Goal: Task Accomplishment & Management: Use online tool/utility

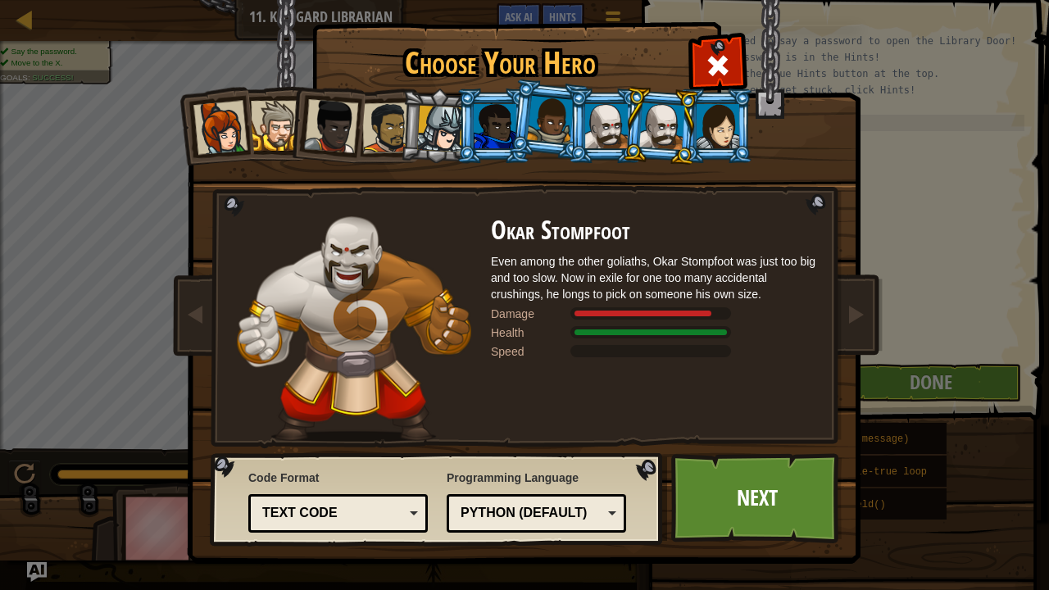
scroll to position [7, 0]
click at [393, 118] on div at bounding box center [387, 127] width 51 height 51
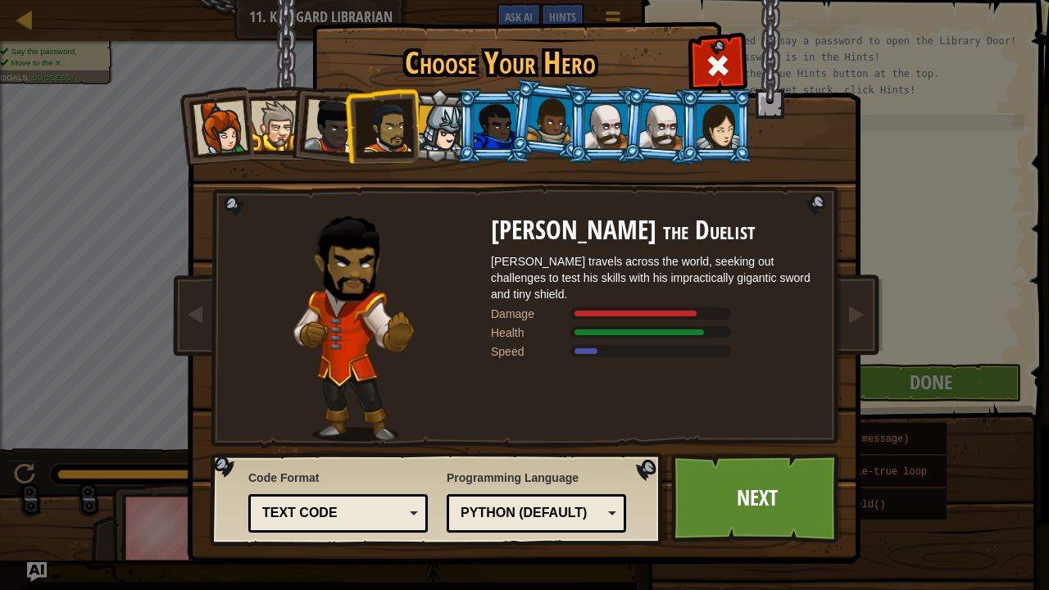
click at [662, 109] on div at bounding box center [662, 125] width 46 height 47
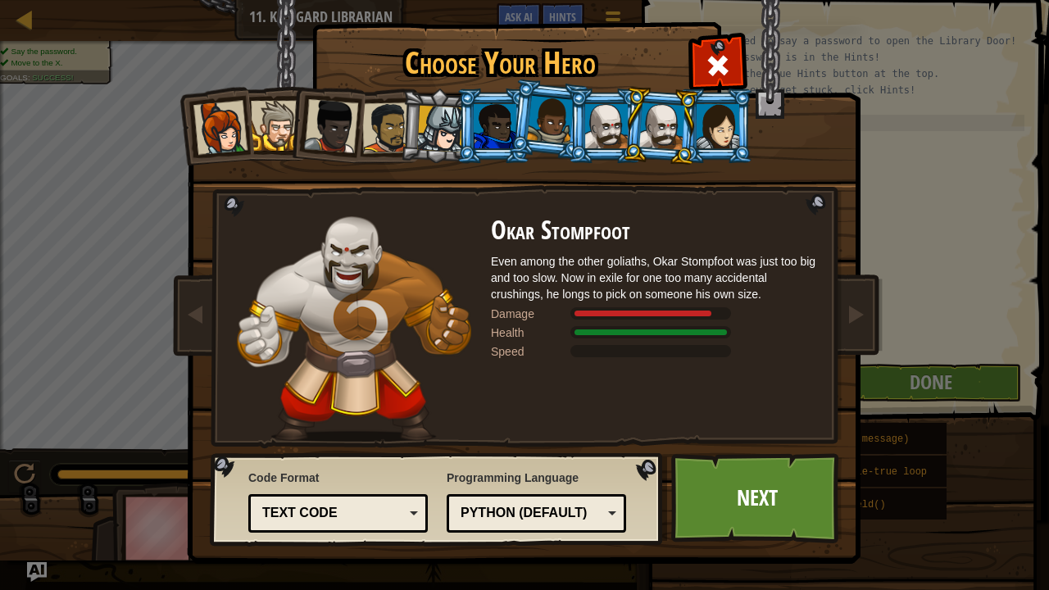
click at [392, 141] on div at bounding box center [387, 127] width 51 height 51
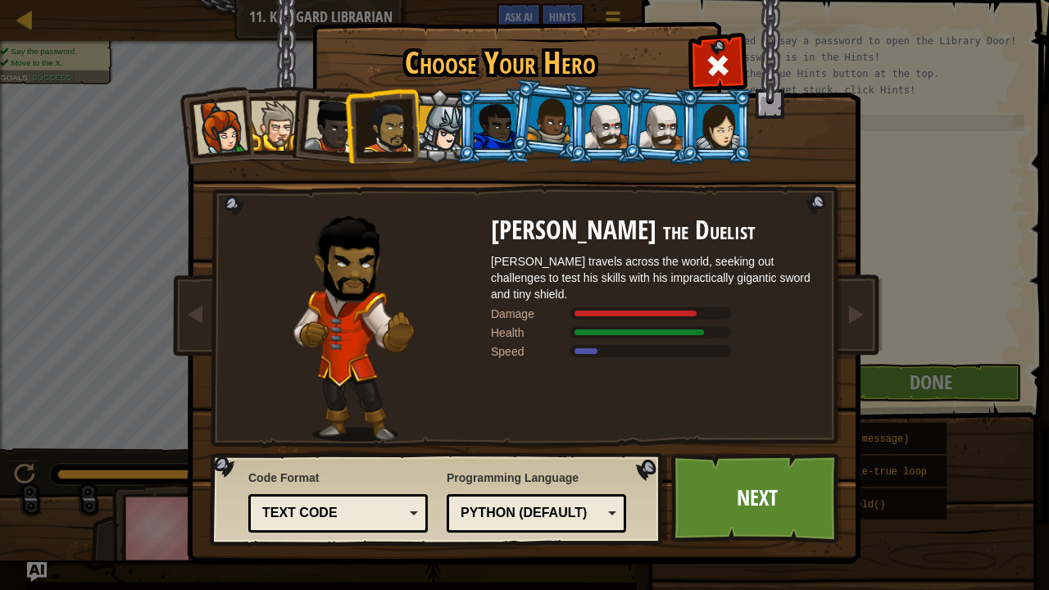
click at [425, 133] on div at bounding box center [440, 129] width 47 height 47
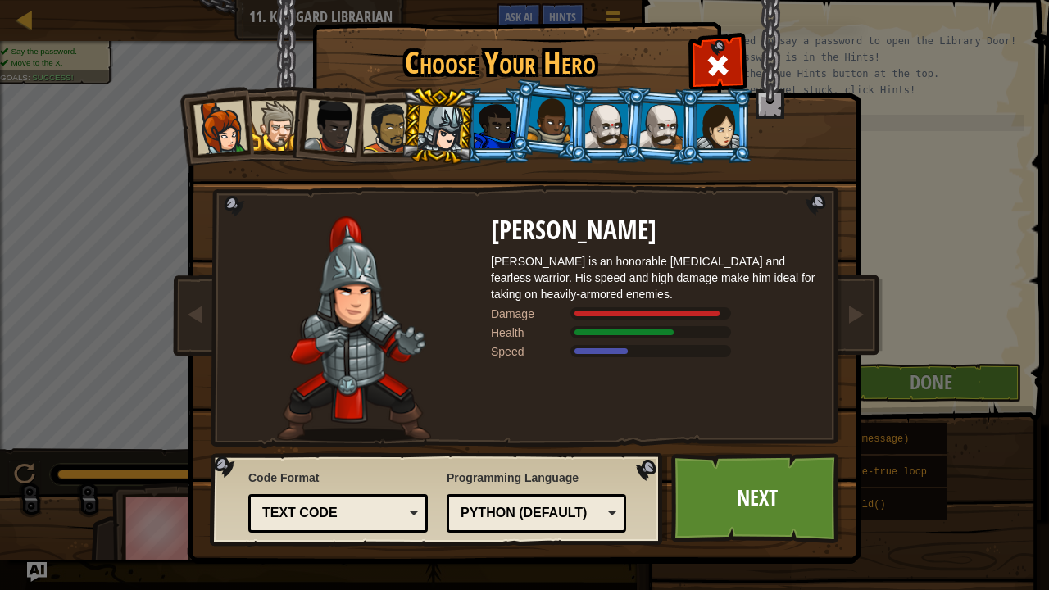
click at [553, 106] on div at bounding box center [550, 120] width 47 height 48
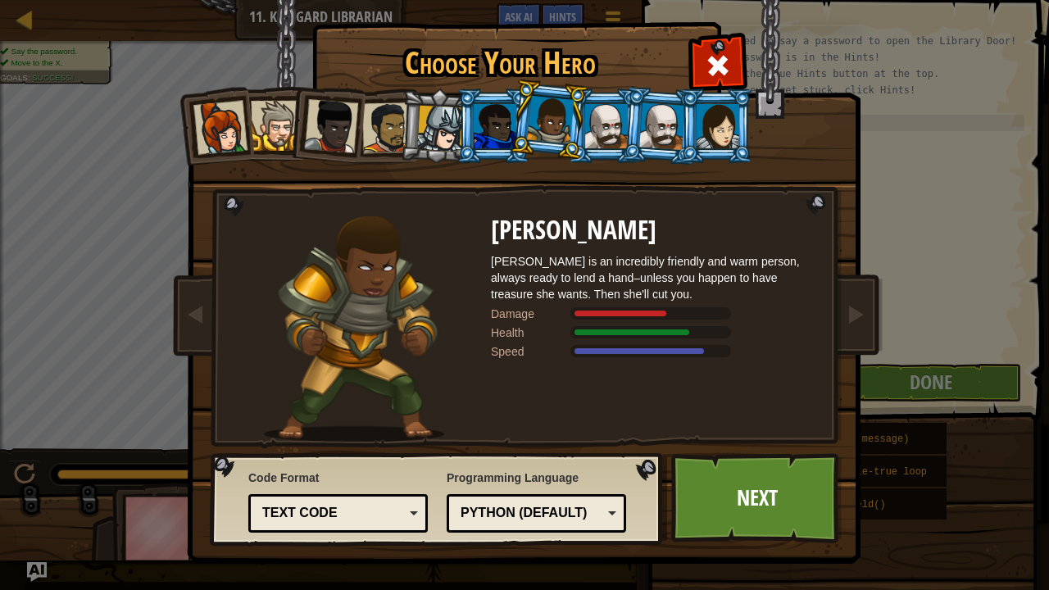
click at [742, 112] on li at bounding box center [716, 126] width 74 height 75
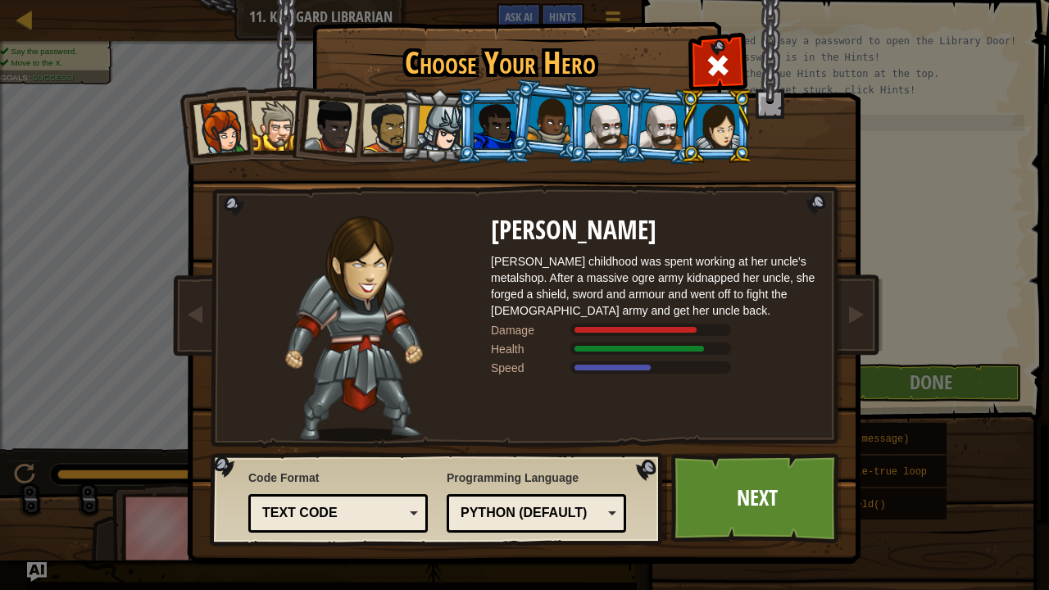
click at [652, 98] on li at bounding box center [660, 125] width 79 height 79
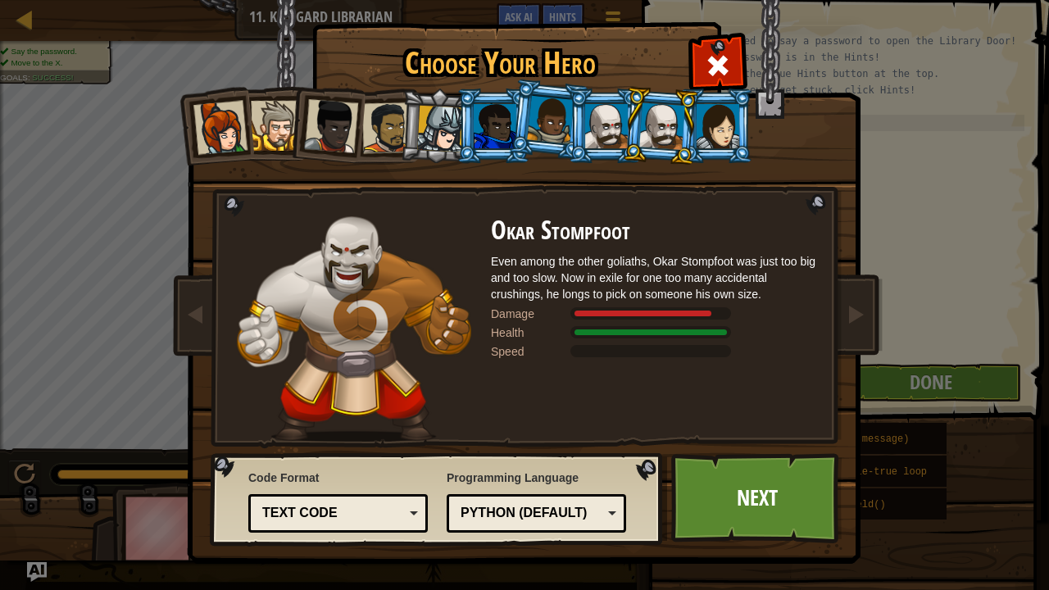
click at [720, 116] on div at bounding box center [718, 126] width 43 height 44
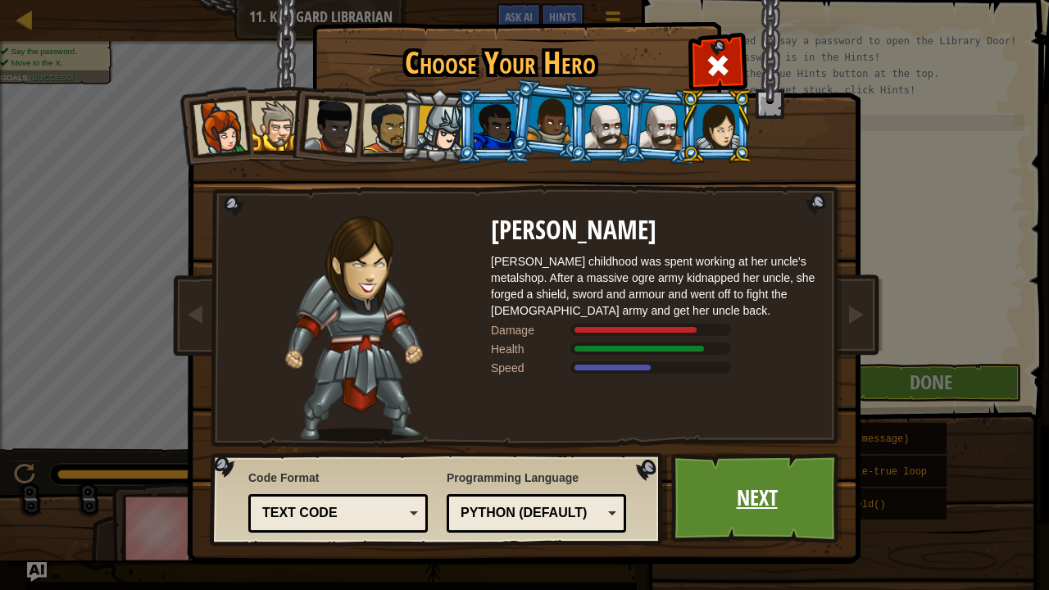
click at [764, 474] on link "Next" at bounding box center [756, 498] width 171 height 90
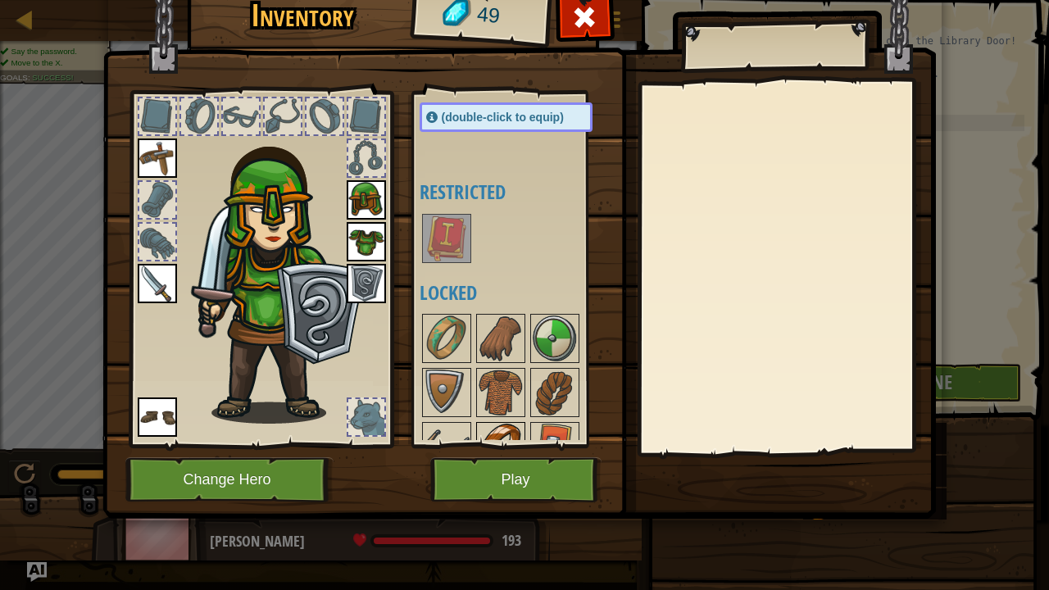
scroll to position [164, 0]
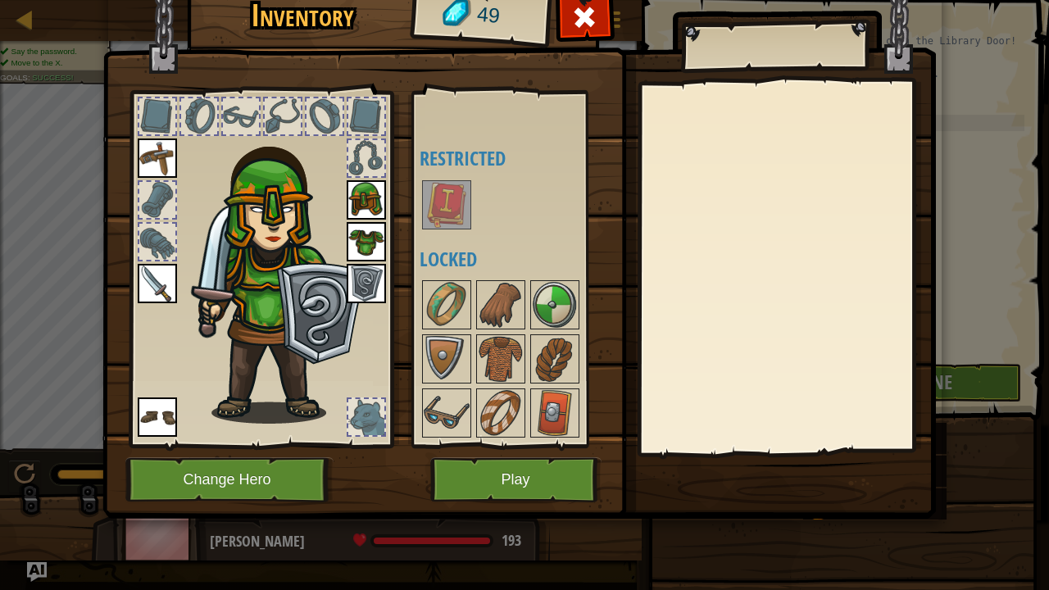
drag, startPoint x: 438, startPoint y: 188, endPoint x: 450, endPoint y: 203, distance: 18.7
click at [441, 193] on img at bounding box center [447, 205] width 46 height 46
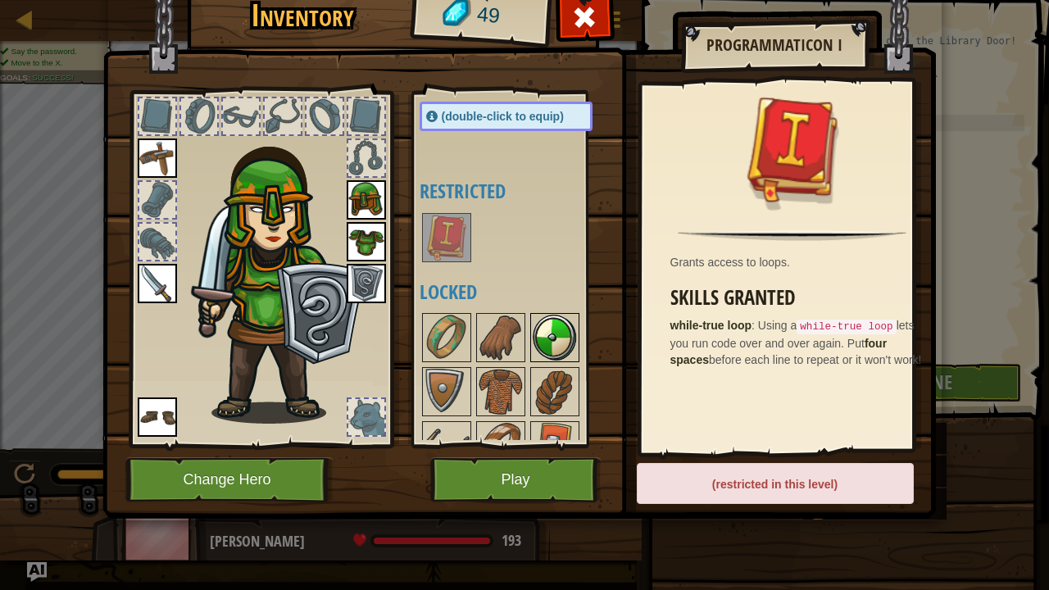
scroll to position [213, 0]
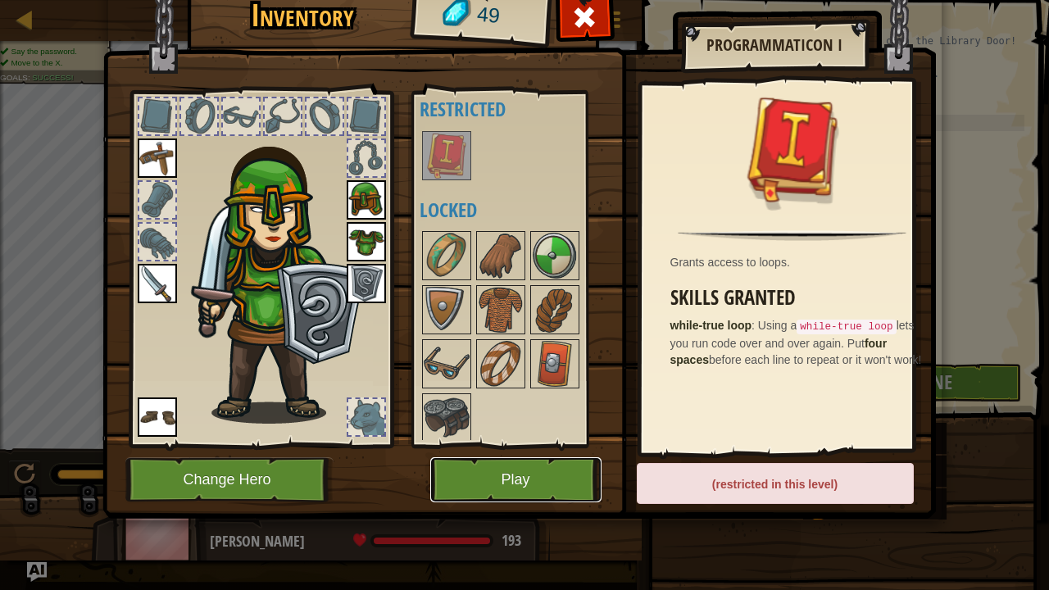
click at [541, 479] on button "Play" at bounding box center [515, 479] width 171 height 45
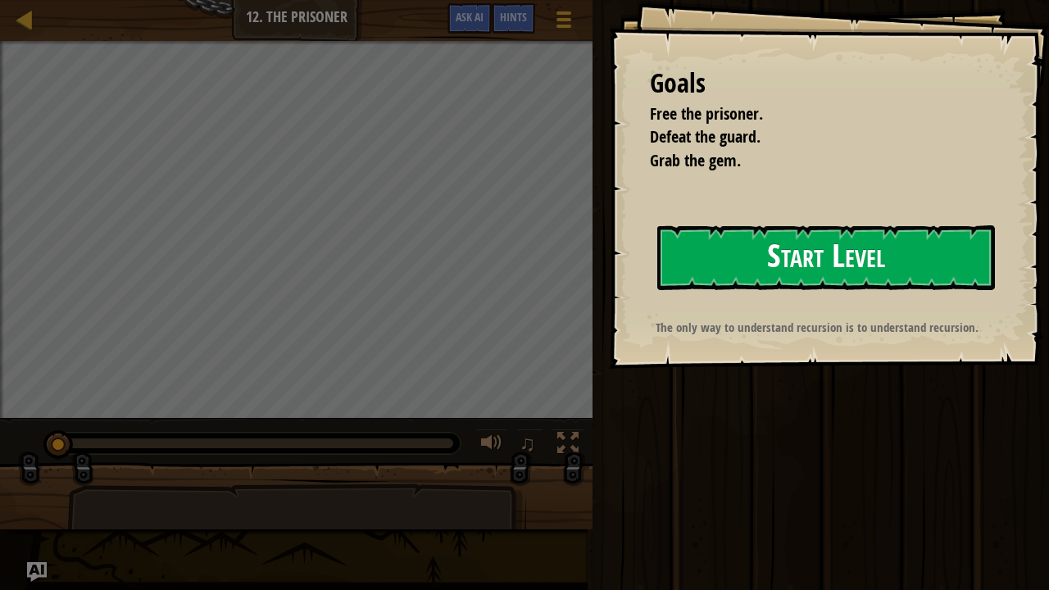
click at [818, 241] on button "Start Level" at bounding box center [826, 257] width 338 height 65
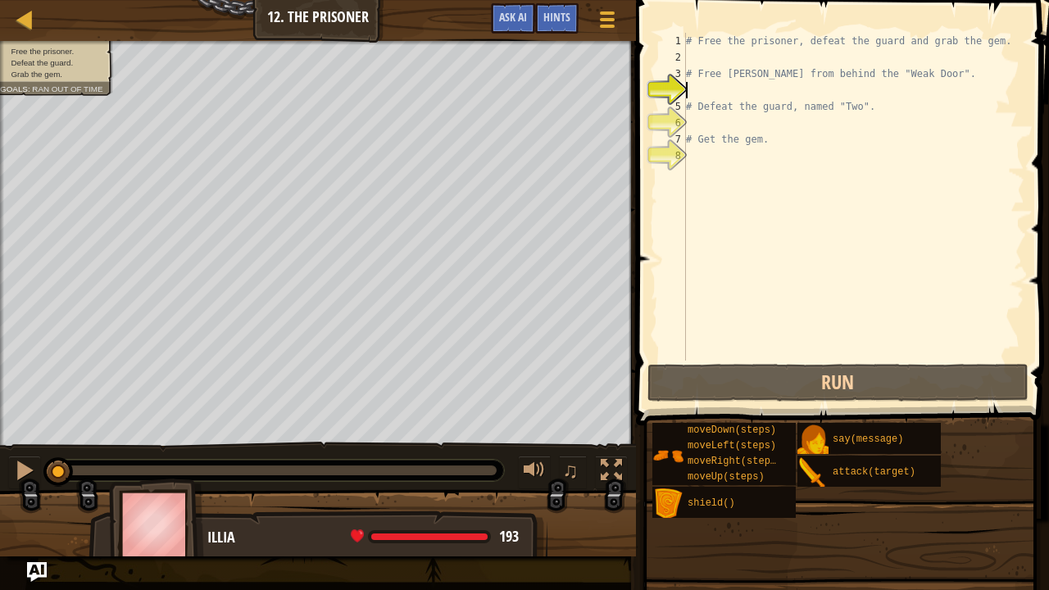
type textarea "r"
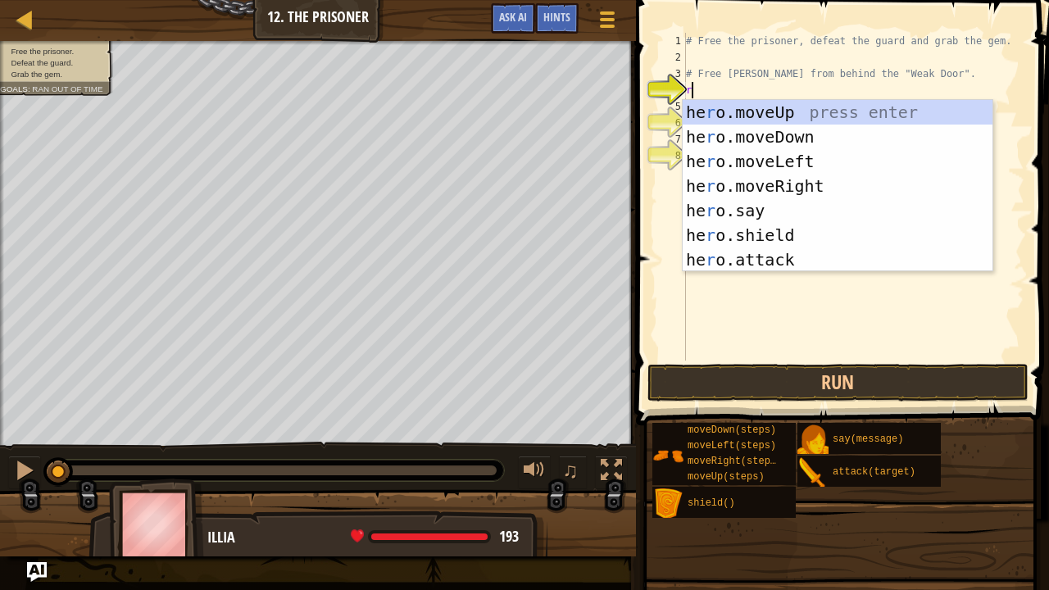
scroll to position [7, 0]
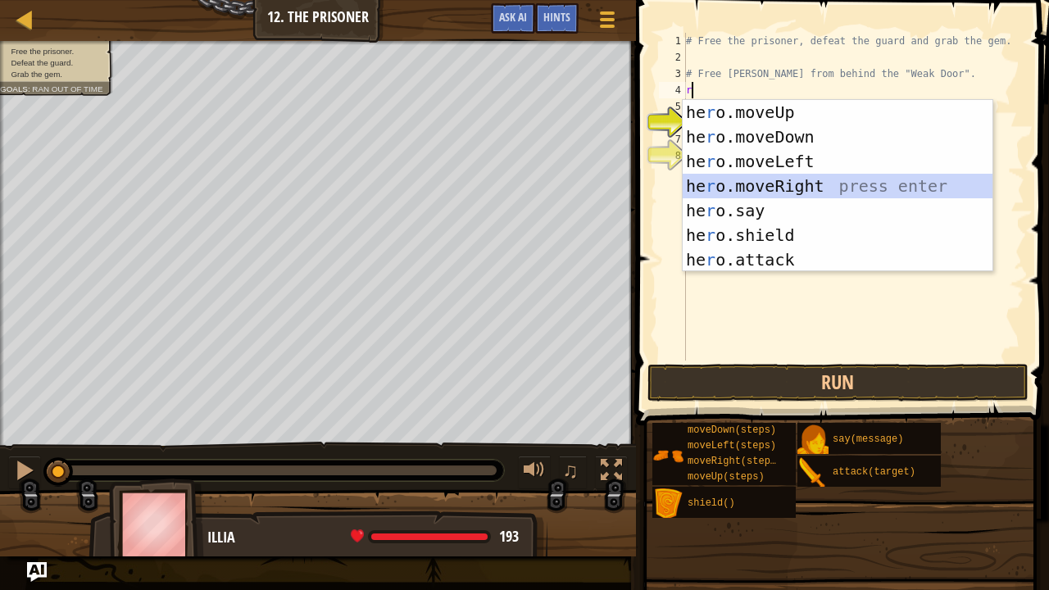
click at [783, 191] on div "he r o.moveUp press enter he r o.moveDown press enter he r o.moveLeft press ent…" at bounding box center [838, 210] width 311 height 221
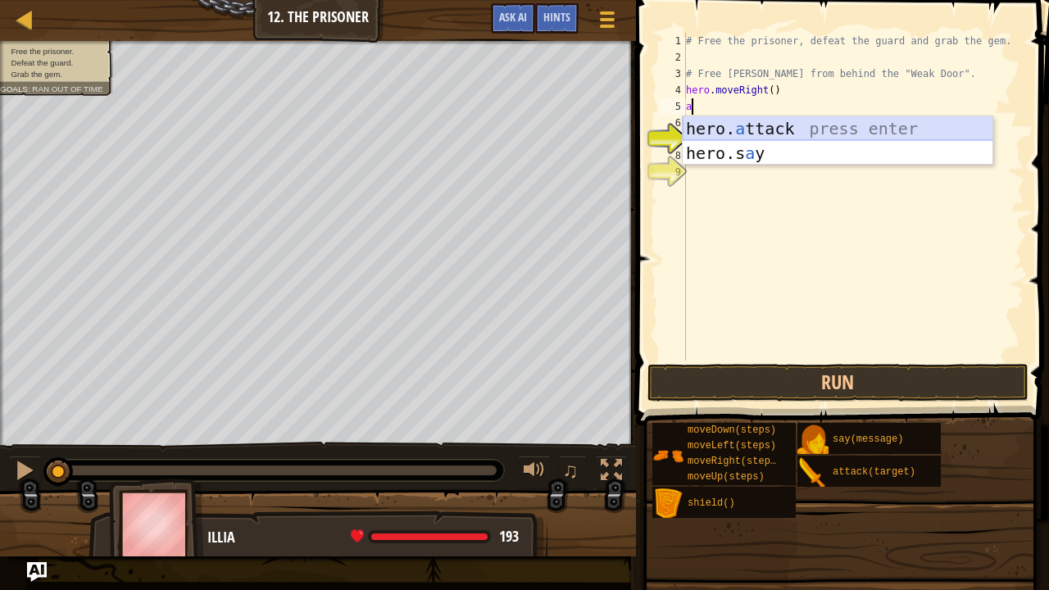
click at [809, 118] on div "hero. a ttack press enter hero.s a y press enter" at bounding box center [838, 165] width 311 height 98
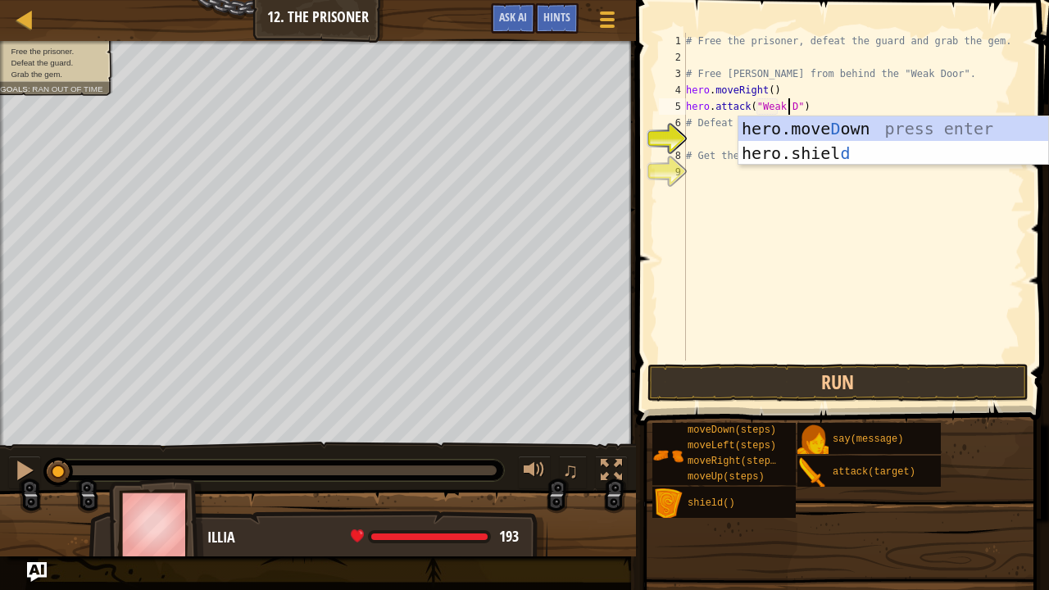
scroll to position [7, 8]
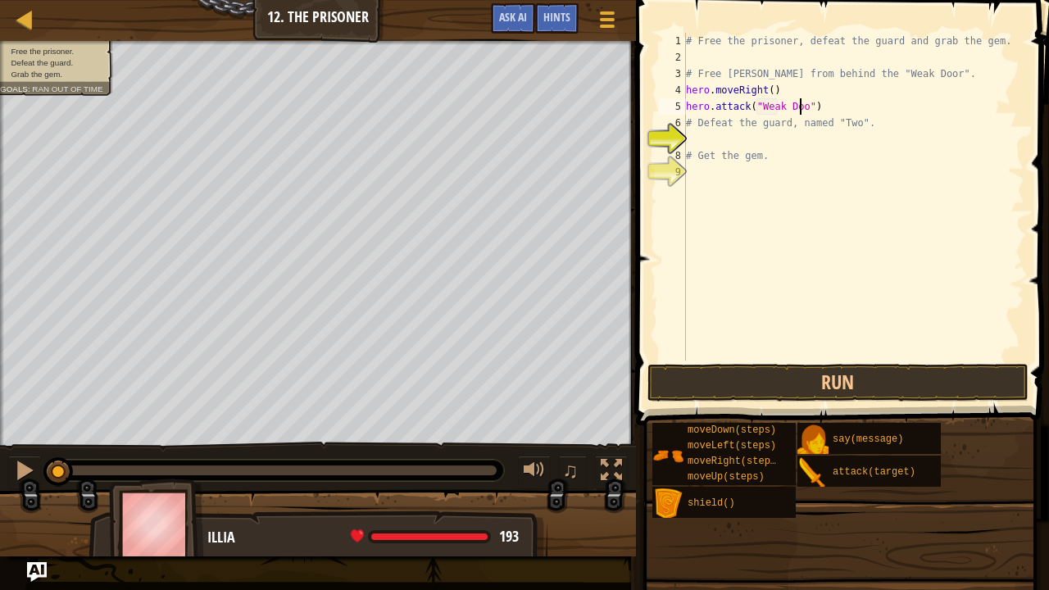
type textarea "hero.attack("Weak Door")"
click at [715, 134] on div "# Free the prisoner, defeat the guard and grab the gem. # Free [PERSON_NAME] fr…" at bounding box center [854, 213] width 342 height 361
type textarea "s"
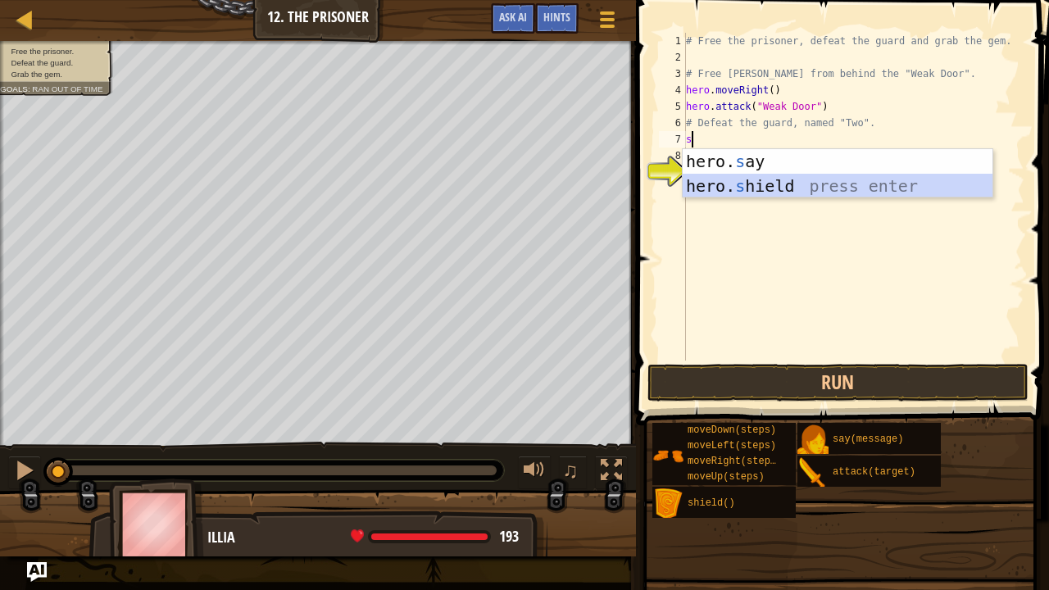
click at [751, 189] on div "hero. s ay press enter hero. s hield press enter" at bounding box center [838, 198] width 311 height 98
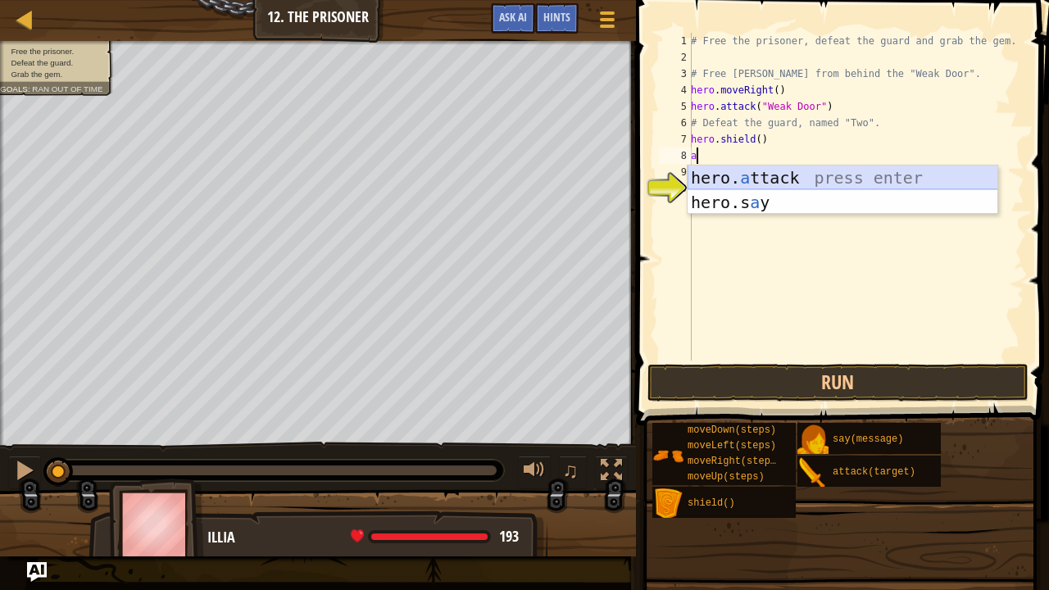
click at [746, 174] on div "hero. a ttack press enter hero.s a y press enter" at bounding box center [843, 215] width 311 height 98
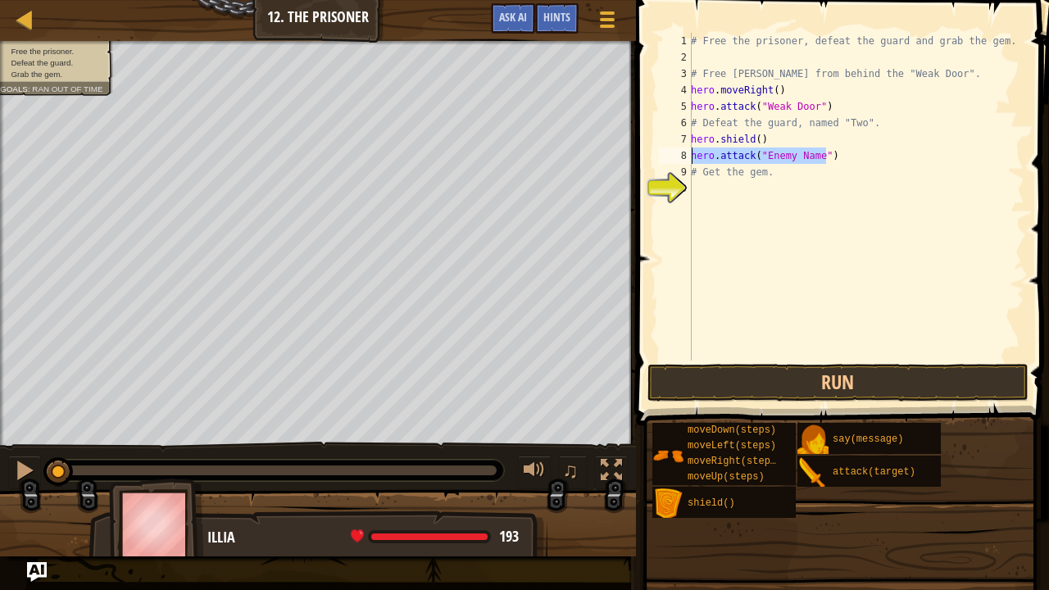
drag, startPoint x: 832, startPoint y: 161, endPoint x: 693, endPoint y: 156, distance: 138.6
click at [693, 156] on div "# Free the prisoner, defeat the guard and grab the gem. # Free [PERSON_NAME] fr…" at bounding box center [856, 213] width 337 height 361
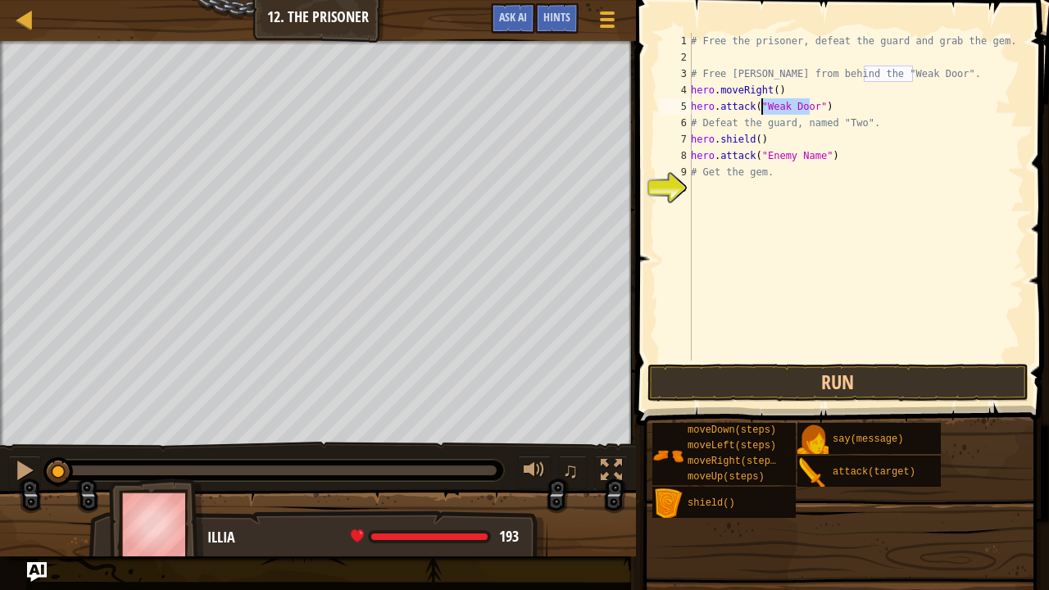
drag, startPoint x: 811, startPoint y: 107, endPoint x: 762, endPoint y: 100, distance: 49.6
click at [762, 100] on div "# Free the prisoner, defeat the guard and grab the gem. # Free [PERSON_NAME] fr…" at bounding box center [856, 213] width 337 height 361
click at [809, 161] on div "# Free the prisoner, defeat the guard and grab the gem. # Free [PERSON_NAME] fr…" at bounding box center [856, 213] width 337 height 361
drag, startPoint x: 812, startPoint y: 160, endPoint x: 783, endPoint y: 152, distance: 29.6
click at [783, 152] on div "# Free the prisoner, defeat the guard and grab the gem. # Free [PERSON_NAME] fr…" at bounding box center [856, 213] width 337 height 361
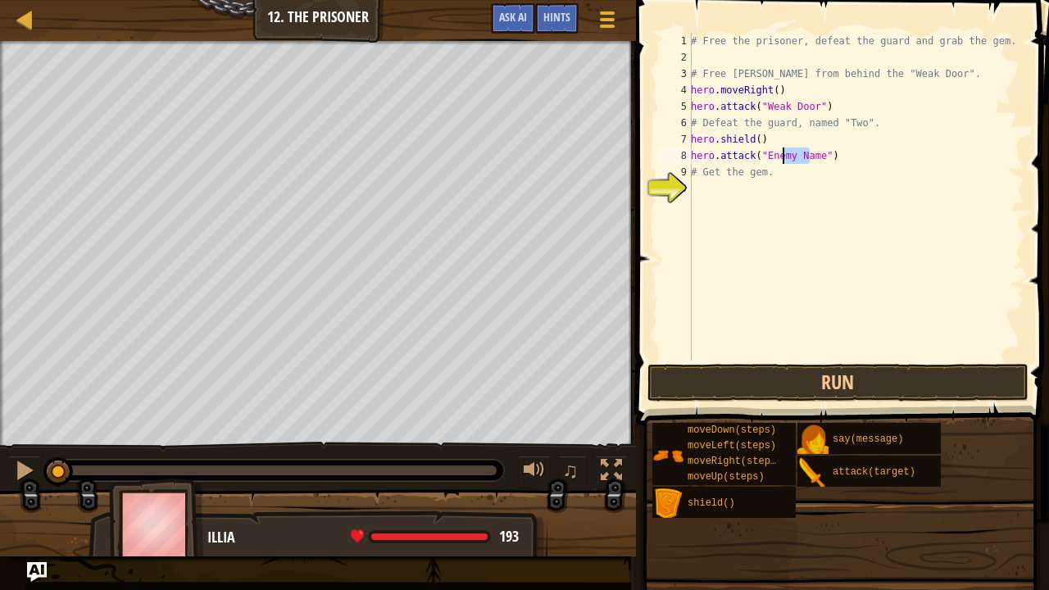
click at [783, 152] on div "# Free the prisoner, defeat the guard and grab the gem. # Free [PERSON_NAME] fr…" at bounding box center [856, 197] width 337 height 328
drag, startPoint x: 813, startPoint y: 157, endPoint x: 762, endPoint y: 161, distance: 51.0
click at [762, 161] on div "# Free the prisoner, defeat the guard and grab the gem. # Free [PERSON_NAME] fr…" at bounding box center [856, 213] width 337 height 361
paste textarea "Weak Door"
drag, startPoint x: 830, startPoint y: 159, endPoint x: 680, endPoint y: 152, distance: 150.1
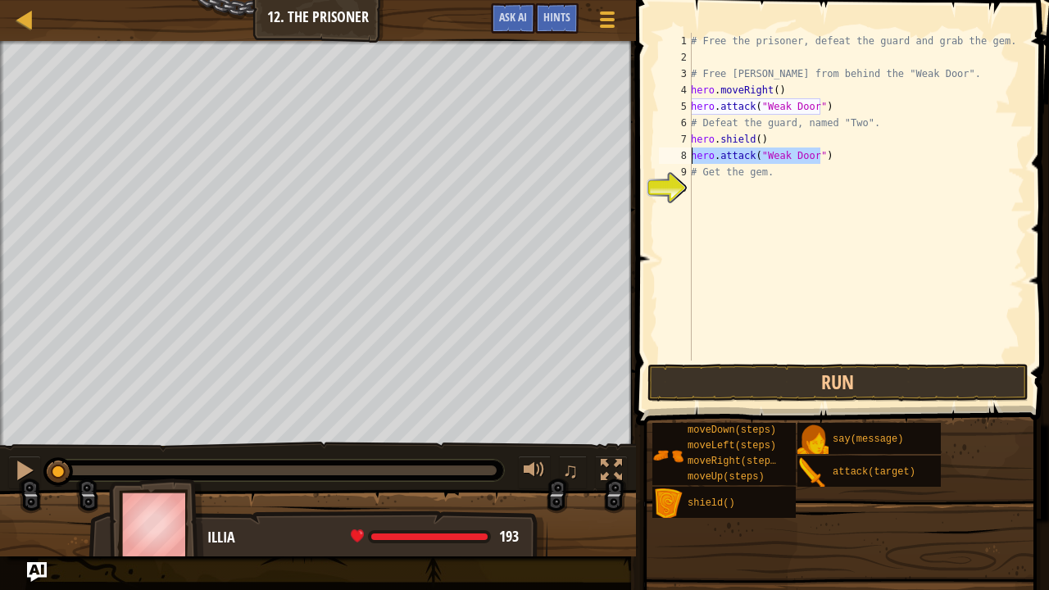
click at [680, 152] on div "hero.attack("Weak Door") 1 2 3 4 5 6 7 8 9 10 # Free the prisoner, defeat the g…" at bounding box center [840, 197] width 369 height 328
drag, startPoint x: 826, startPoint y: 159, endPoint x: 683, endPoint y: 157, distance: 143.4
click at [683, 157] on div "hero.attack("Weak Door") 1 2 3 4 5 6 7 8 9 10 # Free the prisoner, defeat the g…" at bounding box center [840, 197] width 369 height 328
click at [693, 172] on div "# Free the prisoner, defeat the guard and grab the gem. # Free [PERSON_NAME] fr…" at bounding box center [856, 213] width 337 height 361
paste textarea "hero.attack("Weak Door")"
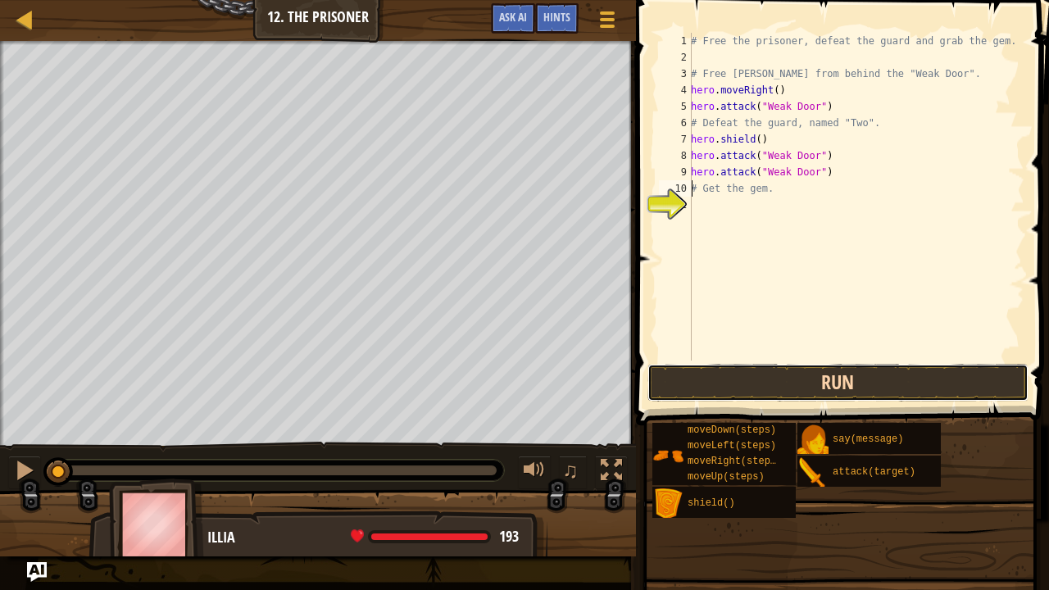
click at [753, 370] on button "Run" at bounding box center [838, 383] width 382 height 38
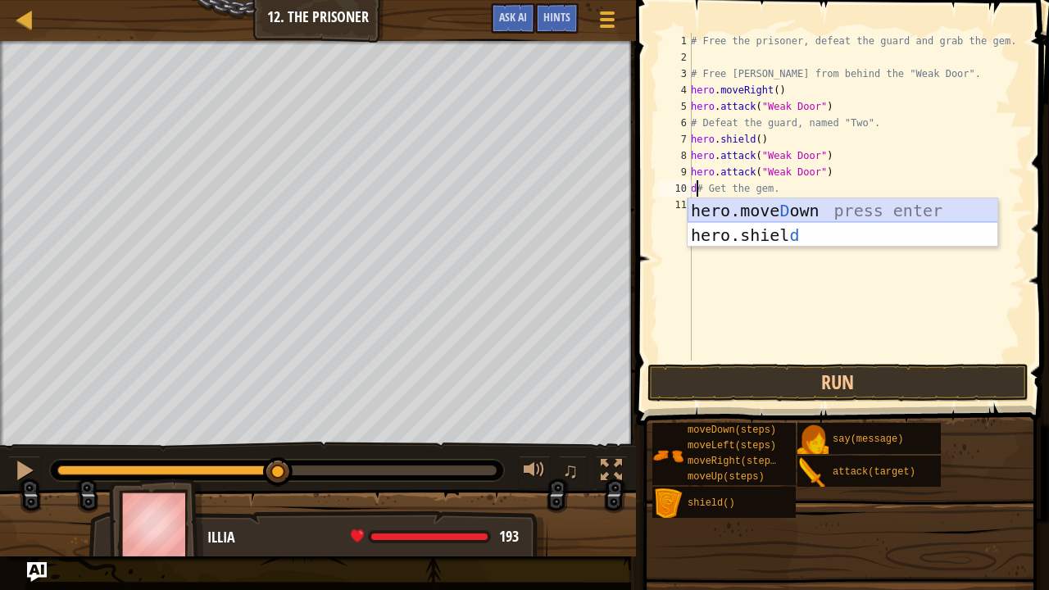
click at [757, 205] on div "hero.[PERSON_NAME] own press enter hero.[PERSON_NAME] d press enter" at bounding box center [843, 247] width 311 height 98
type textarea "hero.moveDown()# Get the gem."
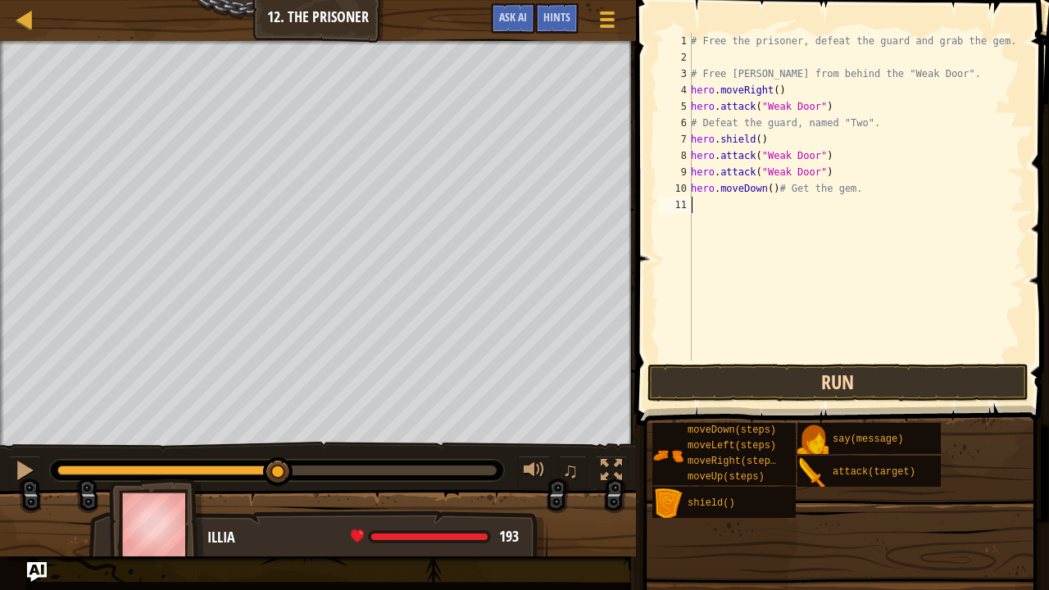
drag, startPoint x: 765, startPoint y: 377, endPoint x: 764, endPoint y: 385, distance: 8.4
click at [764, 385] on div "hero.moveDown()# Get the gem. 1 2 3 4 5 6 7 8 9 10 11 # Free the prisoner, defe…" at bounding box center [840, 245] width 418 height 474
click at [764, 385] on button "Run" at bounding box center [838, 383] width 382 height 38
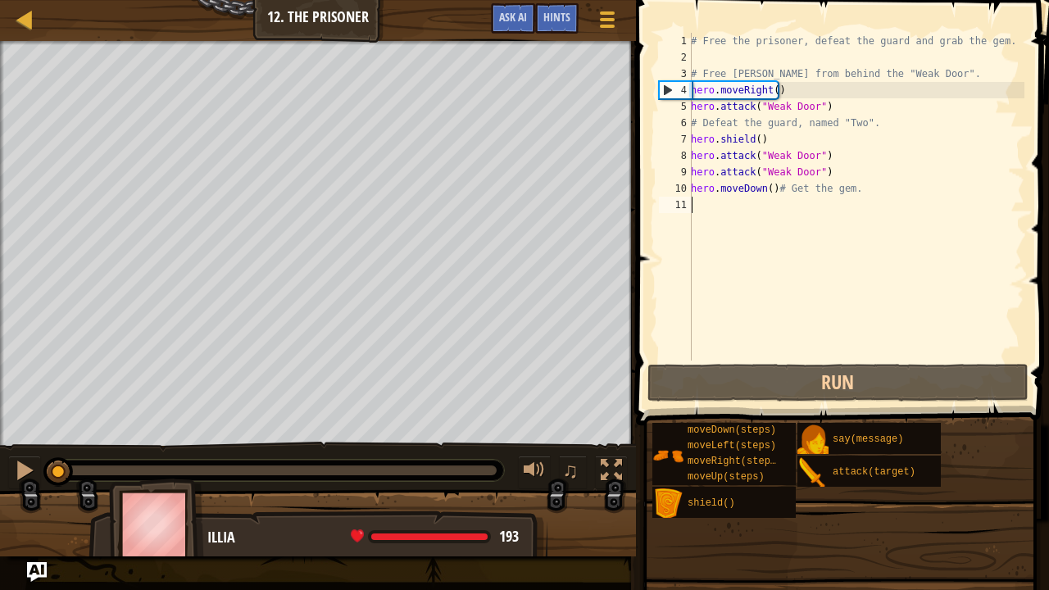
drag, startPoint x: 365, startPoint y: 470, endPoint x: 44, endPoint y: 523, distance: 324.7
click at [44, 523] on div "Free the prisoner. Defeat the guard. Grab the gem. Goals : Ran out of time ♫ Il…" at bounding box center [524, 298] width 1049 height 515
click at [18, 472] on div at bounding box center [24, 470] width 21 height 21
drag, startPoint x: 73, startPoint y: 461, endPoint x: 8, endPoint y: 462, distance: 64.8
click at [8, 462] on div "♫" at bounding box center [318, 466] width 636 height 49
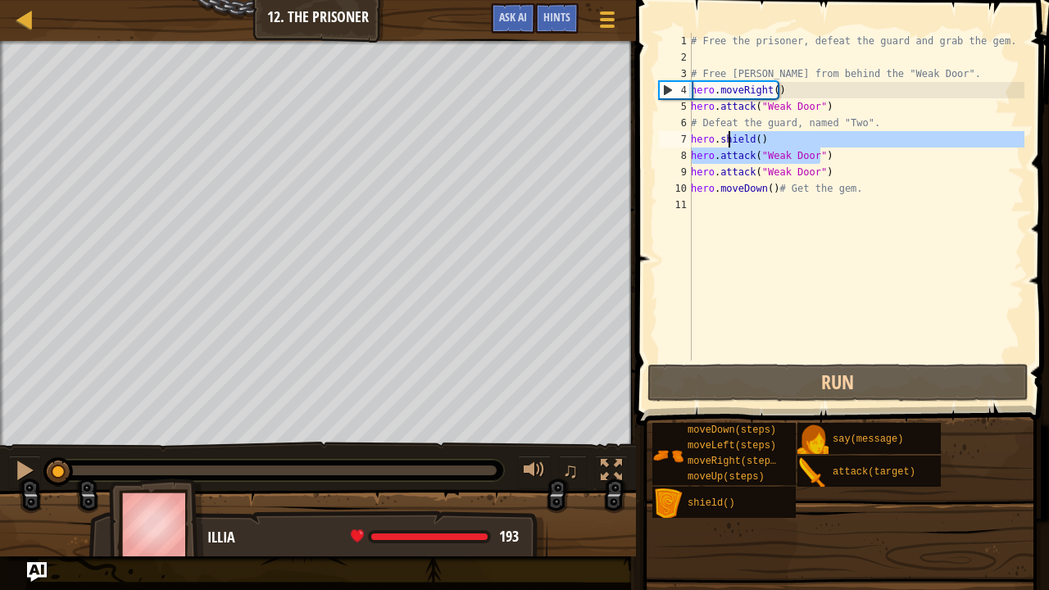
drag, startPoint x: 821, startPoint y: 157, endPoint x: 738, endPoint y: 139, distance: 85.7
click at [738, 139] on div "# Free the prisoner, defeat the guard and grab the gem. # Free [PERSON_NAME] fr…" at bounding box center [856, 213] width 337 height 361
click at [738, 139] on div "# Free the prisoner, defeat the guard and grab the gem. # Free [PERSON_NAME] fr…" at bounding box center [856, 197] width 337 height 328
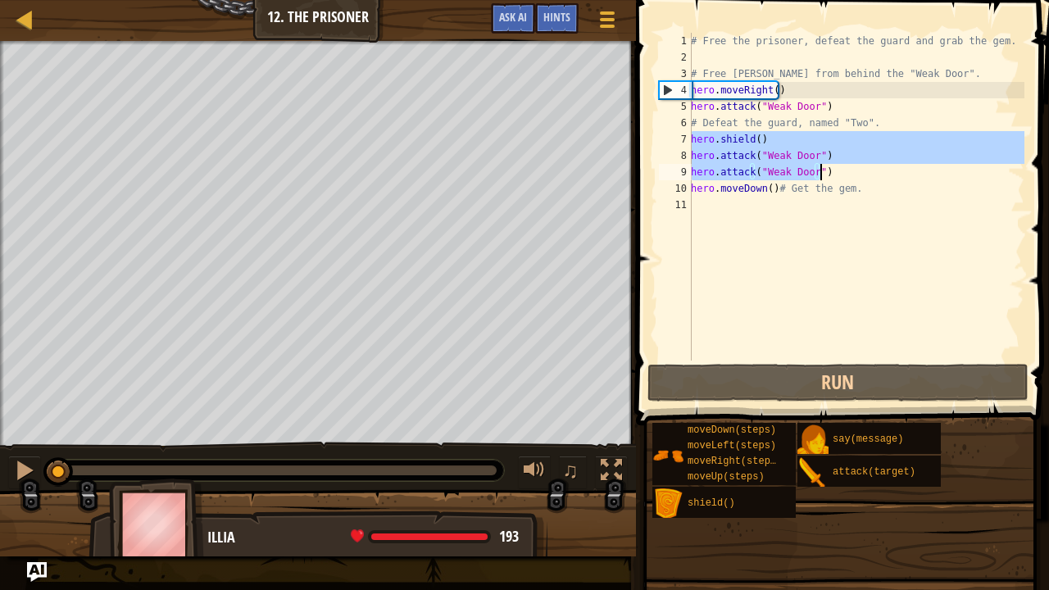
drag, startPoint x: 692, startPoint y: 139, endPoint x: 826, endPoint y: 168, distance: 137.4
click at [826, 168] on div "# Free the prisoner, defeat the guard and grab the gem. # Free [PERSON_NAME] fr…" at bounding box center [856, 213] width 337 height 361
type textarea "hero.attack("Weak Door") hero.attack("Weak Door")"
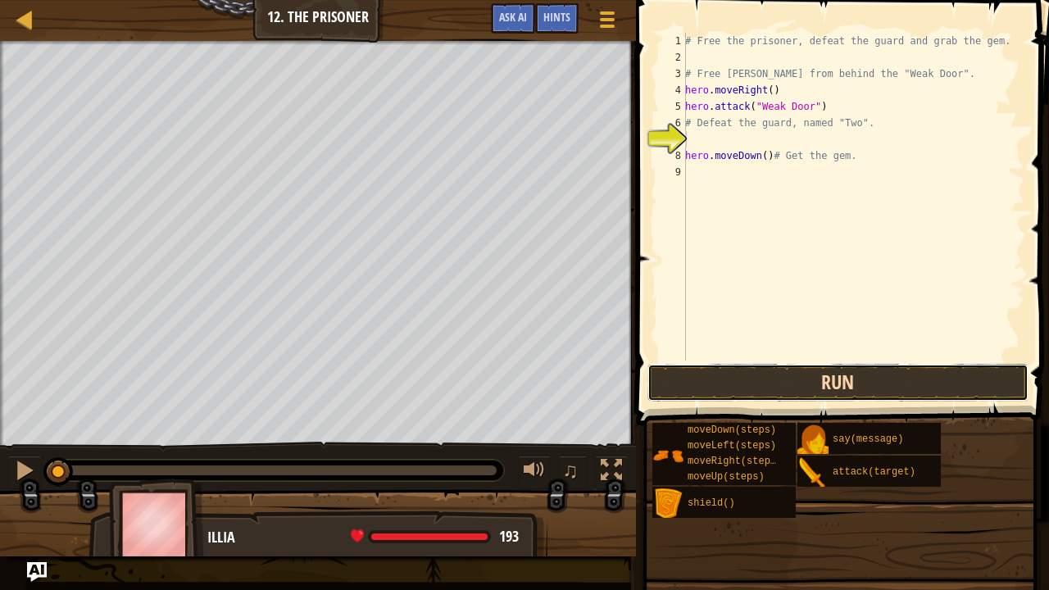
click at [723, 380] on button "Run" at bounding box center [838, 383] width 382 height 38
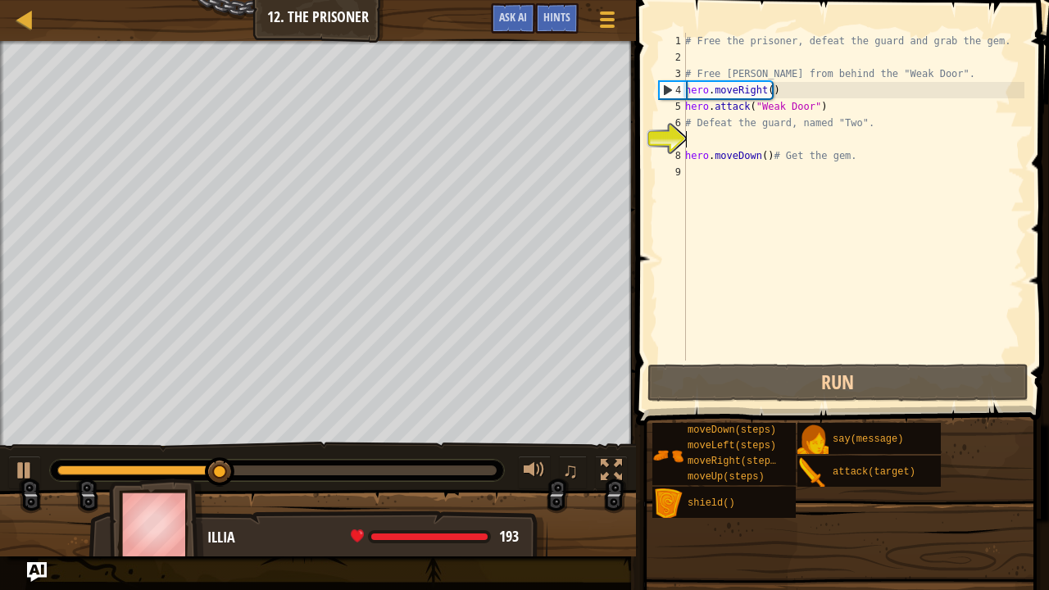
type textarea "d"
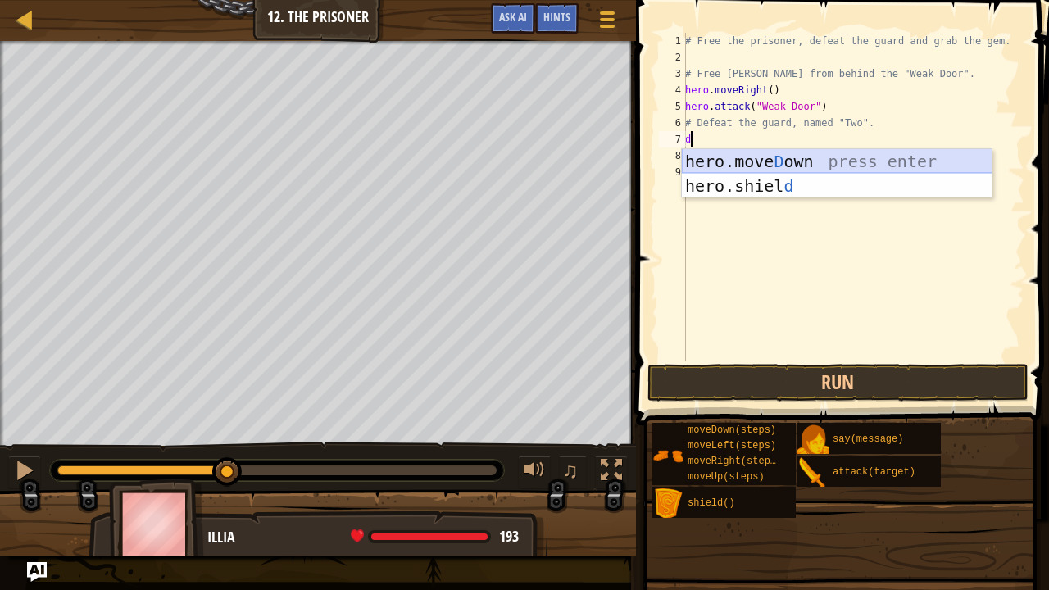
click at [757, 158] on div "hero.[PERSON_NAME] own press enter hero.[PERSON_NAME] d press enter" at bounding box center [837, 198] width 311 height 98
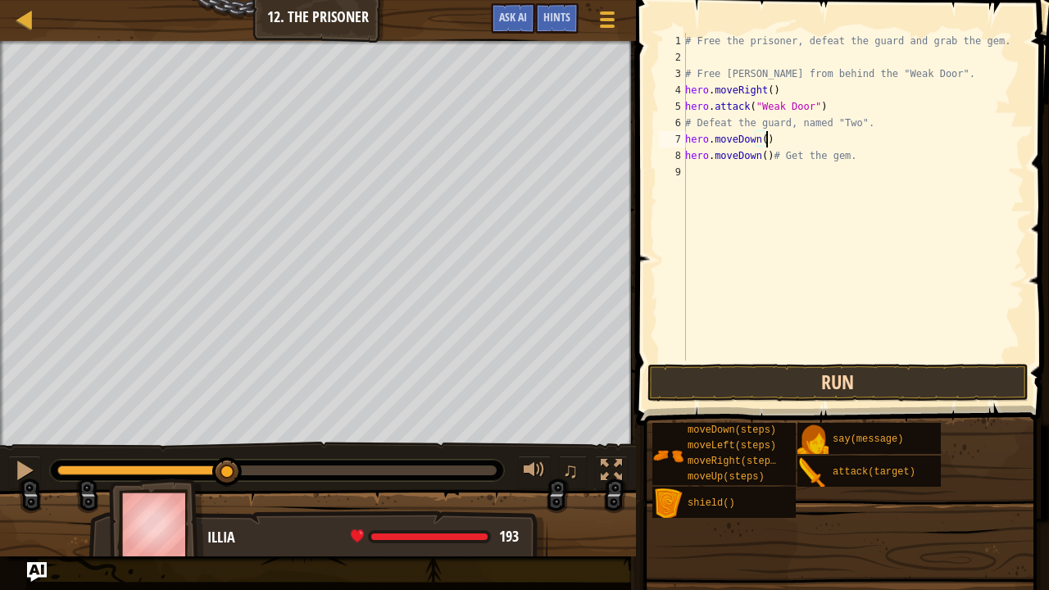
type textarea "hero.moveDown()"
click at [764, 385] on button "Run" at bounding box center [838, 383] width 382 height 38
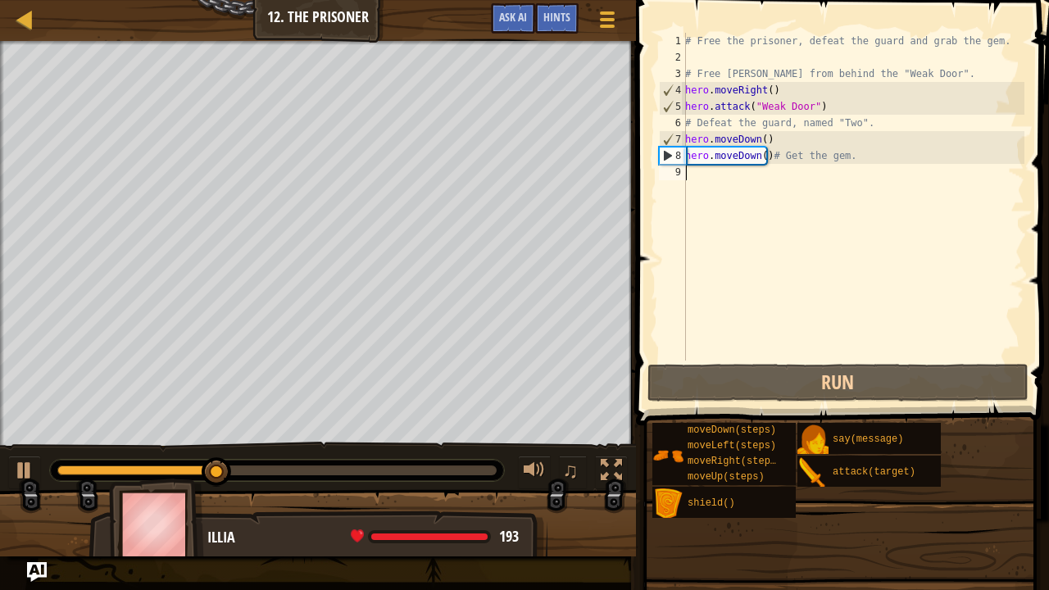
click at [690, 172] on div "# Free the prisoner, defeat the guard and grab the gem. # Free [PERSON_NAME] fr…" at bounding box center [853, 213] width 343 height 361
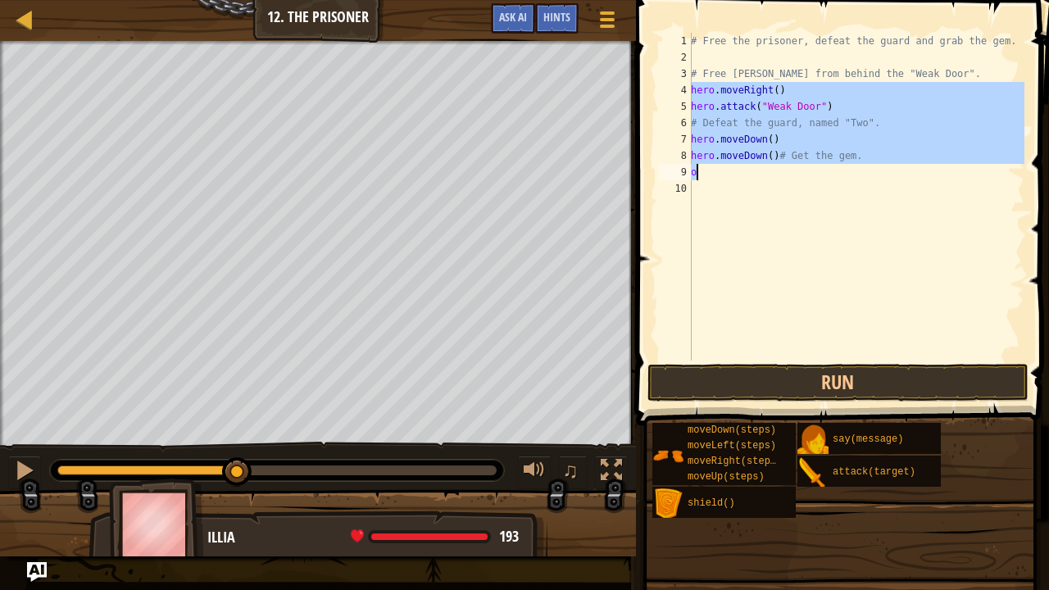
drag, startPoint x: 692, startPoint y: 88, endPoint x: 811, endPoint y: 179, distance: 149.7
click at [811, 179] on div "# Free the prisoner, defeat the guard and grab the gem. # Free [PERSON_NAME] fr…" at bounding box center [856, 213] width 337 height 361
type textarea "hero.moveDown()# Get the gem. o"
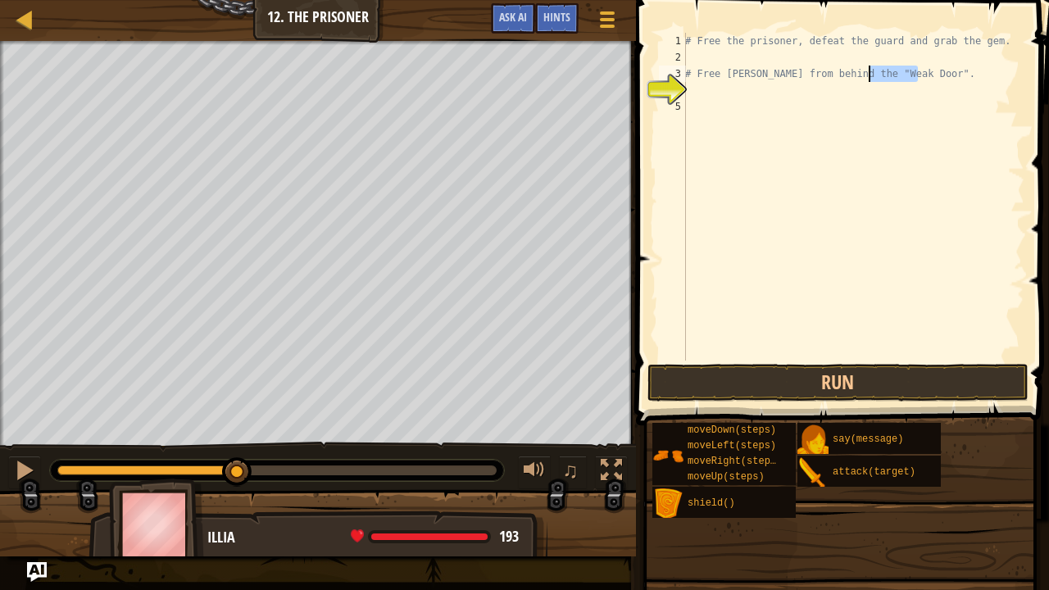
drag, startPoint x: 925, startPoint y: 69, endPoint x: 867, endPoint y: 66, distance: 58.3
click at [867, 66] on div "# Free the prisoner, defeat the guard and grab the gem. # Free [PERSON_NAME] fr…" at bounding box center [853, 213] width 343 height 361
type textarea "# Free [PERSON_NAME] from behind the "Weak Door"."
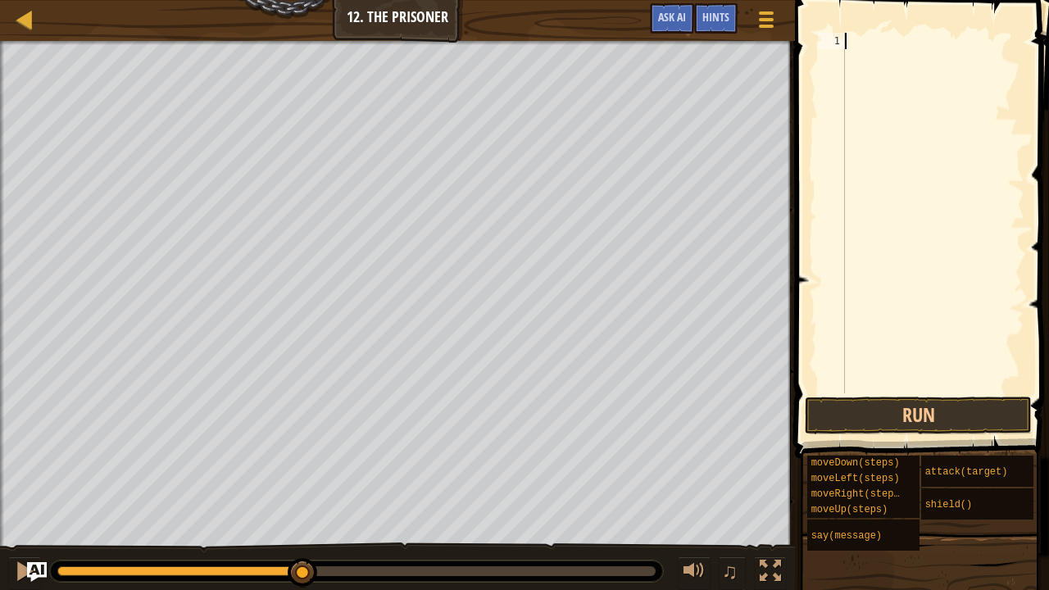
type textarea "r"
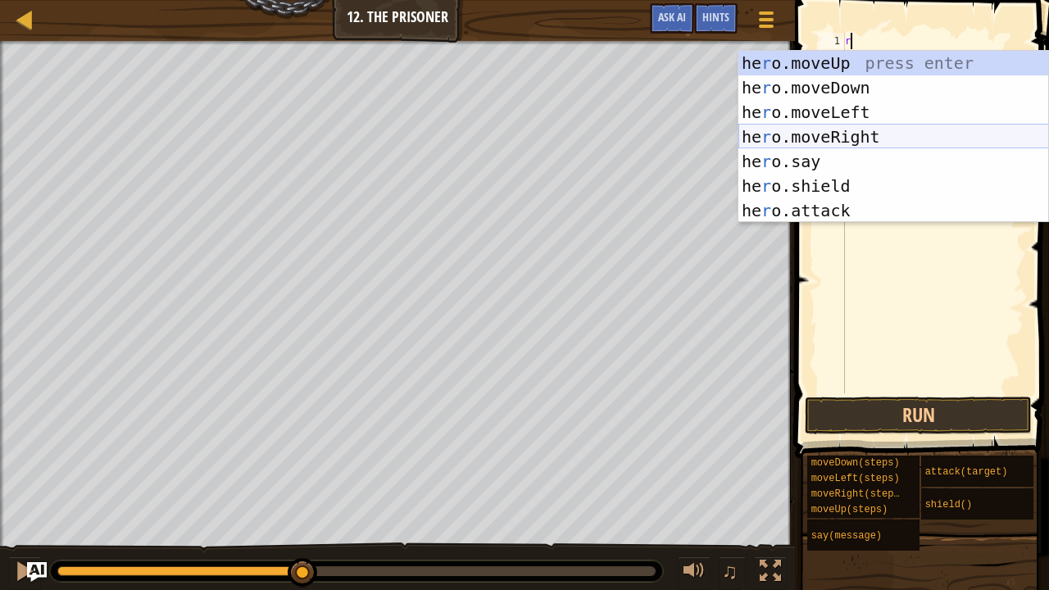
click at [844, 129] on div "he r o.moveUp press enter he r o.moveDown press enter he r o.moveLeft press ent…" at bounding box center [893, 161] width 311 height 221
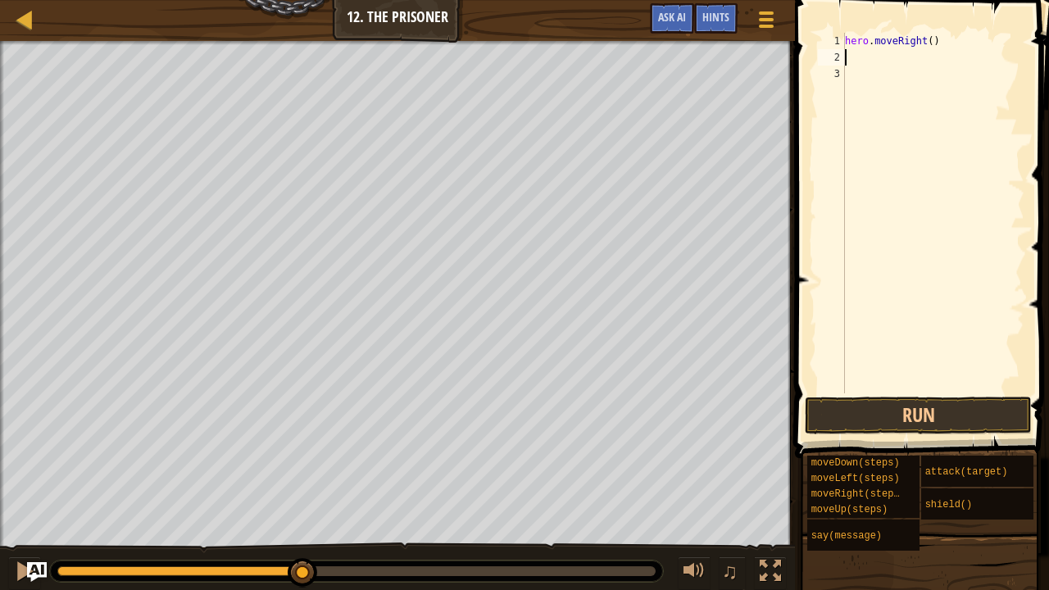
type textarea "r"
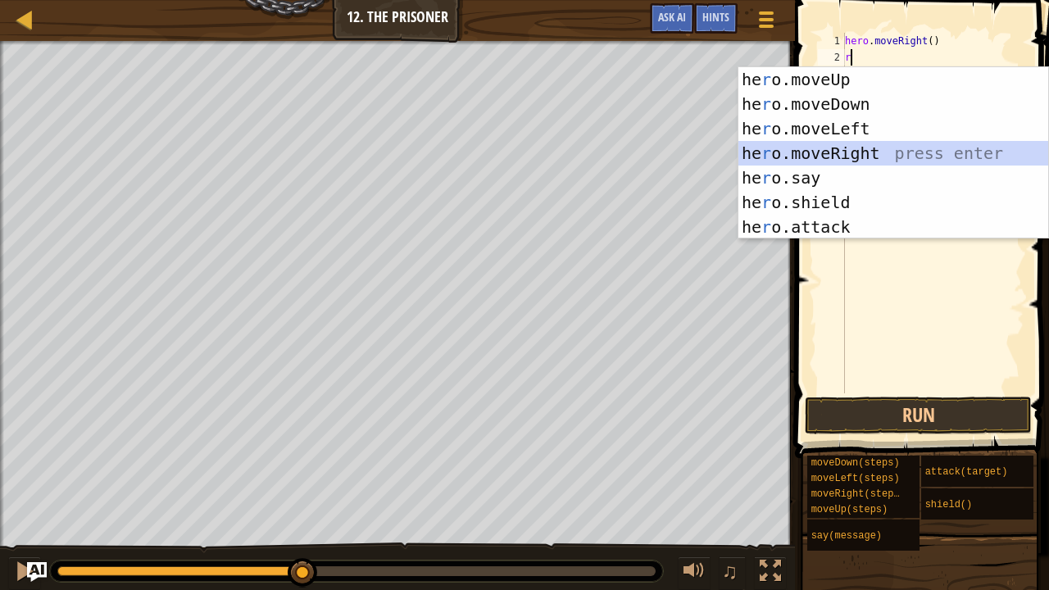
click at [849, 148] on div "he r o.moveUp press enter he r o.moveDown press enter he r o.moveLeft press ent…" at bounding box center [893, 177] width 311 height 221
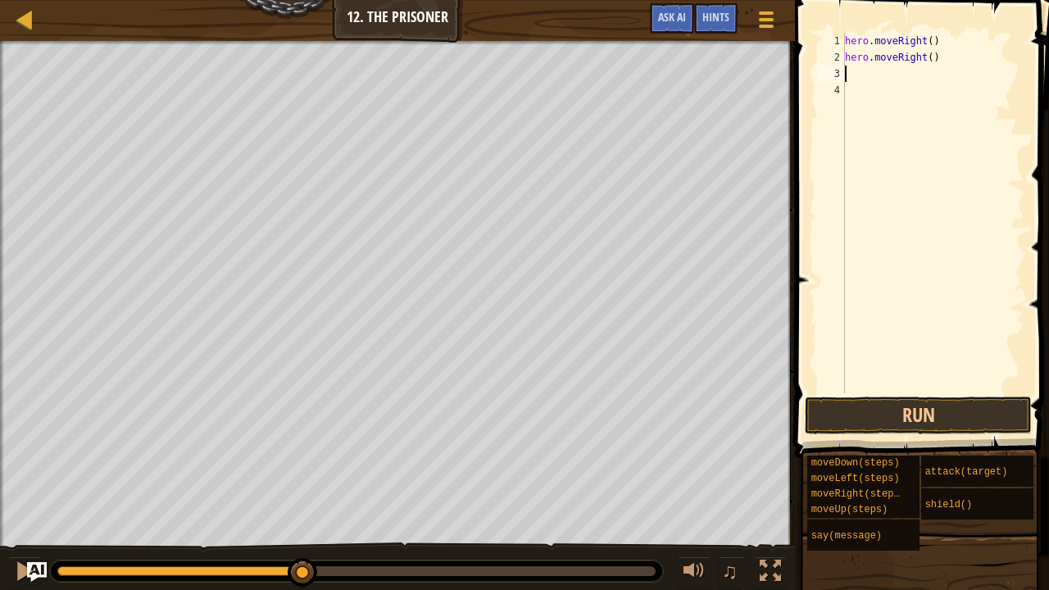
type textarea "r"
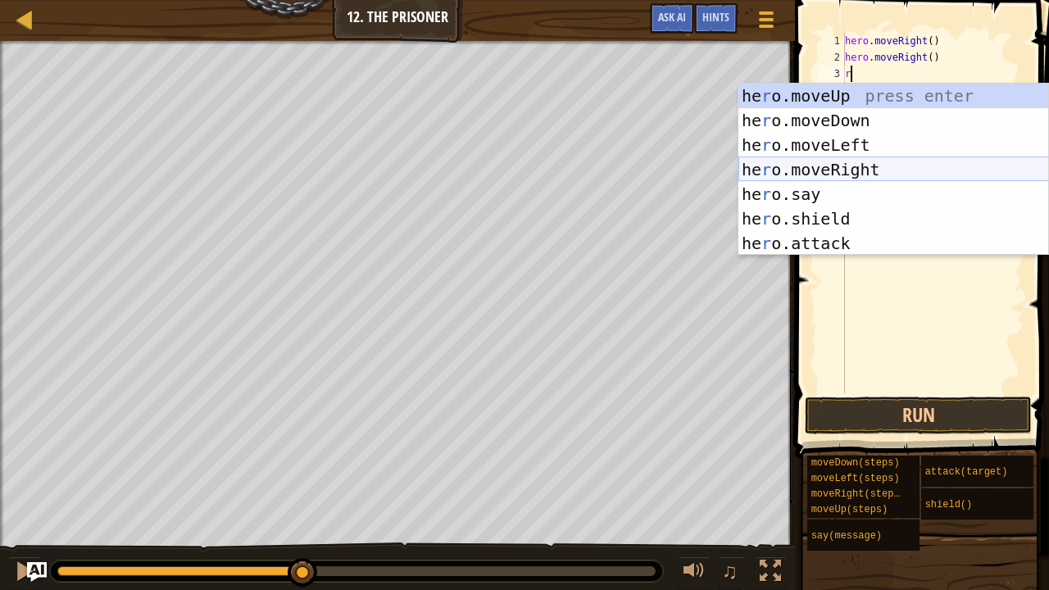
click at [830, 172] on div "he r o.moveUp press enter he r o.moveDown press enter he r o.moveLeft press ent…" at bounding box center [893, 194] width 311 height 221
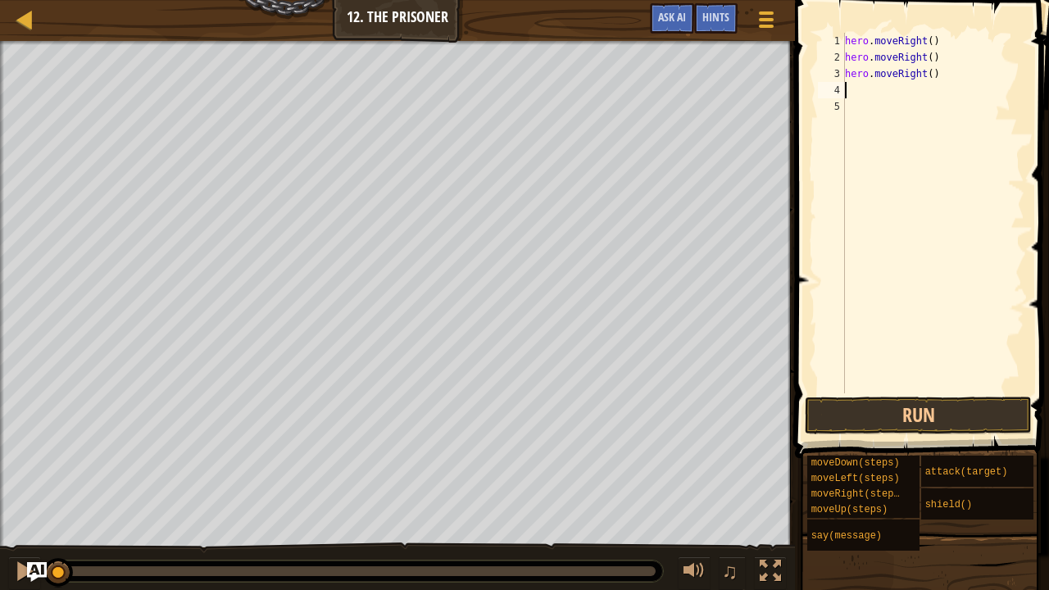
drag, startPoint x: 310, startPoint y: 569, endPoint x: 0, endPoint y: 585, distance: 310.2
click at [0, 588] on div "♫" at bounding box center [397, 567] width 795 height 49
type textarea "d"
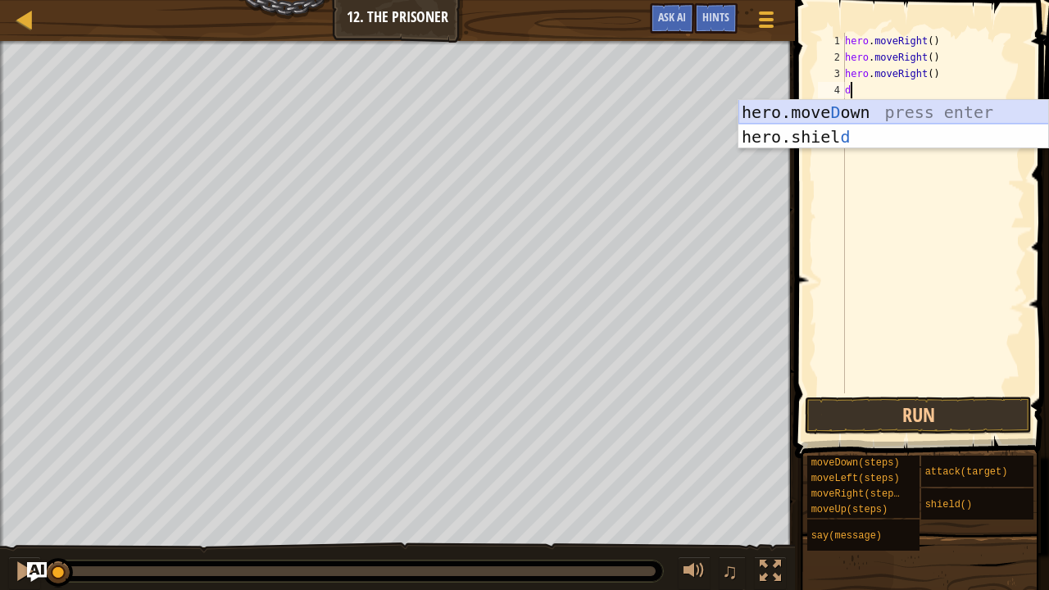
click at [846, 110] on div "hero.[PERSON_NAME] own press enter hero.[PERSON_NAME] d press enter" at bounding box center [893, 149] width 311 height 98
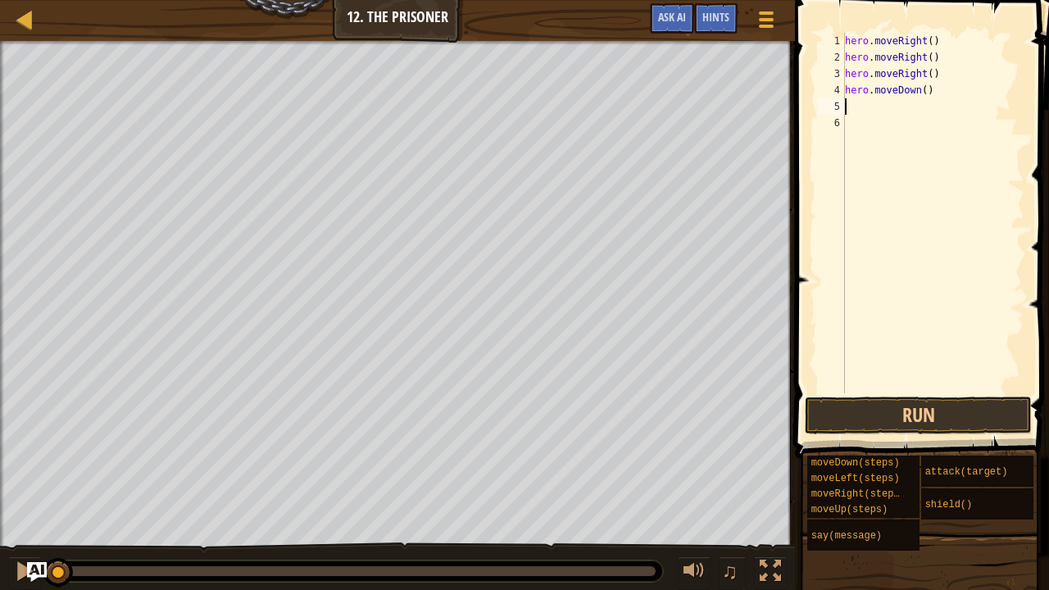
type textarea "s"
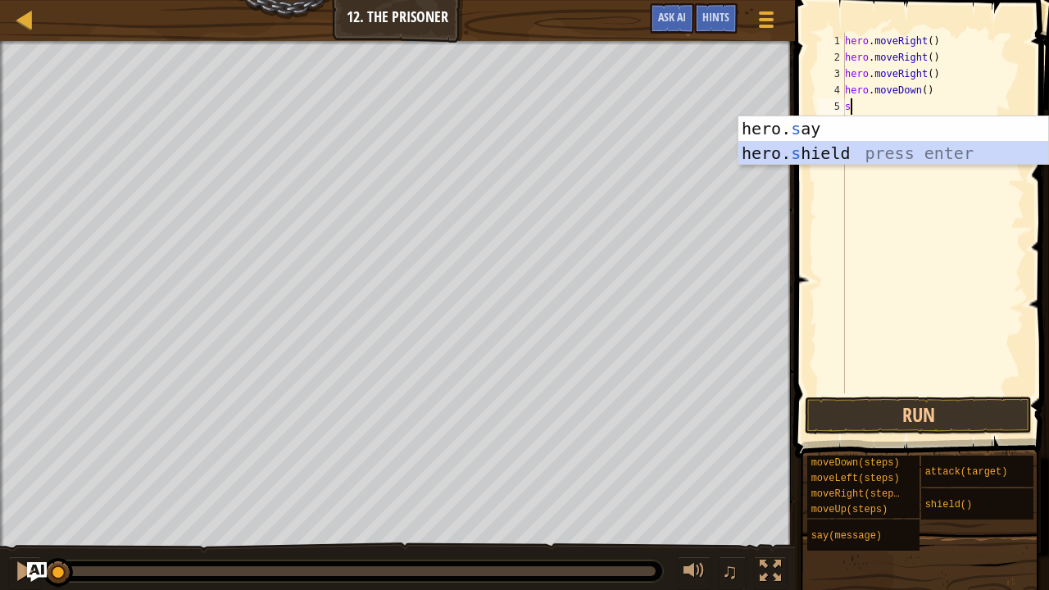
click at [846, 149] on div "hero. s ay press enter hero. s hield press enter" at bounding box center [893, 165] width 311 height 98
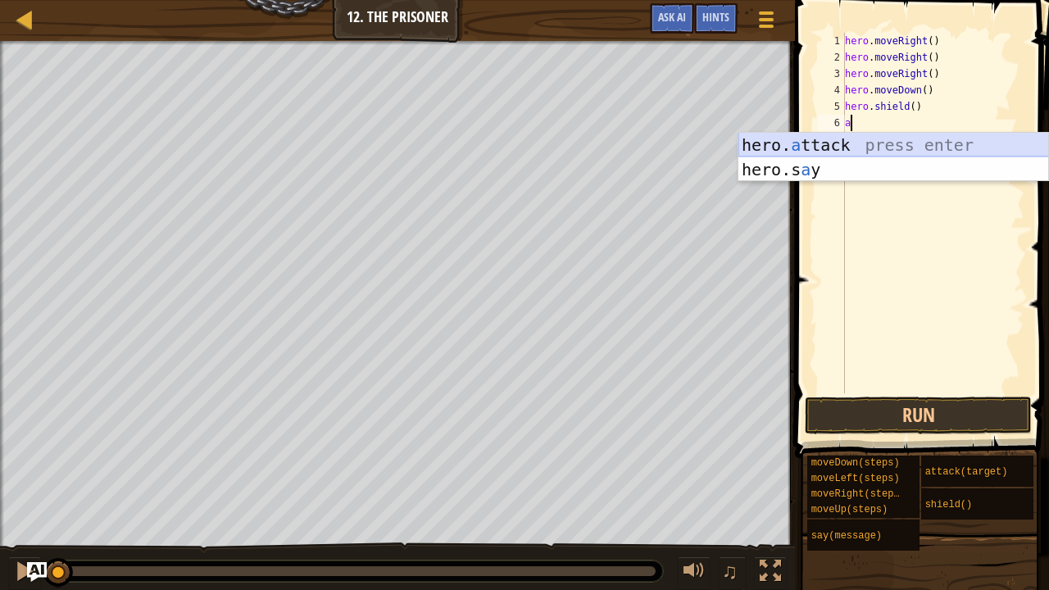
click at [851, 138] on div "hero. a ttack press enter hero.s a y press enter" at bounding box center [893, 182] width 311 height 98
type textarea "hero.attack("Enemy Name")"
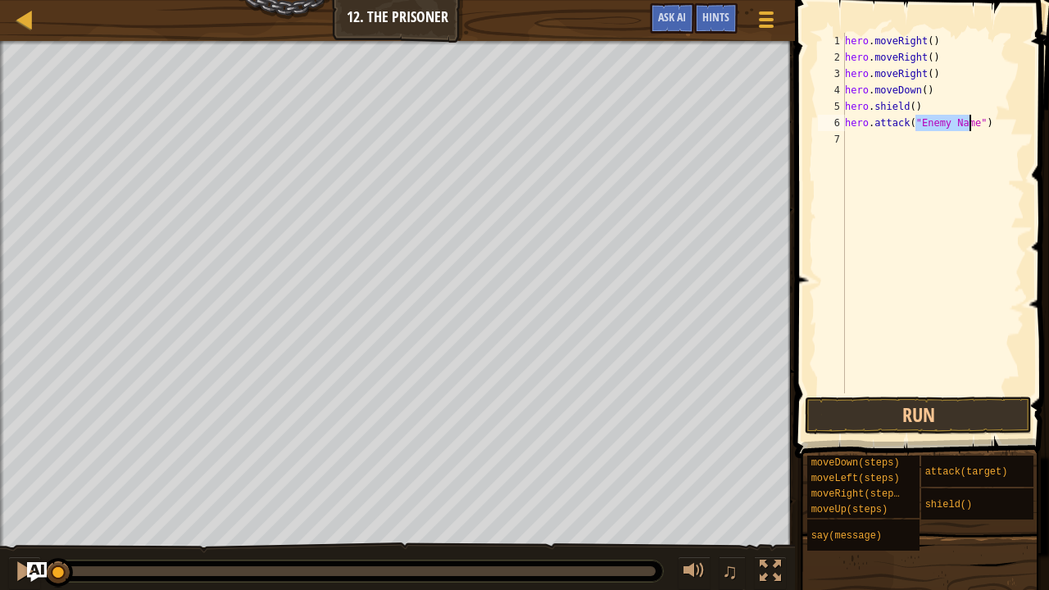
click at [848, 142] on div "hero . moveRight ( ) hero . moveRight ( ) hero . moveRight ( ) hero . moveDown …" at bounding box center [933, 229] width 183 height 393
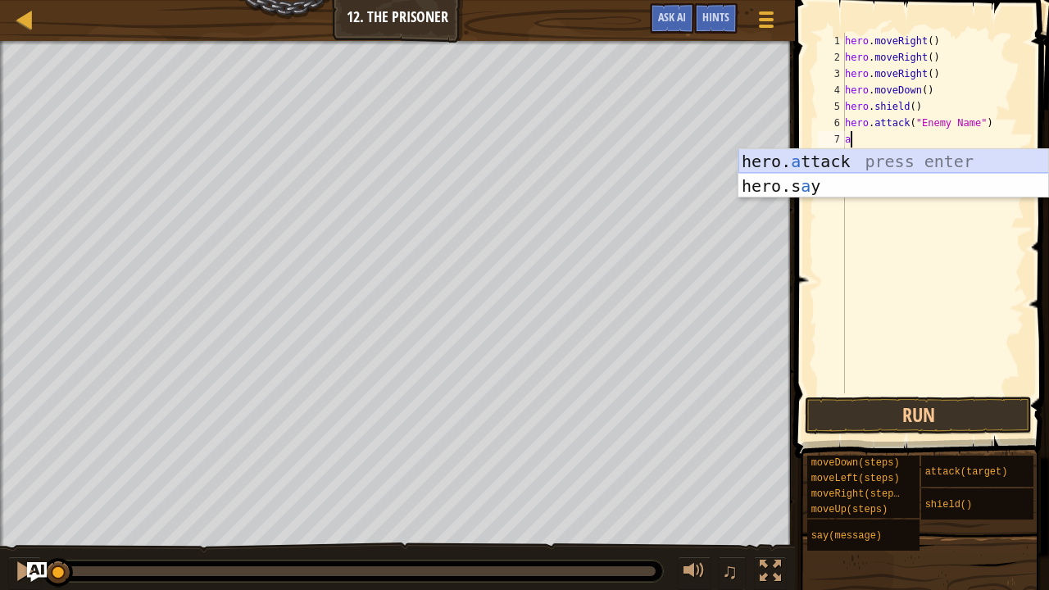
click at [833, 154] on div "hero. a ttack press enter hero.s a y press enter" at bounding box center [893, 198] width 311 height 98
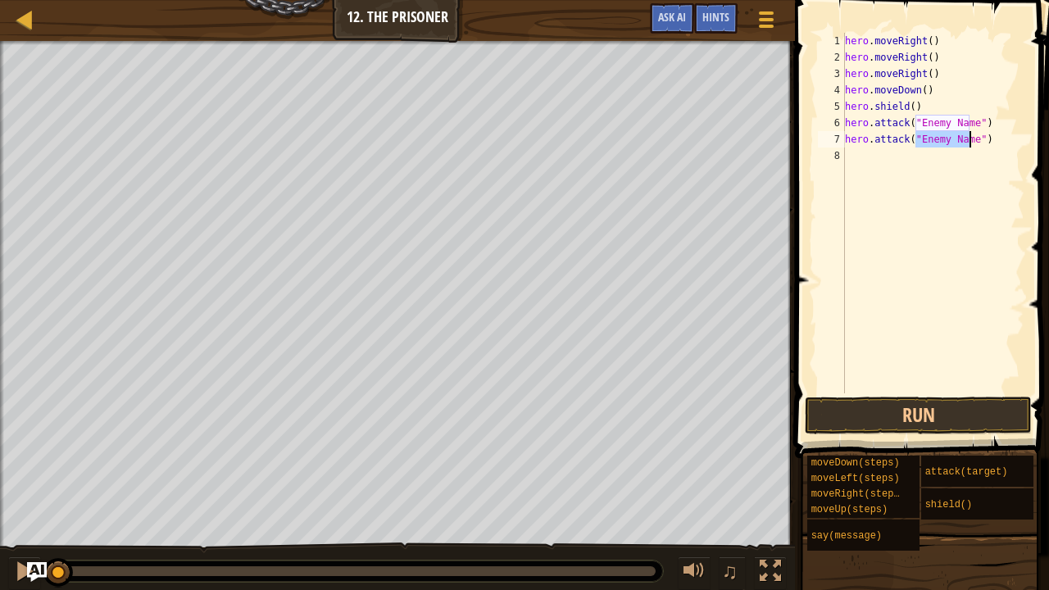
scroll to position [7, 7]
type textarea "hero.attack("")"
click at [858, 159] on div "hero . moveRight ( ) hero . moveRight ( ) hero . moveRight ( ) hero . moveDown …" at bounding box center [933, 229] width 183 height 393
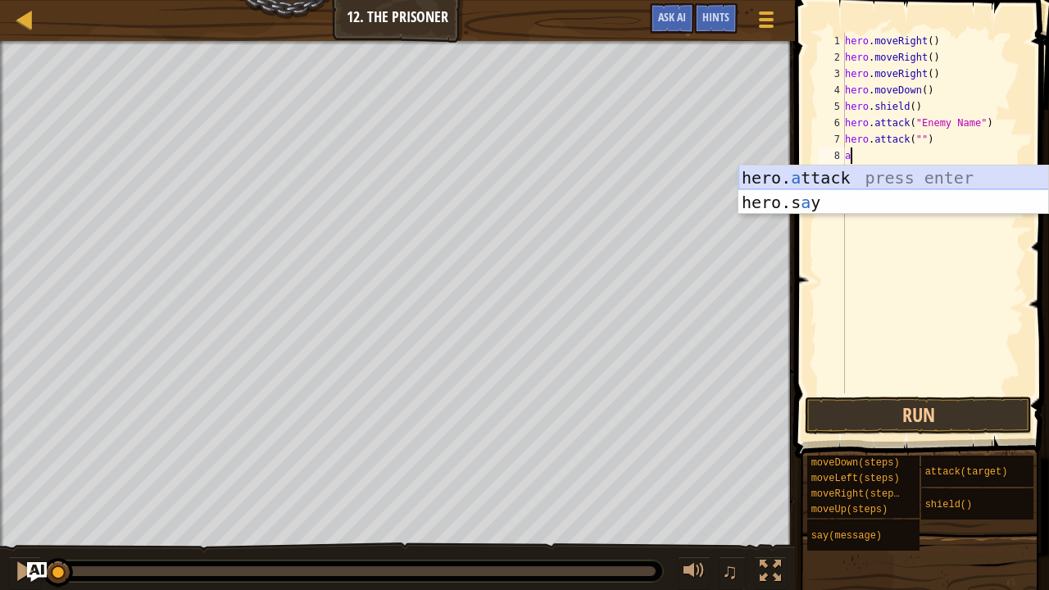
click at [842, 182] on div "hero. a ttack press enter hero.s a y press enter" at bounding box center [893, 215] width 311 height 98
type textarea "hero.attack("Enemy Name")"
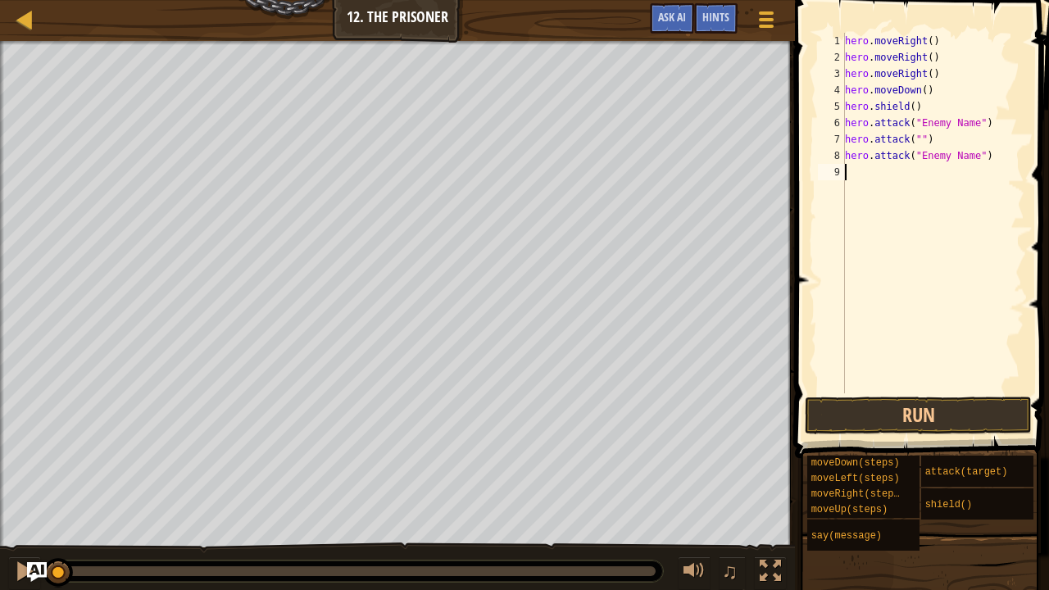
click at [852, 166] on div "hero . moveRight ( ) hero . moveRight ( ) hero . moveRight ( ) hero . moveDown …" at bounding box center [933, 229] width 183 height 393
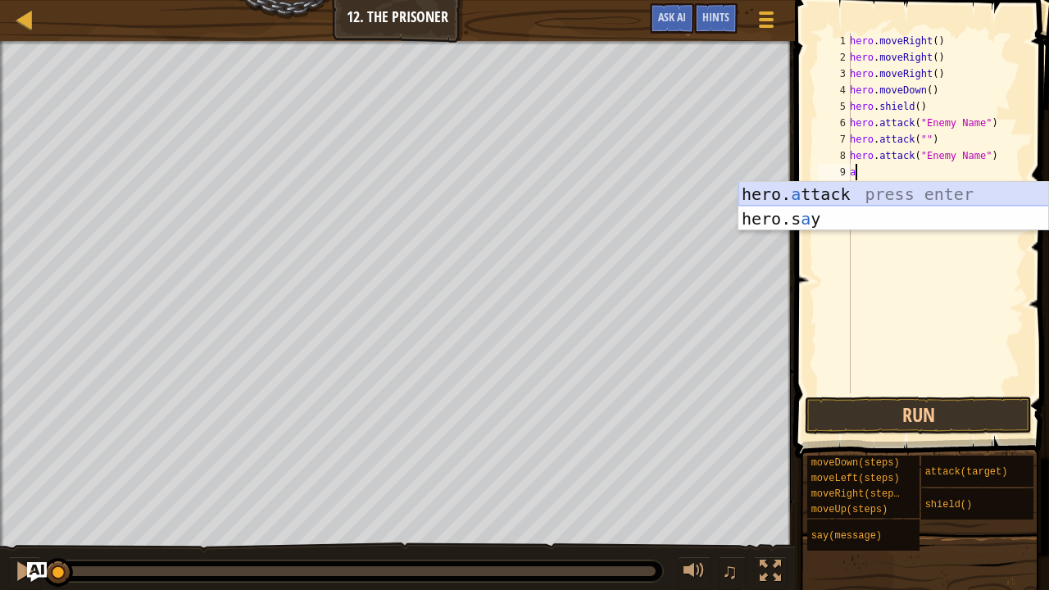
click at [839, 191] on div "hero. a ttack press enter hero.s a y press enter" at bounding box center [893, 231] width 311 height 98
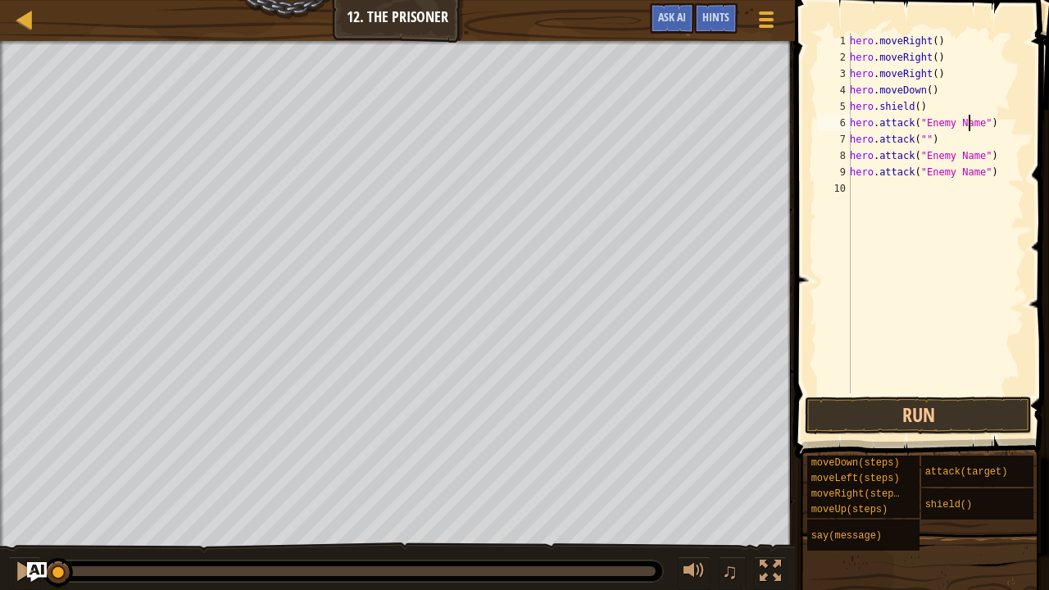
click at [969, 128] on div "hero . moveRight ( ) hero . moveRight ( ) hero . moveRight ( ) hero . moveDown …" at bounding box center [936, 229] width 178 height 393
click at [972, 123] on div "hero . moveRight ( ) hero . moveRight ( ) hero . moveRight ( ) hero . moveDown …" at bounding box center [936, 229] width 178 height 393
drag, startPoint x: 934, startPoint y: 120, endPoint x: 923, endPoint y: 129, distance: 14.6
click at [923, 129] on div "hero . moveRight ( ) hero . moveRight ( ) hero . moveRight ( ) hero . moveDown …" at bounding box center [936, 229] width 178 height 393
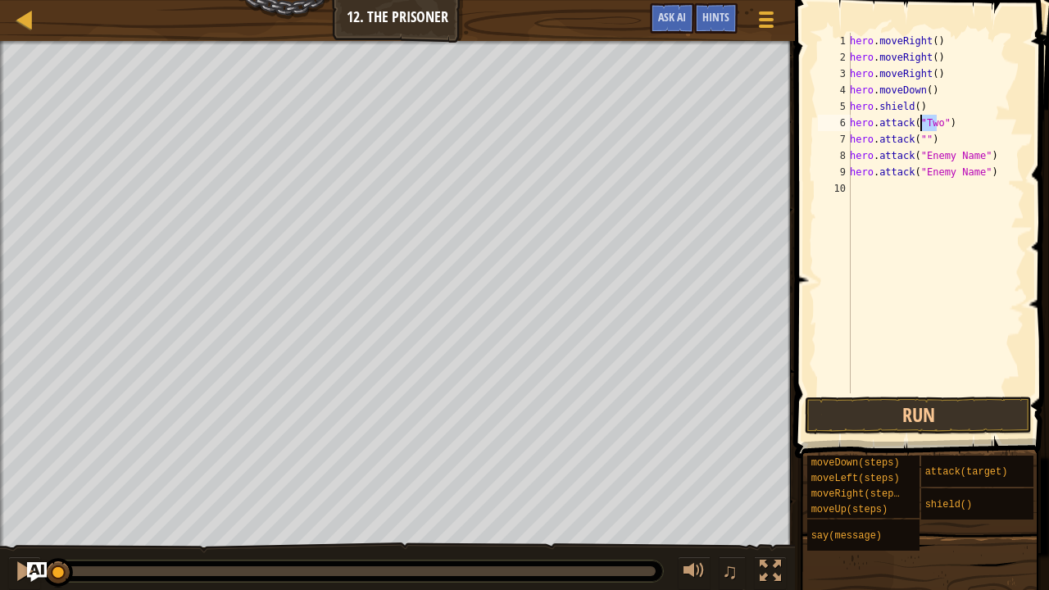
click at [918, 136] on div "hero . moveRight ( ) hero . moveRight ( ) hero . moveRight ( ) hero . moveDown …" at bounding box center [936, 229] width 178 height 393
paste textarea "Two"
click at [970, 152] on div "hero . moveRight ( ) hero . moveRight ( ) hero . moveRight ( ) hero . moveDown …" at bounding box center [936, 229] width 178 height 393
drag, startPoint x: 971, startPoint y: 152, endPoint x: 951, endPoint y: 162, distance: 22.0
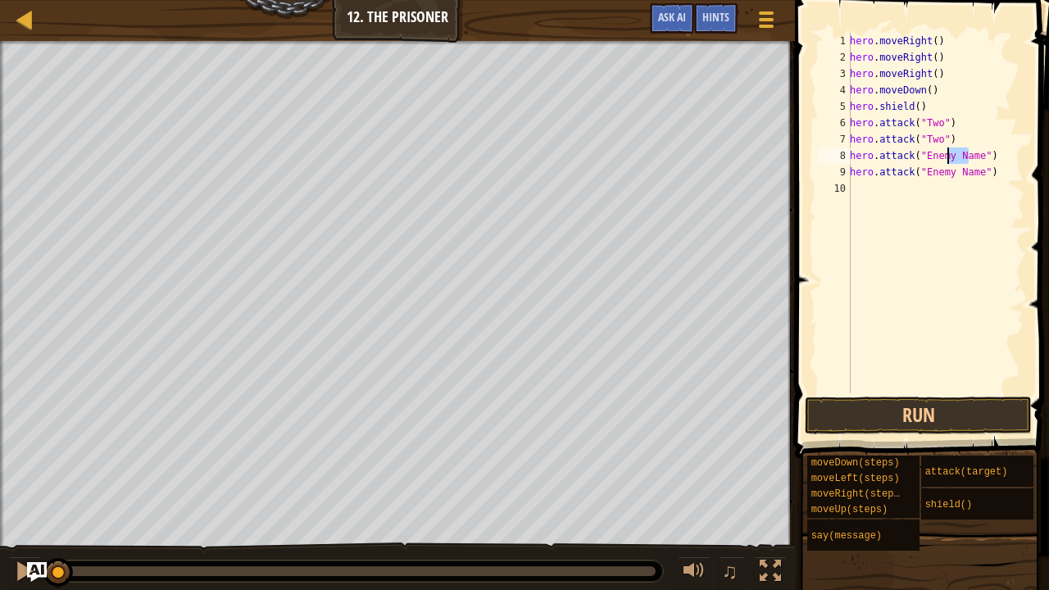
click at [951, 162] on div "hero . moveRight ( ) hero . moveRight ( ) hero . moveRight ( ) hero . moveDown …" at bounding box center [936, 229] width 178 height 393
click at [954, 162] on div "hero . moveRight ( ) hero . moveRight ( ) hero . moveRight ( ) hero . moveDown …" at bounding box center [936, 213] width 178 height 361
drag, startPoint x: 973, startPoint y: 157, endPoint x: 920, endPoint y: 157, distance: 53.3
click at [920, 157] on div "hero . moveRight ( ) hero . moveRight ( ) hero . moveRight ( ) hero . moveDown …" at bounding box center [936, 229] width 178 height 393
paste textarea "Two"
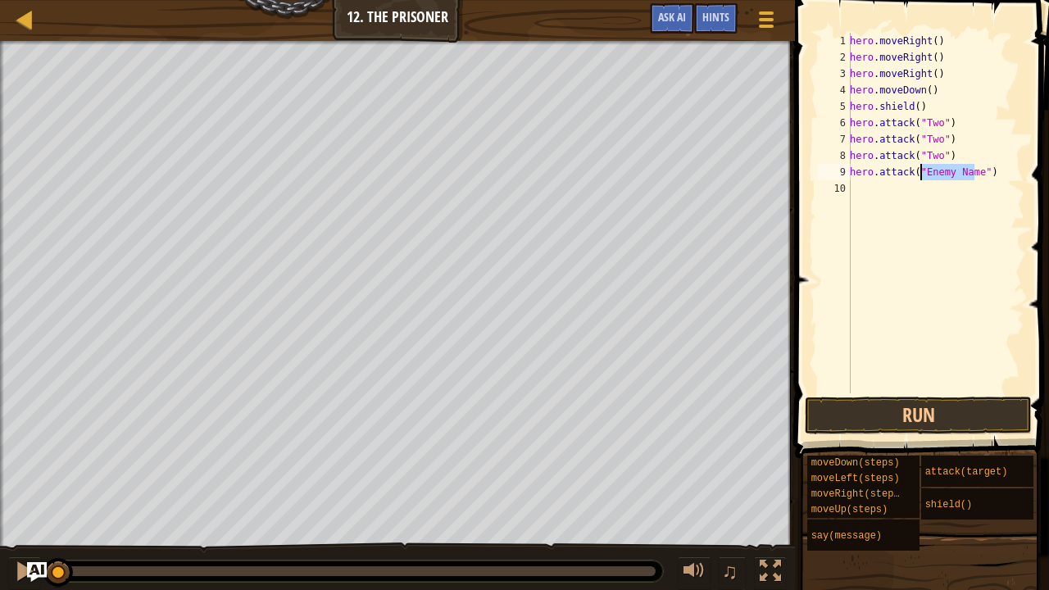
drag, startPoint x: 975, startPoint y: 175, endPoint x: 921, endPoint y: 175, distance: 54.1
click at [921, 175] on div "hero . moveRight ( ) hero . moveRight ( ) hero . moveRight ( ) hero . moveDown …" at bounding box center [936, 229] width 178 height 393
paste textarea "Two"
click at [915, 399] on button "Run" at bounding box center [918, 416] width 227 height 38
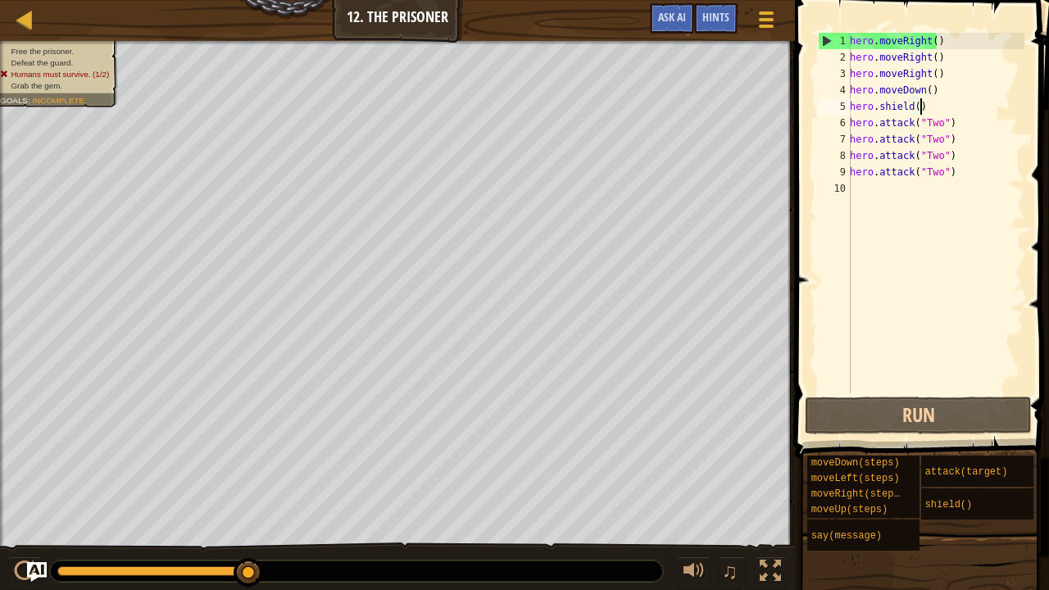
click at [921, 110] on div "hero . moveRight ( ) hero . moveRight ( ) hero . moveRight ( ) hero . moveDown …" at bounding box center [936, 229] width 178 height 393
type textarea "hero.shield()"
drag, startPoint x: 921, startPoint y: 110, endPoint x: 851, endPoint y: 101, distance: 71.1
click at [851, 101] on div "hero . moveRight ( ) hero . moveRight ( ) hero . moveRight ( ) hero . moveDown …" at bounding box center [936, 229] width 178 height 393
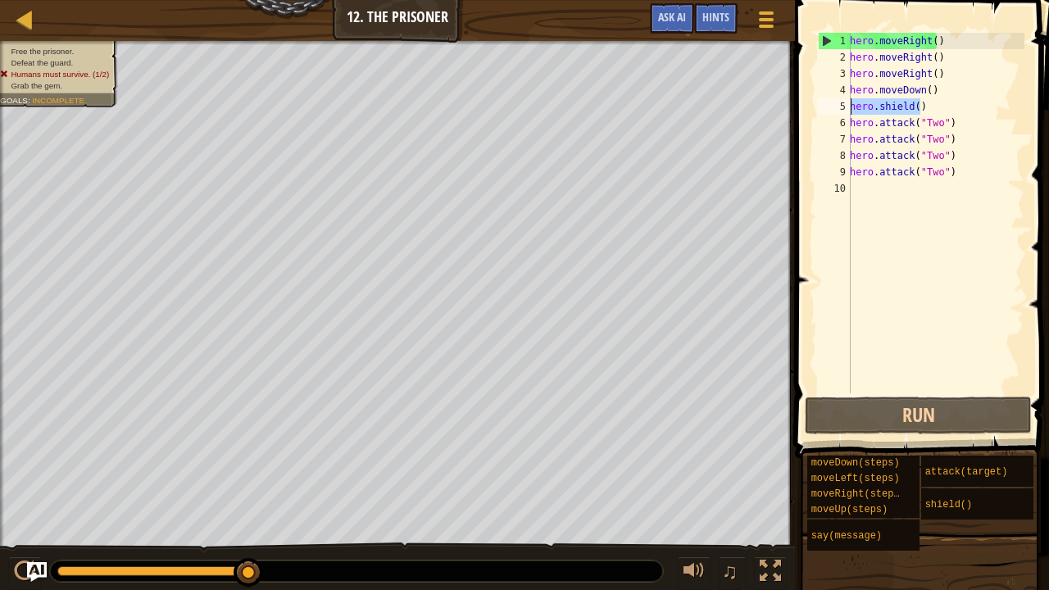
scroll to position [7, 0]
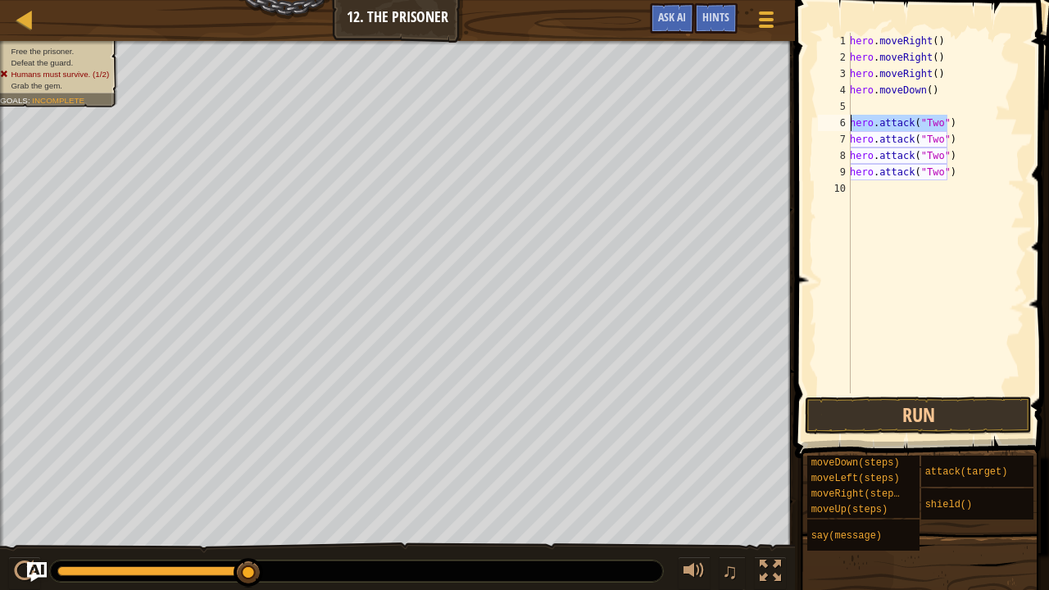
drag, startPoint x: 949, startPoint y: 120, endPoint x: 845, endPoint y: 130, distance: 104.6
click at [845, 130] on div "1 2 3 4 5 6 7 8 9 10 hero . moveRight ( ) hero . moveRight ( ) hero . moveRight…" at bounding box center [920, 213] width 210 height 361
type textarea "hero.attack("Two")"
click at [857, 98] on div "hero . moveRight ( ) hero . moveRight ( ) hero . moveRight ( ) hero . moveDown …" at bounding box center [936, 229] width 178 height 393
paste textarea "hero.attack("Two")"
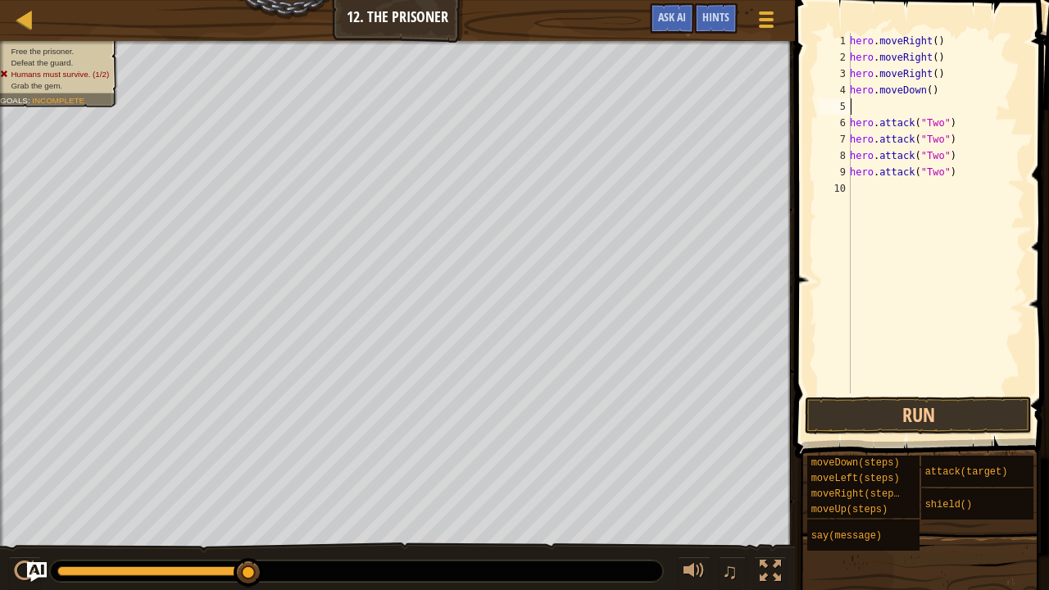
type textarea "hero.attack("Two")"
click at [871, 186] on div "hero . moveRight ( ) hero . moveRight ( ) hero . moveRight ( ) hero . moveDown …" at bounding box center [936, 229] width 178 height 393
paste textarea "hero.attack("Two")"
type textarea "hero.attack("Two")"
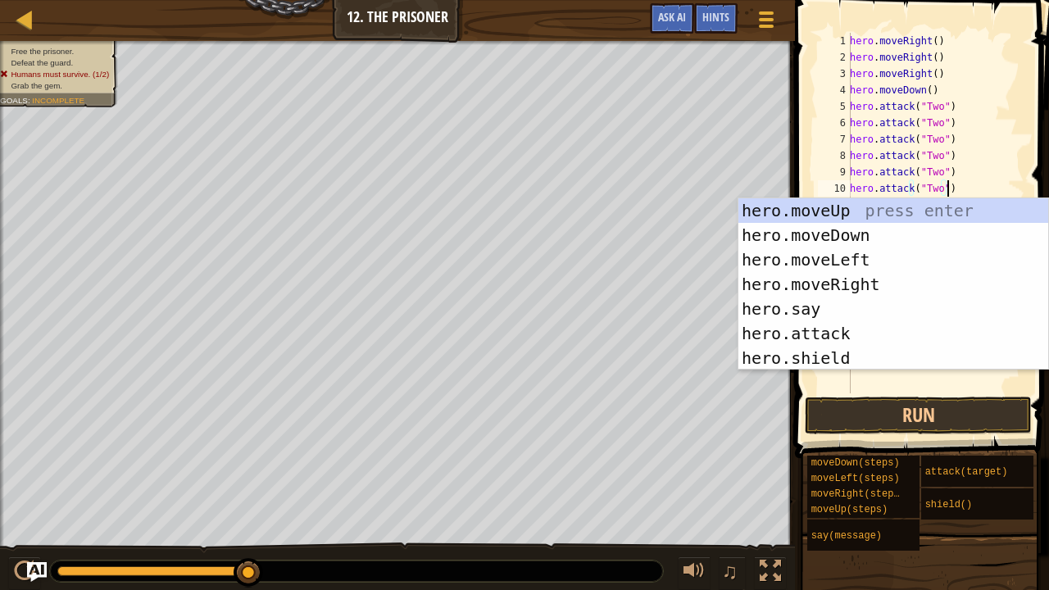
click at [1016, 146] on div "hero . moveRight ( ) hero . moveRight ( ) hero . moveRight ( ) hero . moveDown …" at bounding box center [936, 229] width 178 height 393
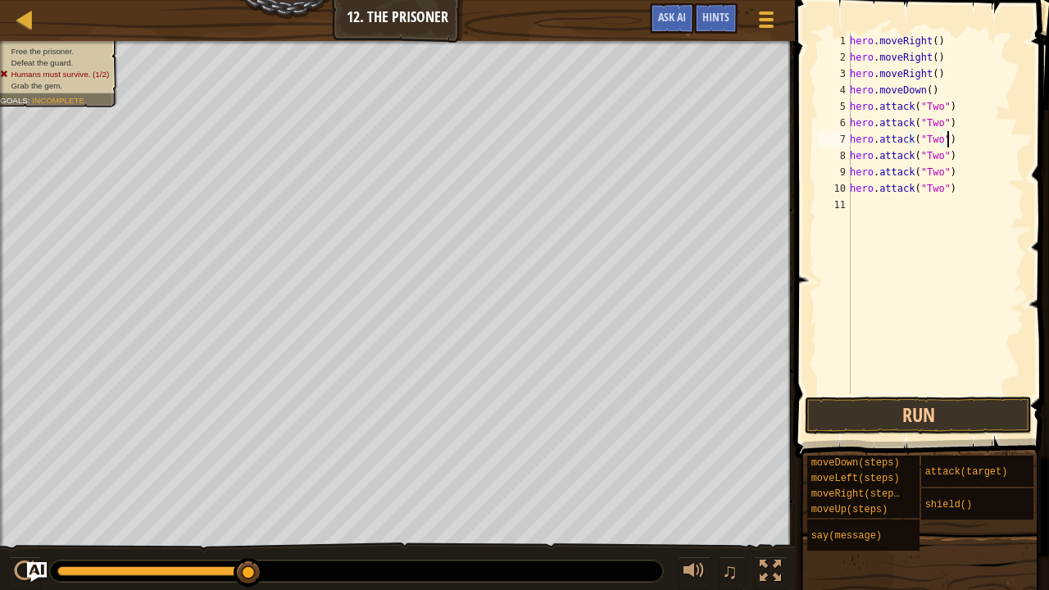
click at [892, 211] on div "hero . moveRight ( ) hero . moveRight ( ) hero . moveRight ( ) hero . moveDown …" at bounding box center [936, 229] width 178 height 393
paste textarea "hero.attack("Two")"
type textarea "hero.attack("Two")"
click at [965, 152] on div "hero . moveRight ( ) hero . moveRight ( ) hero . moveRight ( ) hero . moveDown …" at bounding box center [936, 229] width 178 height 393
click at [879, 225] on div "hero . moveRight ( ) hero . moveRight ( ) hero . moveRight ( ) hero . moveDown …" at bounding box center [936, 229] width 178 height 393
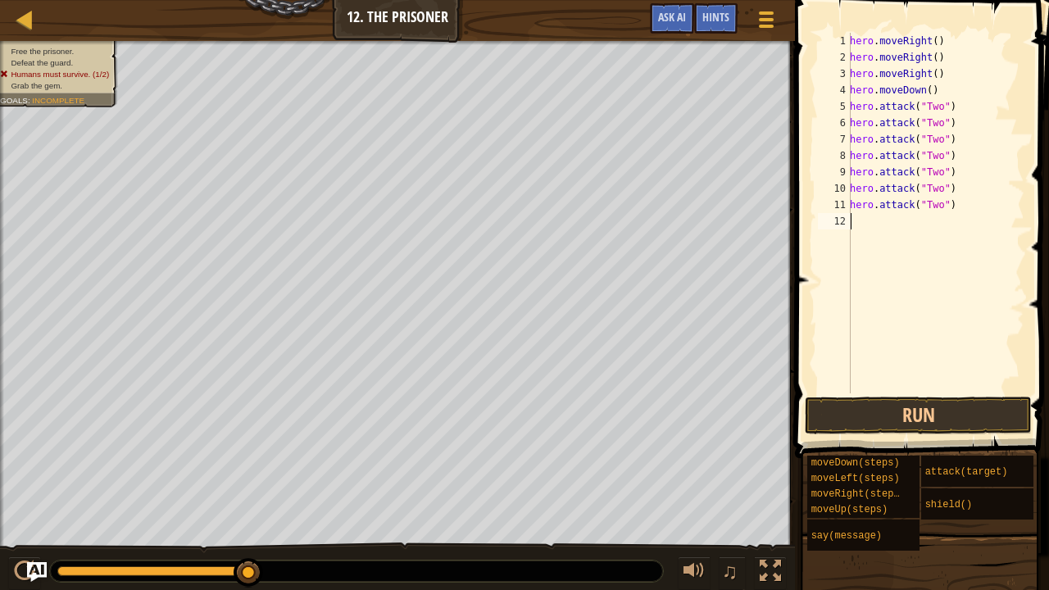
paste textarea "hero.attack("Two")"
type textarea "hero.attack("Two")"
click at [1029, 146] on span at bounding box center [923, 205] width 267 height 506
click at [870, 241] on div "hero . moveRight ( ) hero . moveRight ( ) hero . moveRight ( ) hero . moveDown …" at bounding box center [936, 229] width 178 height 393
paste textarea "hero.attack("Two")"
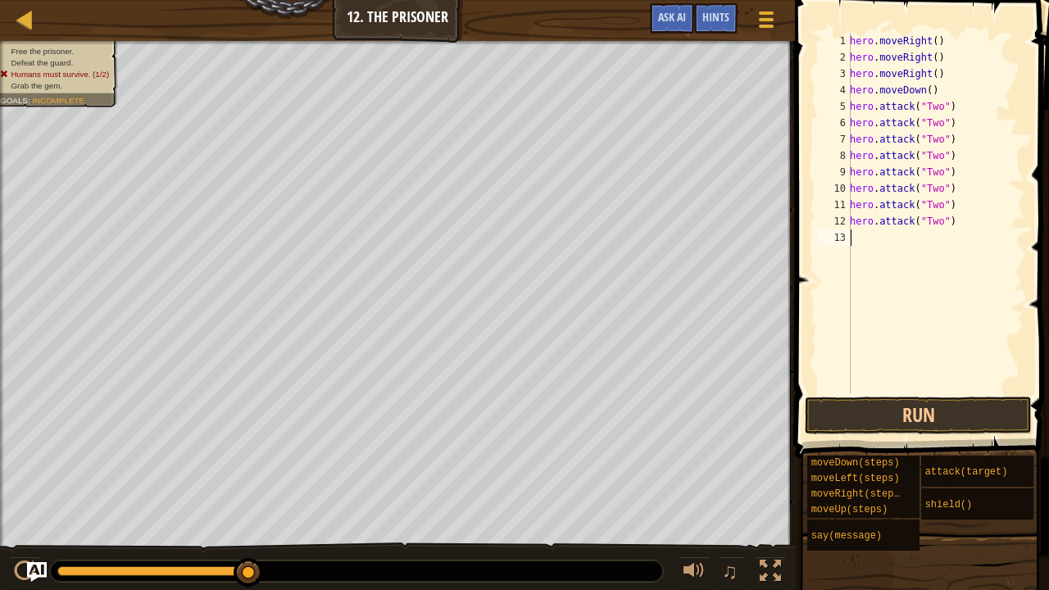
type textarea "hero.attack("Two")"
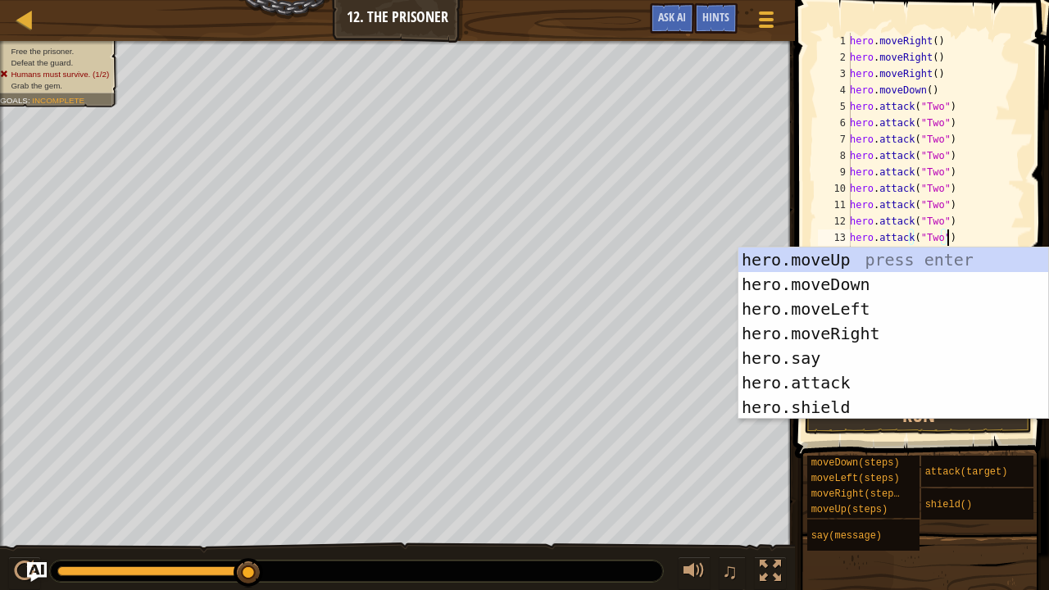
click at [974, 219] on div "hero . moveRight ( ) hero . moveRight ( ) hero . moveRight ( ) hero . moveDown …" at bounding box center [936, 229] width 178 height 393
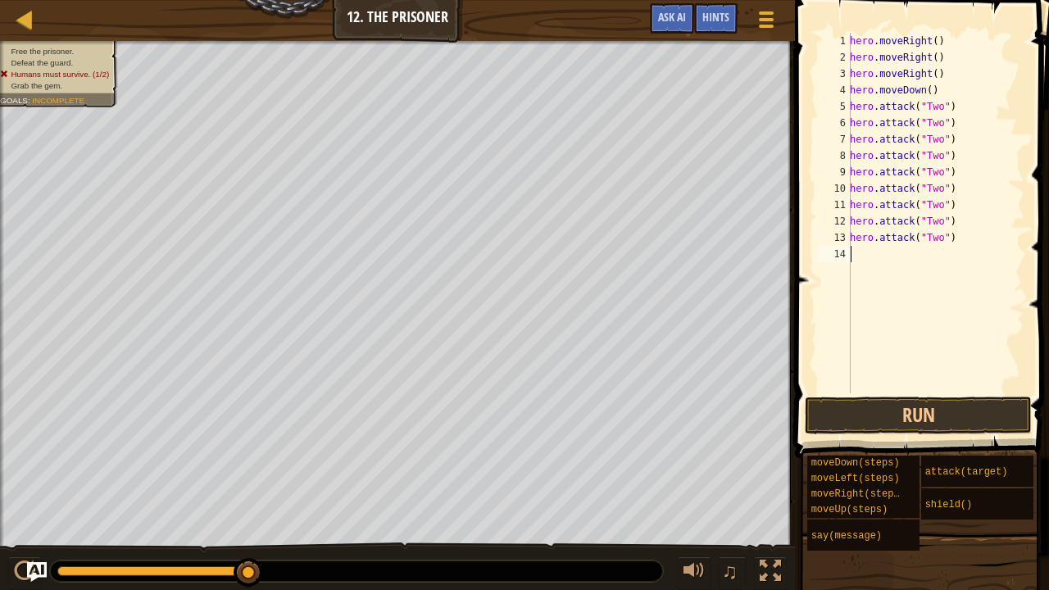
click at [867, 247] on div "hero . moveRight ( ) hero . moveRight ( ) hero . moveRight ( ) hero . moveDown …" at bounding box center [936, 229] width 178 height 393
paste textarea "hero.attack("Two")"
type textarea "hero.attack("Two")"
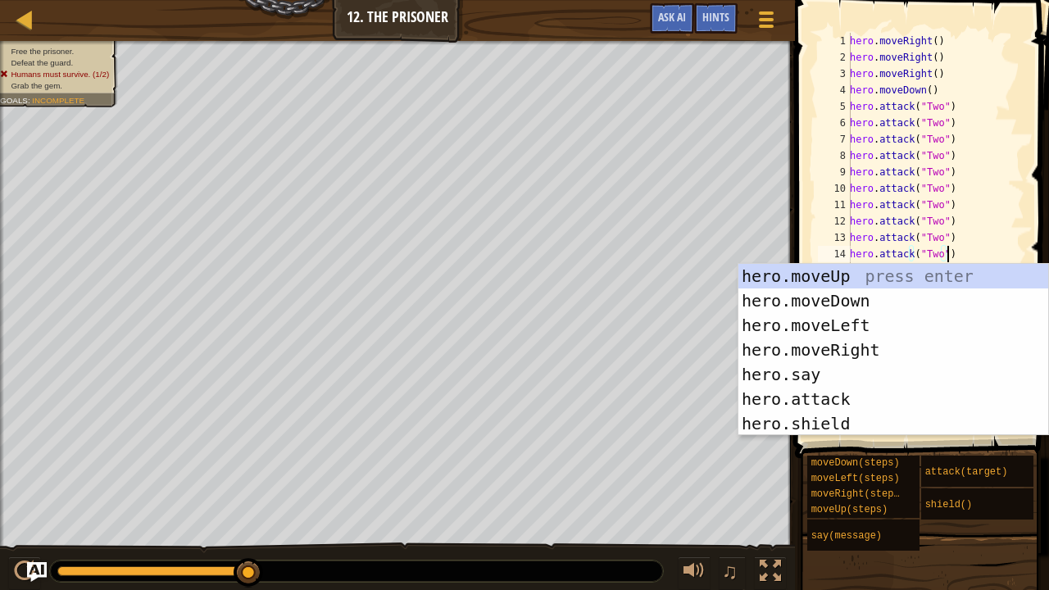
click at [980, 240] on div "hero . moveRight ( ) hero . moveRight ( ) hero . moveRight ( ) hero . moveDown …" at bounding box center [936, 229] width 178 height 393
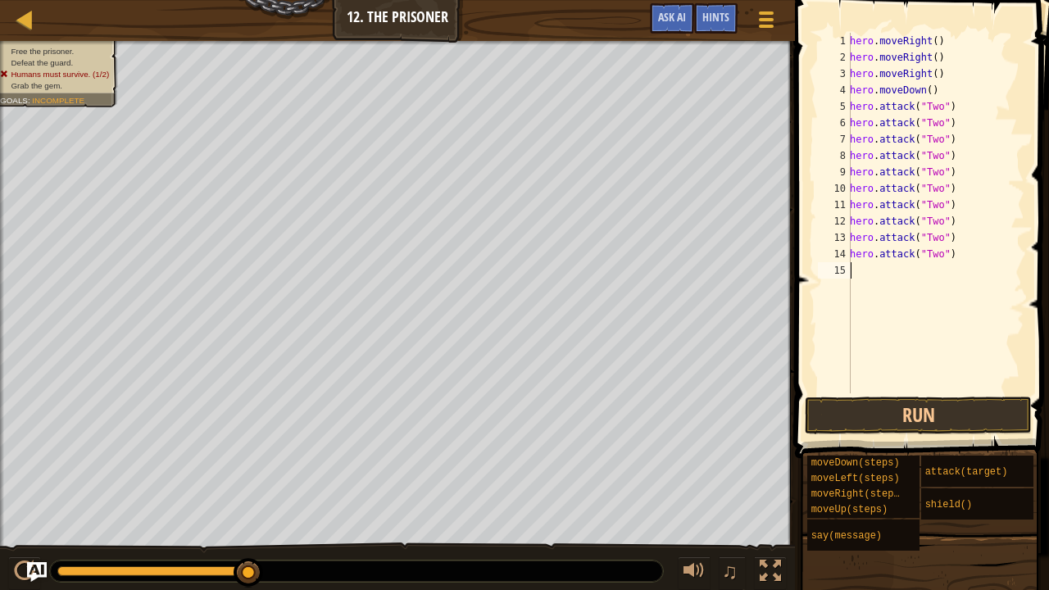
click at [851, 277] on div "hero . moveRight ( ) hero . moveRight ( ) hero . moveRight ( ) hero . moveDown …" at bounding box center [936, 229] width 178 height 393
paste textarea "hero.attack("Two")"
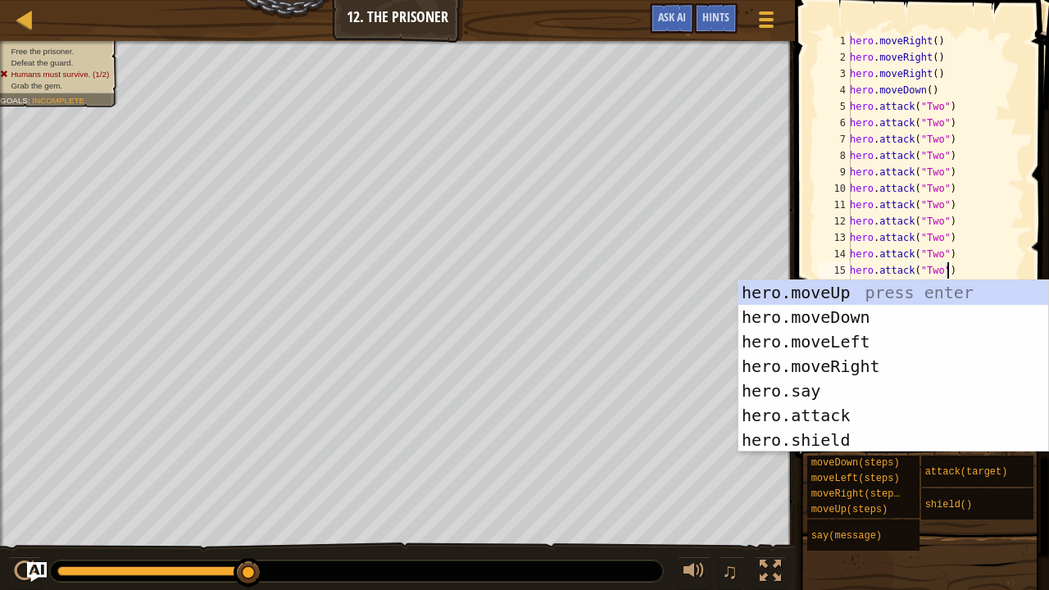
click at [988, 211] on div "hero . moveRight ( ) hero . moveRight ( ) hero . moveRight ( ) hero . moveDown …" at bounding box center [936, 229] width 178 height 393
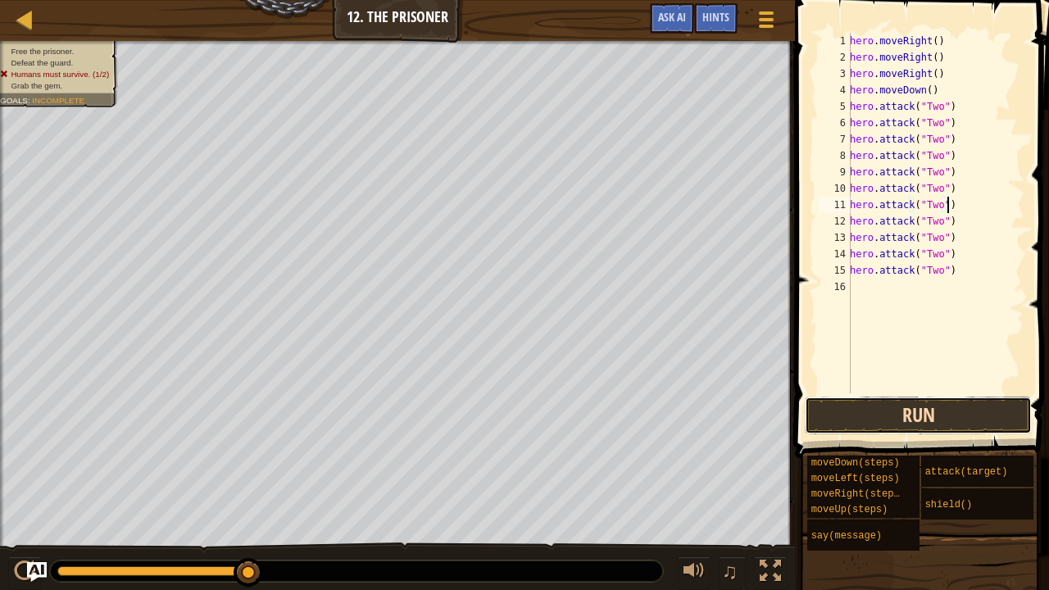
click at [920, 406] on button "Run" at bounding box center [918, 416] width 227 height 38
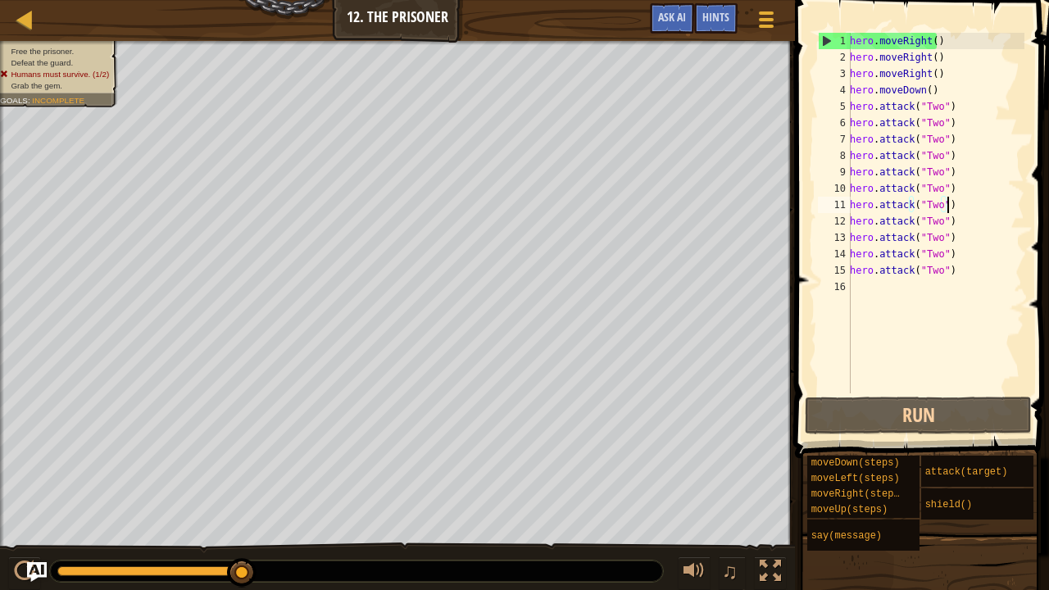
click at [974, 143] on div "hero . moveRight ( ) hero . moveRight ( ) hero . moveRight ( ) hero . moveDown …" at bounding box center [936, 229] width 178 height 393
click at [933, 56] on div "hero . moveRight ( ) hero . moveRight ( ) hero . moveRight ( ) hero . moveDown …" at bounding box center [936, 229] width 178 height 393
type textarea "hero.moveRight()"
click at [851, 61] on div "hero . moveRight ( ) hero . moveRight ( ) hero . moveRight ( ) hero . moveDown …" at bounding box center [936, 229] width 178 height 393
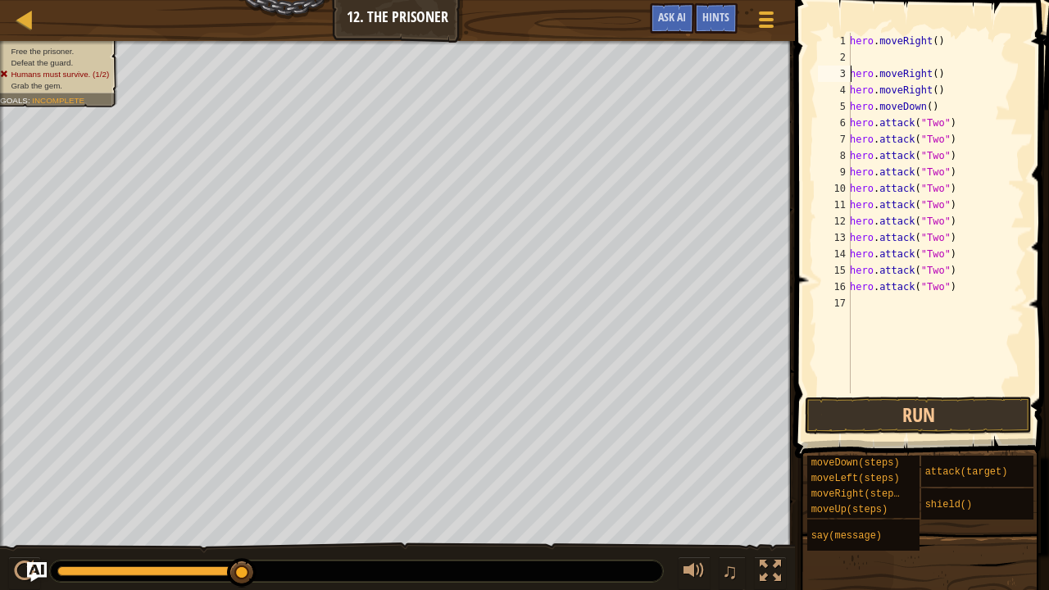
click at [851, 57] on div "hero . moveRight ( ) hero . moveRight ( ) hero . moveRight ( ) hero . moveDown …" at bounding box center [936, 229] width 178 height 393
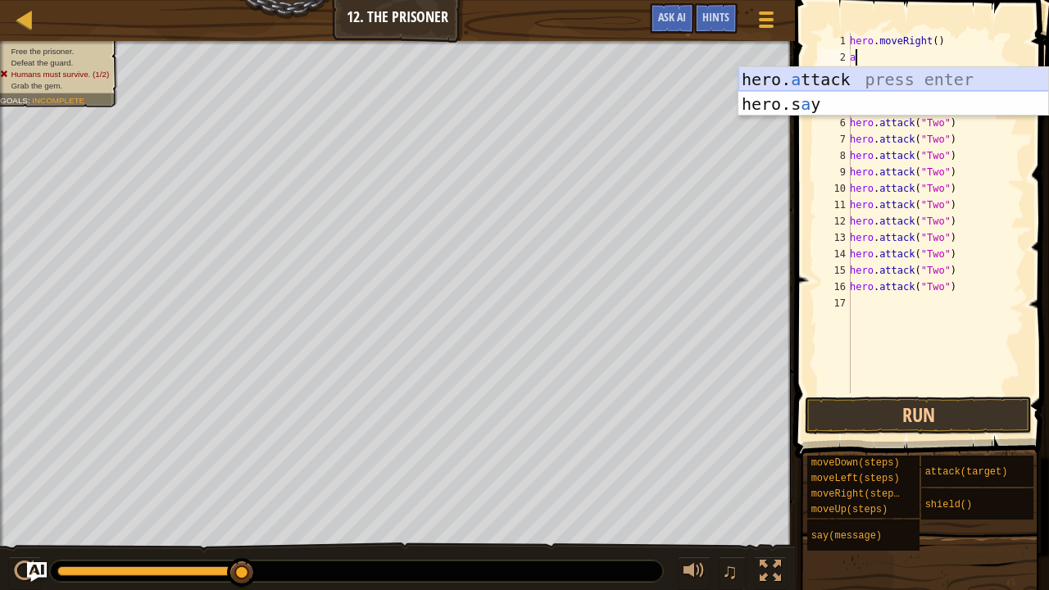
click at [842, 76] on div "hero. a ttack press enter hero.s a y press enter" at bounding box center [893, 116] width 311 height 98
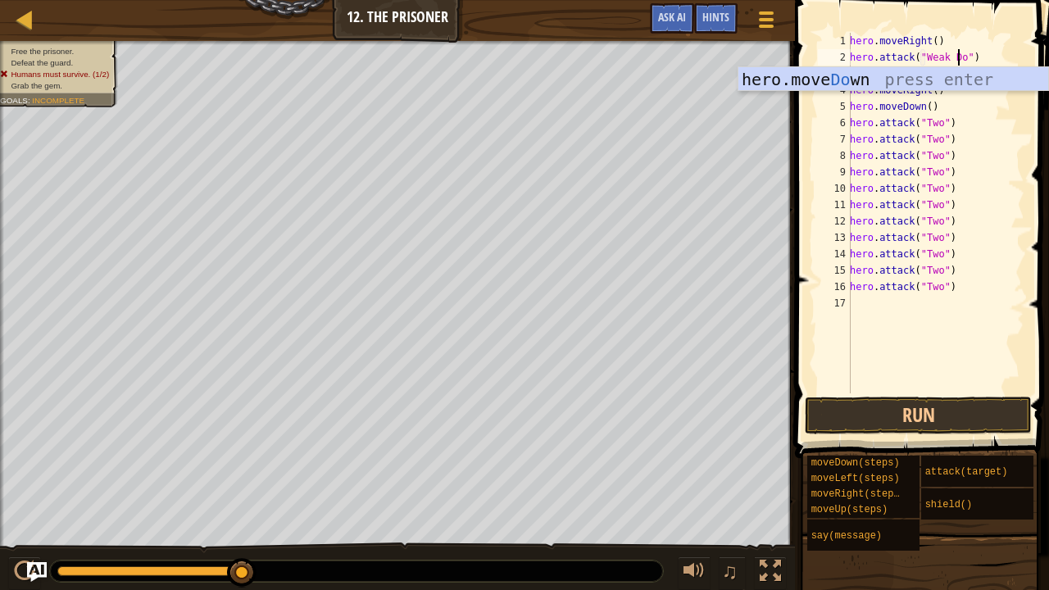
scroll to position [7, 9]
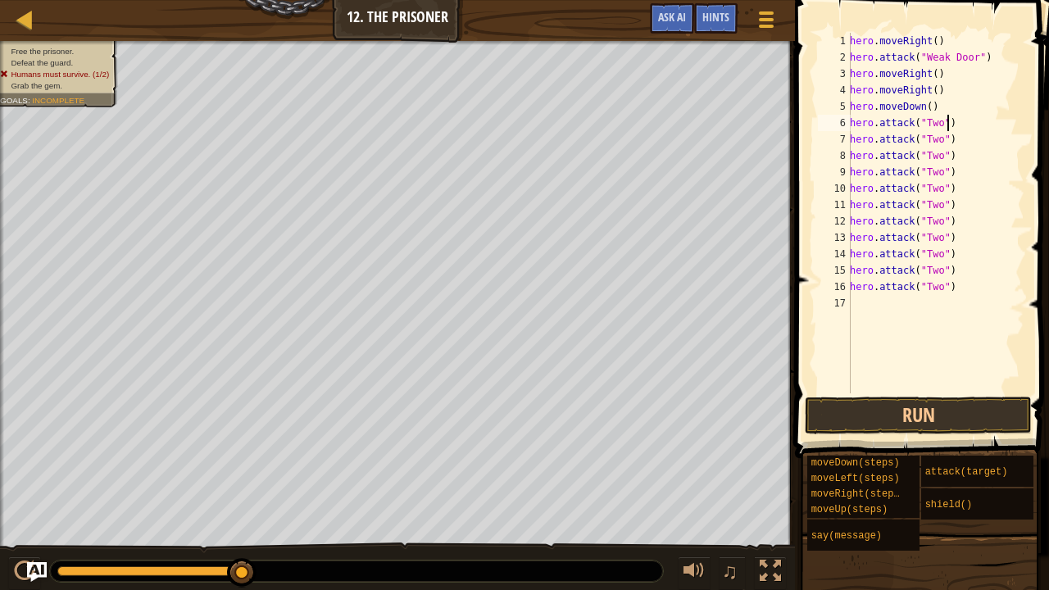
click at [956, 123] on div "hero . moveRight ( ) hero . attack ( "Weak Door" ) hero . moveRight ( ) hero . …" at bounding box center [936, 229] width 178 height 393
click at [851, 143] on div "hero . moveRight ( ) hero . attack ( "Weak Door" ) hero . moveRight ( ) hero . …" at bounding box center [936, 229] width 178 height 393
type textarea "hero.attack("Two")s"
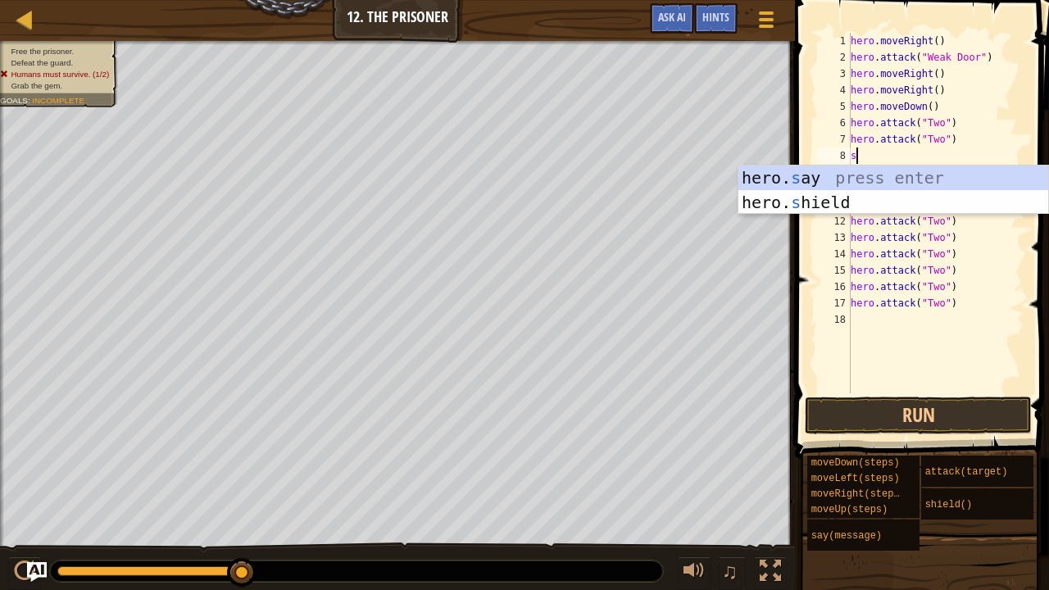
scroll to position [7, 7]
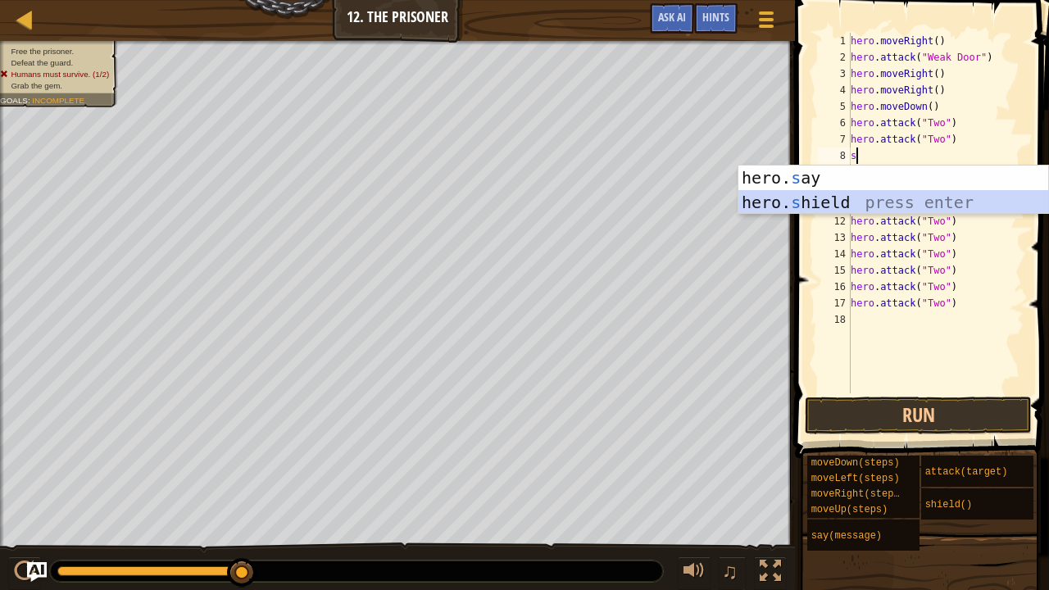
click at [918, 202] on div "hero. s ay press enter hero. s hield press enter" at bounding box center [893, 215] width 311 height 98
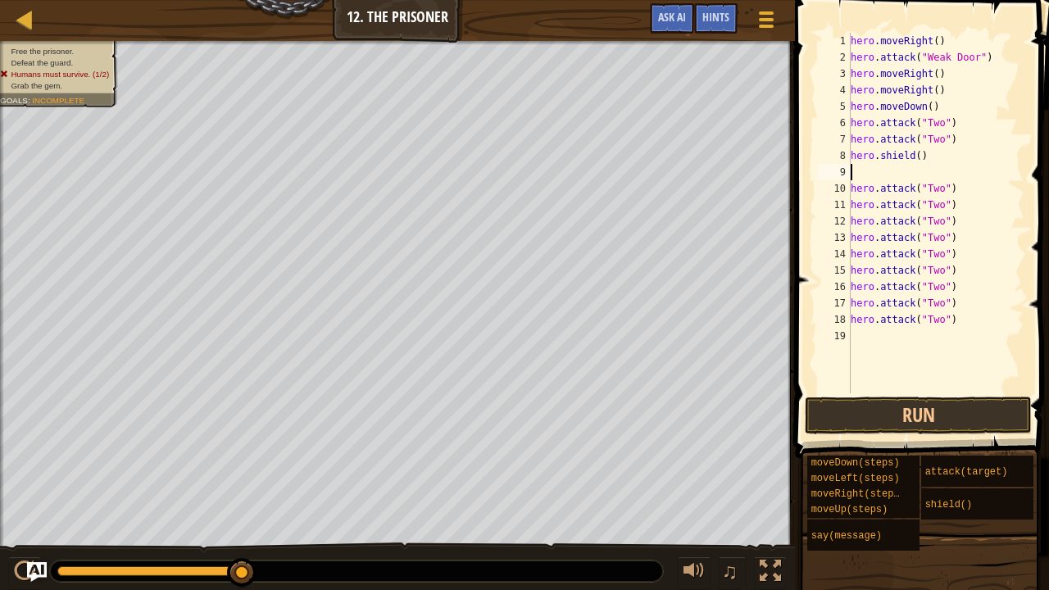
scroll to position [7, 0]
click at [851, 192] on div "hero . moveRight ( ) hero . attack ( "Weak Door" ) hero . moveRight ( ) hero . …" at bounding box center [935, 229] width 177 height 393
type textarea "hero.attack("Two")"
click at [854, 174] on div "hero . moveRight ( ) hero . attack ( "Weak Door" ) hero . moveRight ( ) hero . …" at bounding box center [935, 229] width 177 height 393
click at [850, 190] on div "10" at bounding box center [834, 188] width 33 height 16
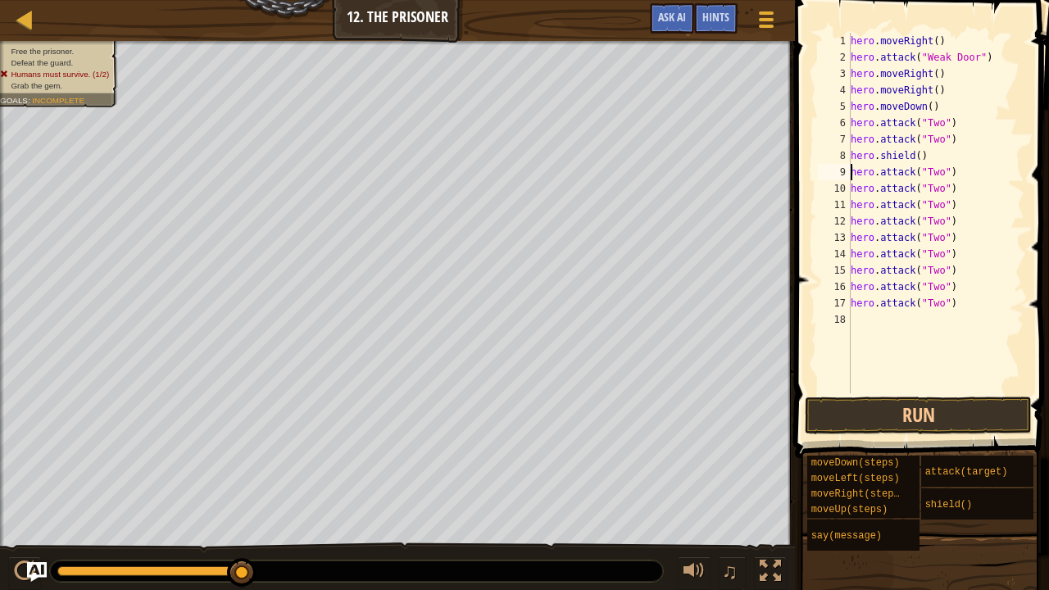
click at [848, 185] on div "10" at bounding box center [834, 188] width 33 height 16
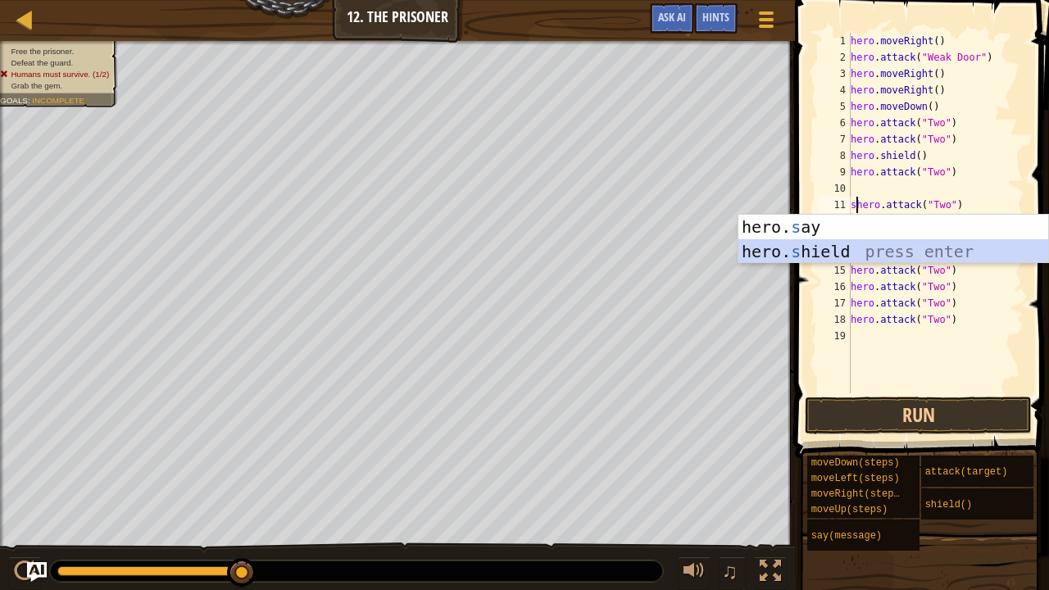
click at [856, 241] on div "hero. s ay press enter hero. s hield press enter" at bounding box center [893, 264] width 311 height 98
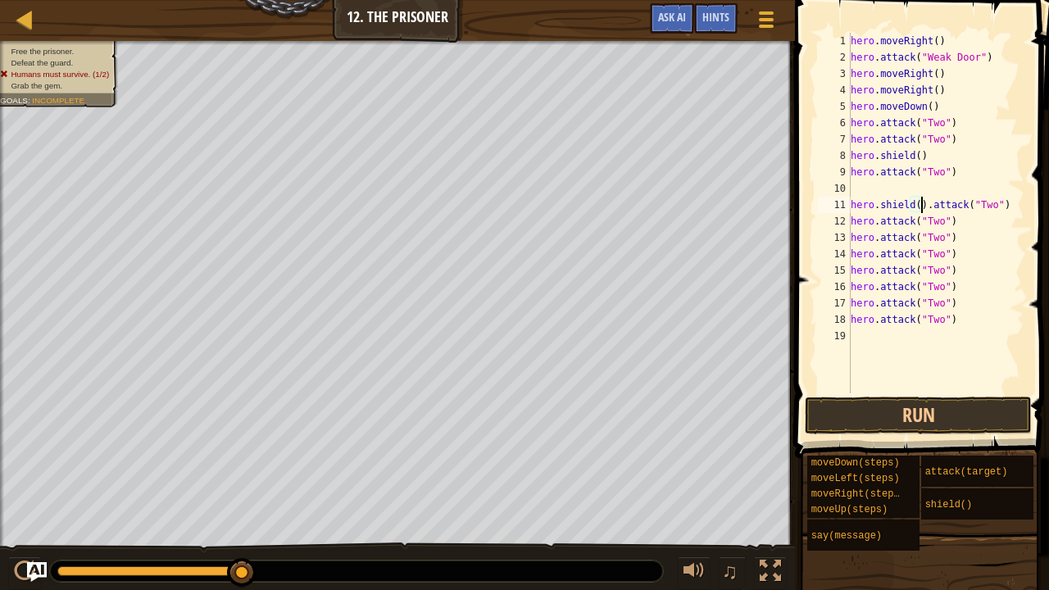
click at [851, 207] on div "hero . moveRight ( ) hero . attack ( "Weak Door" ) hero . moveRight ( ) hero . …" at bounding box center [935, 229] width 177 height 393
type textarea "hero.attack("Two")"
click at [867, 215] on div "hero . moveRight ( ) hero . attack ( "Weak Door" ) hero . moveRight ( ) hero . …" at bounding box center [935, 229] width 177 height 393
click at [860, 203] on div "hero . moveRight ( ) hero . attack ( "Weak Door" ) hero . moveRight ( ) hero . …" at bounding box center [935, 229] width 177 height 393
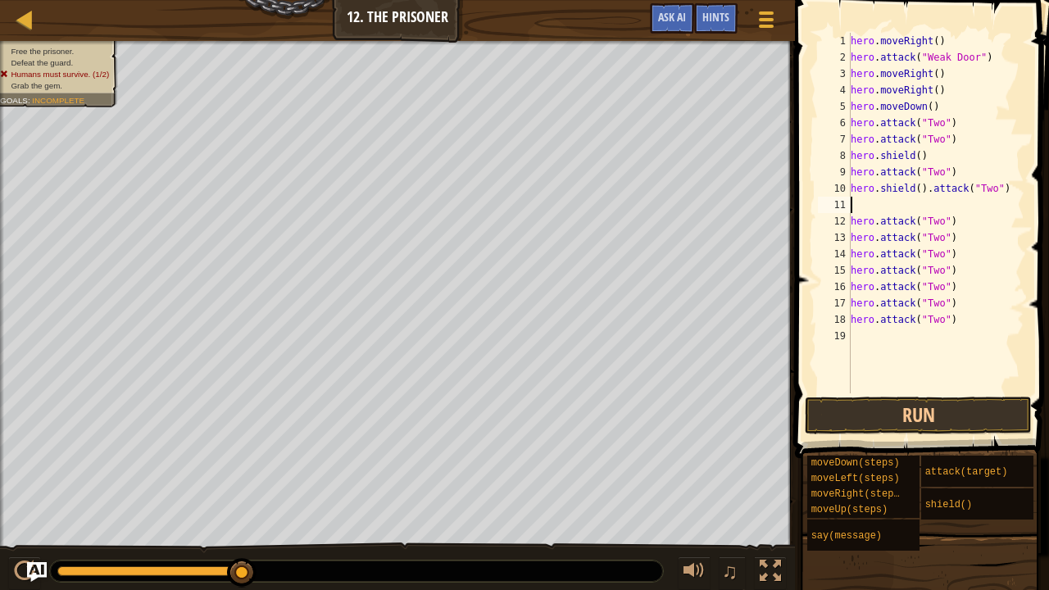
type textarea "s"
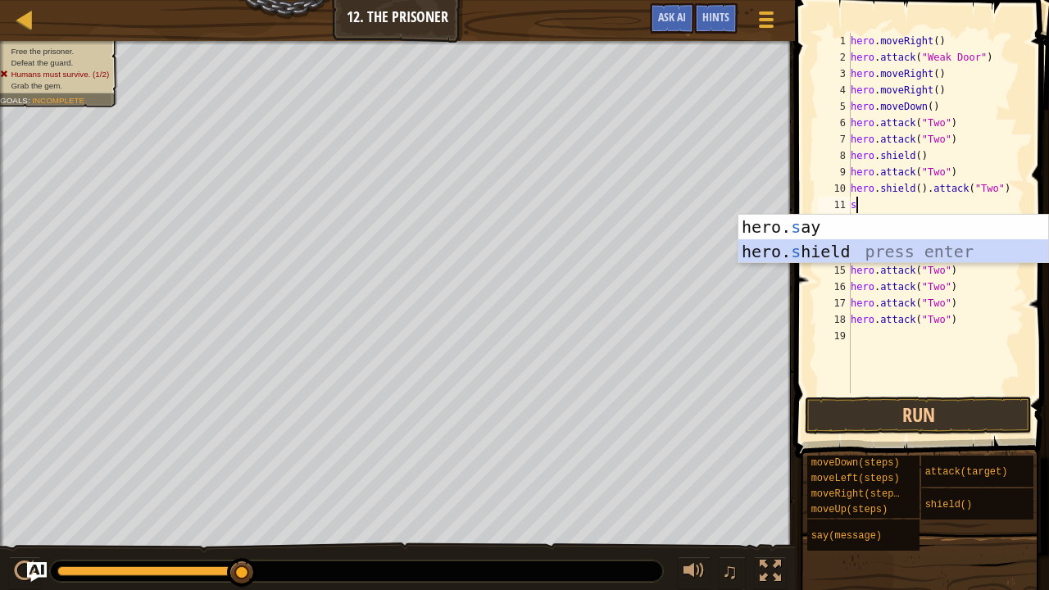
click at [832, 249] on div "hero. s ay press enter hero. s hield press enter" at bounding box center [893, 264] width 311 height 98
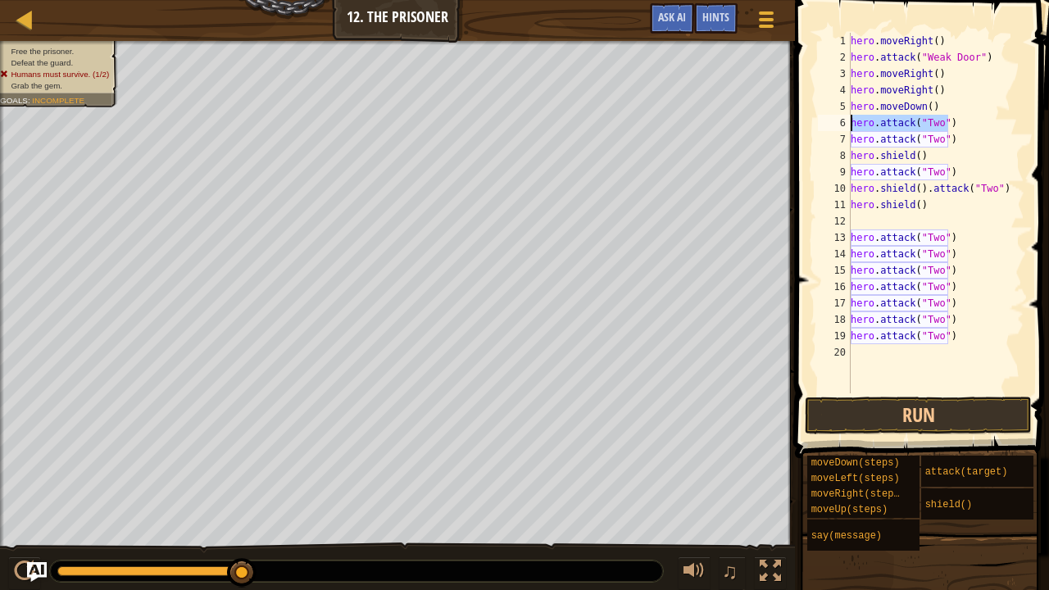
drag, startPoint x: 953, startPoint y: 117, endPoint x: 851, endPoint y: 117, distance: 101.6
click at [851, 117] on div "hero . moveRight ( ) hero . attack ( "Weak Door" ) hero . moveRight ( ) hero . …" at bounding box center [935, 229] width 177 height 393
type textarea "hero.attack("Two")"
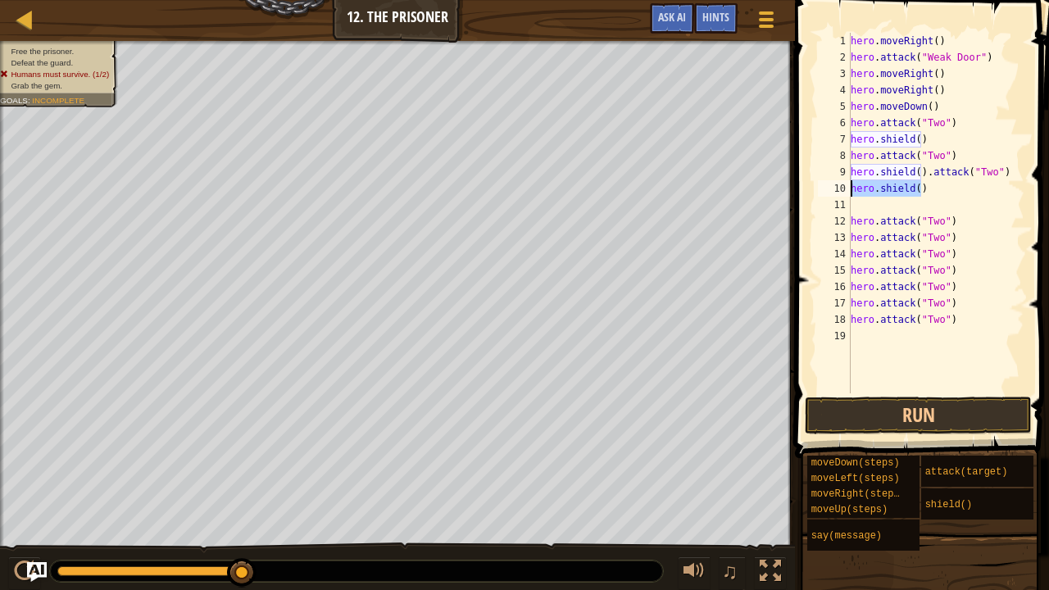
drag, startPoint x: 923, startPoint y: 190, endPoint x: 846, endPoint y: 196, distance: 77.2
click at [846, 196] on div "hero.moveDown() 1 2 3 4 5 6 7 8 9 10 11 12 13 14 15 16 17 18 19 hero . moveRigh…" at bounding box center [920, 213] width 210 height 361
type textarea "hero.shield()"
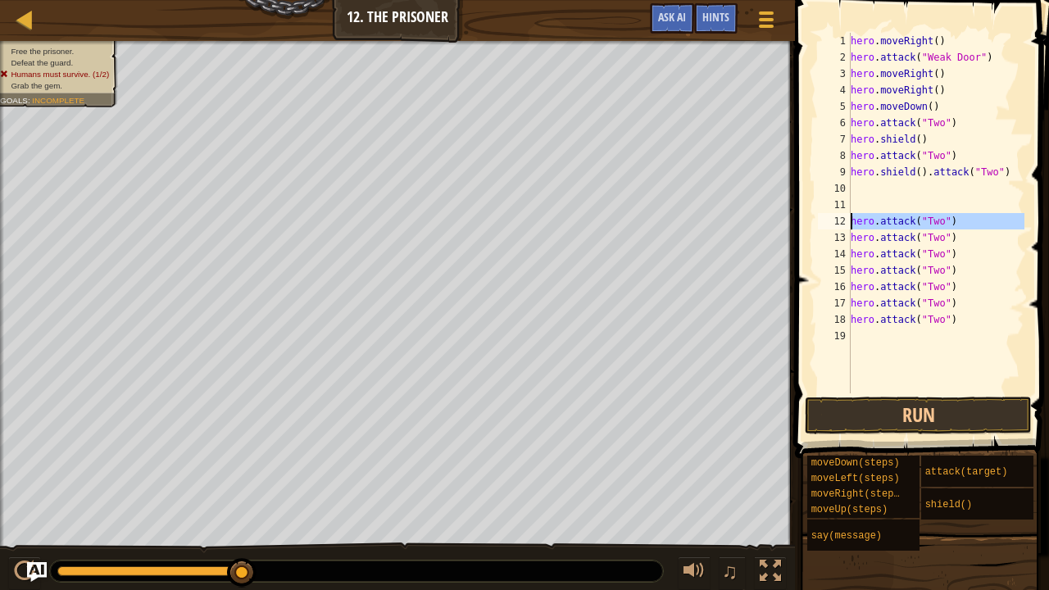
click at [850, 220] on div "12" at bounding box center [834, 221] width 33 height 16
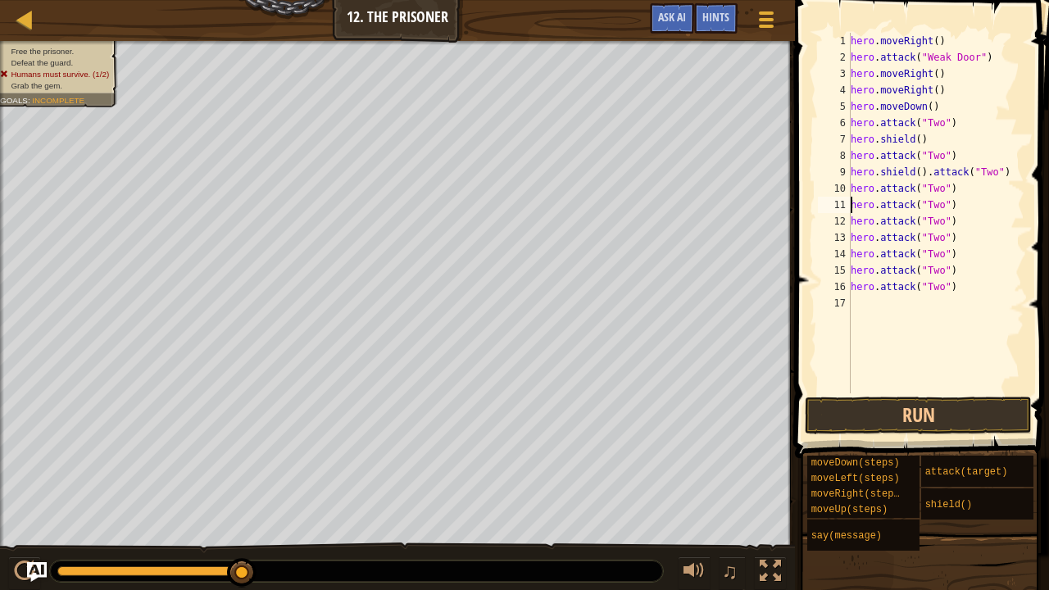
click at [851, 211] on div "hero . moveRight ( ) hero . attack ( "Weak Door" ) hero . moveRight ( ) hero . …" at bounding box center [935, 229] width 177 height 393
click at [838, 204] on div "11" at bounding box center [834, 205] width 33 height 16
type textarea "hero.attack("Two")"
type textarea "s"
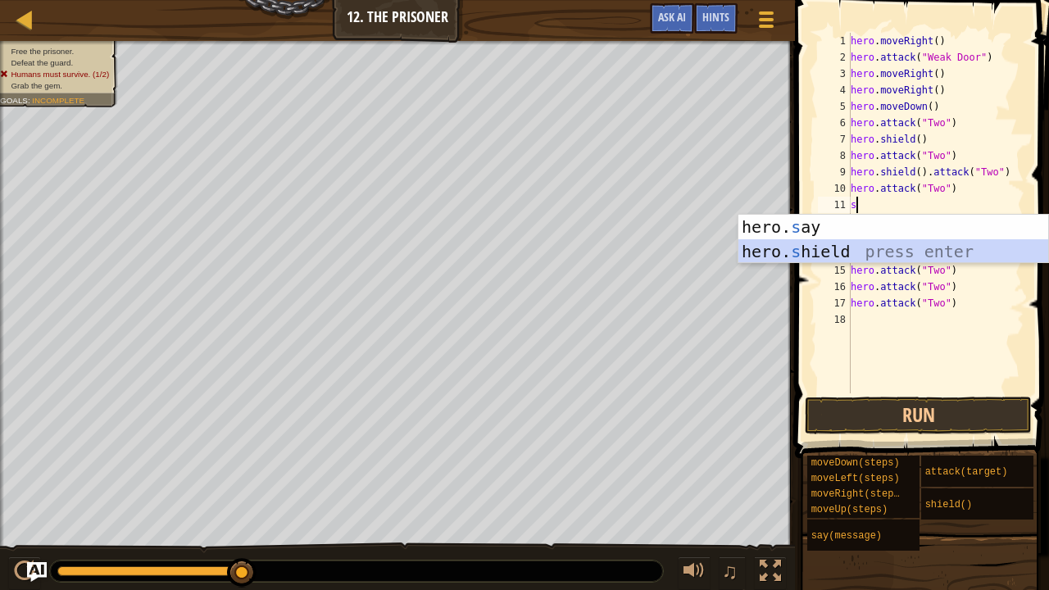
click at [834, 246] on div "hero. s ay press enter hero. s hield press enter" at bounding box center [893, 264] width 311 height 98
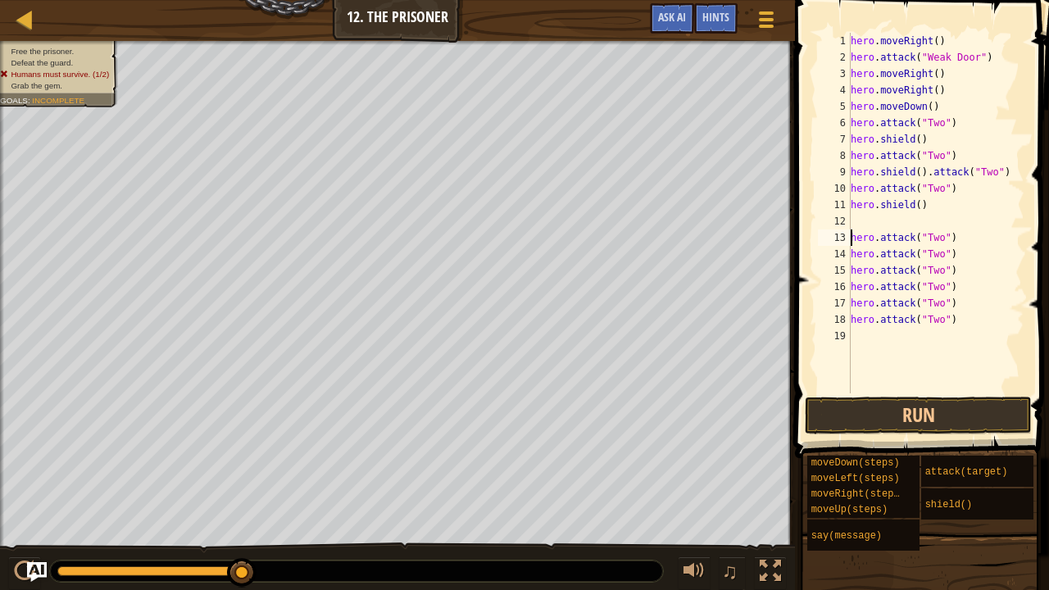
click at [851, 240] on div "hero . moveRight ( ) hero . attack ( "Weak Door" ) hero . moveRight ( ) hero . …" at bounding box center [935, 229] width 177 height 393
type textarea "hero.attack("Two")"
click at [853, 234] on div "hero . moveRight ( ) hero . attack ( "Weak Door" ) hero . moveRight ( ) hero . …" at bounding box center [935, 229] width 177 height 393
click at [852, 234] on div "hero . moveRight ( ) hero . attack ( "Weak Door" ) hero . moveRight ( ) hero . …" at bounding box center [935, 229] width 177 height 393
type textarea "s"
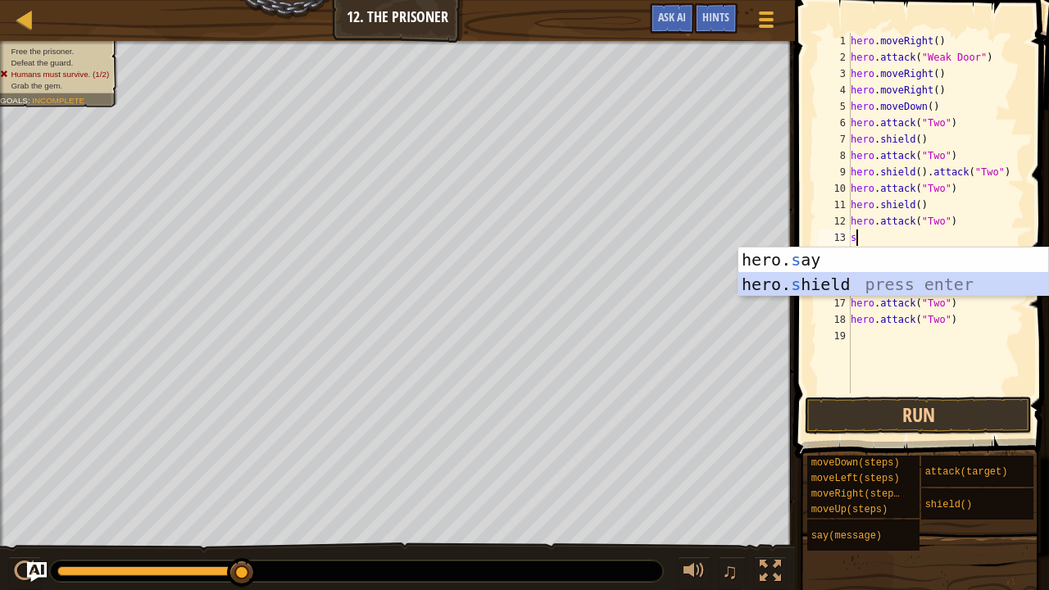
click at [826, 279] on div "hero. s ay press enter hero. s hield press enter" at bounding box center [893, 296] width 311 height 98
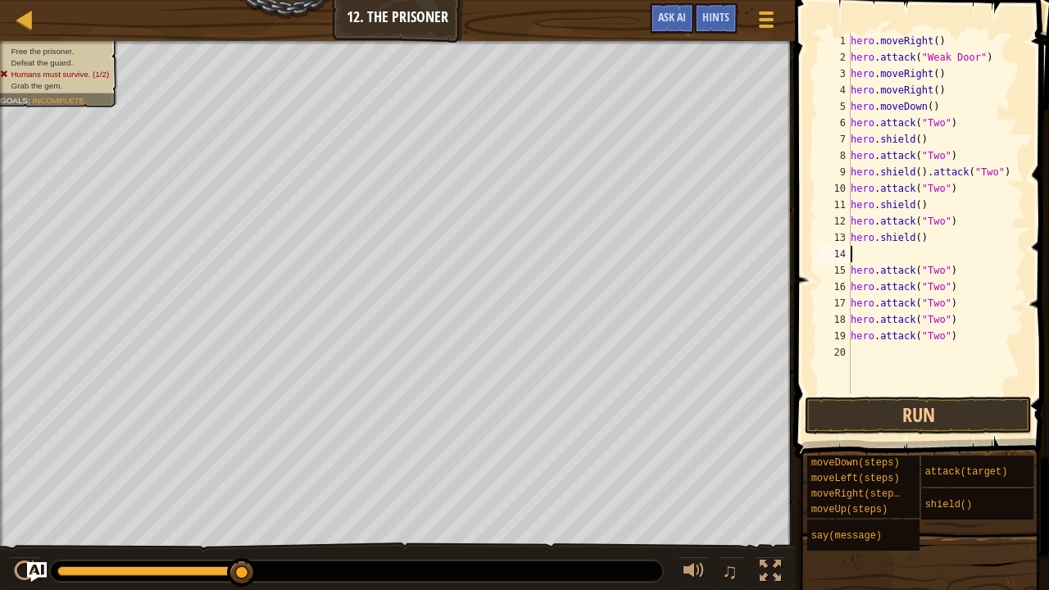
click at [851, 271] on div "hero . moveRight ( ) hero . attack ( "Weak Door" ) hero . moveRight ( ) hero . …" at bounding box center [935, 229] width 177 height 393
type textarea "hero.attack("Two")"
click at [851, 274] on div "hero . moveRight ( ) hero . attack ( "Weak Door" ) hero . moveRight ( ) hero . …" at bounding box center [935, 229] width 177 height 393
click at [859, 267] on div "hero . moveRight ( ) hero . attack ( "Weak Door" ) hero . moveRight ( ) hero . …" at bounding box center [935, 229] width 177 height 393
type textarea "s"
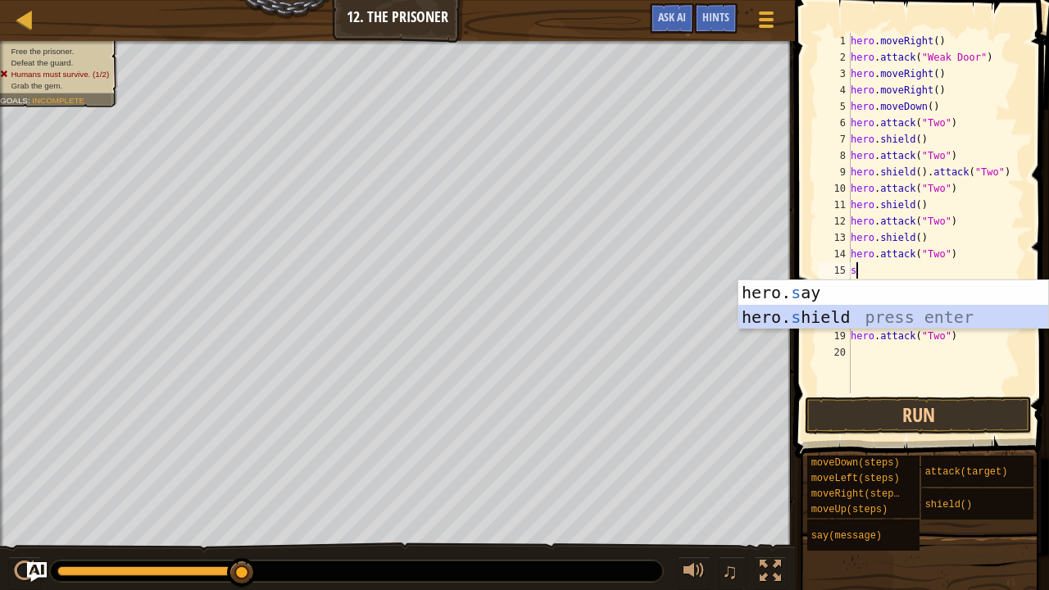
click at [833, 310] on div "hero. s ay press enter hero. s hield press enter" at bounding box center [893, 329] width 311 height 98
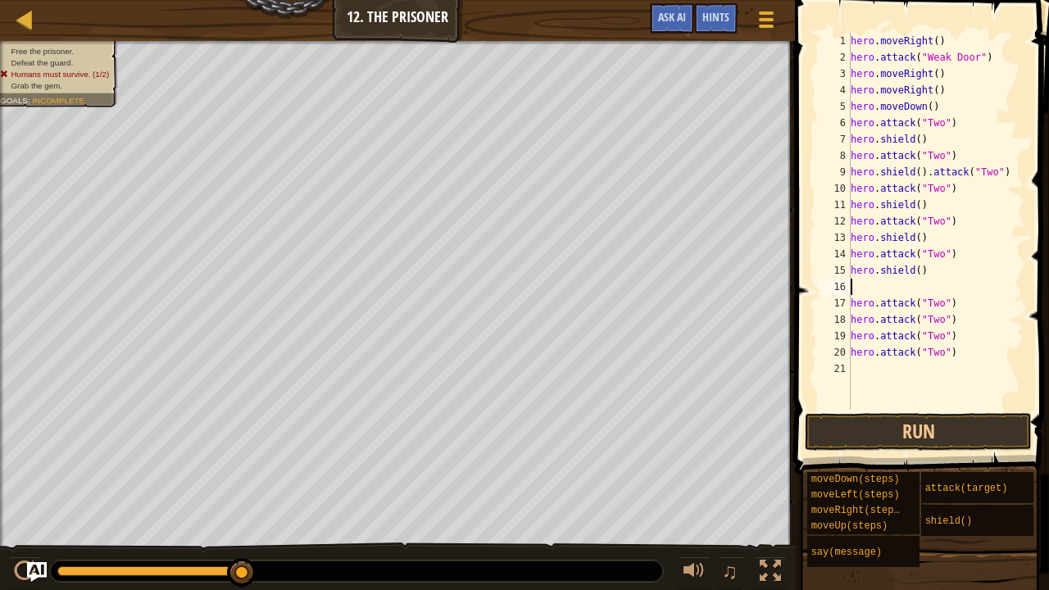
click at [851, 304] on div "hero . moveRight ( ) hero . attack ( "Weak Door" ) hero . moveRight ( ) hero . …" at bounding box center [935, 238] width 177 height 410
type textarea "hero.attack("Two")"
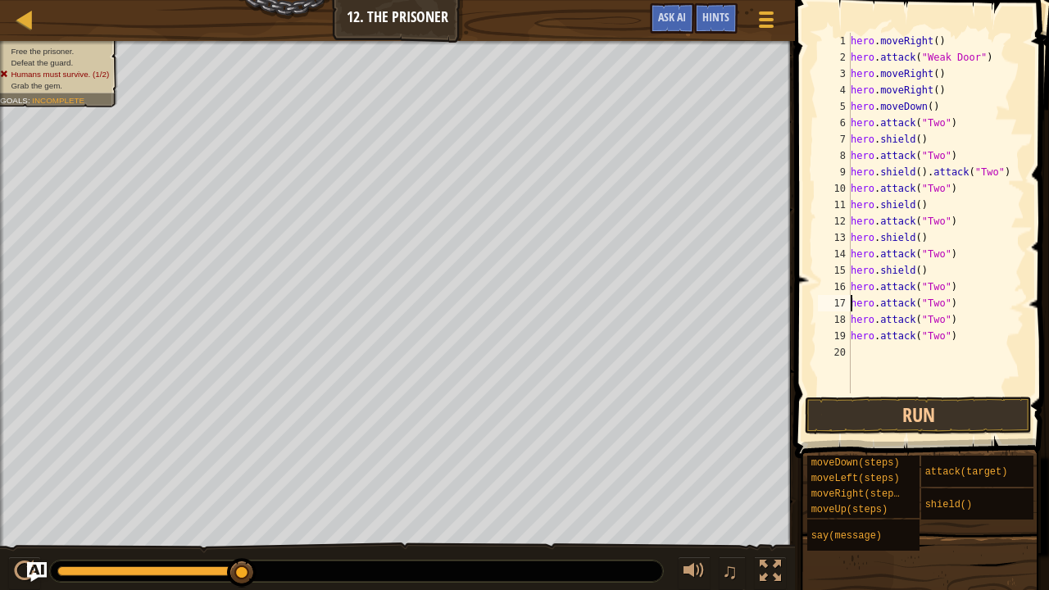
click at [851, 303] on div "hero . moveRight ( ) hero . attack ( "Weak Door" ) hero . moveRight ( ) hero . …" at bounding box center [935, 229] width 177 height 393
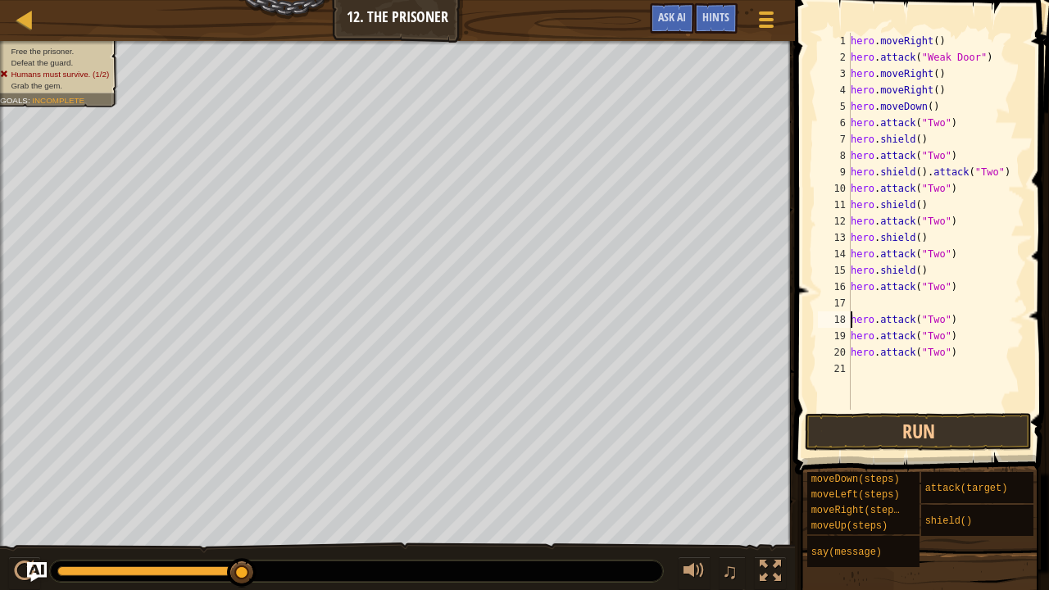
click at [851, 299] on div "hero . moveRight ( ) hero . attack ( "Weak Door" ) hero . moveRight ( ) hero . …" at bounding box center [935, 238] width 177 height 410
type textarea "s"
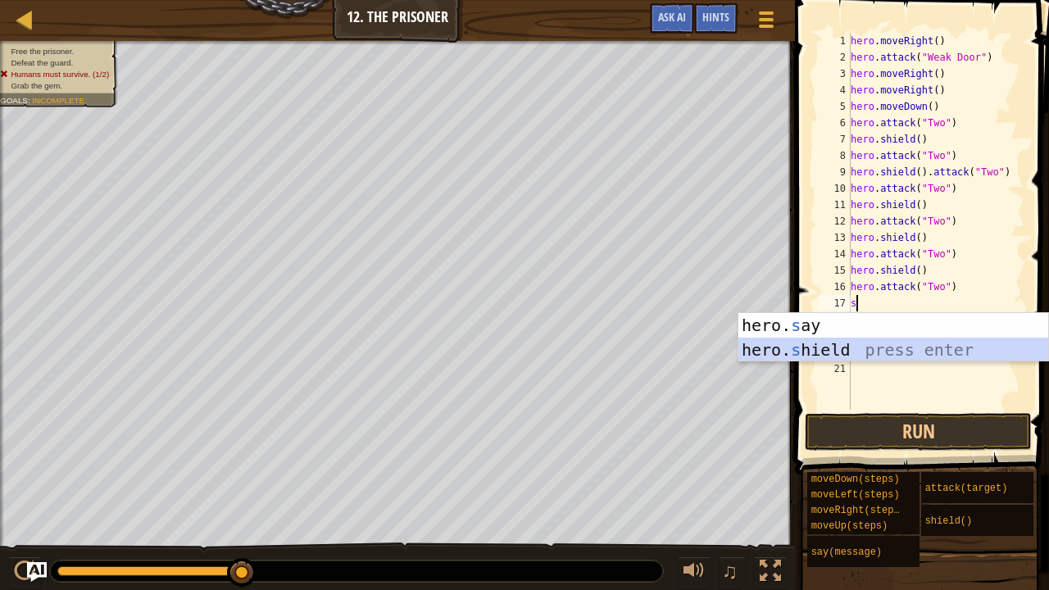
click at [851, 338] on div "hero. s ay press enter hero. s hield press enter" at bounding box center [893, 362] width 311 height 98
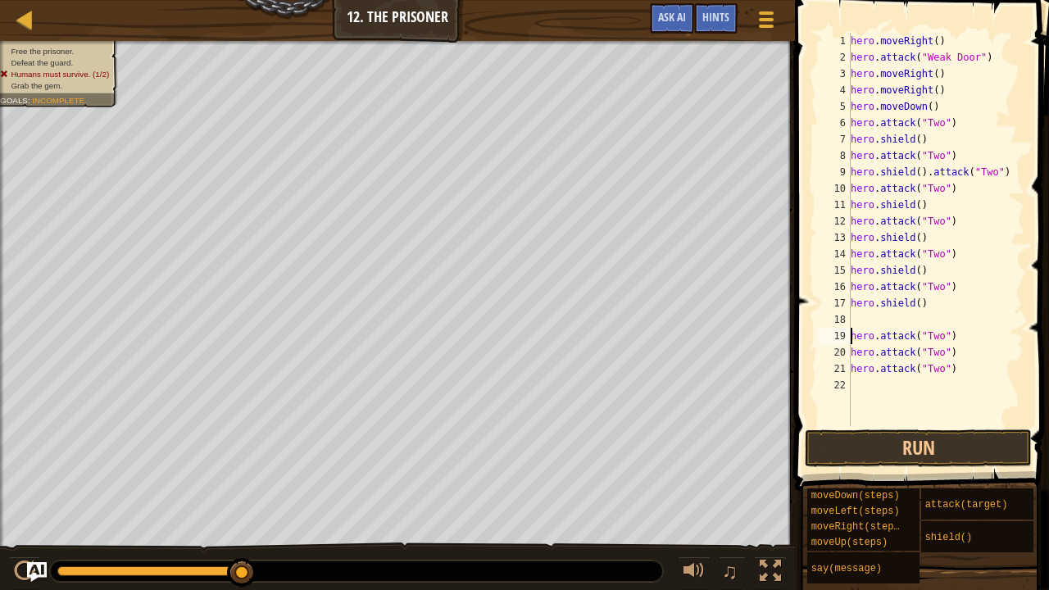
click at [851, 339] on div "hero . moveRight ( ) hero . attack ( "Weak Door" ) hero . moveRight ( ) hero . …" at bounding box center [935, 246] width 177 height 426
type textarea "hero.attack("Two")"
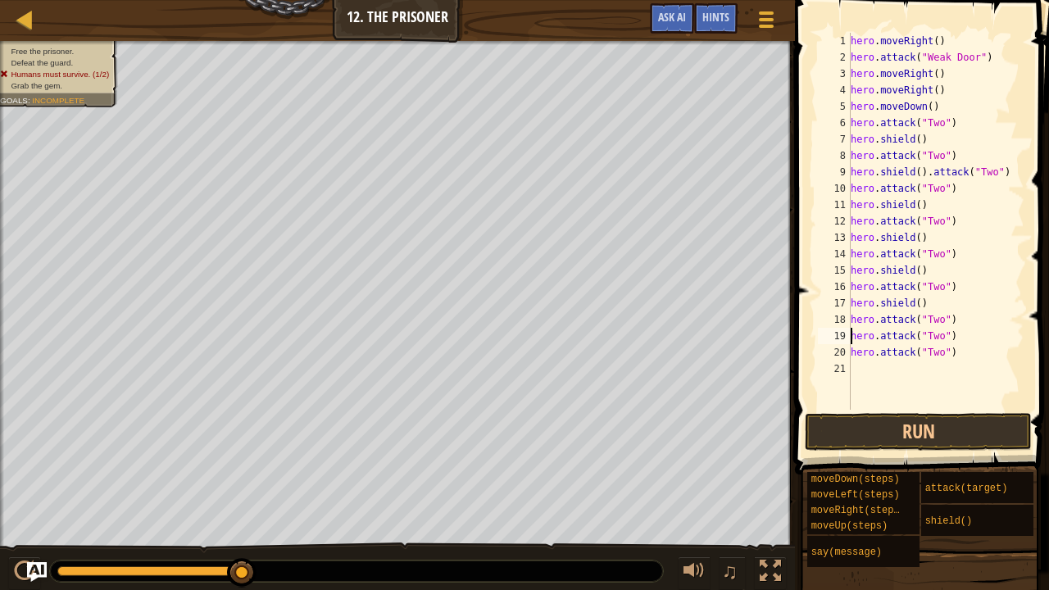
click at [851, 338] on div "hero . moveRight ( ) hero . attack ( "Weak Door" ) hero . moveRight ( ) hero . …" at bounding box center [935, 238] width 177 height 410
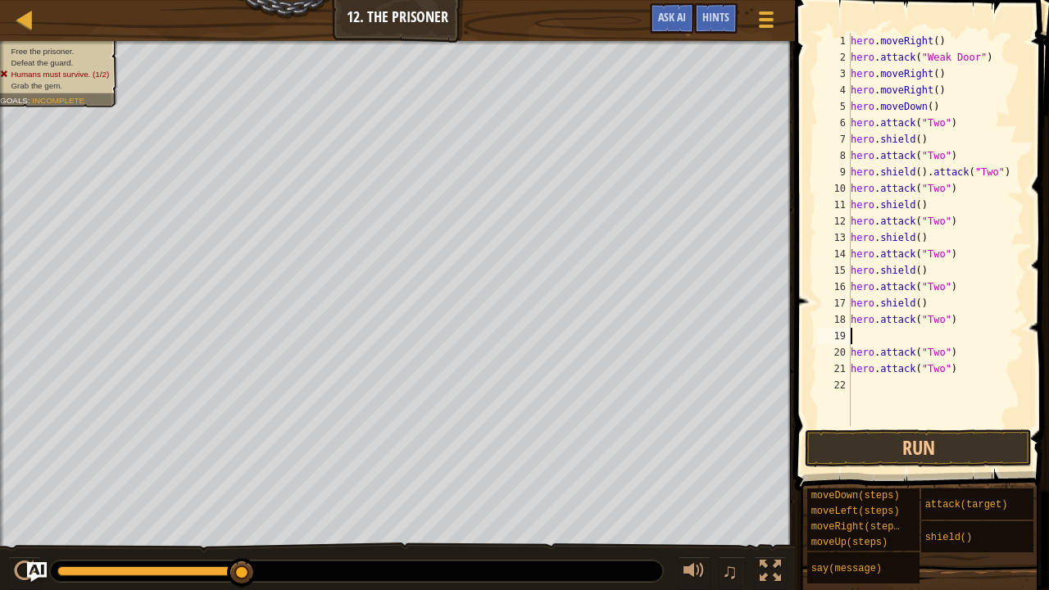
click at [863, 333] on div "hero . moveRight ( ) hero . attack ( "Weak Door" ) hero . moveRight ( ) hero . …" at bounding box center [935, 246] width 177 height 426
type textarea "s"
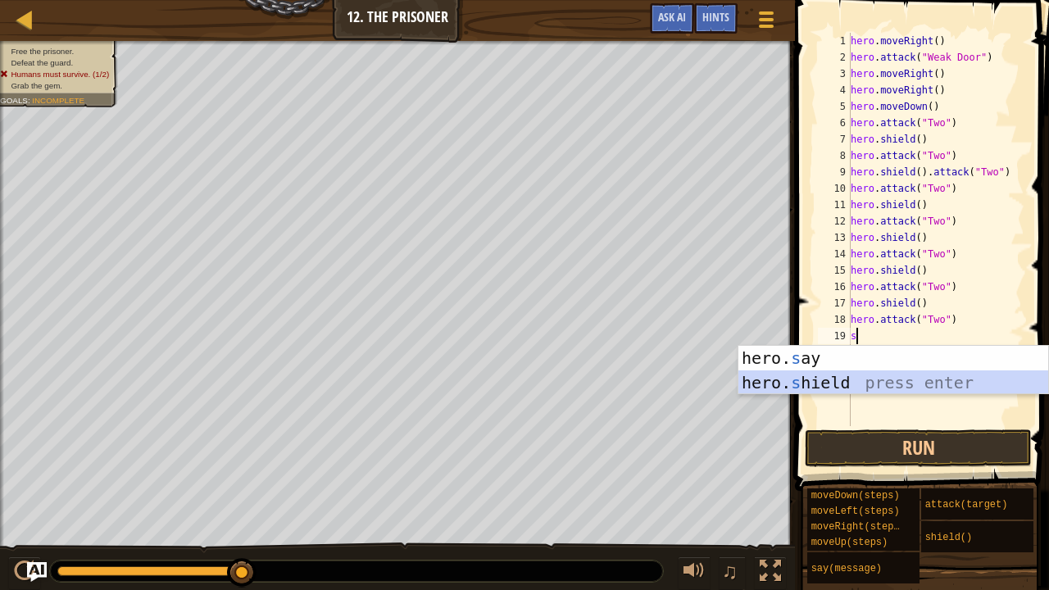
click at [842, 380] on div "hero. s ay press enter hero. s hield press enter" at bounding box center [893, 395] width 311 height 98
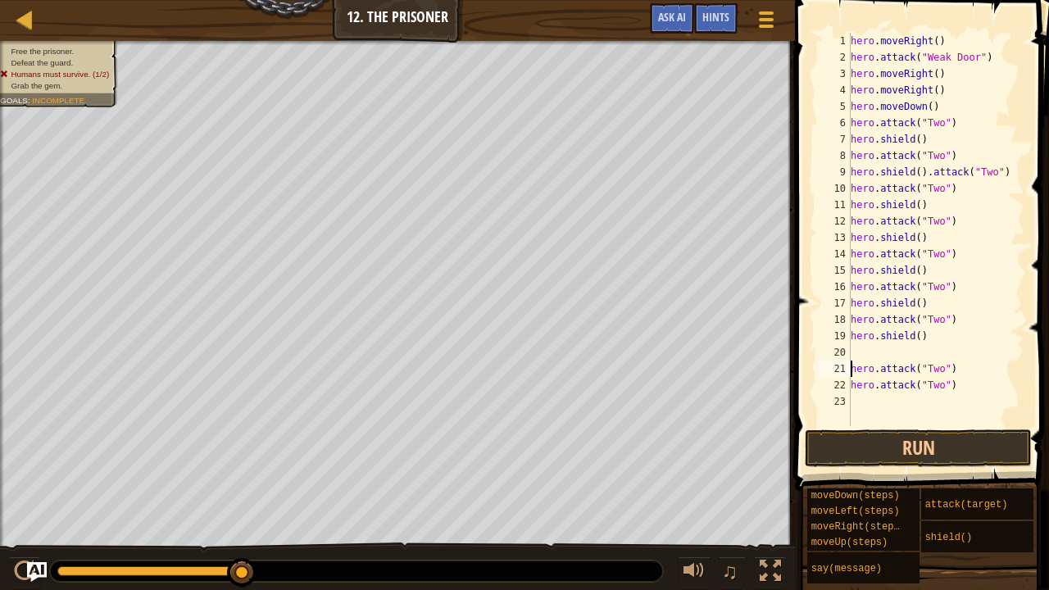
click at [851, 370] on div "hero . moveRight ( ) hero . attack ( "Weak Door" ) hero . moveRight ( ) hero . …" at bounding box center [935, 246] width 177 height 426
click at [851, 369] on div "hero . moveRight ( ) hero . attack ( "Weak Door" ) hero . moveRight ( ) hero . …" at bounding box center [935, 246] width 177 height 426
click at [847, 367] on div "21" at bounding box center [834, 369] width 33 height 16
type textarea "hero.attack("Two")"
type textarea "s"
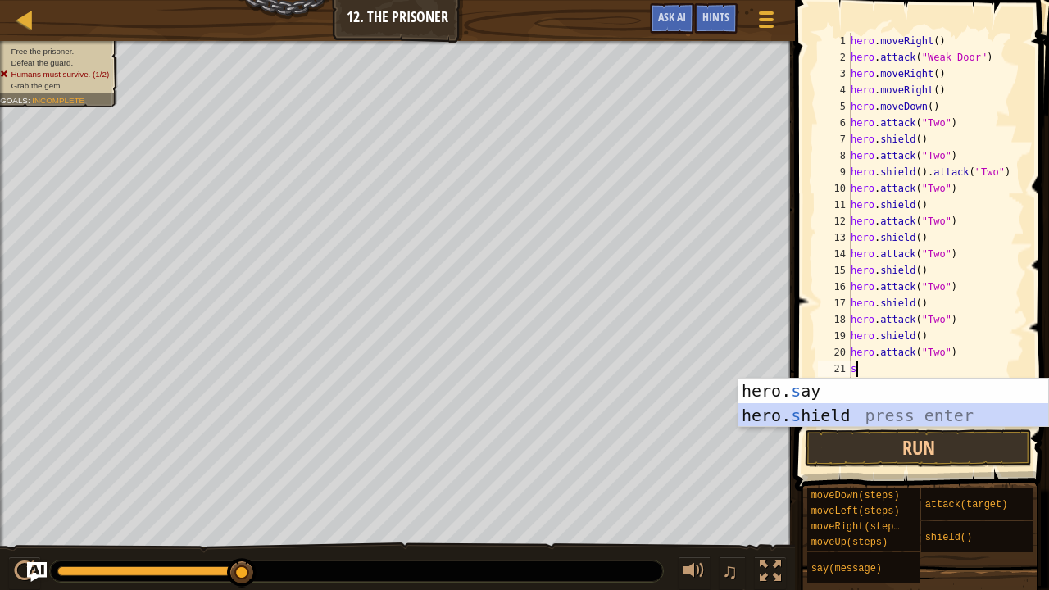
click at [851, 406] on div "hero. s ay press enter hero. s hield press enter" at bounding box center [893, 428] width 311 height 98
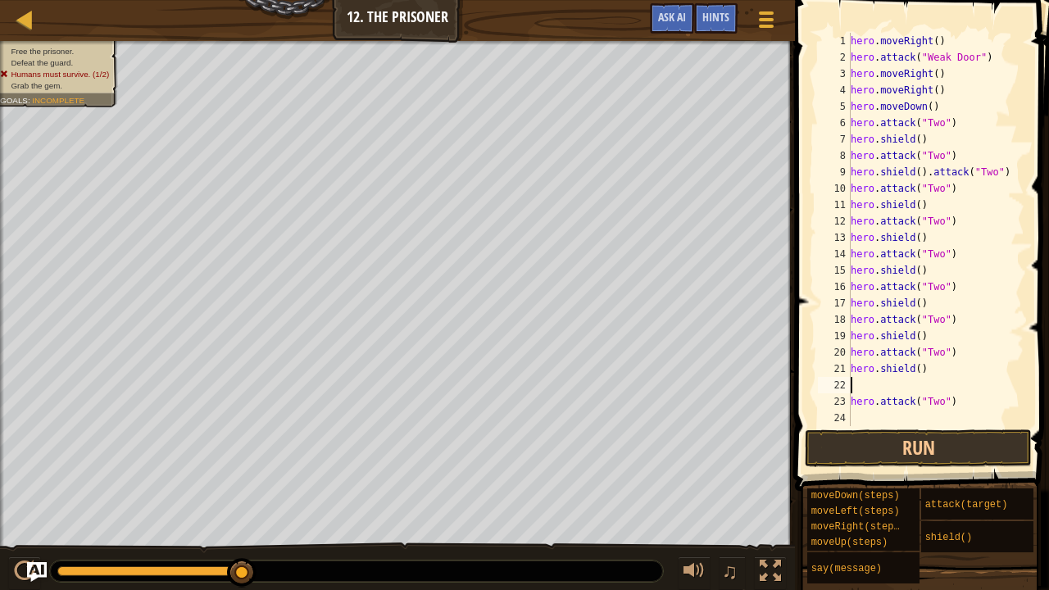
click at [851, 400] on div "hero . moveRight ( ) hero . attack ( "Weak Door" ) hero . moveRight ( ) hero . …" at bounding box center [935, 246] width 177 height 426
click at [957, 447] on button "Run" at bounding box center [918, 448] width 227 height 38
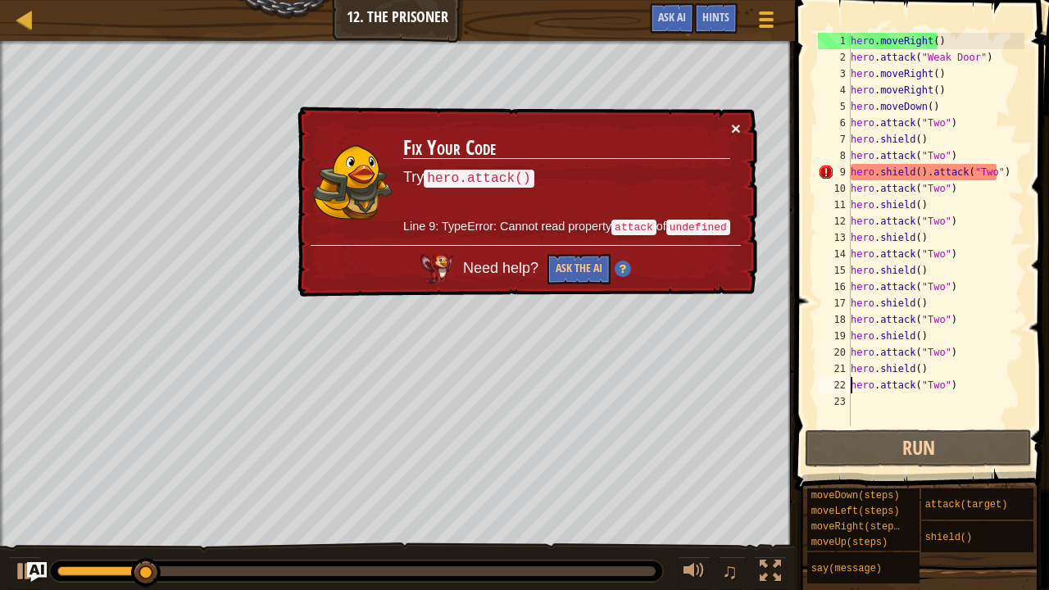
click at [738, 125] on button "×" at bounding box center [736, 128] width 10 height 17
click at [733, 120] on button "×" at bounding box center [736, 128] width 10 height 17
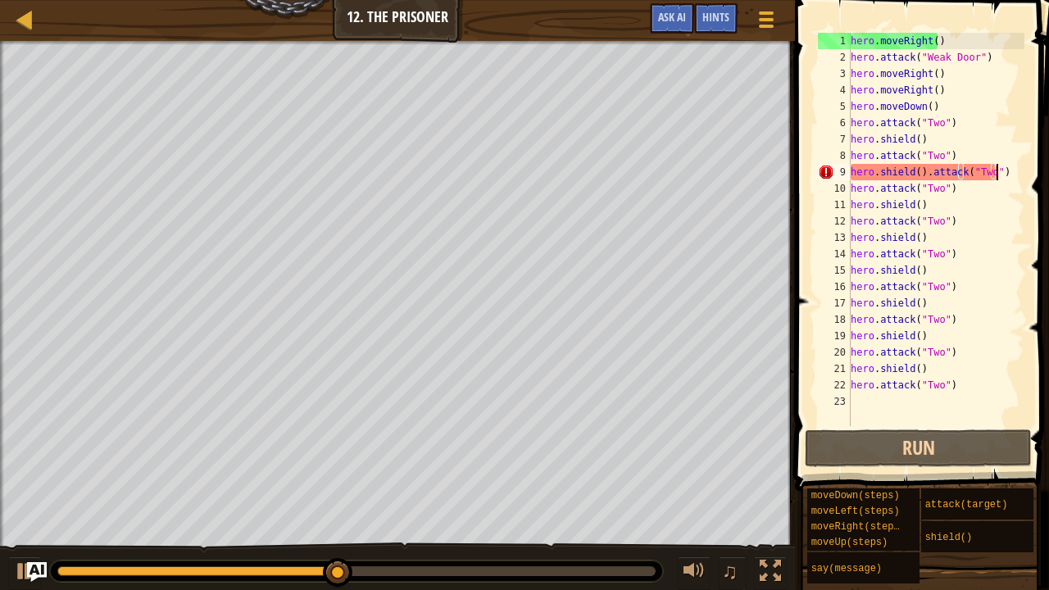
click at [1006, 172] on div "hero . moveRight ( ) hero . attack ( "Weak Door" ) hero . moveRight ( ) hero . …" at bounding box center [935, 246] width 177 height 426
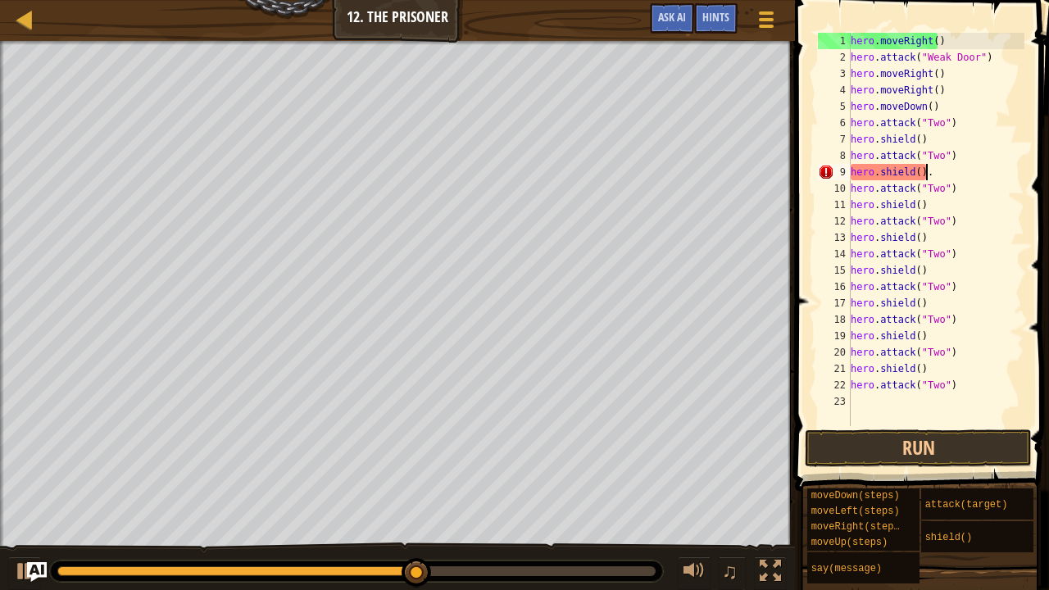
type textarea "hero.shield()"
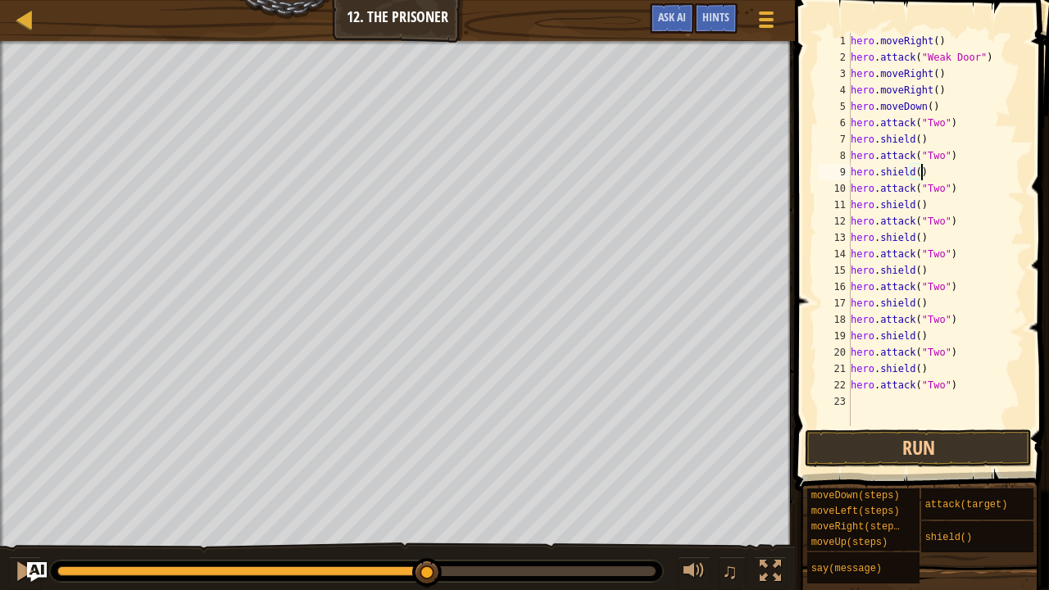
click at [858, 402] on div "hero . moveRight ( ) hero . attack ( "Weak Door" ) hero . moveRight ( ) hero . …" at bounding box center [935, 246] width 177 height 426
type textarea "r"
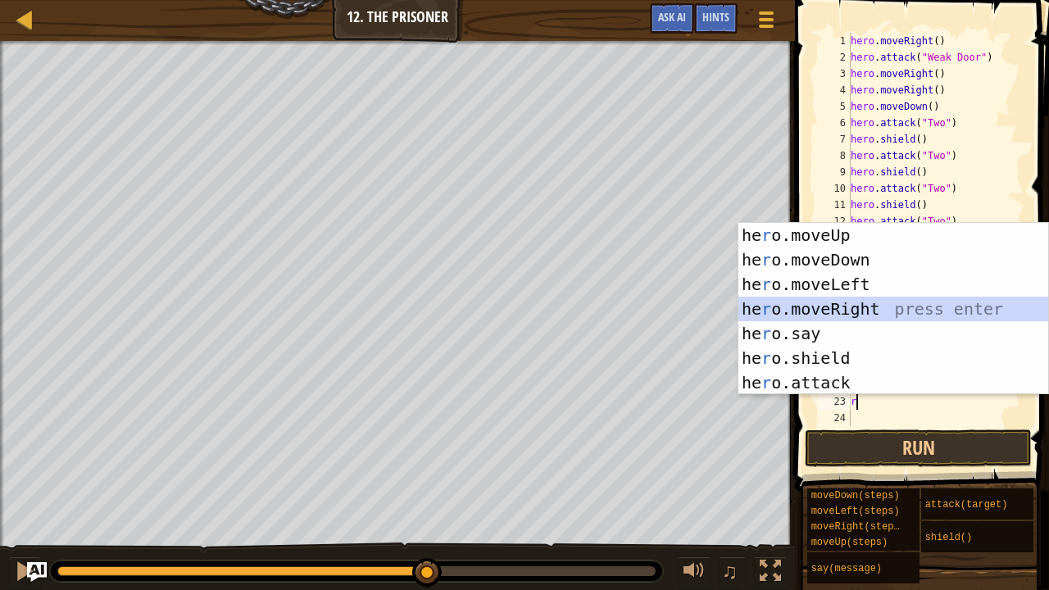
click at [835, 311] on div "he r o.moveUp press enter he r o.moveDown press enter he r o.moveLeft press ent…" at bounding box center [893, 333] width 311 height 221
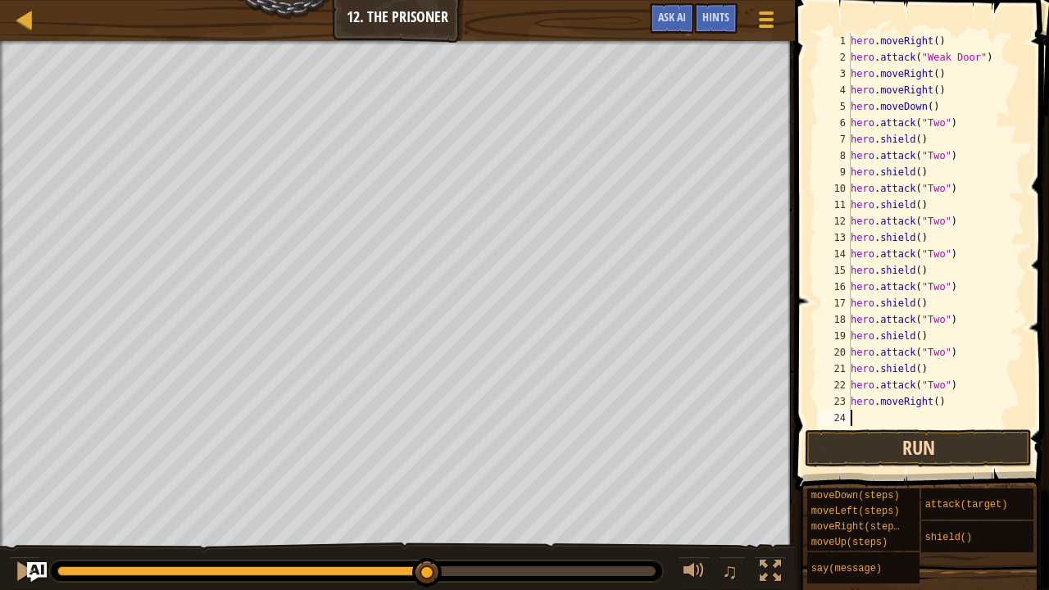
type textarea "r"
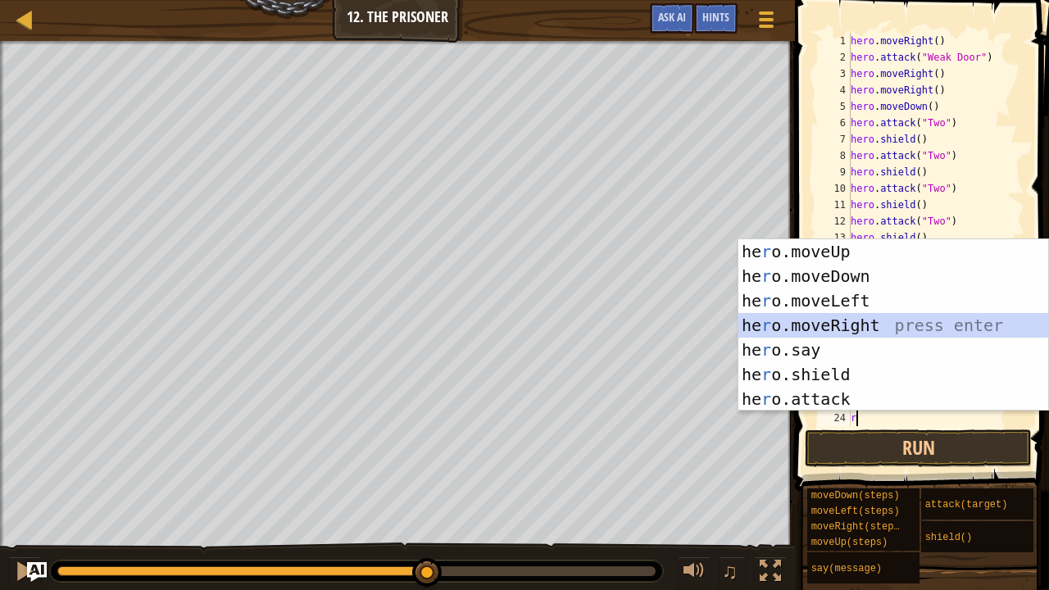
click at [843, 315] on div "he r o.moveUp press enter he r o.moveDown press enter he r o.moveLeft press ent…" at bounding box center [893, 349] width 311 height 221
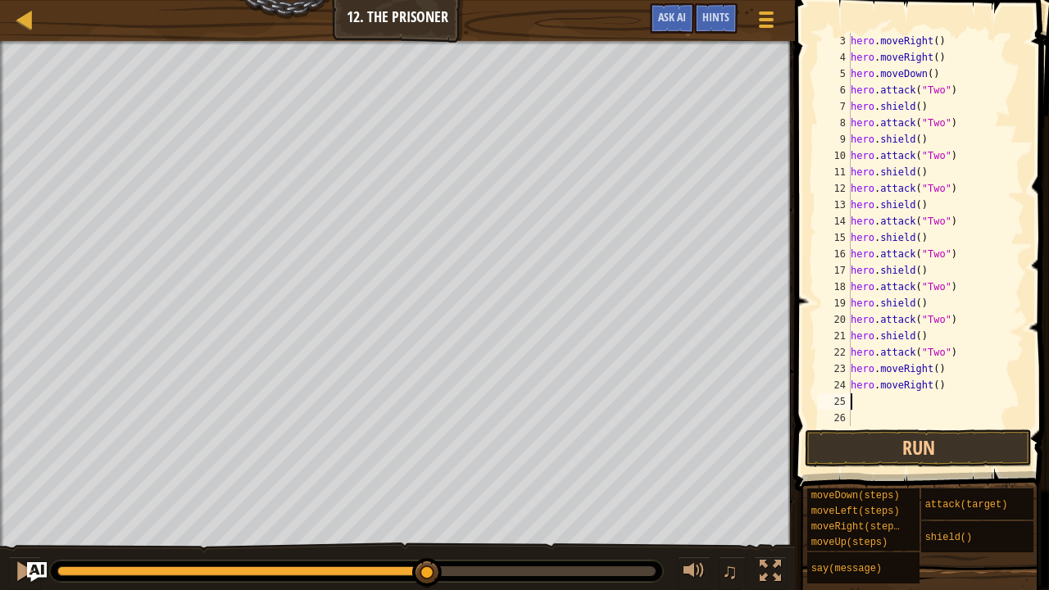
scroll to position [33, 0]
type textarea "d"
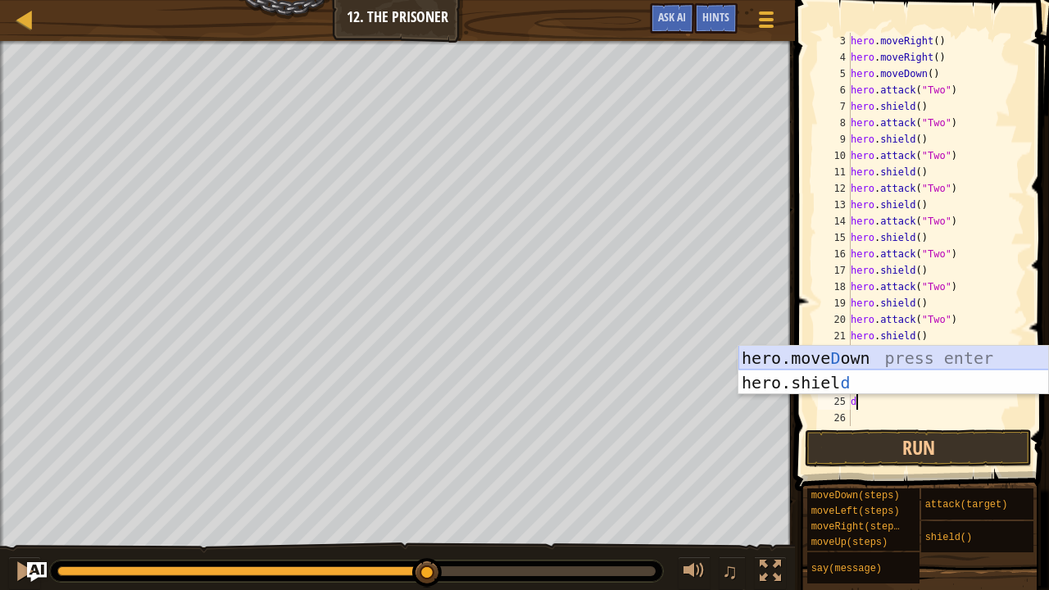
click at [839, 360] on div "hero.[PERSON_NAME] own press enter hero.[PERSON_NAME] d press enter" at bounding box center [893, 395] width 311 height 98
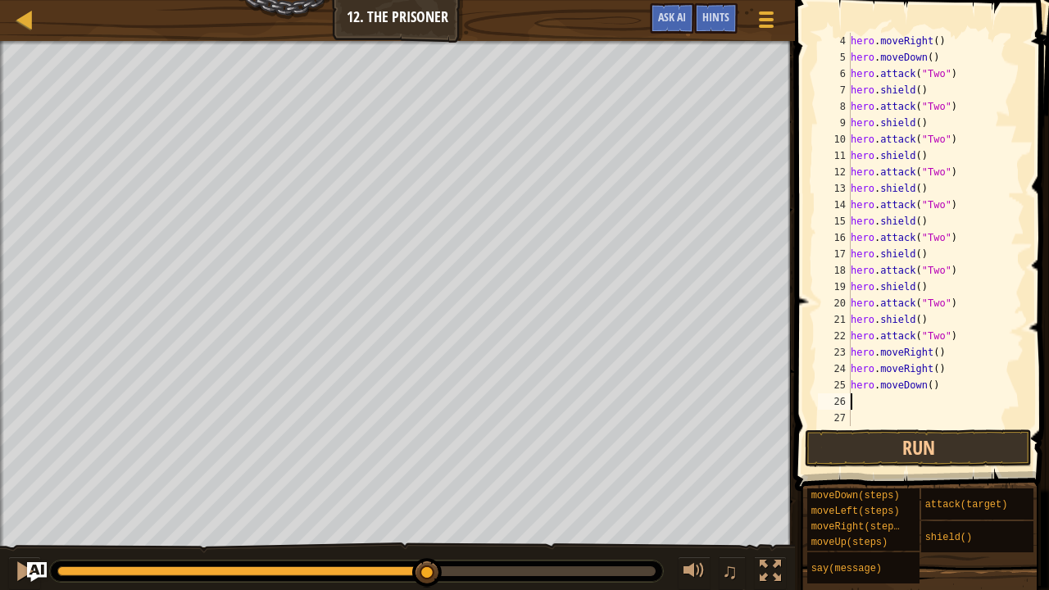
scroll to position [49, 0]
type textarea "r"
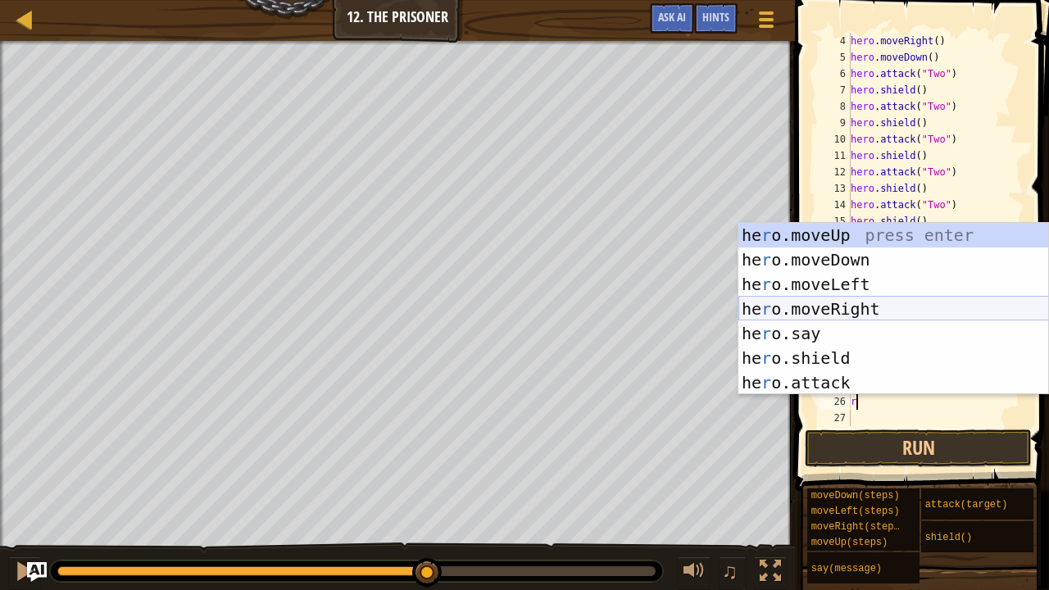
click at [846, 305] on div "he r o.moveUp press enter he r o.moveDown press enter he r o.moveLeft press ent…" at bounding box center [893, 333] width 311 height 221
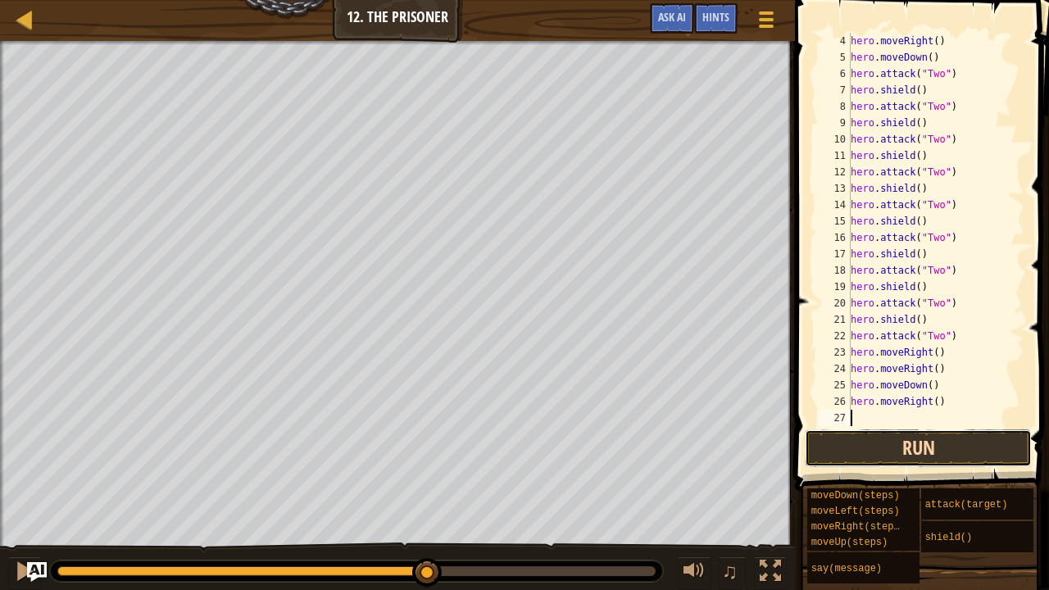
click at [941, 434] on button "Run" at bounding box center [918, 448] width 227 height 38
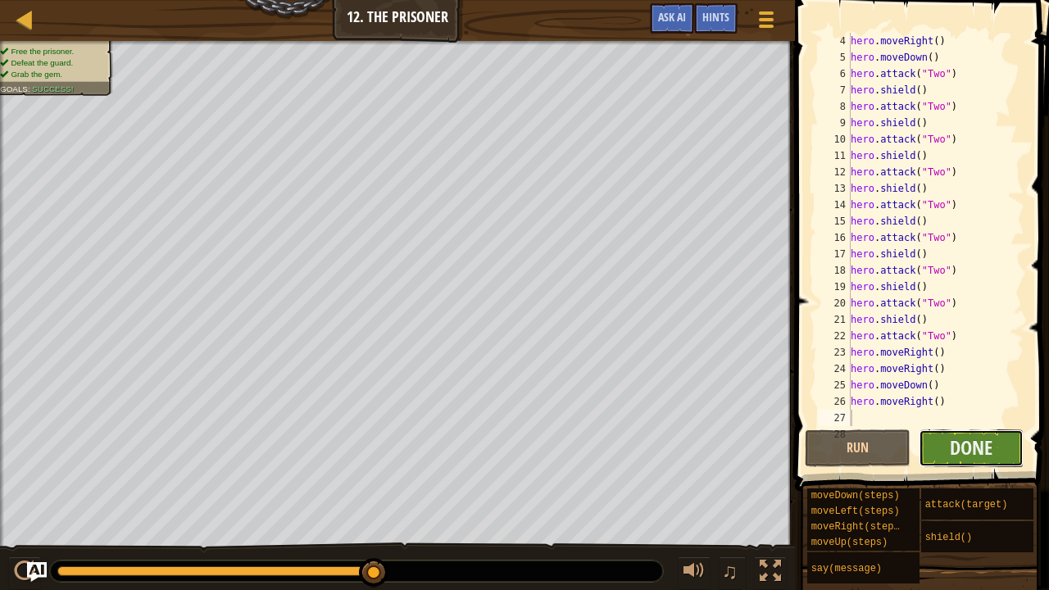
click at [949, 447] on button "Done" at bounding box center [972, 448] width 106 height 38
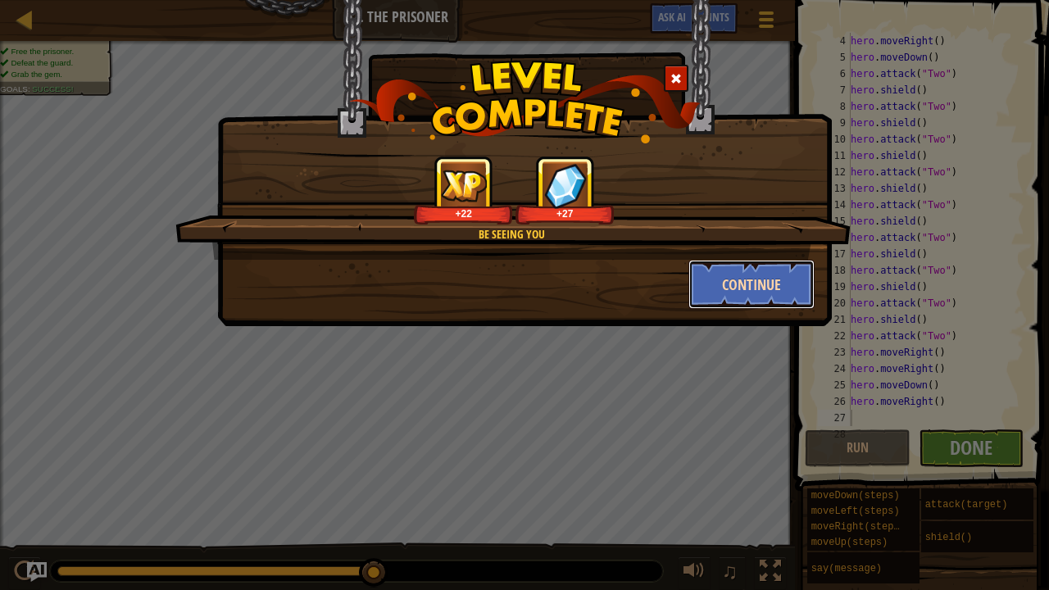
click at [723, 279] on button "Continue" at bounding box center [751, 284] width 127 height 49
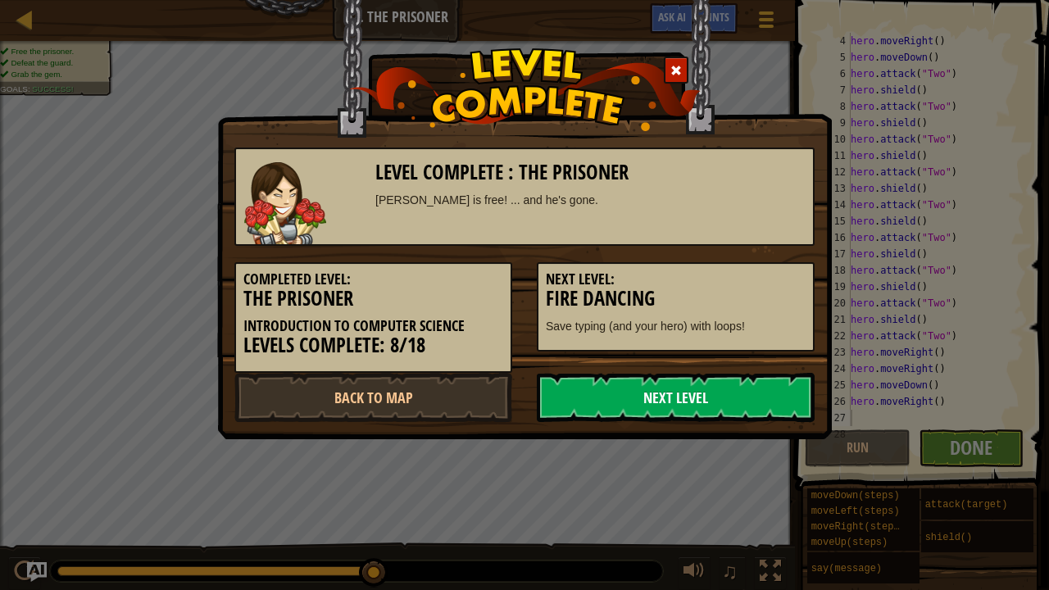
click at [663, 390] on link "Next Level" at bounding box center [676, 397] width 278 height 49
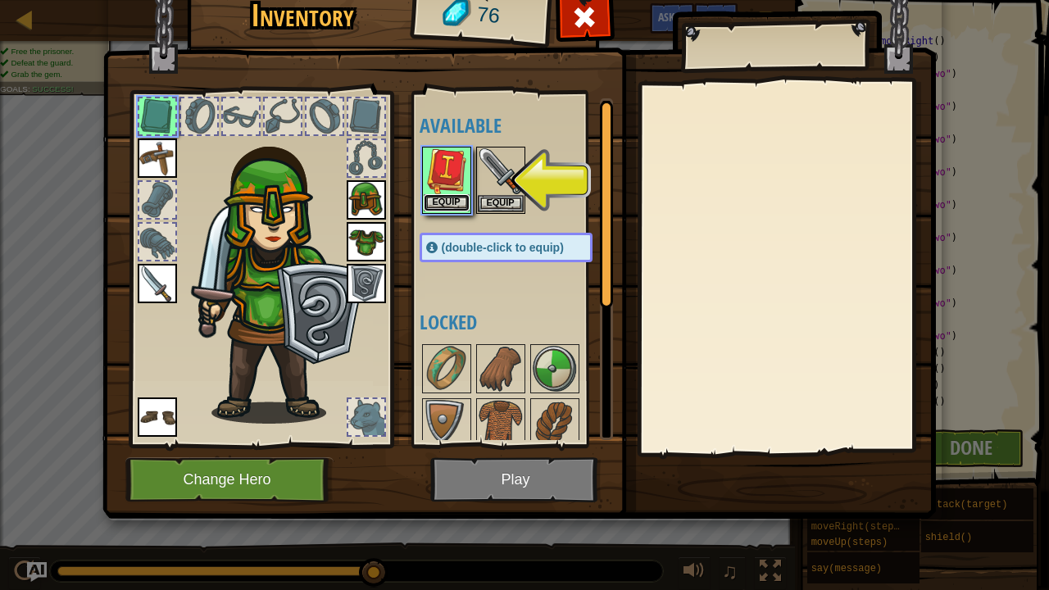
click at [443, 201] on button "Equip" at bounding box center [447, 202] width 46 height 17
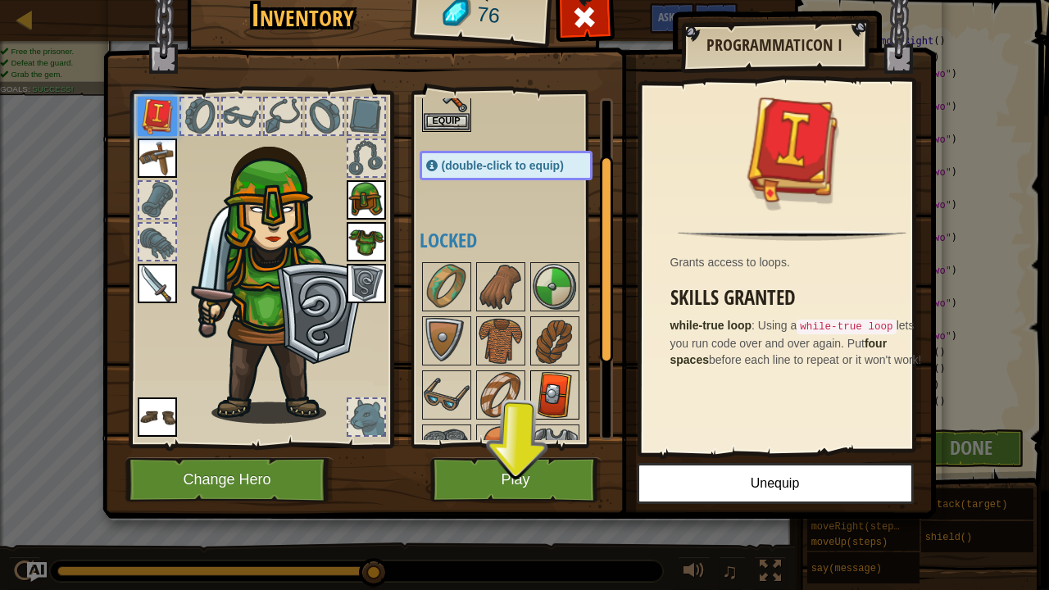
scroll to position [164, 0]
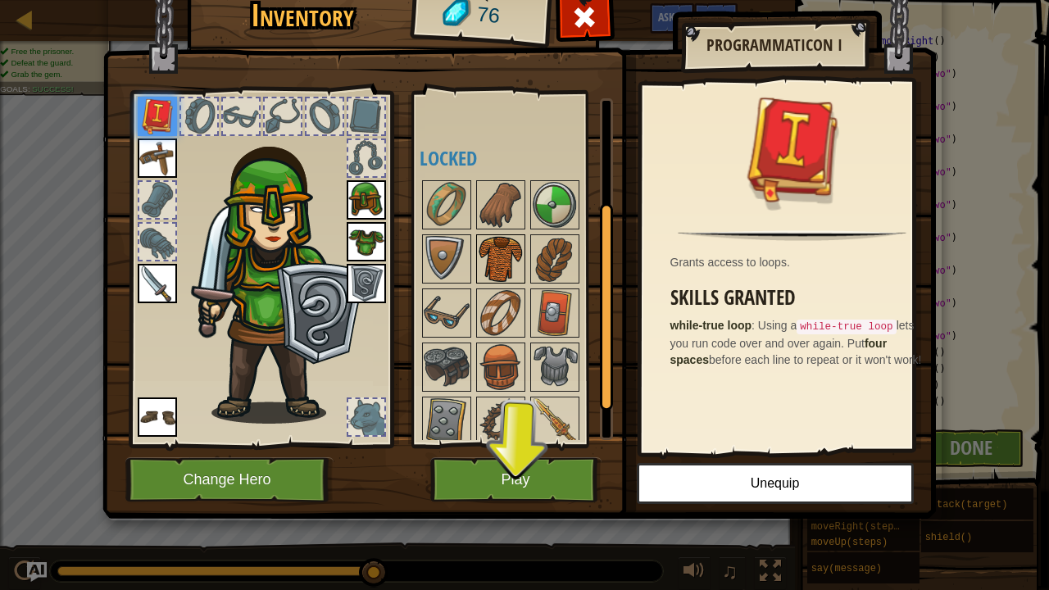
click at [506, 257] on img at bounding box center [501, 259] width 46 height 46
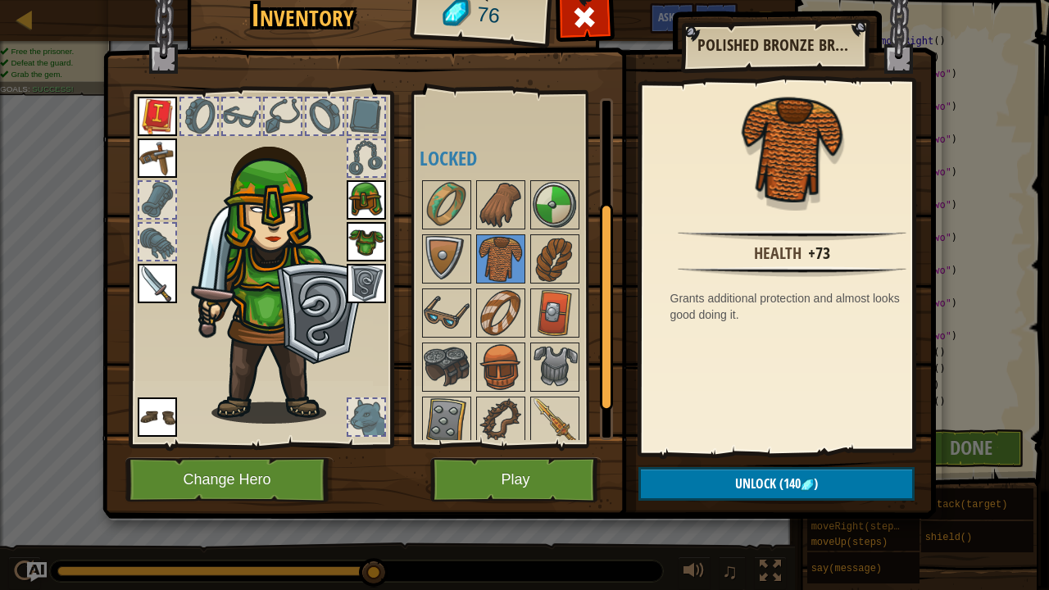
click at [359, 234] on img at bounding box center [366, 241] width 39 height 39
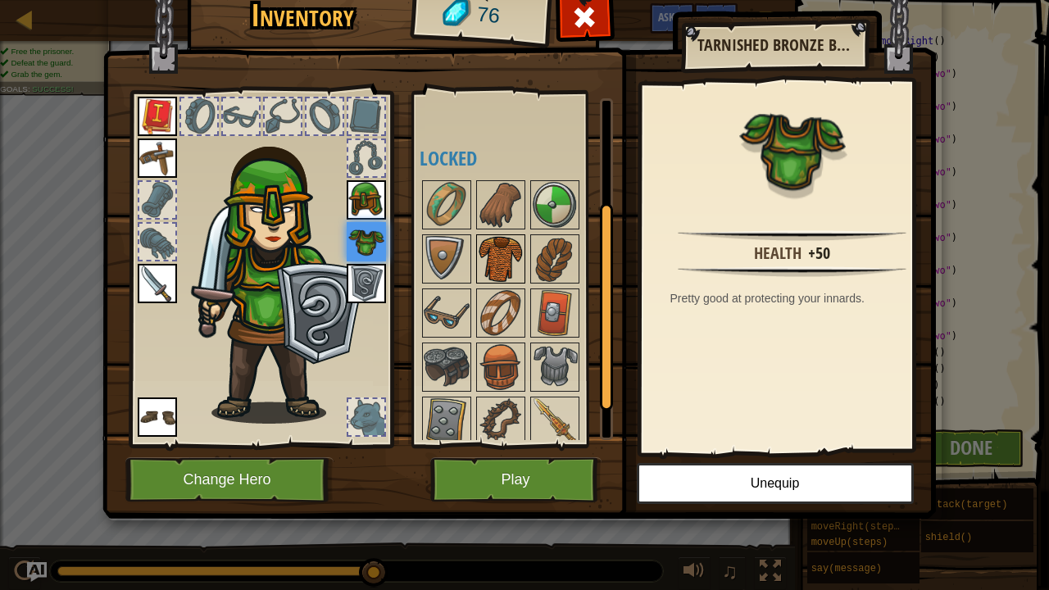
click at [503, 245] on img at bounding box center [501, 259] width 46 height 46
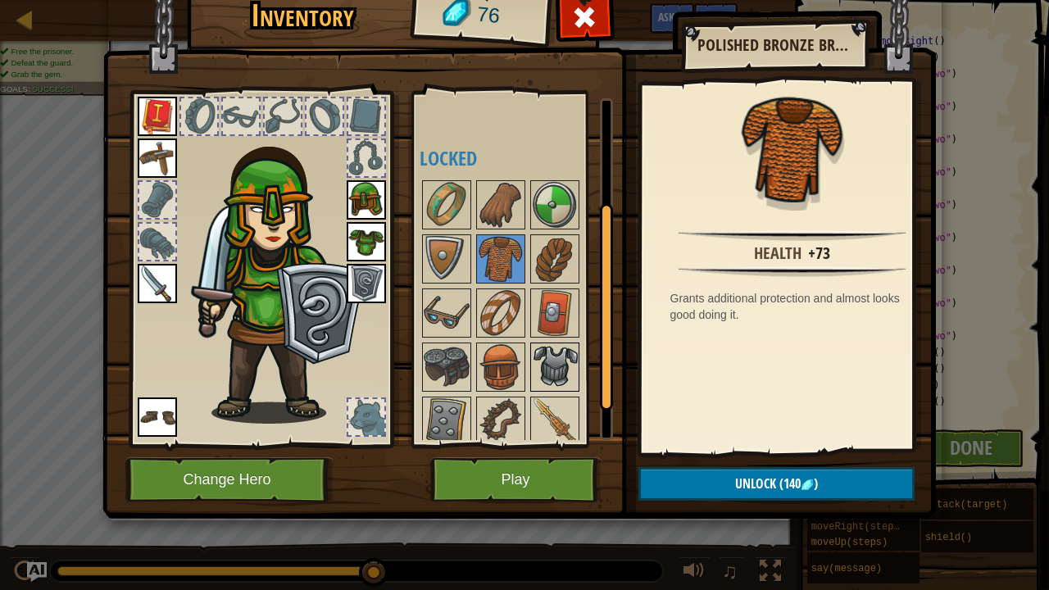
click at [565, 379] on img at bounding box center [555, 367] width 46 height 46
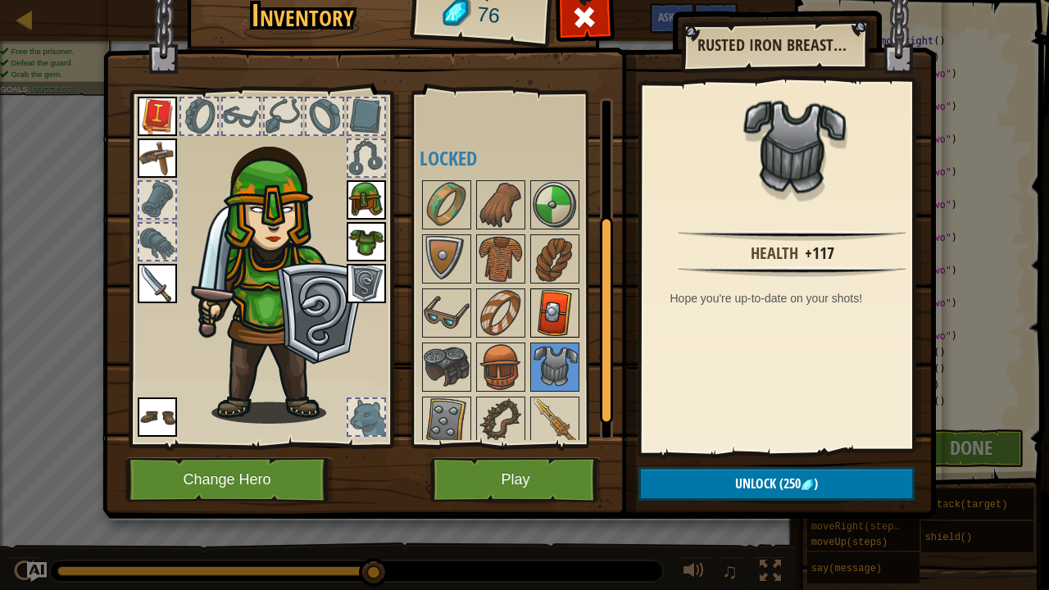
scroll to position [221, 0]
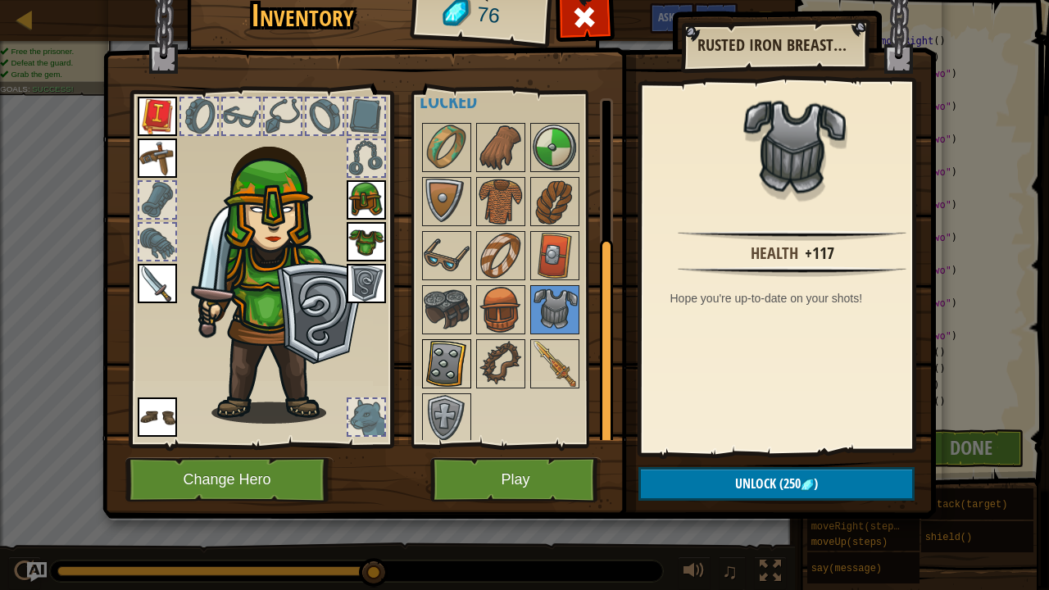
click at [449, 371] on img at bounding box center [447, 364] width 46 height 46
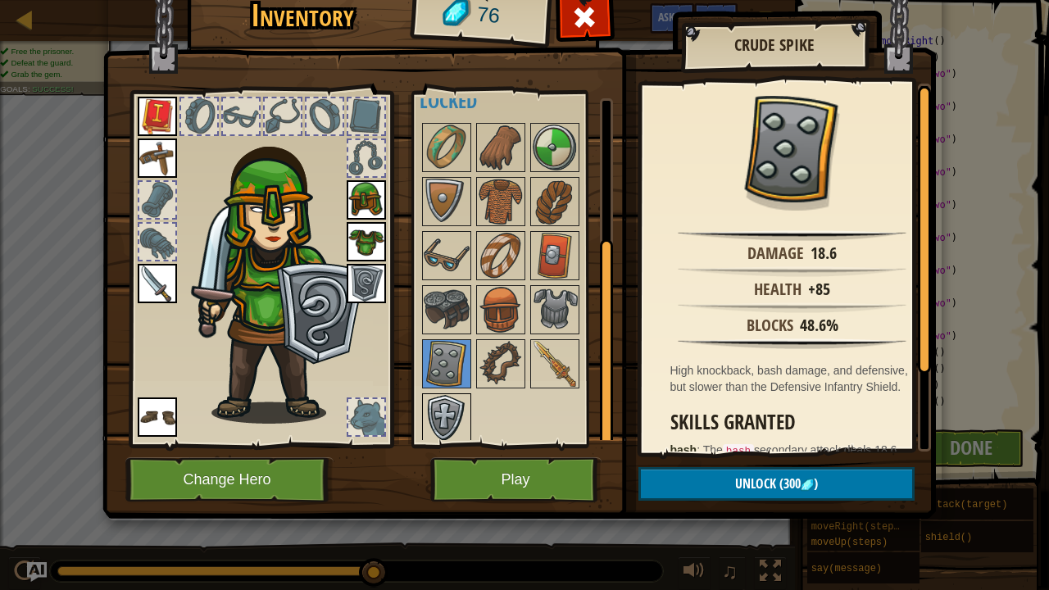
click at [443, 408] on img at bounding box center [447, 418] width 46 height 46
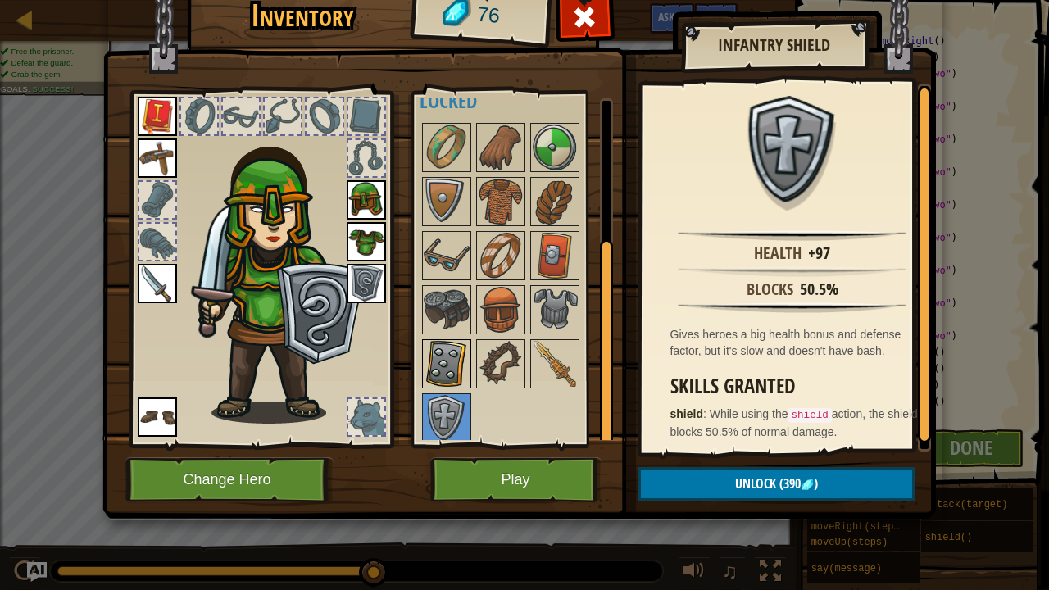
click at [447, 350] on img at bounding box center [447, 364] width 46 height 46
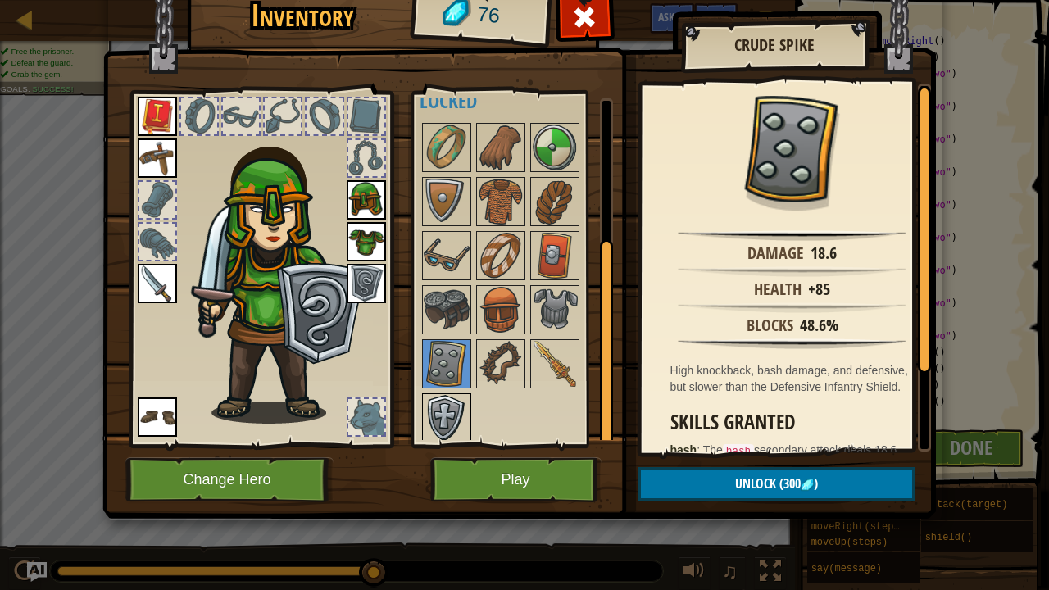
click at [434, 414] on img at bounding box center [447, 418] width 46 height 46
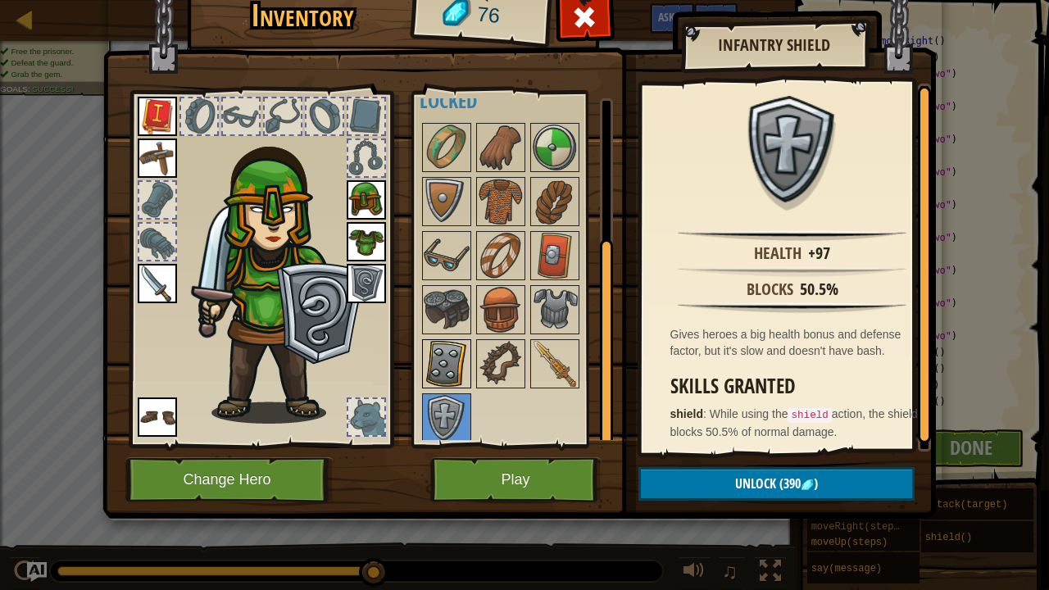
click at [450, 359] on img at bounding box center [447, 364] width 46 height 46
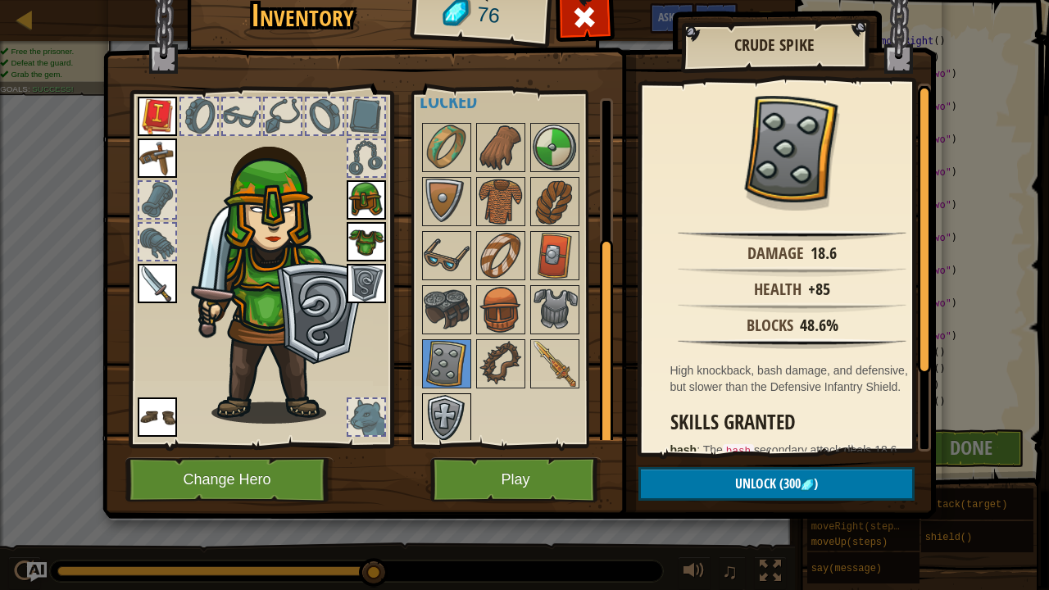
click at [460, 410] on img at bounding box center [447, 418] width 46 height 46
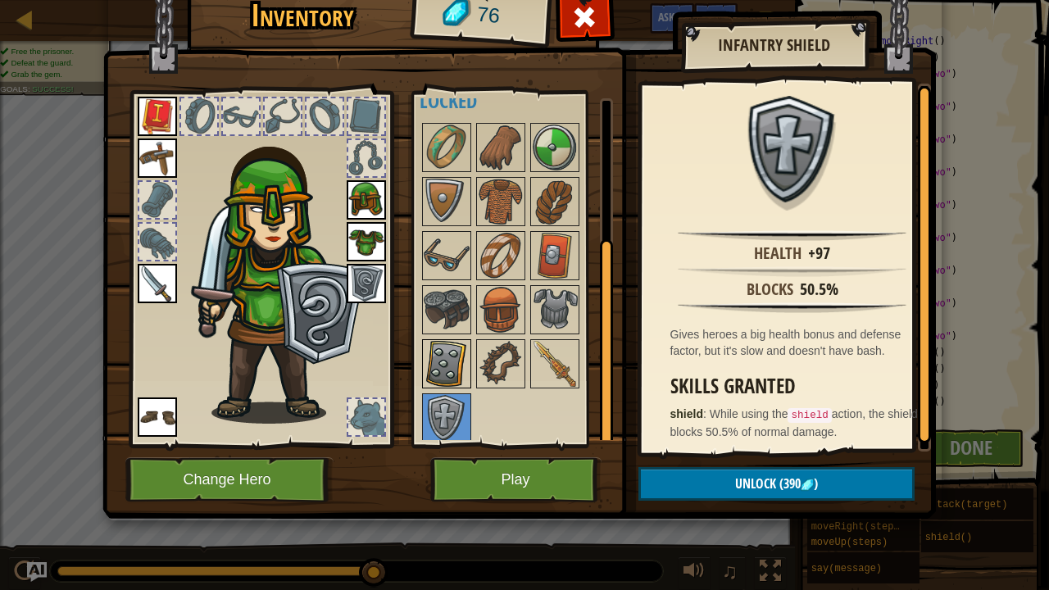
click at [455, 356] on img at bounding box center [447, 364] width 46 height 46
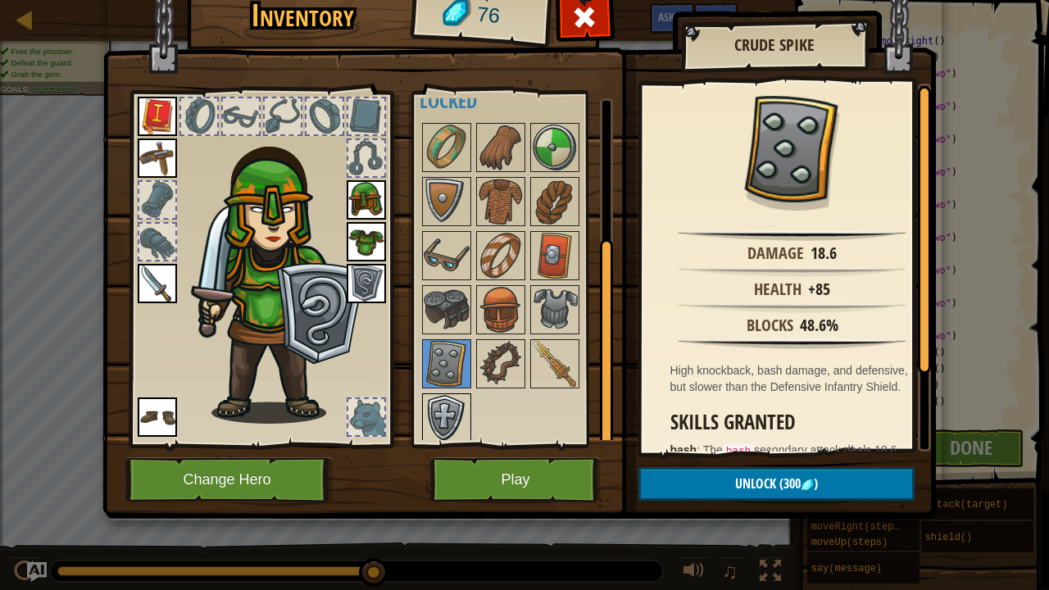
click at [441, 395] on img at bounding box center [447, 418] width 46 height 46
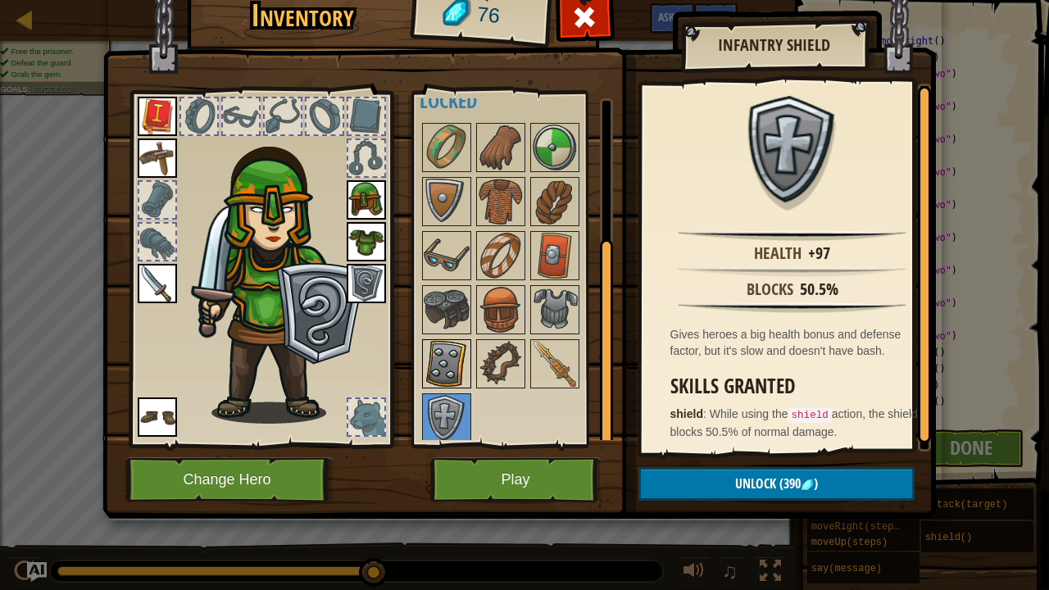
click at [451, 352] on img at bounding box center [447, 364] width 46 height 46
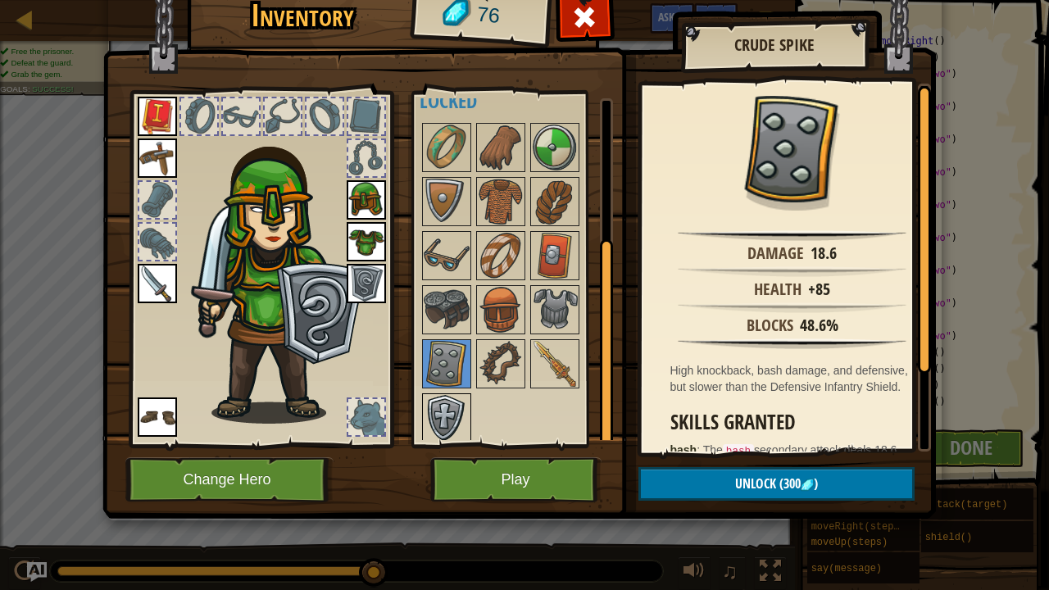
click at [434, 395] on img at bounding box center [447, 418] width 46 height 46
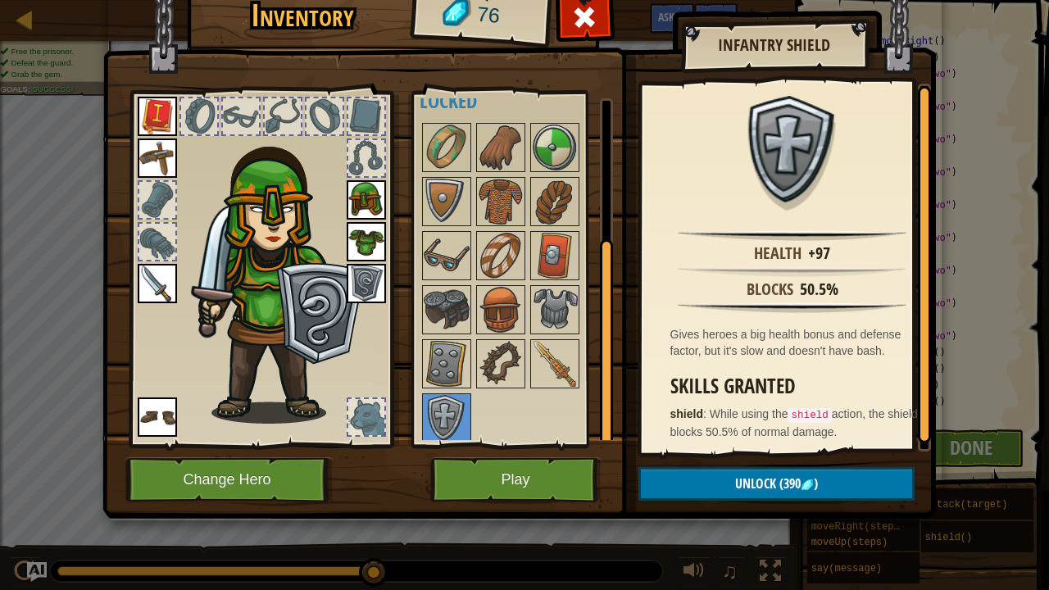
click at [163, 280] on img at bounding box center [157, 283] width 39 height 39
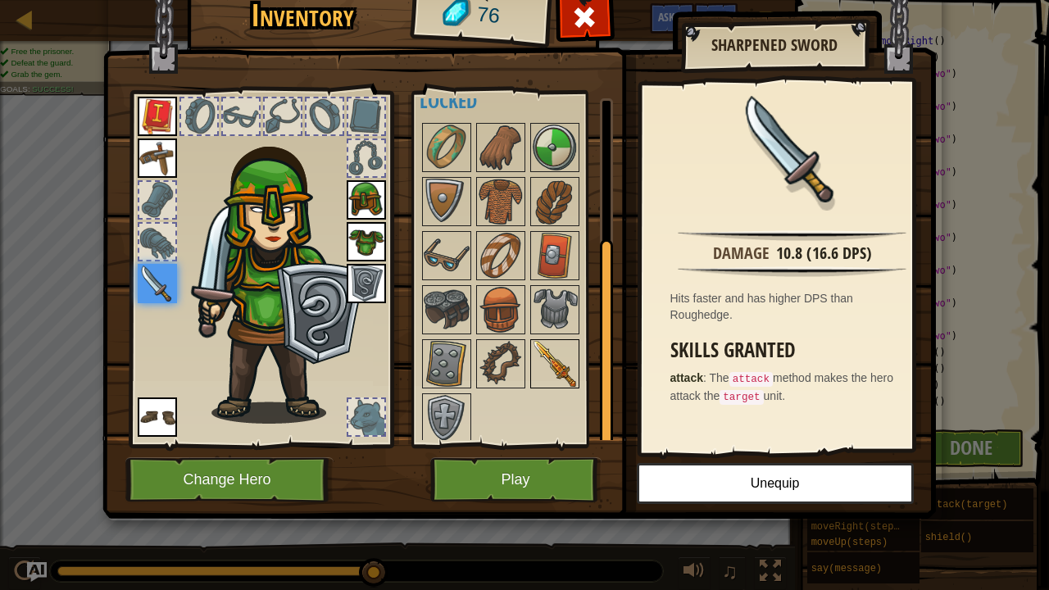
click at [570, 365] on img at bounding box center [555, 364] width 46 height 46
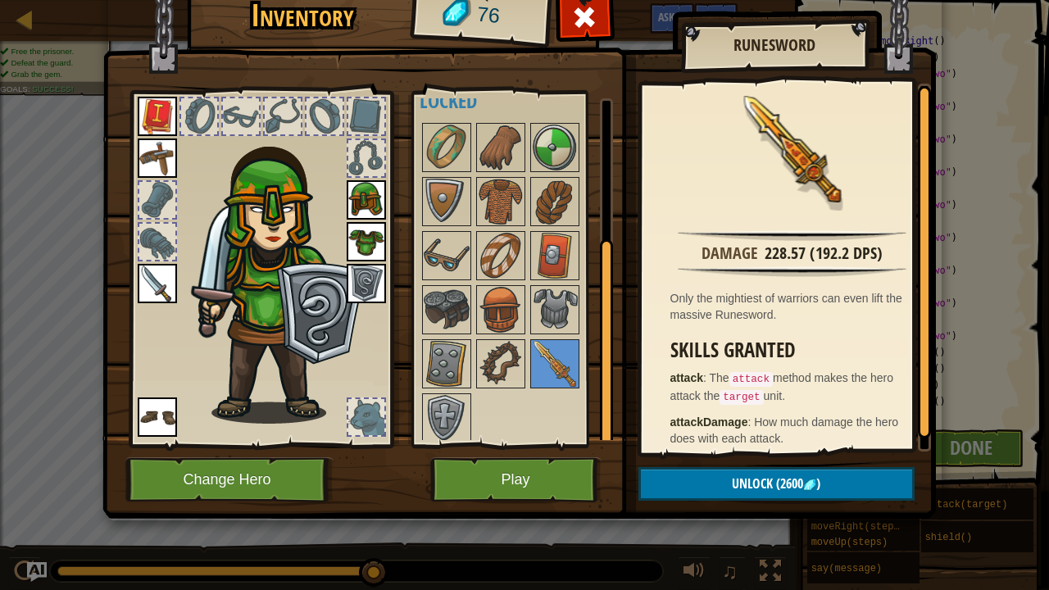
scroll to position [7, 0]
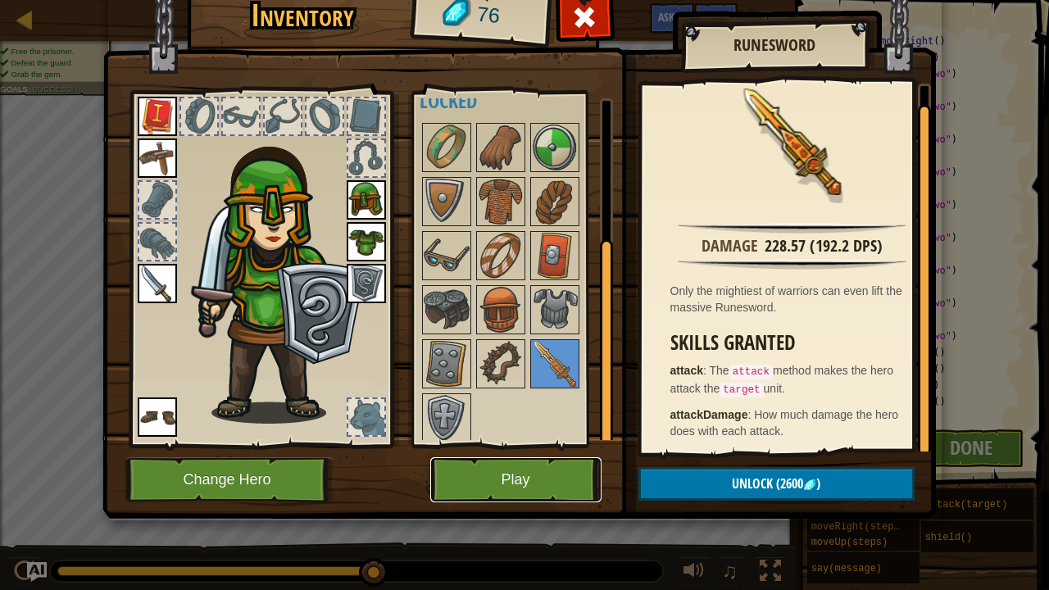
click at [561, 482] on button "Play" at bounding box center [515, 479] width 171 height 45
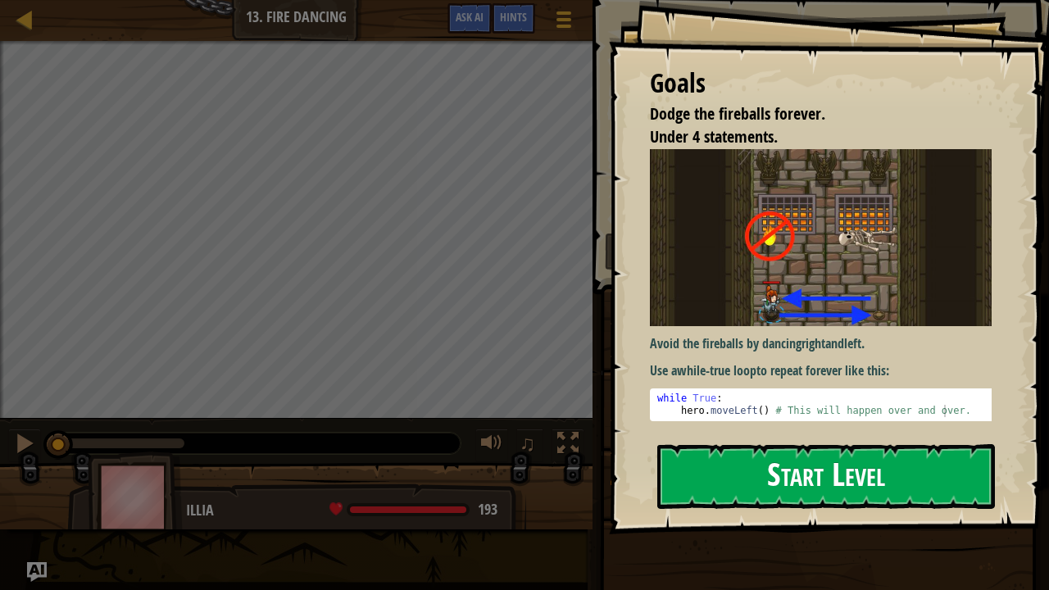
click at [738, 496] on button "Start Level" at bounding box center [826, 476] width 338 height 65
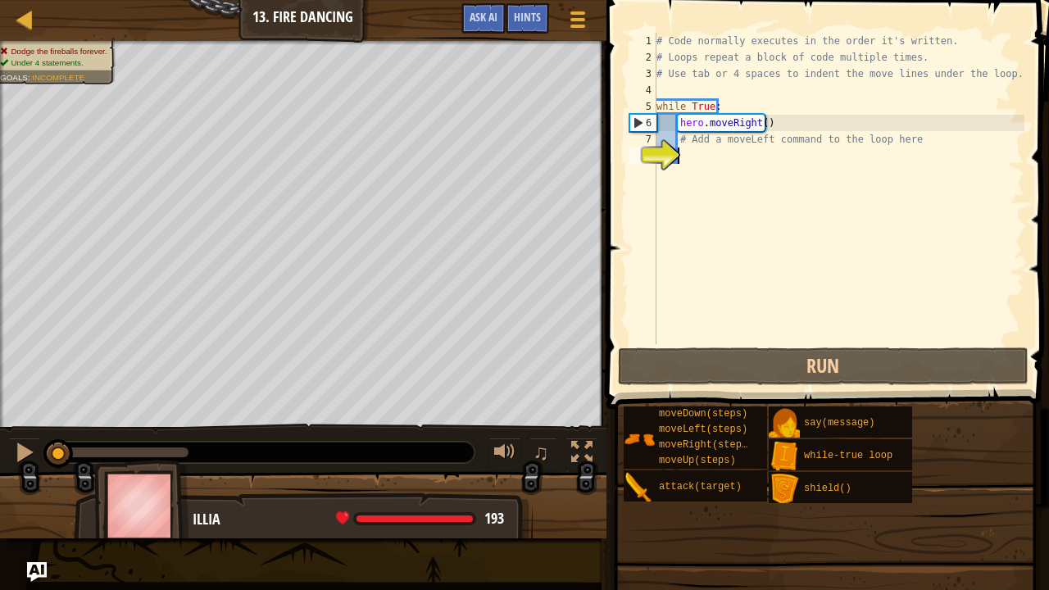
type textarea "l"
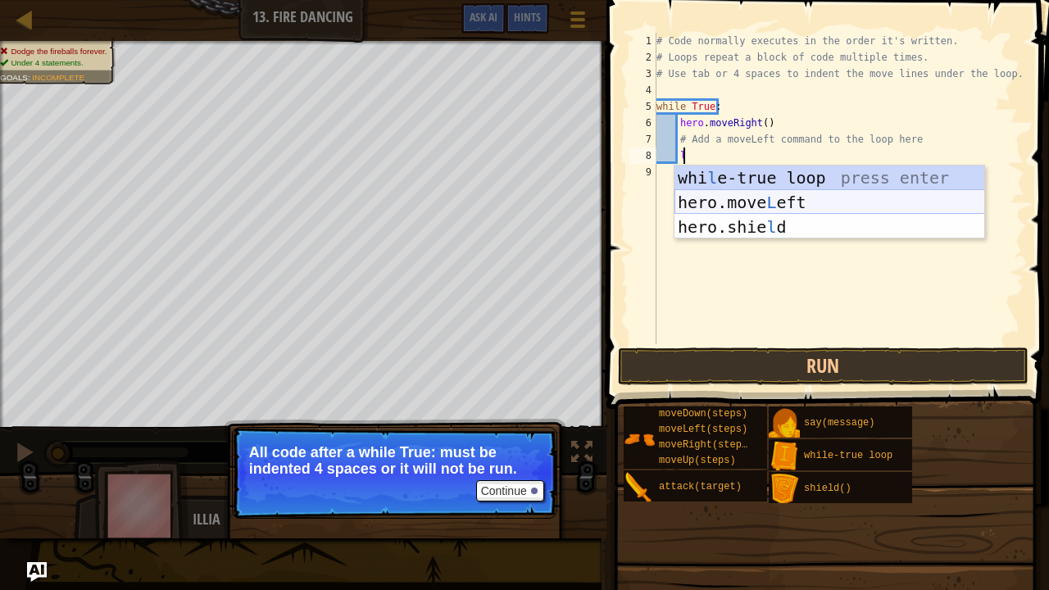
click at [766, 202] on div "whi l e-true loop press enter hero.move L eft press enter hero.[PERSON_NAME] pr…" at bounding box center [829, 227] width 311 height 123
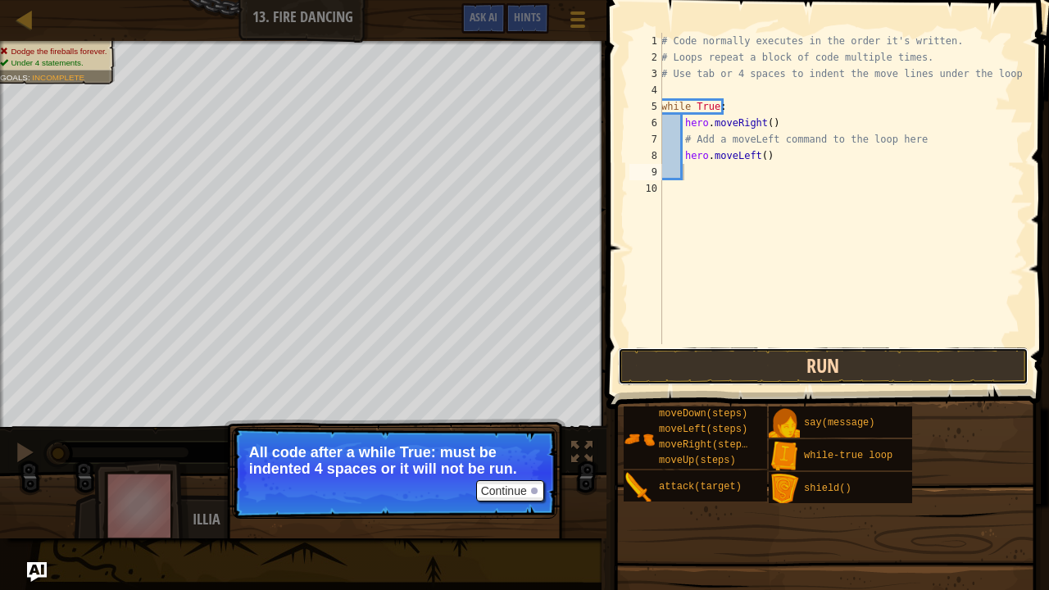
click at [781, 365] on button "Run" at bounding box center [823, 366] width 411 height 38
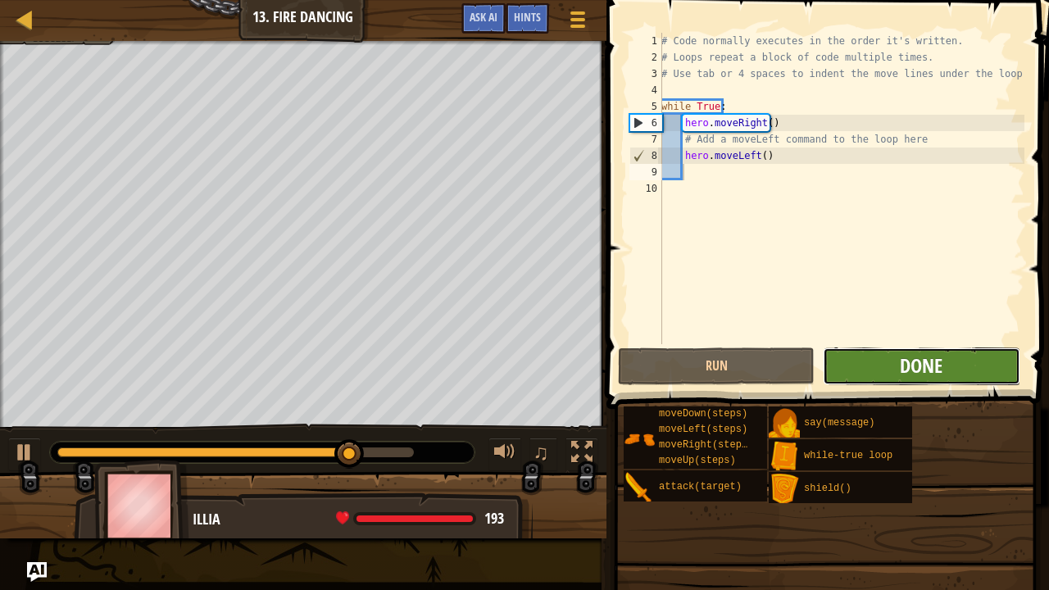
click at [908, 358] on span "Done" at bounding box center [921, 365] width 43 height 26
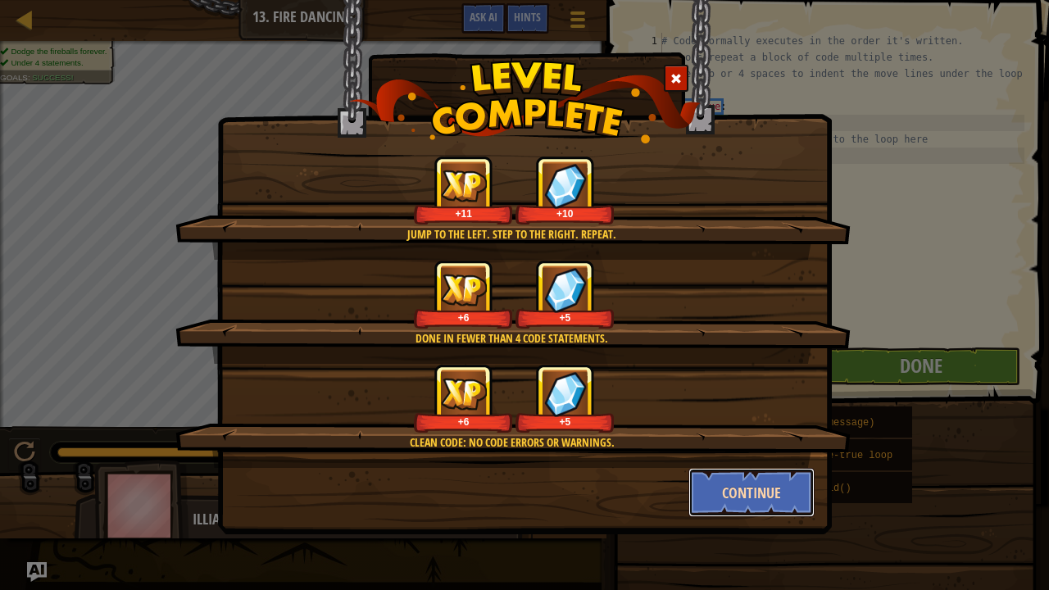
click at [751, 482] on button "Continue" at bounding box center [751, 492] width 127 height 49
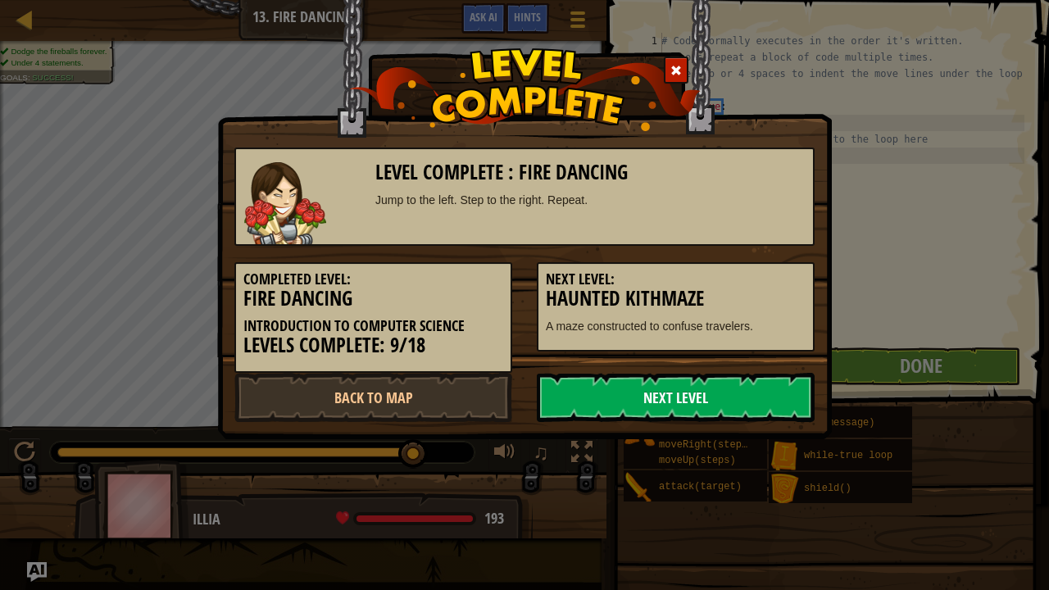
click at [665, 379] on link "Next Level" at bounding box center [676, 397] width 278 height 49
click at [652, 388] on link "Next Level" at bounding box center [676, 397] width 278 height 49
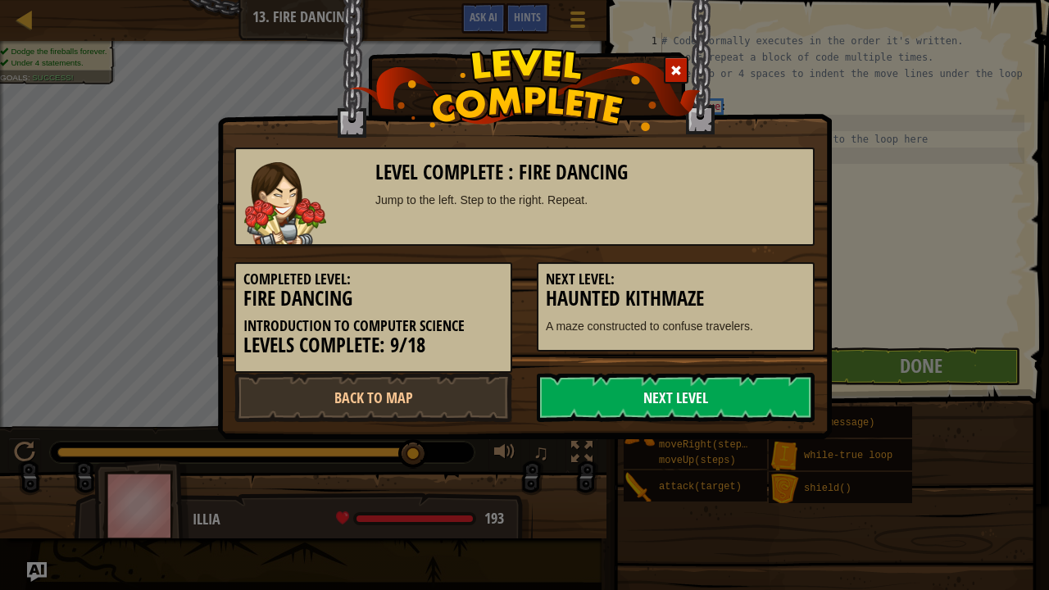
click at [652, 387] on link "Next Level" at bounding box center [676, 397] width 278 height 49
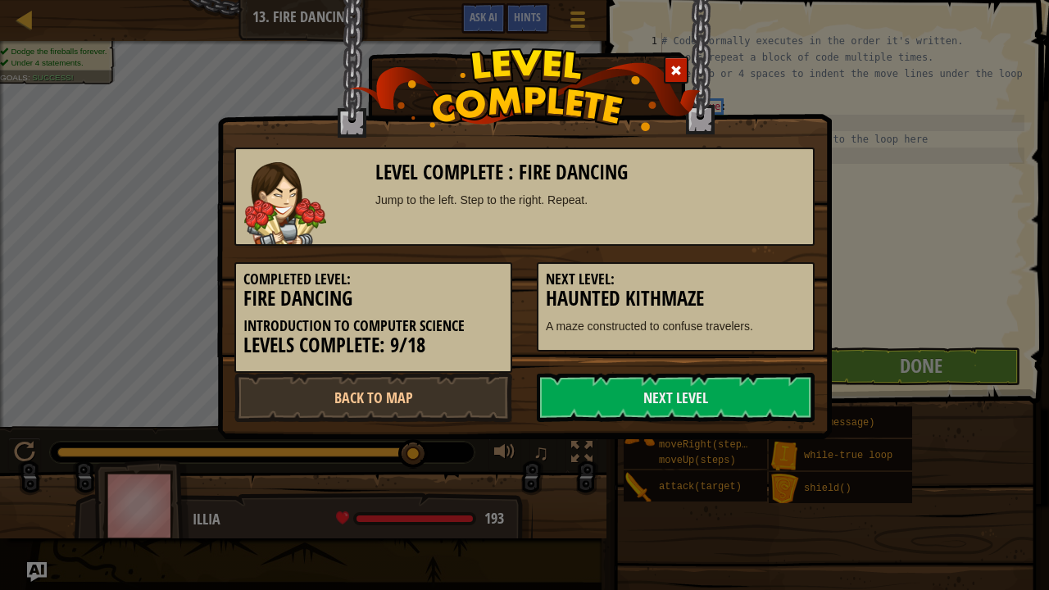
drag, startPoint x: 652, startPoint y: 387, endPoint x: 656, endPoint y: 370, distance: 17.7
click at [651, 384] on link "Next Level" at bounding box center [676, 397] width 278 height 49
click at [701, 388] on link "Next Level" at bounding box center [676, 397] width 278 height 49
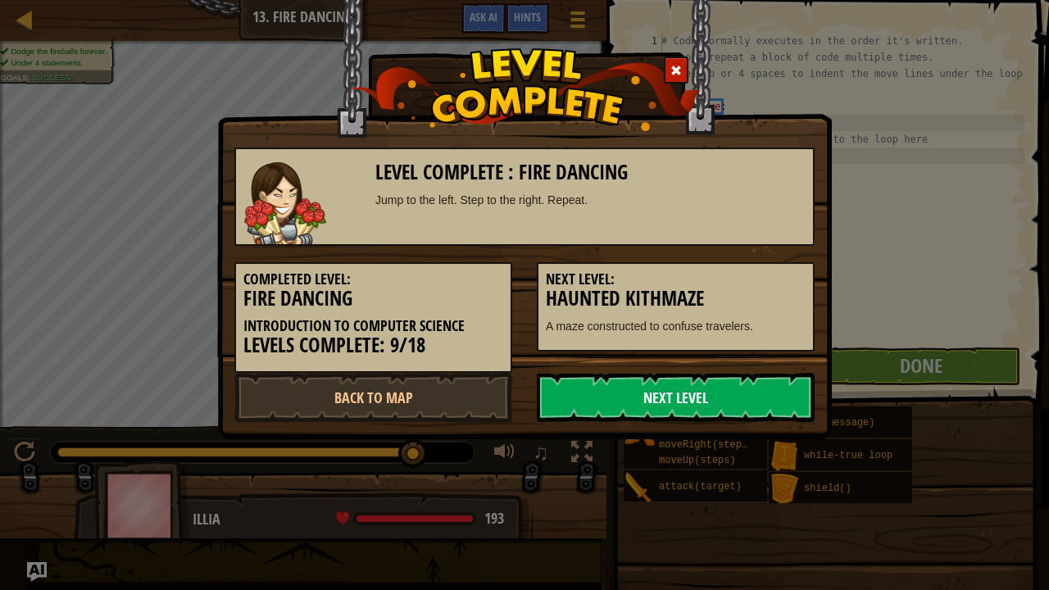
click at [701, 388] on link "Next Level" at bounding box center [676, 397] width 278 height 49
click at [700, 388] on link "Next Level" at bounding box center [676, 397] width 278 height 49
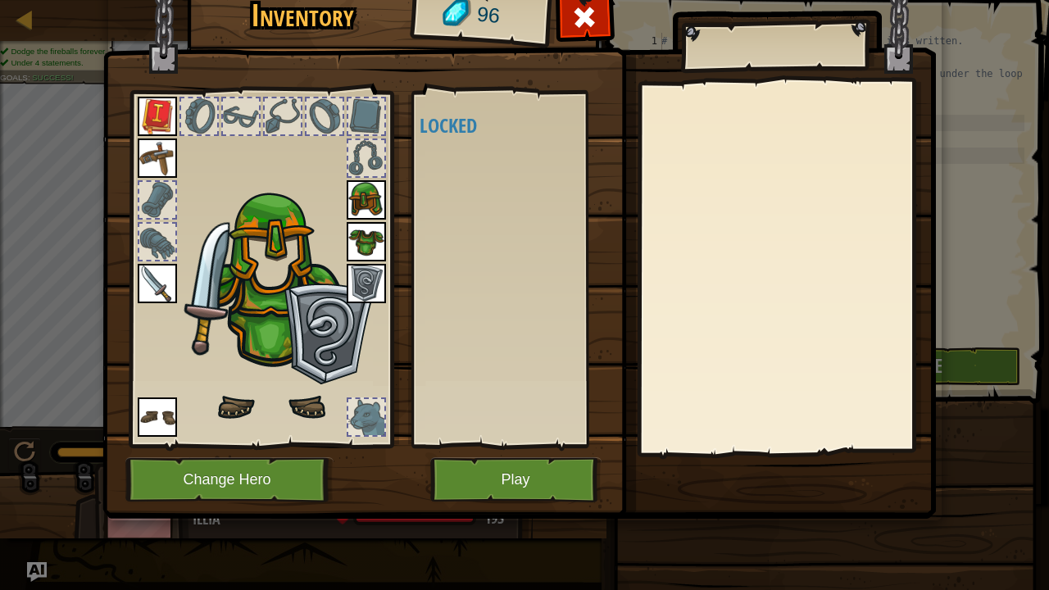
click at [700, 390] on div "Inventory 96 Available (double-click to equip) Locked Equip Unequip Subscribe t…" at bounding box center [524, 250] width 833 height 541
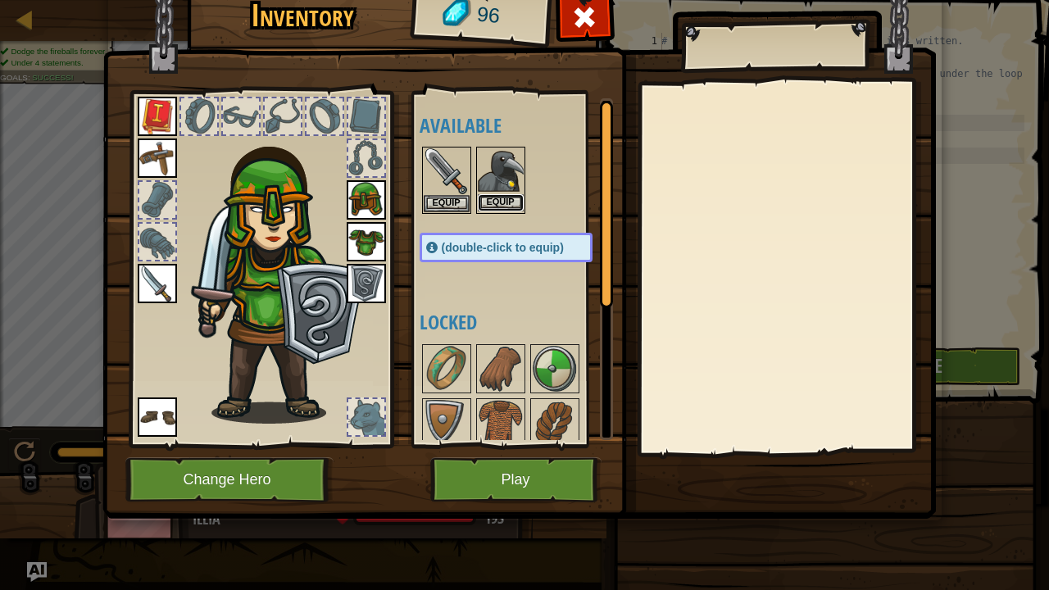
click at [509, 198] on button "Equip" at bounding box center [501, 202] width 46 height 17
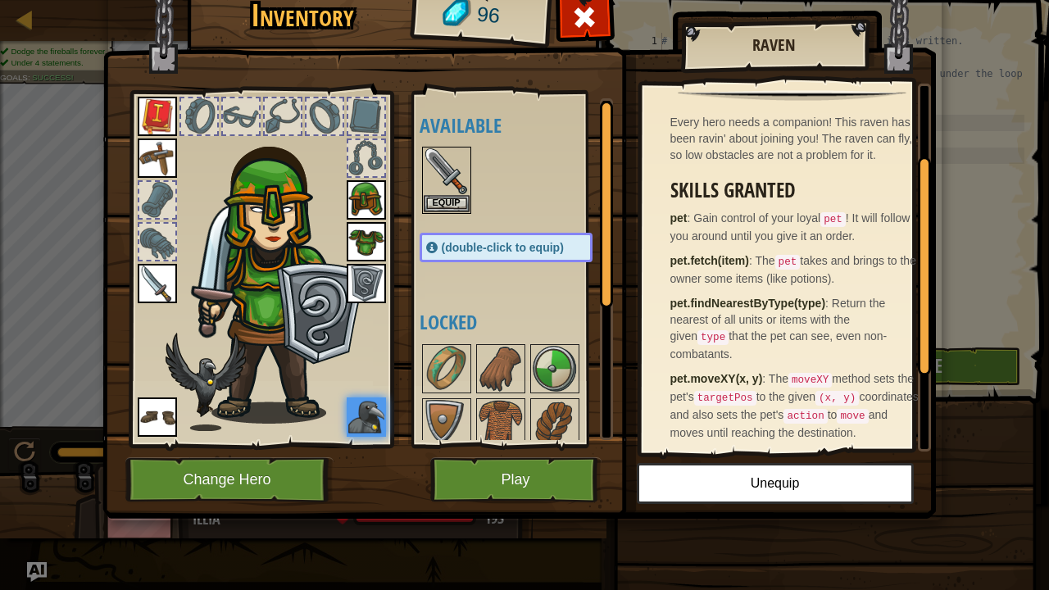
scroll to position [164, 0]
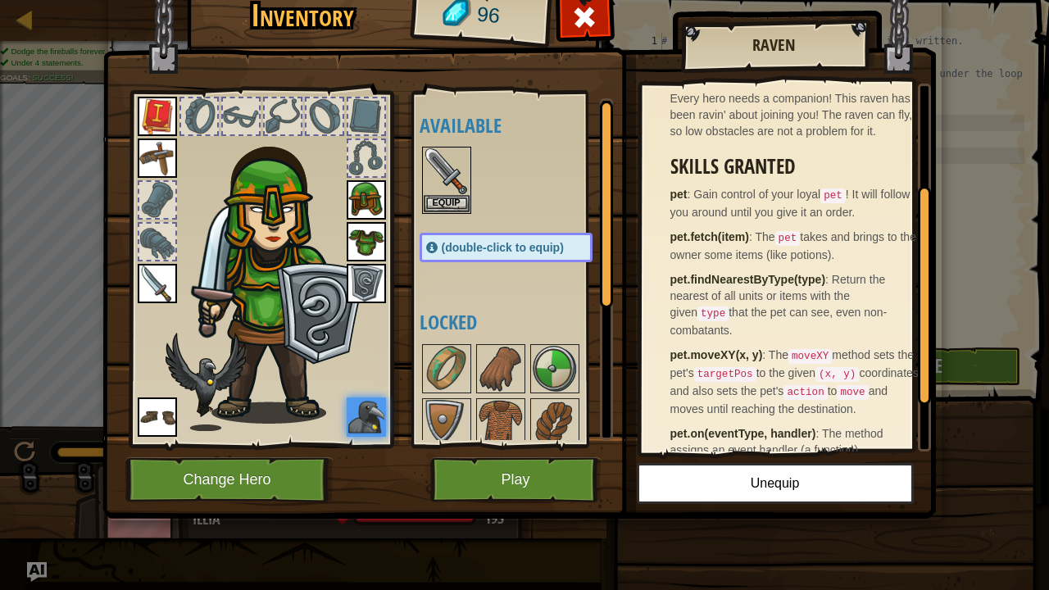
click at [196, 388] on img at bounding box center [206, 382] width 80 height 98
click at [362, 410] on img at bounding box center [366, 416] width 39 height 39
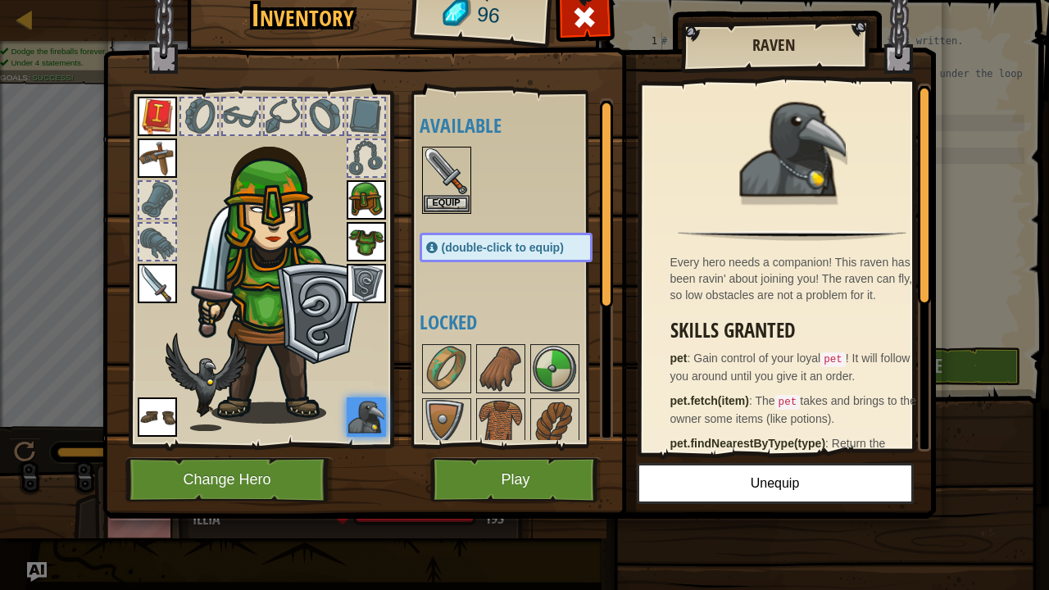
click at [362, 410] on img at bounding box center [366, 416] width 39 height 39
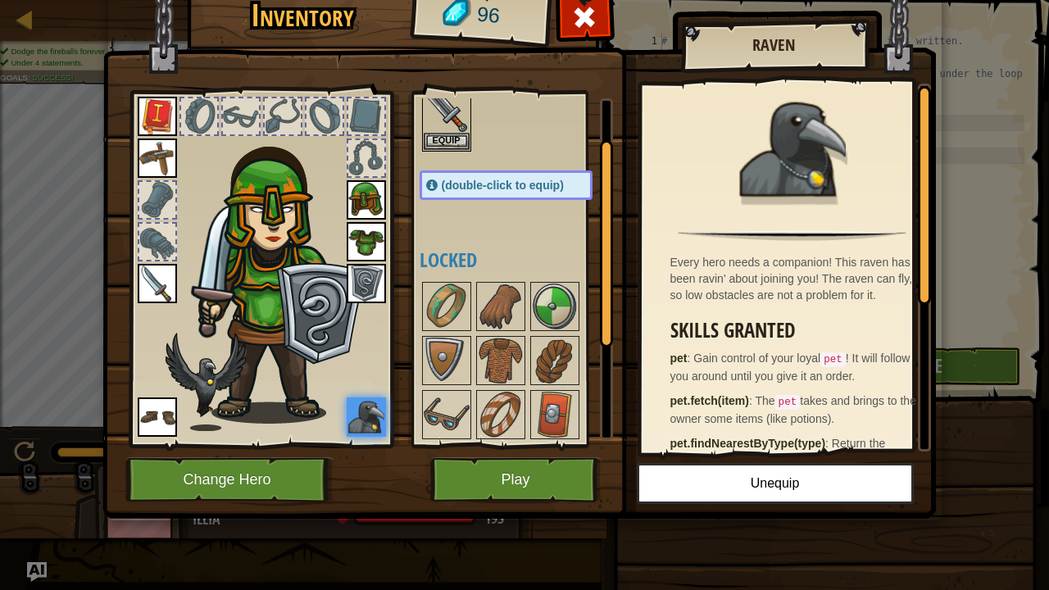
scroll to position [82, 0]
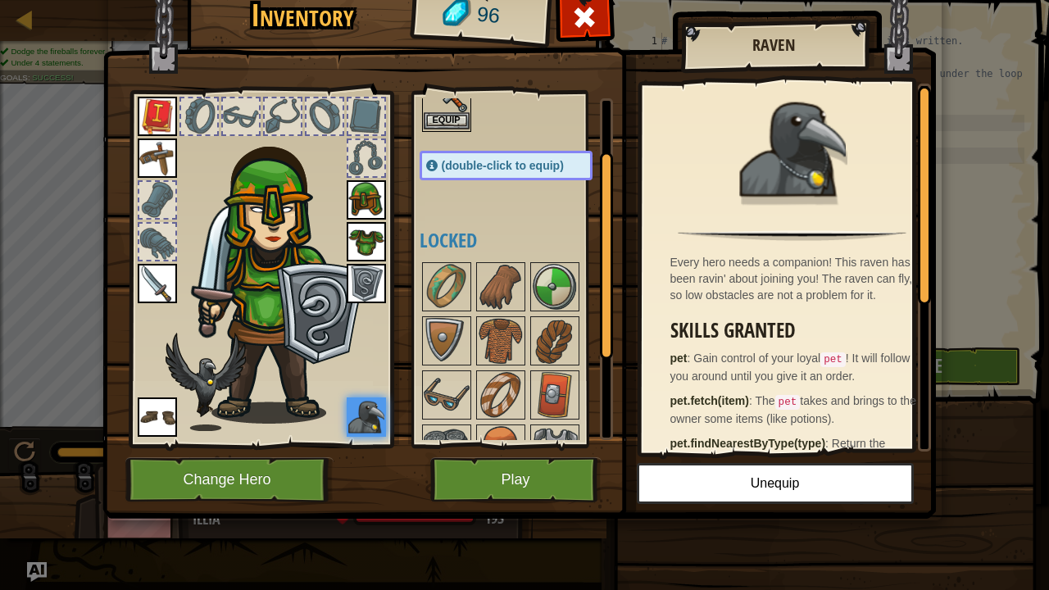
click at [452, 103] on img at bounding box center [447, 89] width 46 height 46
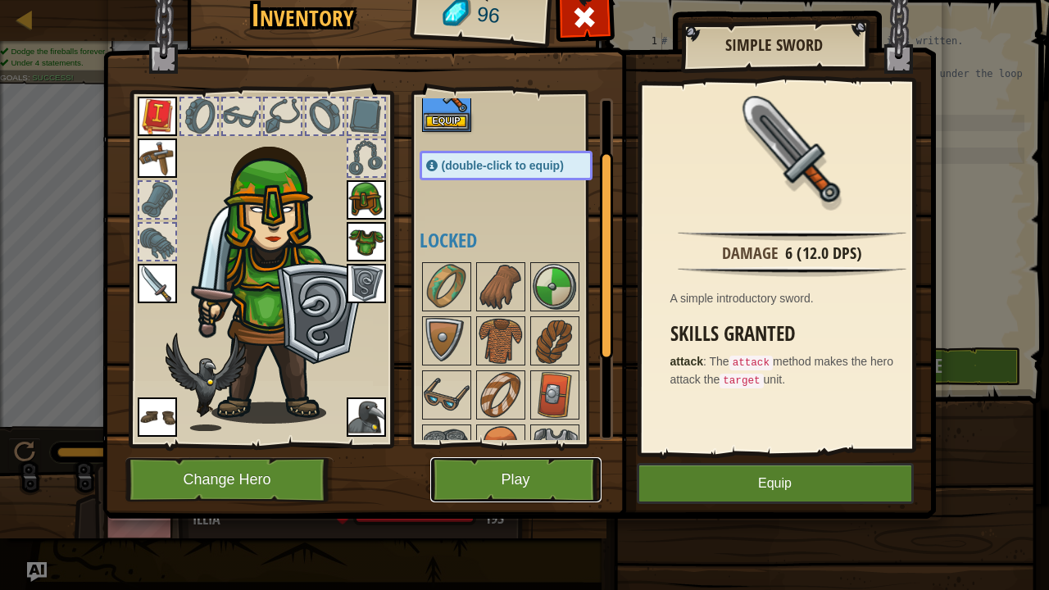
click at [528, 474] on button "Play" at bounding box center [515, 479] width 171 height 45
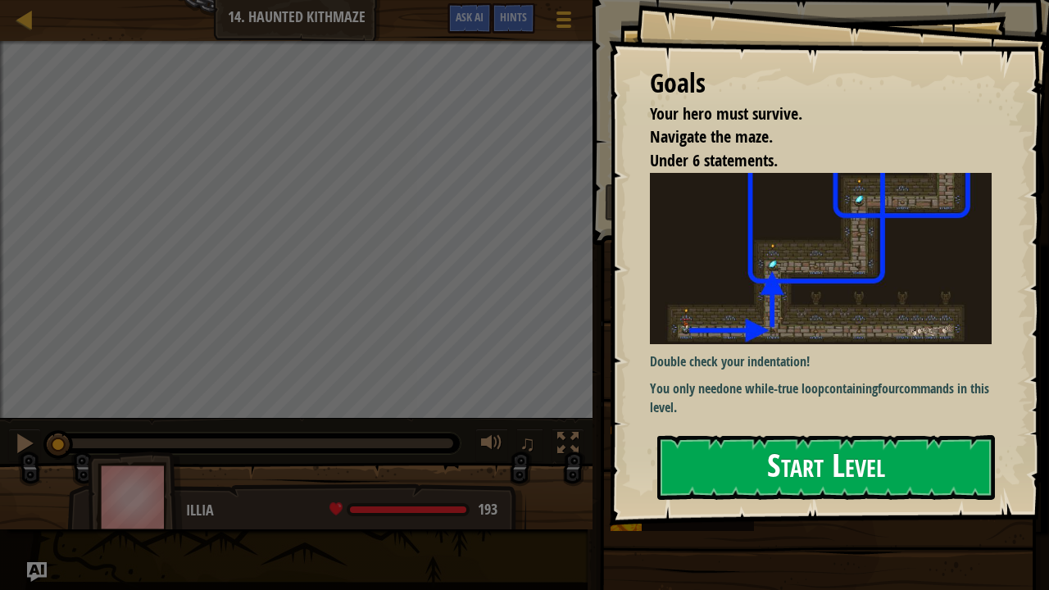
click at [715, 465] on button "Start Level" at bounding box center [826, 467] width 338 height 65
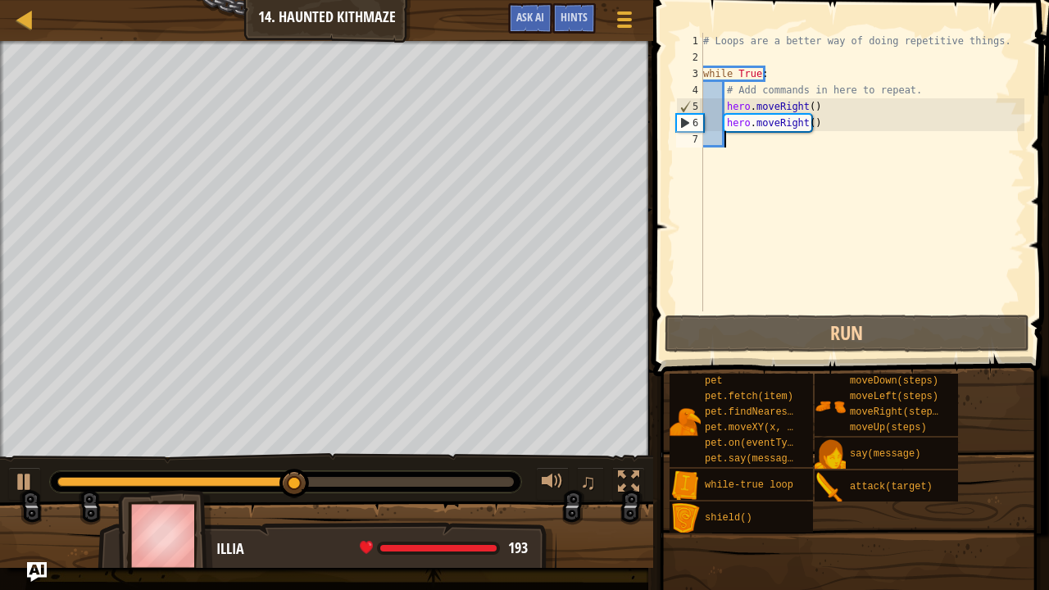
type textarea "l"
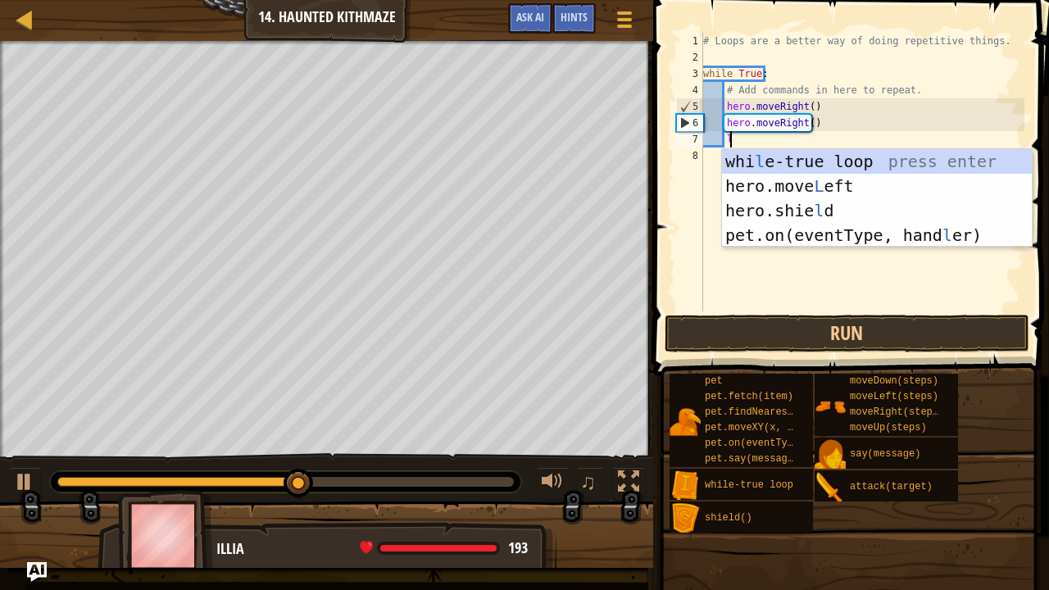
scroll to position [7, 2]
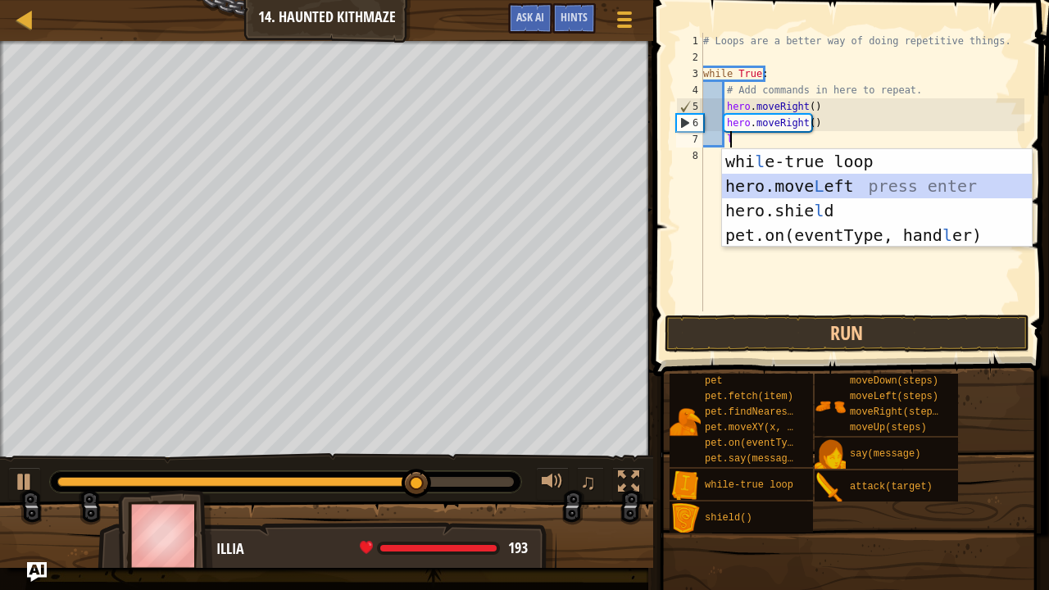
click at [832, 179] on div "whi l e-true loop press enter hero.move L eft press enter hero.[PERSON_NAME] pr…" at bounding box center [877, 223] width 311 height 148
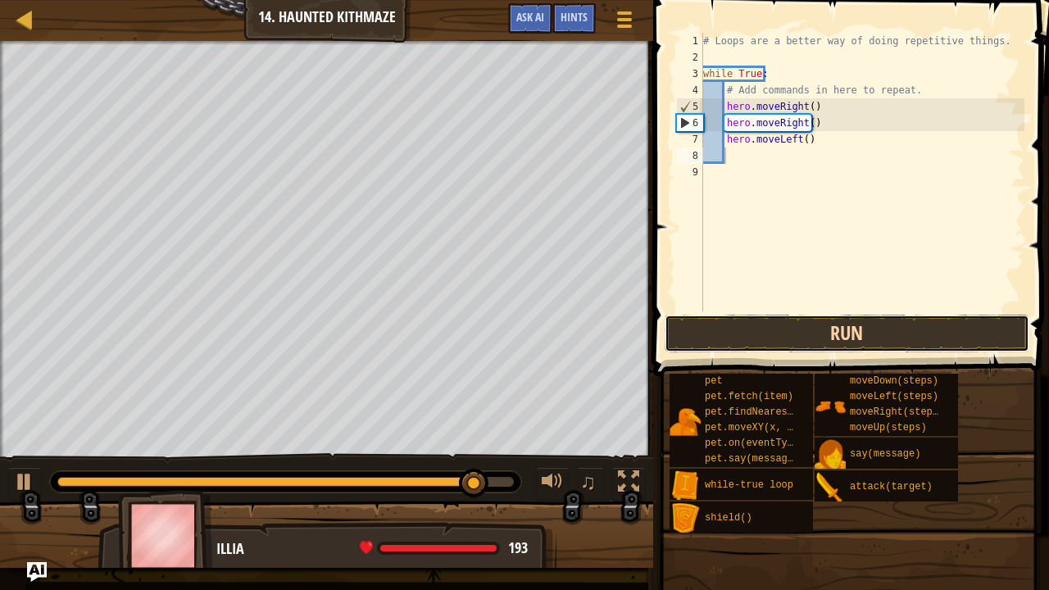
click at [788, 328] on button "Run" at bounding box center [847, 334] width 365 height 38
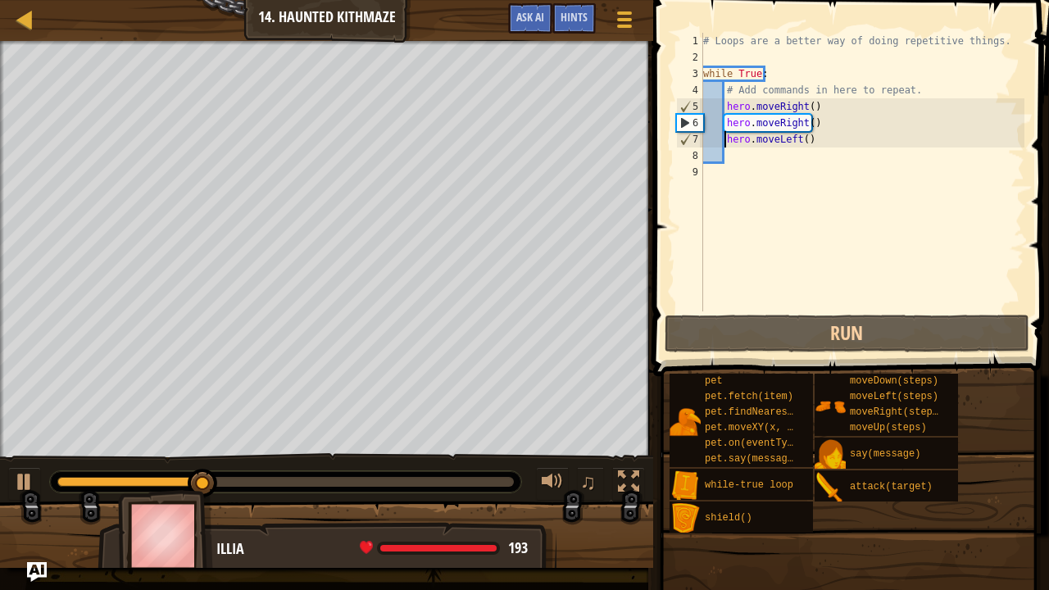
click at [724, 145] on div "# Loops are a better way of doing repetitive things. while True : # Add command…" at bounding box center [862, 188] width 325 height 311
type textarea "hero.moveLeft()"
drag, startPoint x: 724, startPoint y: 145, endPoint x: 703, endPoint y: 139, distance: 21.3
click at [703, 139] on div "# Loops are a better way of doing repetitive things. while True : # Add command…" at bounding box center [862, 188] width 325 height 311
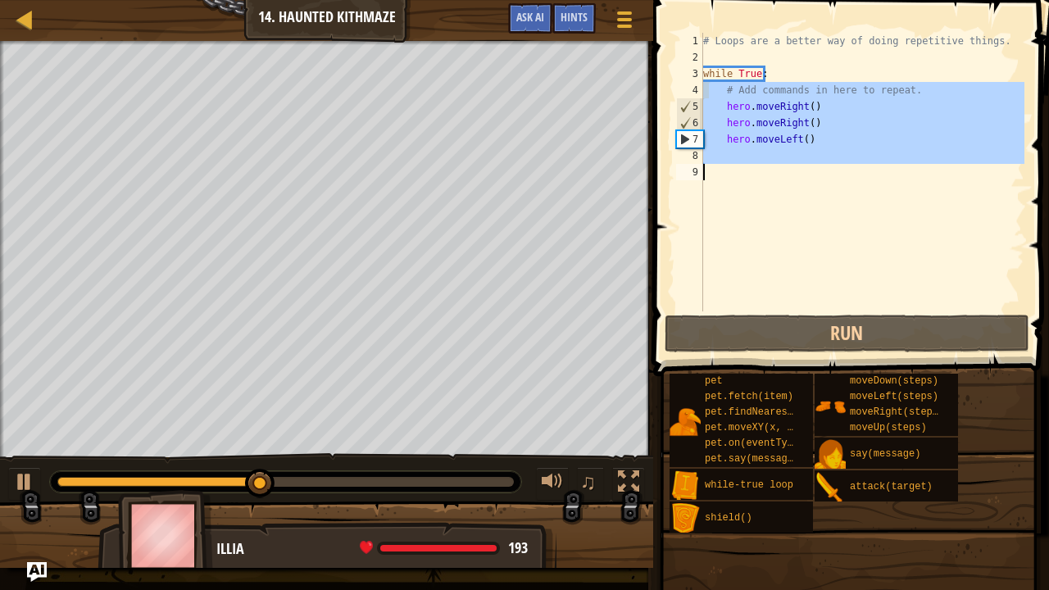
drag, startPoint x: 707, startPoint y: 89, endPoint x: 700, endPoint y: 170, distance: 82.3
click at [700, 170] on div "hero.moveLeft() 1 2 3 4 5 6 7 8 9 # Loops are a better way of doing repetitive …" at bounding box center [849, 172] width 352 height 279
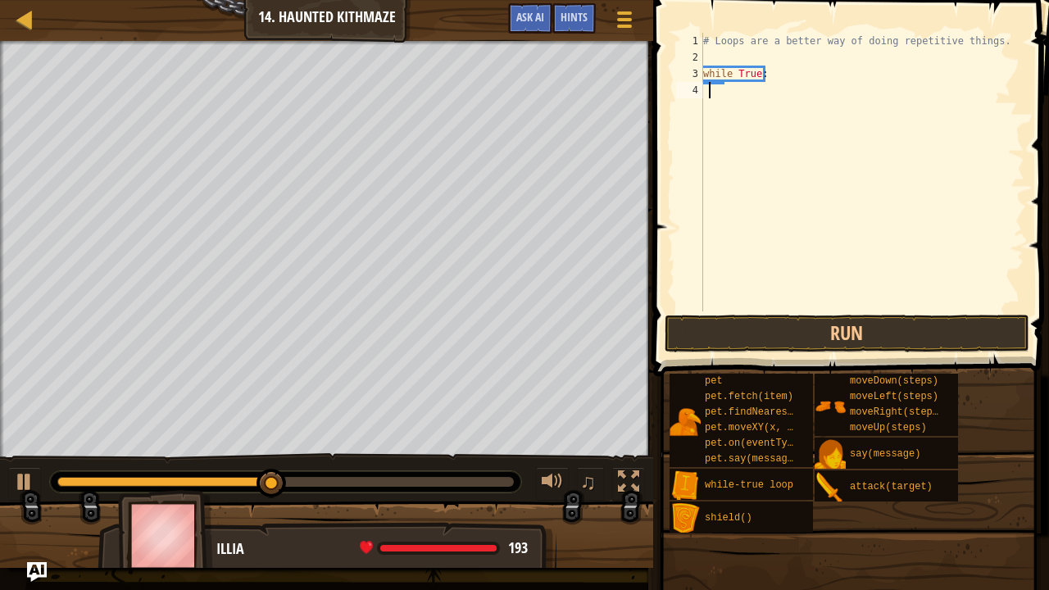
scroll to position [7, 0]
drag, startPoint x: 334, startPoint y: 475, endPoint x: 0, endPoint y: 482, distance: 333.6
click at [0, 482] on div "♫" at bounding box center [326, 477] width 653 height 49
click at [20, 483] on div at bounding box center [24, 481] width 21 height 21
drag, startPoint x: 16, startPoint y: 464, endPoint x: 0, endPoint y: 454, distance: 19.1
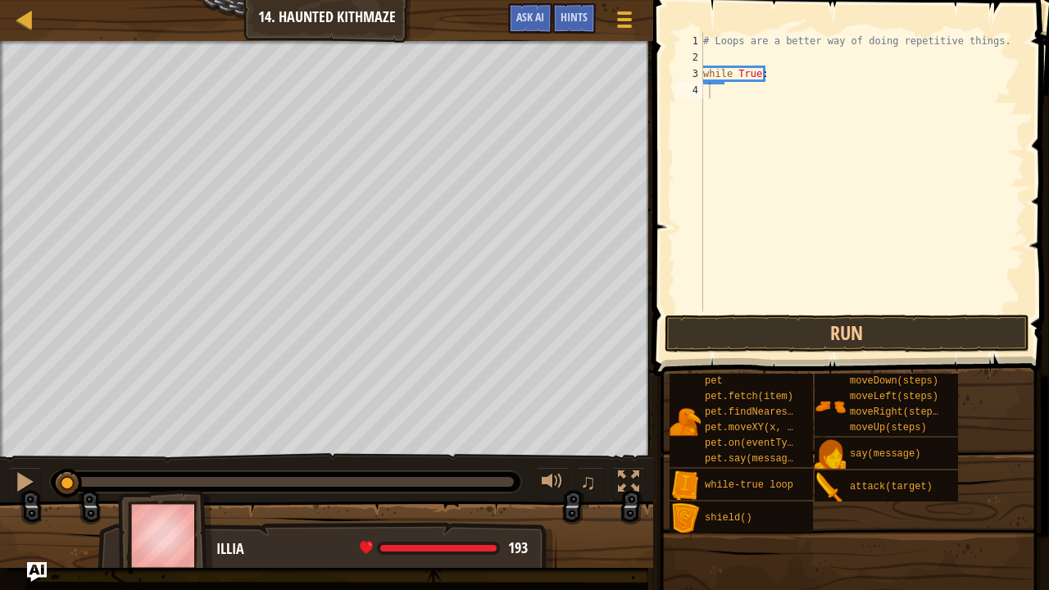
click at [0, 454] on div "♫" at bounding box center [326, 477] width 653 height 49
drag, startPoint x: 57, startPoint y: 482, endPoint x: 0, endPoint y: 508, distance: 63.1
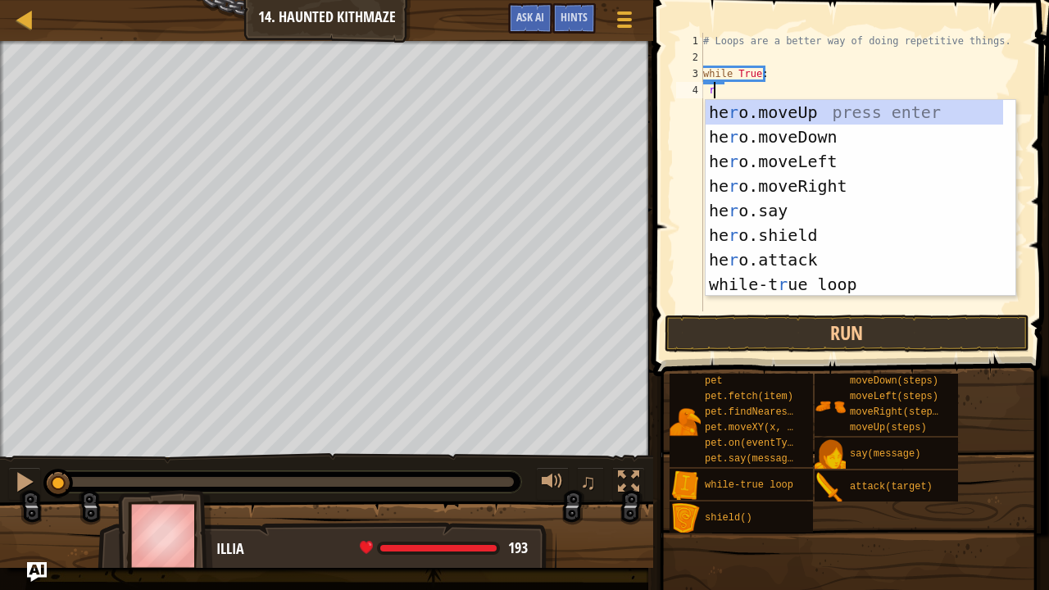
type textarea "r"
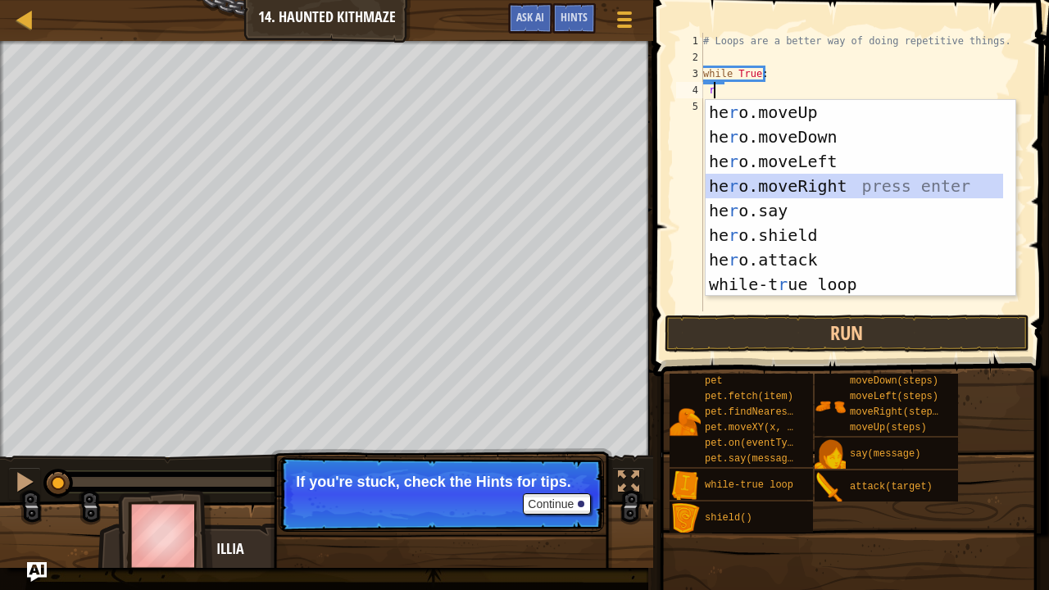
click at [790, 180] on div "he r o.moveUp press enter he r o.moveDown press enter he r o.moveLeft press ent…" at bounding box center [855, 223] width 298 height 246
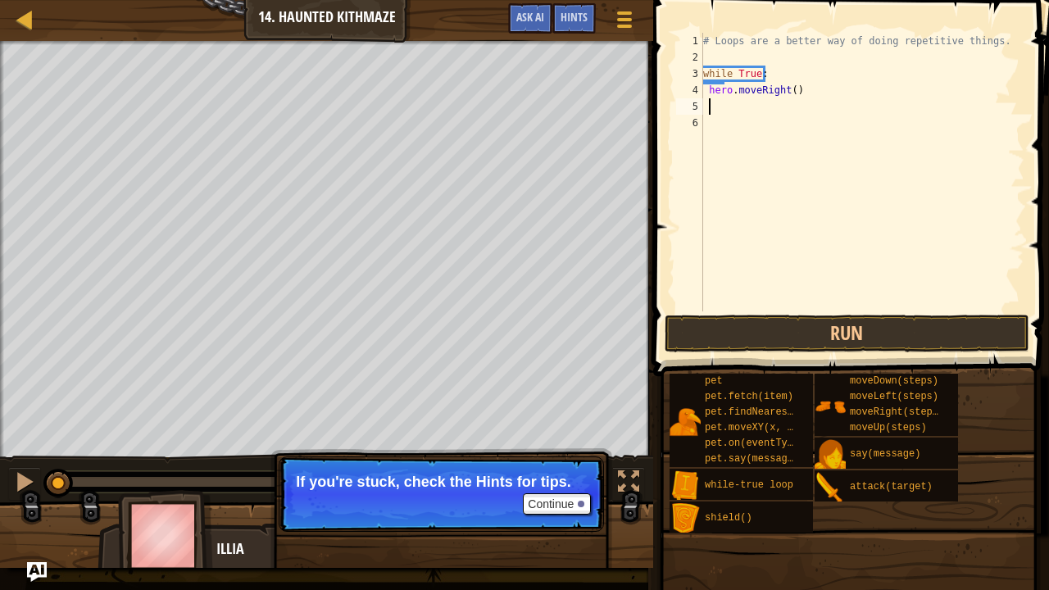
type textarea "r"
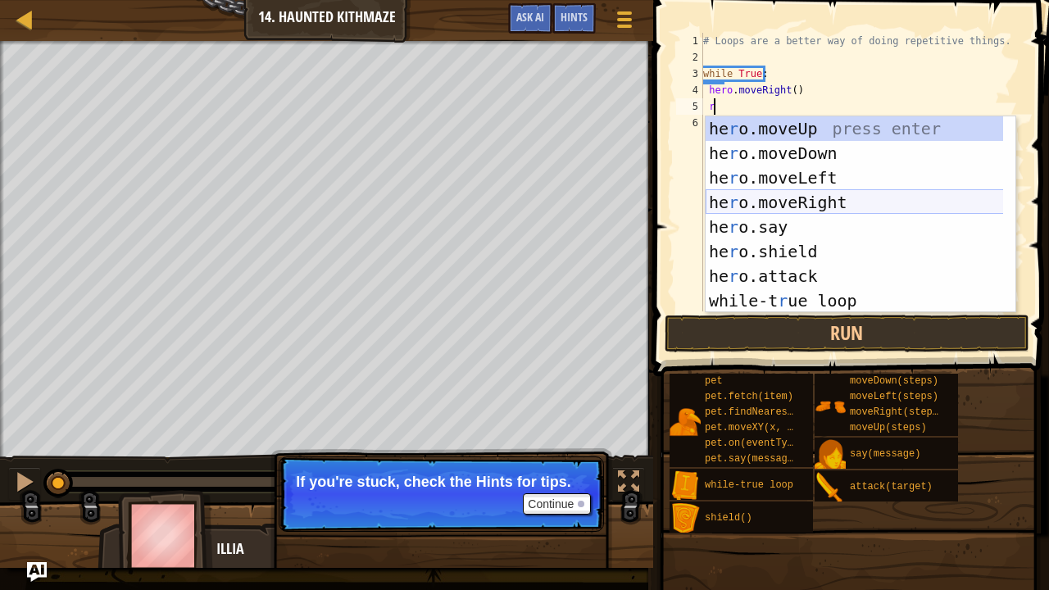
drag, startPoint x: 779, startPoint y: 200, endPoint x: 781, endPoint y: 216, distance: 15.8
click at [784, 219] on div "he r o.moveUp press enter he r o.moveDown press enter he r o.moveLeft press ent…" at bounding box center [855, 239] width 298 height 246
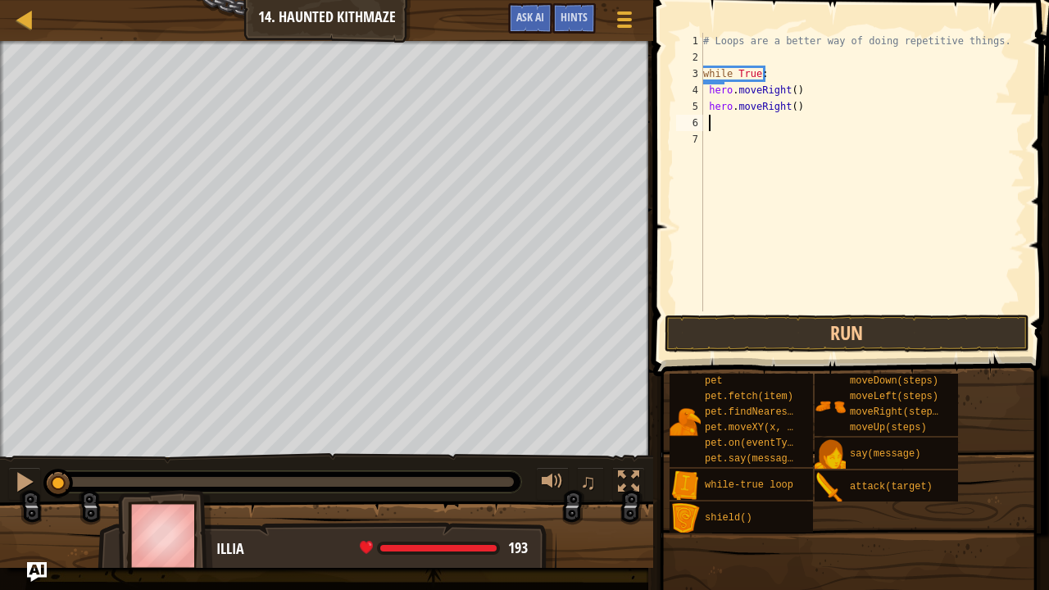
type textarea "u"
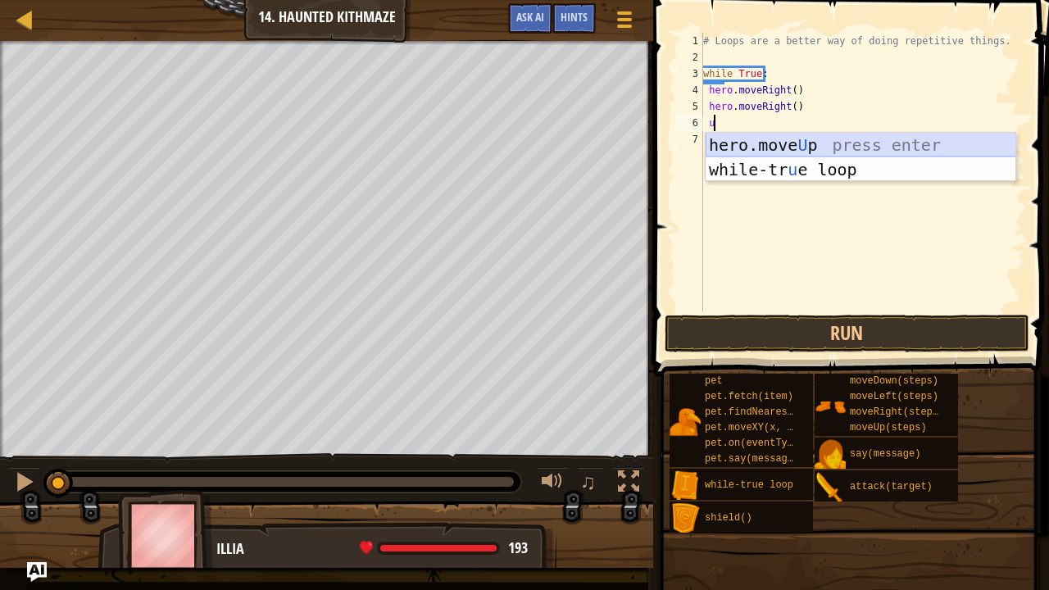
click at [774, 139] on div "hero.move U p press enter while-tr u e loop press enter" at bounding box center [861, 182] width 311 height 98
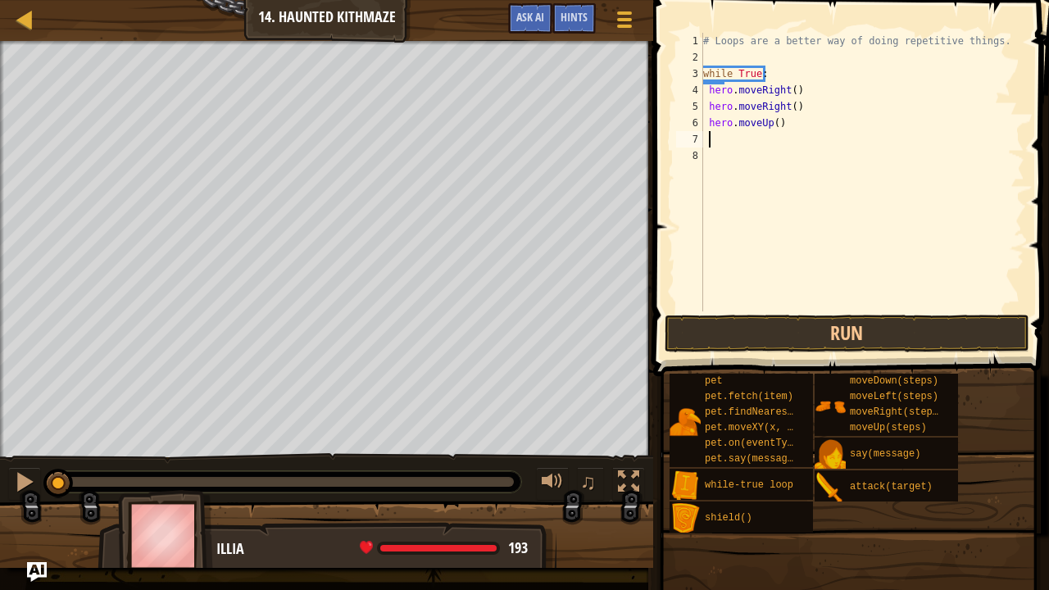
type textarea "u"
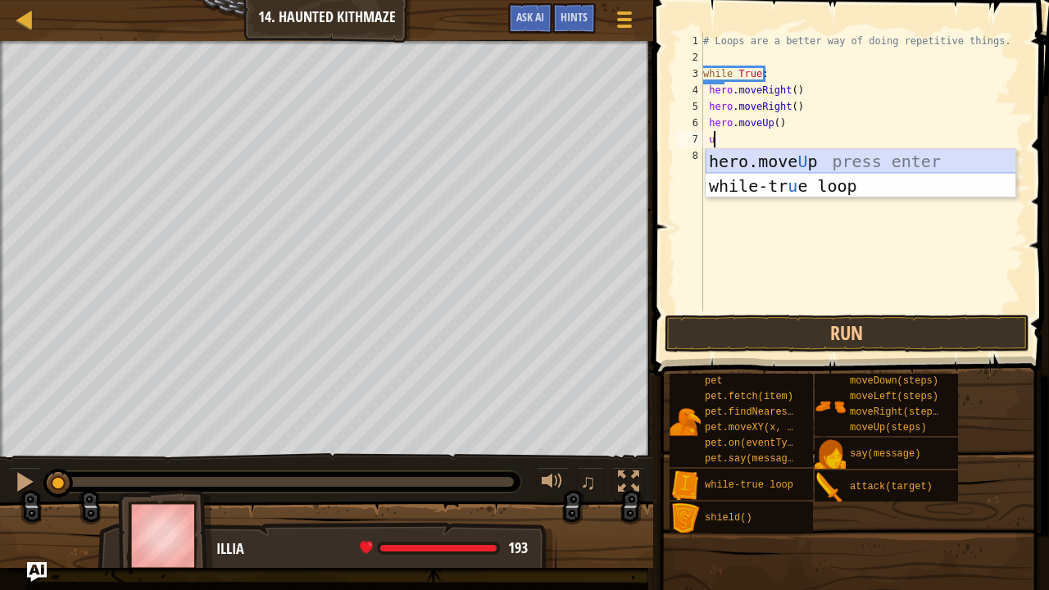
click at [772, 161] on div "hero.move U p press enter while-tr u e loop press enter" at bounding box center [861, 198] width 311 height 98
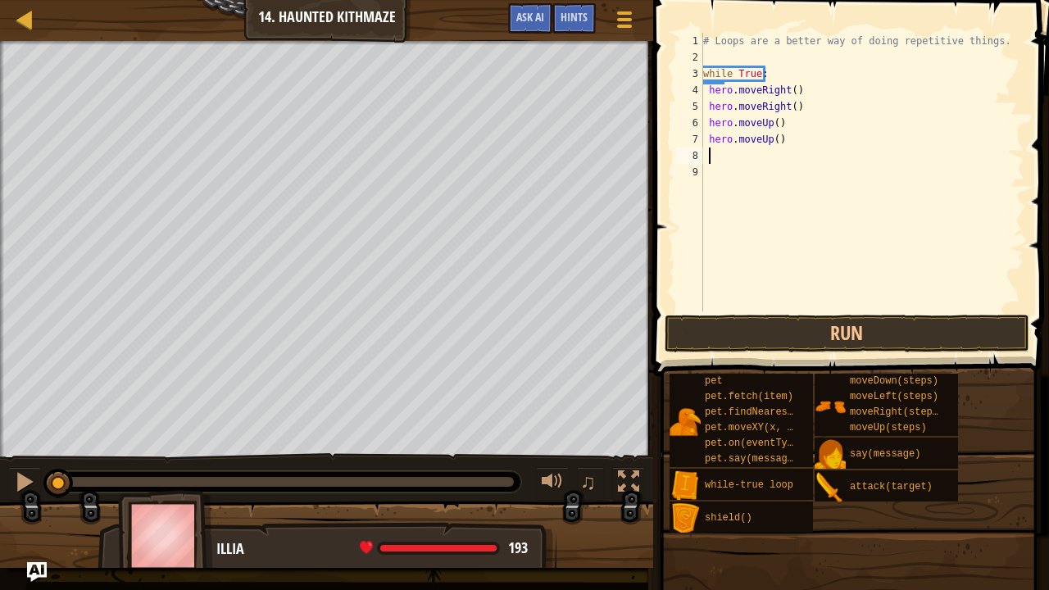
type textarea "r"
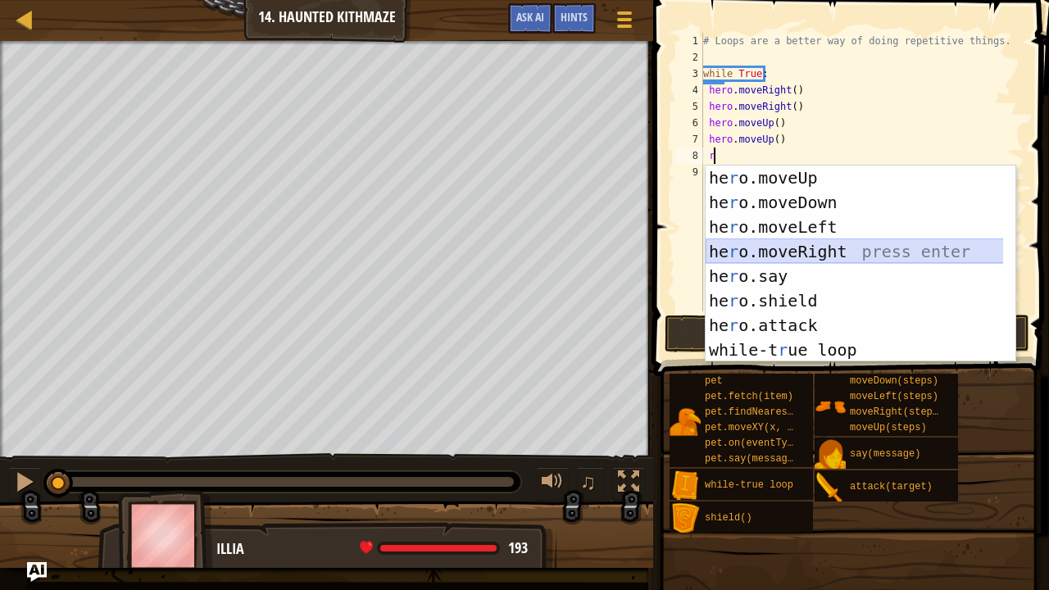
click at [806, 258] on div "he r o.moveUp press enter he r o.moveDown press enter he r o.moveLeft press ent…" at bounding box center [861, 289] width 311 height 246
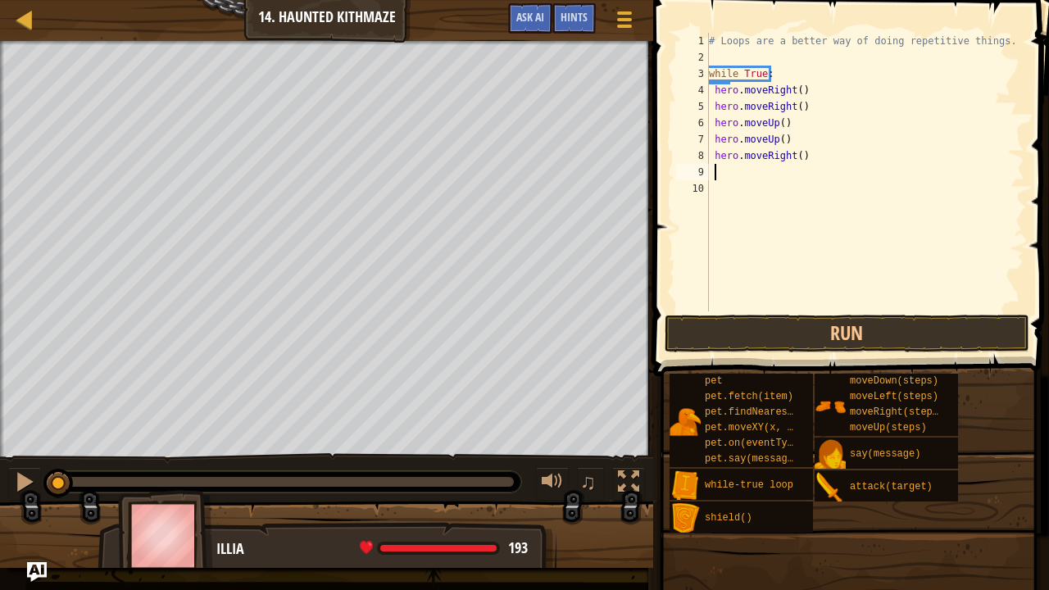
type textarea "r"
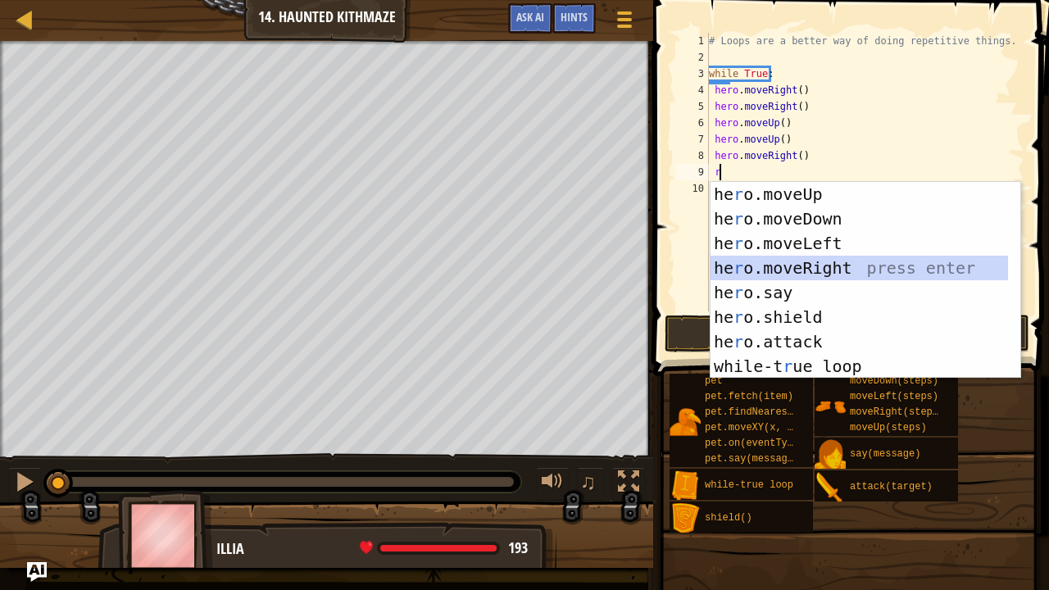
click at [793, 266] on div "he r o.moveUp press enter he r o.moveDown press enter he r o.moveLeft press ent…" at bounding box center [860, 305] width 298 height 246
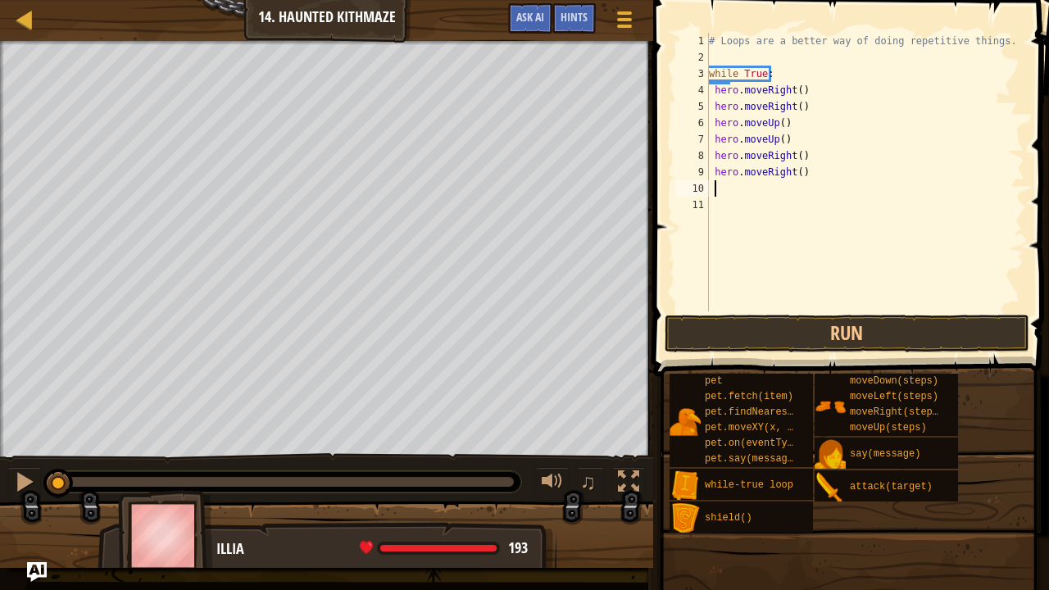
type textarea "u"
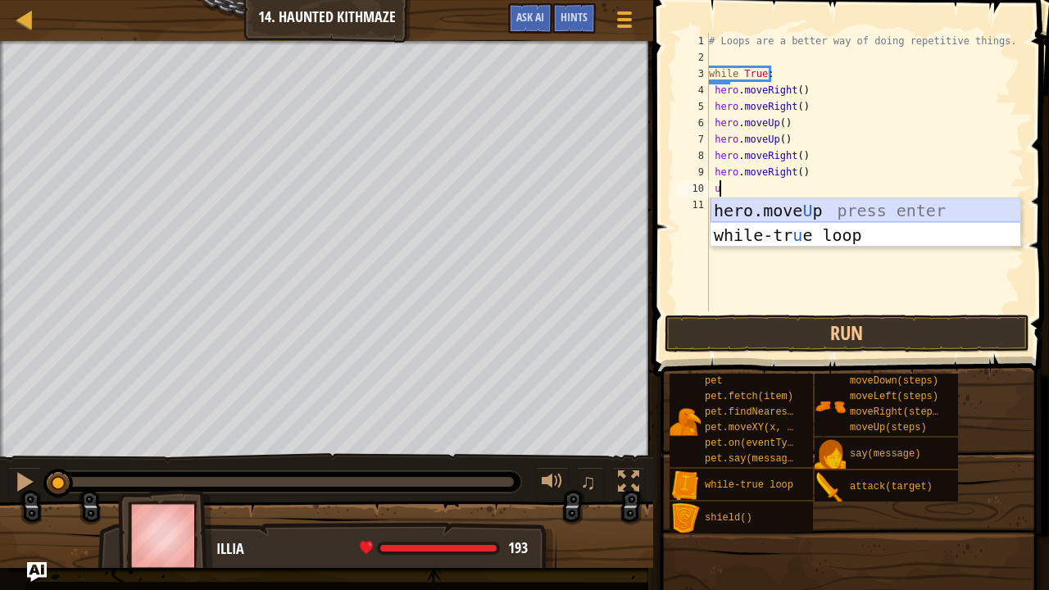
click at [789, 199] on div "hero.move U p press enter while-tr u e loop press enter" at bounding box center [866, 247] width 311 height 98
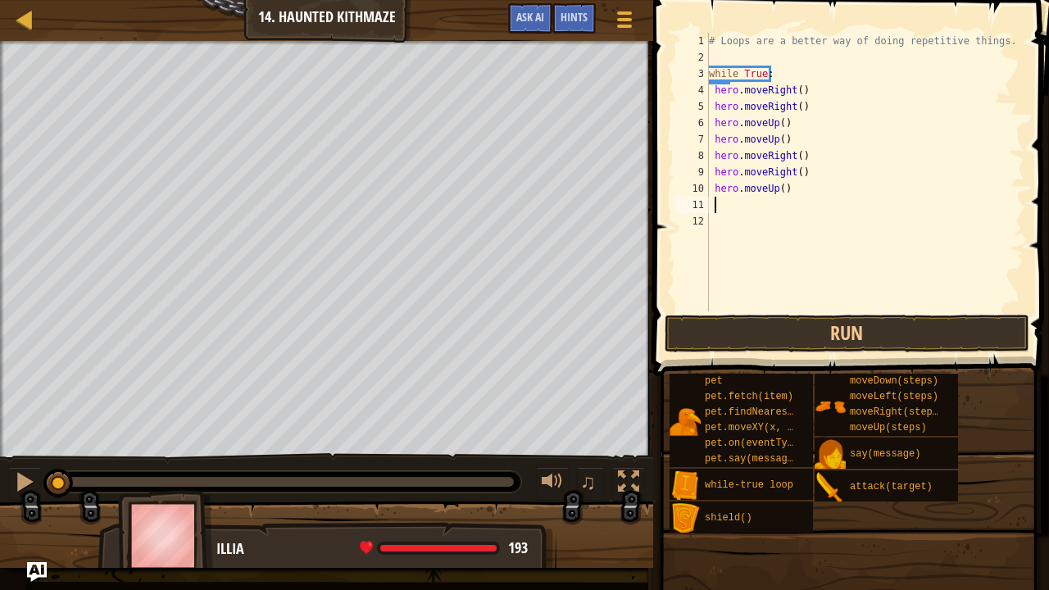
type textarea "u"
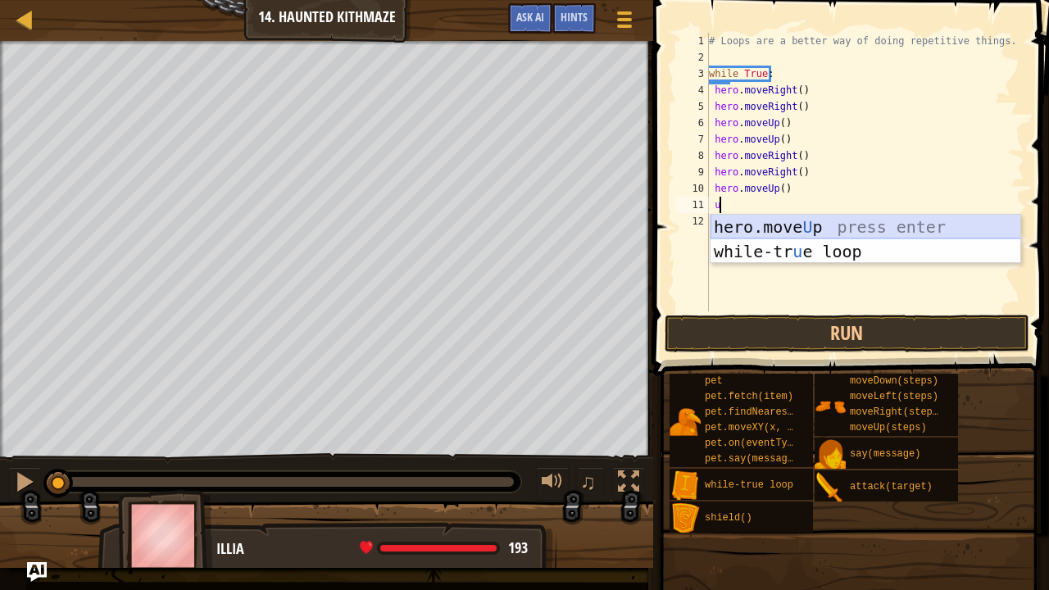
click at [806, 228] on div "hero.move U p press enter while-tr u e loop press enter" at bounding box center [866, 264] width 311 height 98
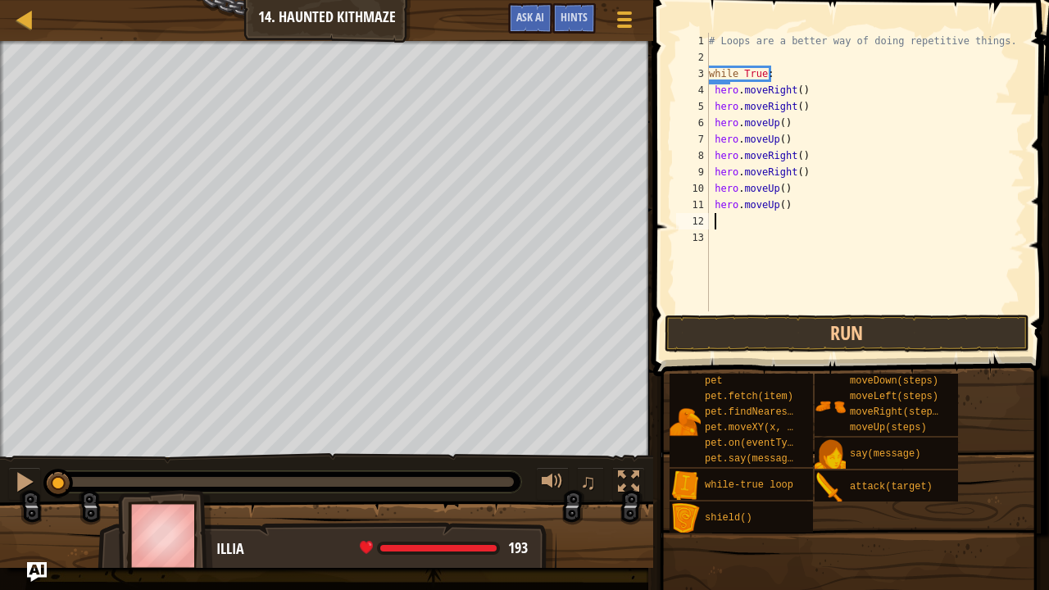
type textarea "r"
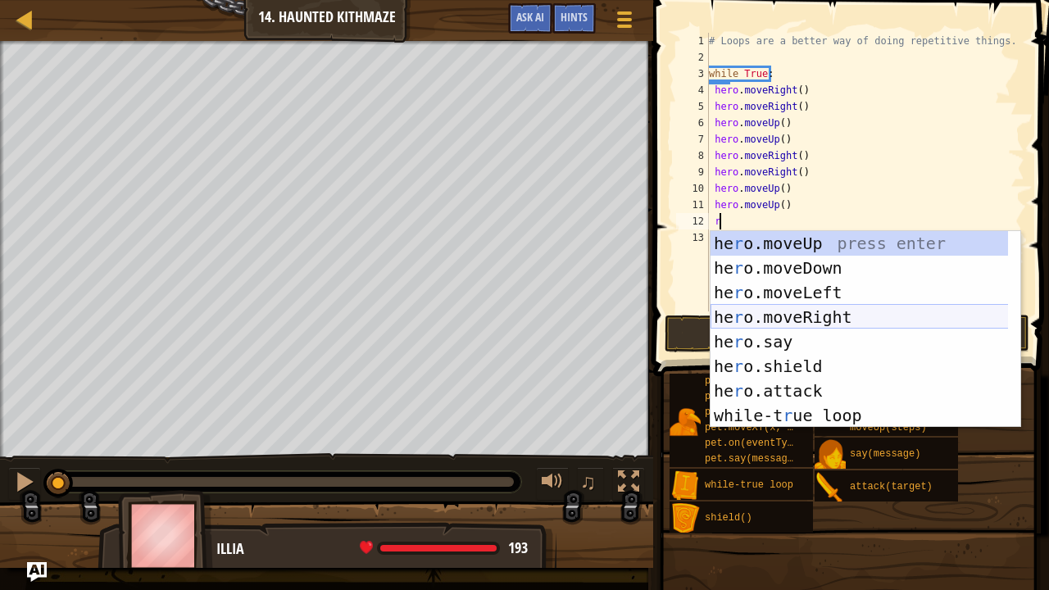
click at [790, 318] on div "he r o.moveUp press enter he r o.moveDown press enter he r o.moveLeft press ent…" at bounding box center [866, 354] width 311 height 246
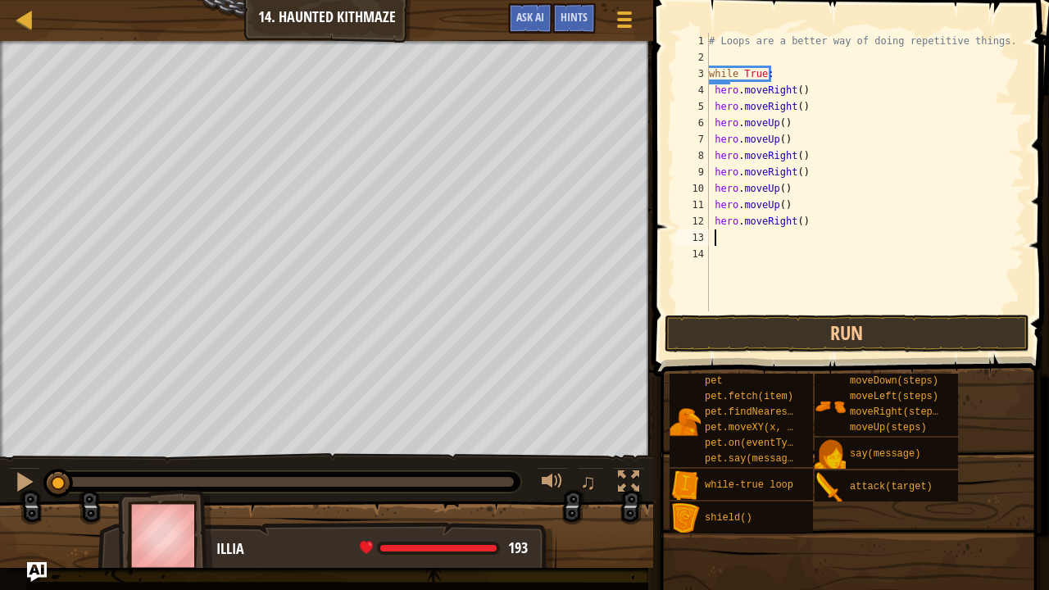
type textarea "r"
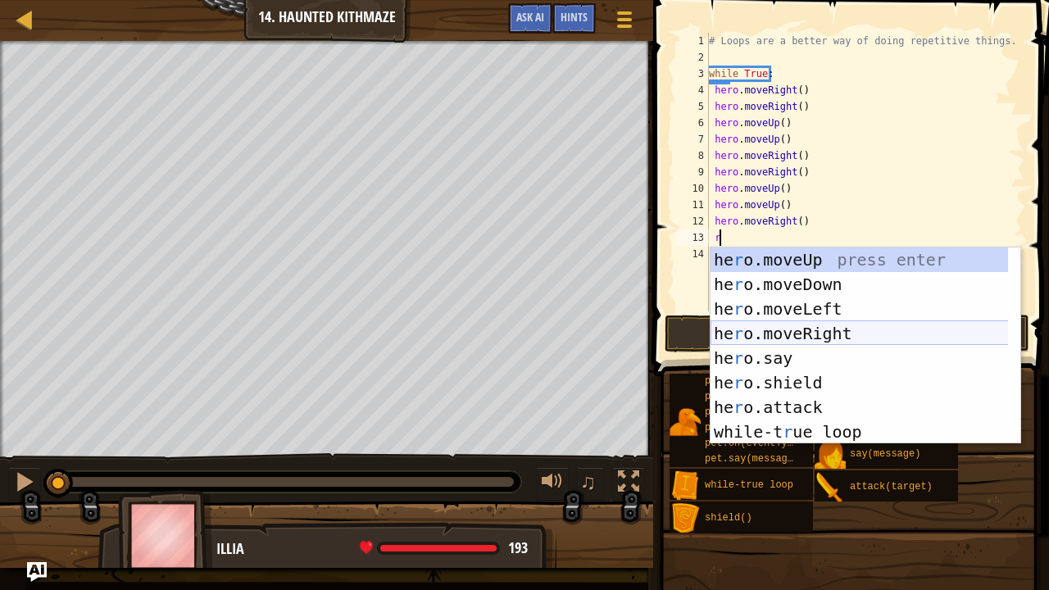
click at [797, 333] on div "he r o.moveUp press enter he r o.moveDown press enter he r o.moveLeft press ent…" at bounding box center [860, 370] width 298 height 246
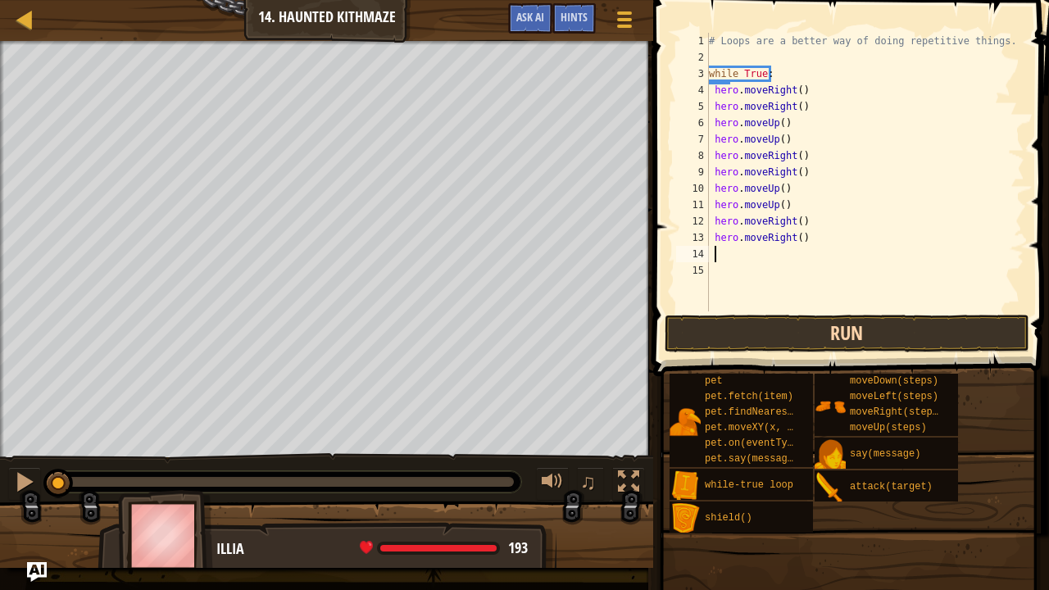
type textarea "u"
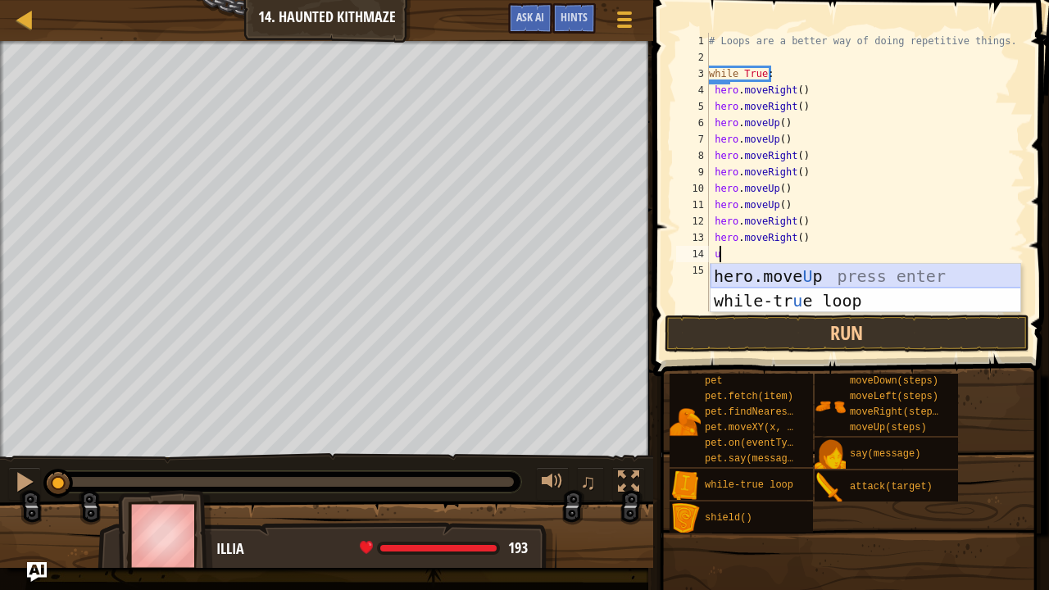
click at [817, 278] on div "hero.move U p press enter while-tr u e loop press enter" at bounding box center [866, 313] width 311 height 98
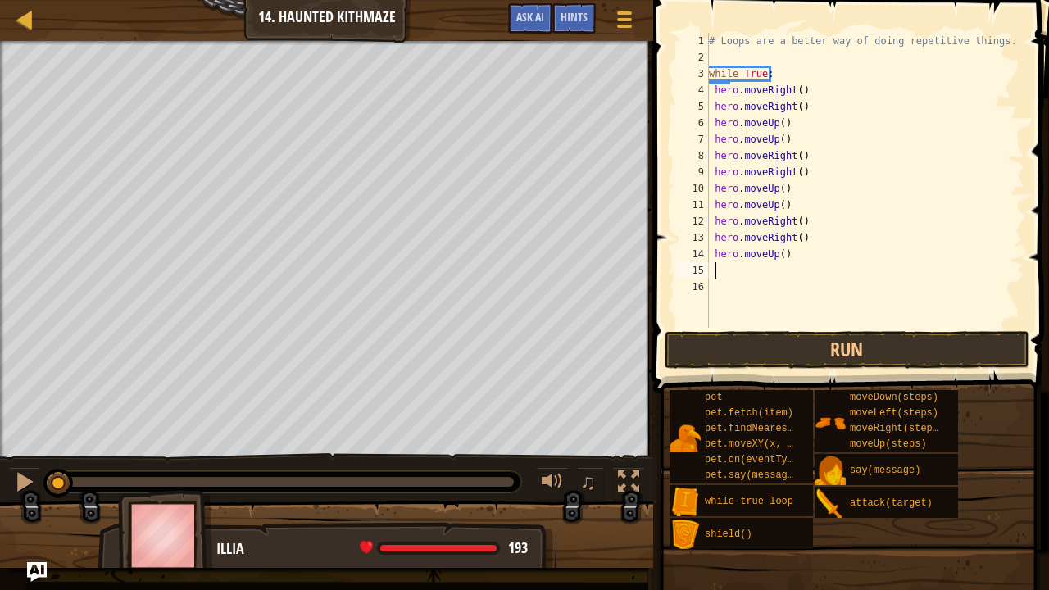
type textarea "u"
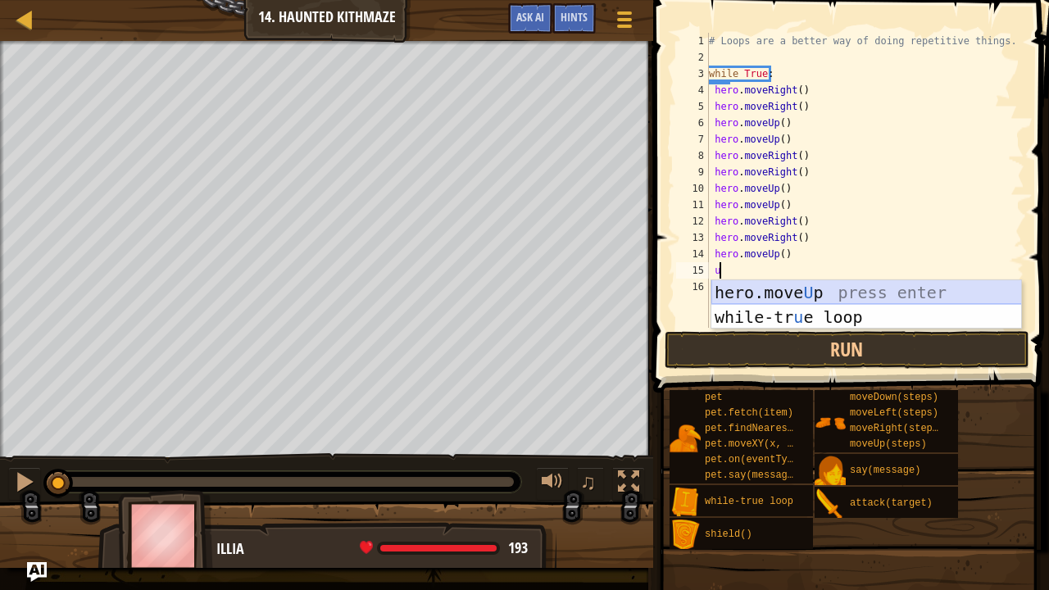
click at [812, 294] on div "hero.move U p press enter while-tr u e loop press enter" at bounding box center [866, 329] width 311 height 98
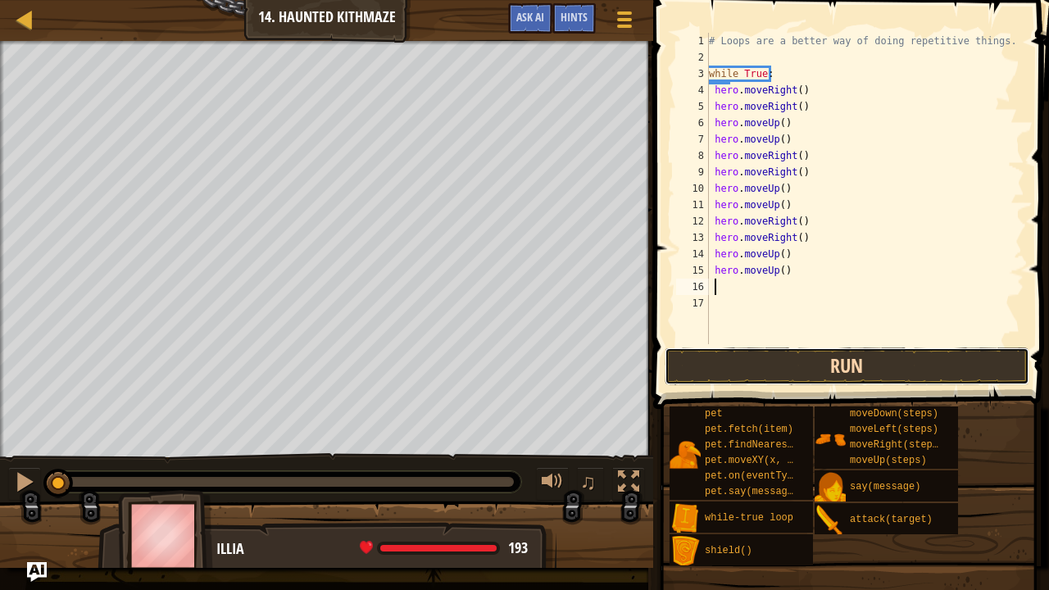
click at [820, 372] on button "Run" at bounding box center [847, 366] width 365 height 38
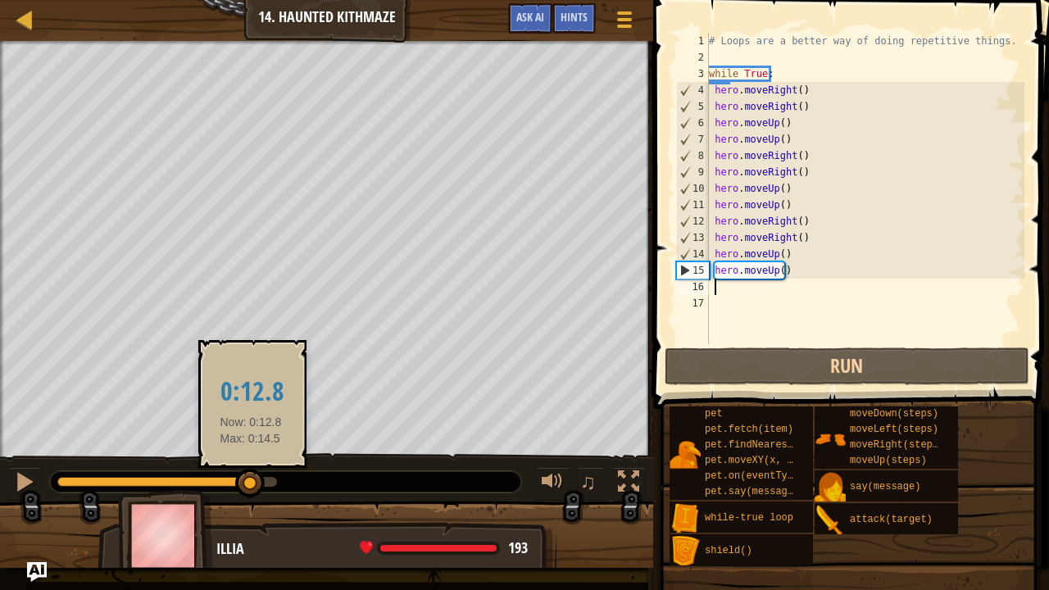
drag, startPoint x: 275, startPoint y: 488, endPoint x: 250, endPoint y: 495, distance: 26.2
click at [250, 495] on div at bounding box center [250, 484] width 30 height 30
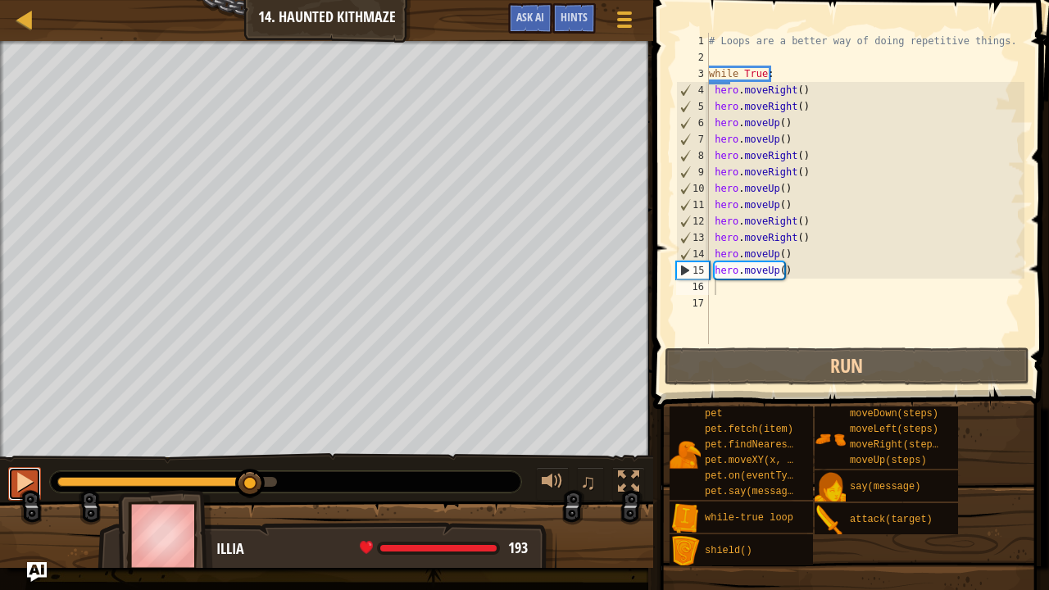
click at [16, 479] on div at bounding box center [24, 481] width 21 height 21
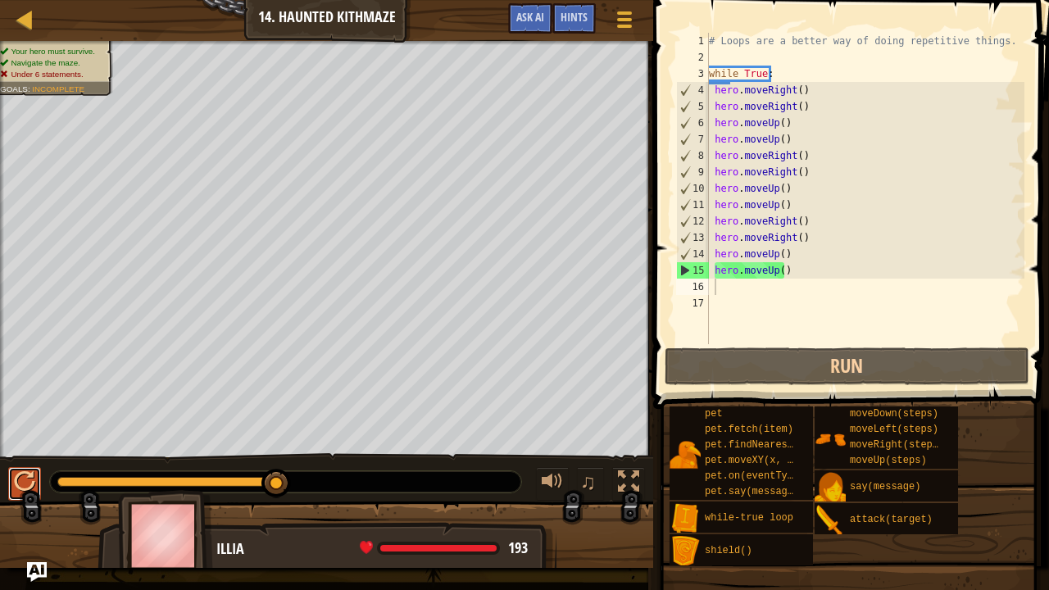
click at [16, 479] on div at bounding box center [24, 481] width 21 height 21
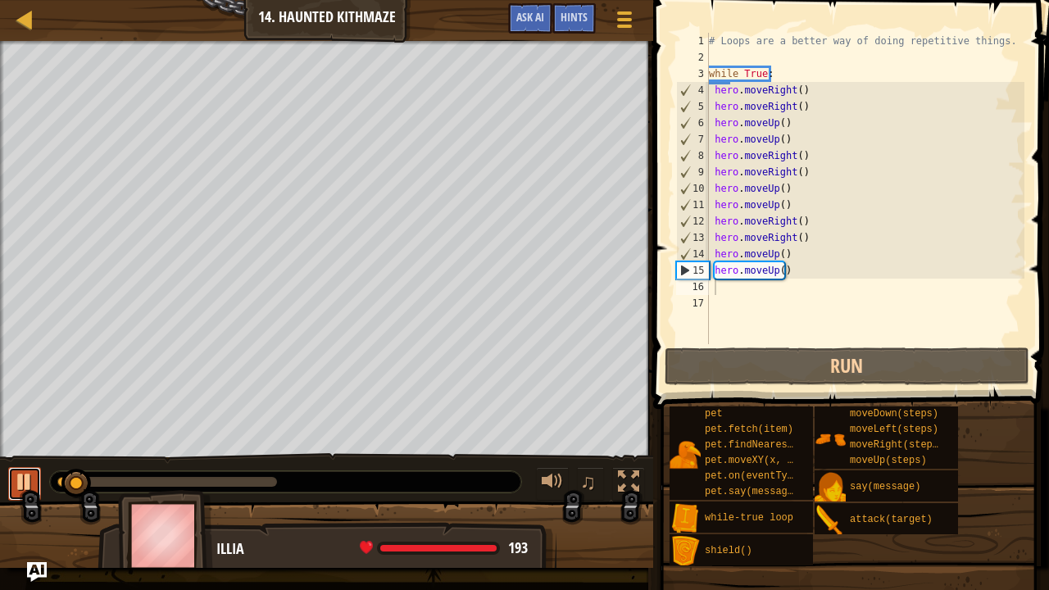
click at [16, 479] on div at bounding box center [24, 481] width 21 height 21
drag, startPoint x: 180, startPoint y: 475, endPoint x: 0, endPoint y: 529, distance: 188.2
click at [0, 529] on div "Your hero must survive. Navigate the maze. Under 6 statements. Goals : Incomple…" at bounding box center [524, 304] width 1049 height 527
click at [24, 487] on div at bounding box center [24, 481] width 21 height 21
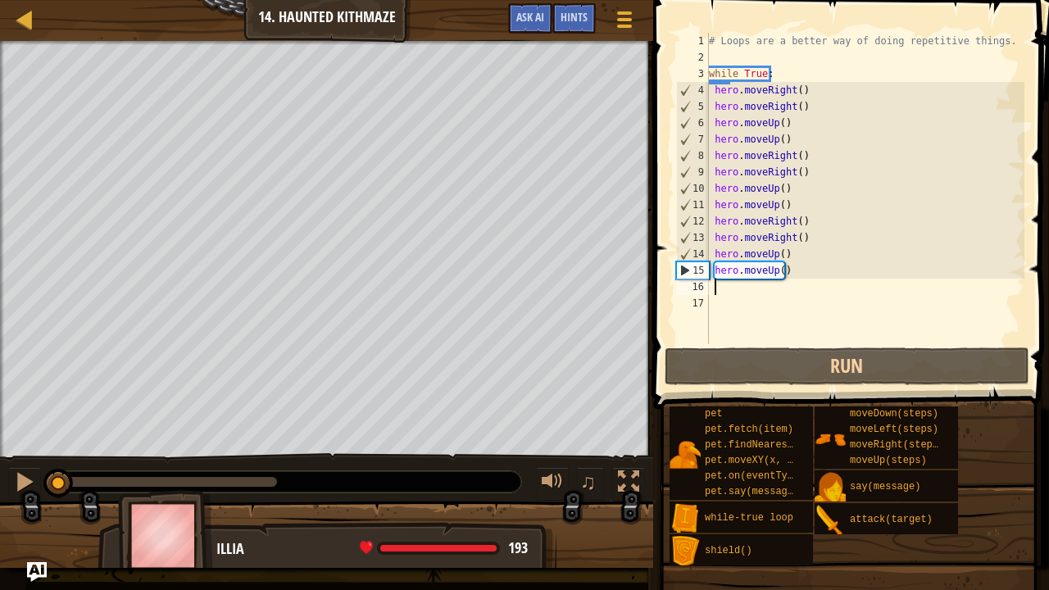
drag, startPoint x: 72, startPoint y: 475, endPoint x: 0, endPoint y: 529, distance: 89.7
click at [0, 529] on div "Your hero must survive. Navigate the maze. Under 6 statements. Goals : Incomple…" at bounding box center [524, 304] width 1049 height 527
click at [787, 126] on div "# Loops are a better way of doing repetitive things. while True : hero . moveRi…" at bounding box center [865, 205] width 319 height 344
type textarea "hero.moveUp()"
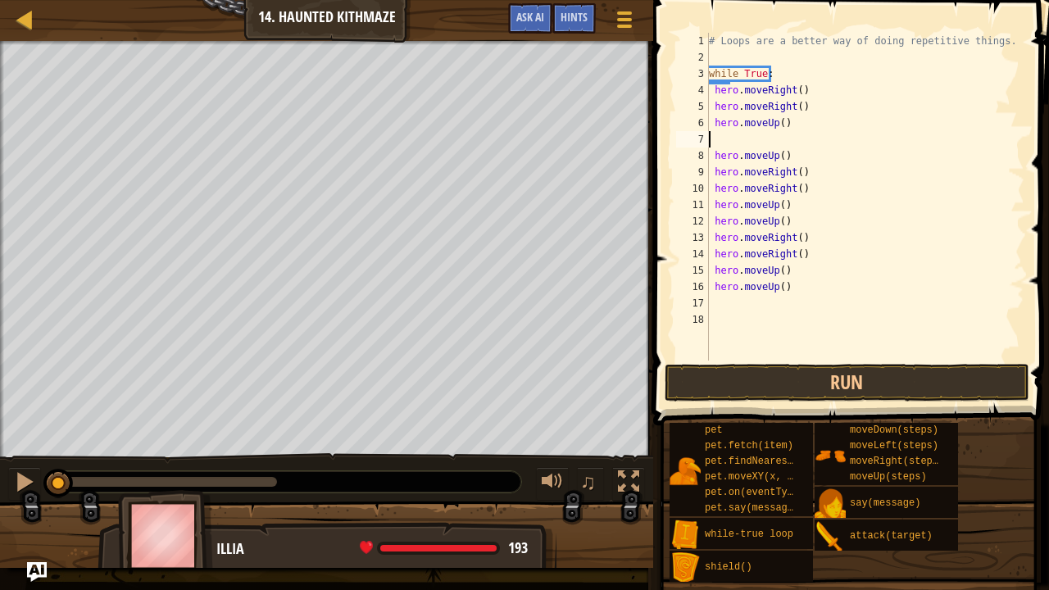
type textarea "hero.moveUp()"
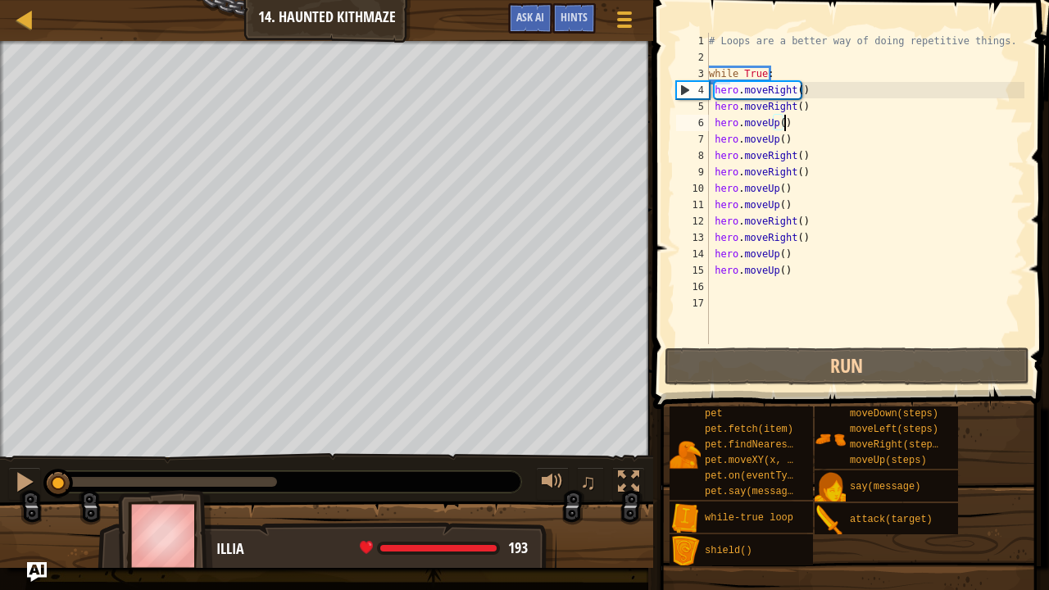
click at [711, 120] on div "# Loops are a better way of doing repetitive things. while True : hero . moveRi…" at bounding box center [865, 205] width 319 height 344
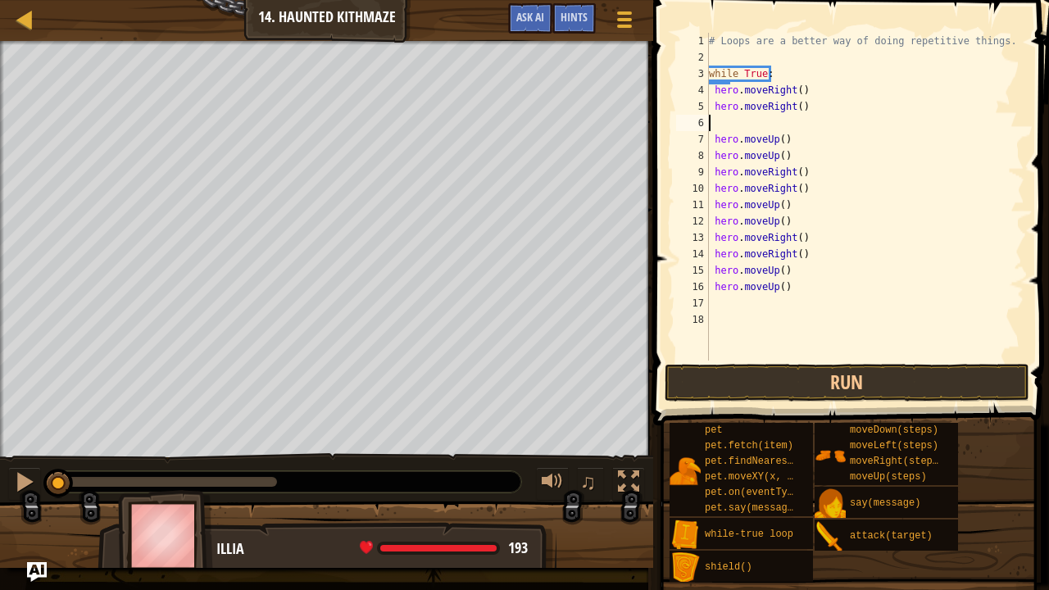
click at [729, 129] on div "# Loops are a better way of doing repetitive things. while True : hero . moveRi…" at bounding box center [865, 213] width 319 height 361
type textarea "r"
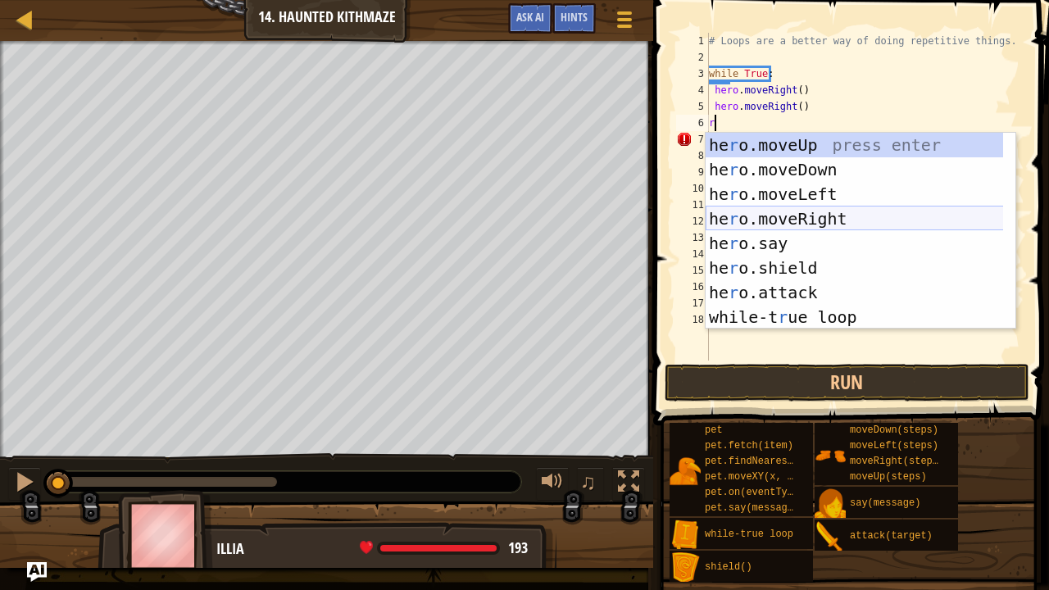
click at [775, 211] on div "he r o.moveUp press enter he r o.moveDown press enter he r o.moveLeft press ent…" at bounding box center [861, 256] width 311 height 246
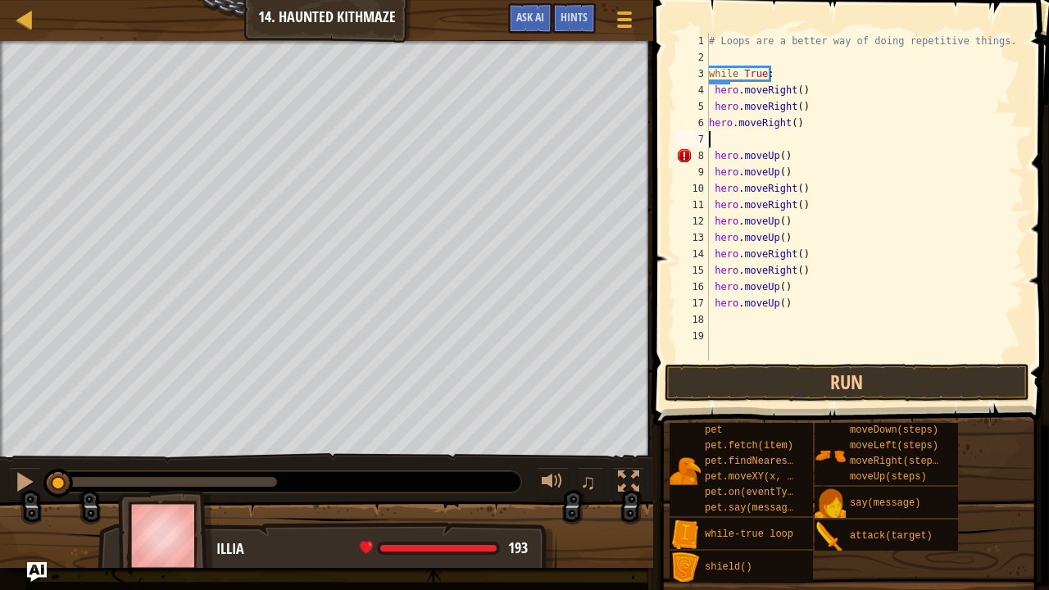
type textarea "r"
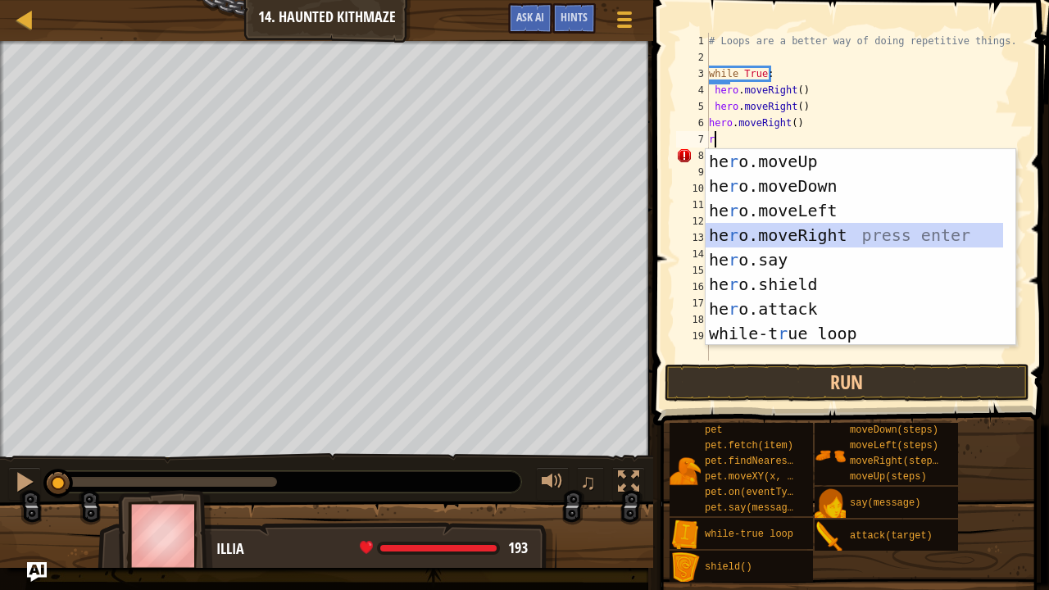
click at [728, 228] on div "he r o.moveUp press enter he r o.moveDown press enter he r o.moveLeft press ent…" at bounding box center [855, 272] width 298 height 246
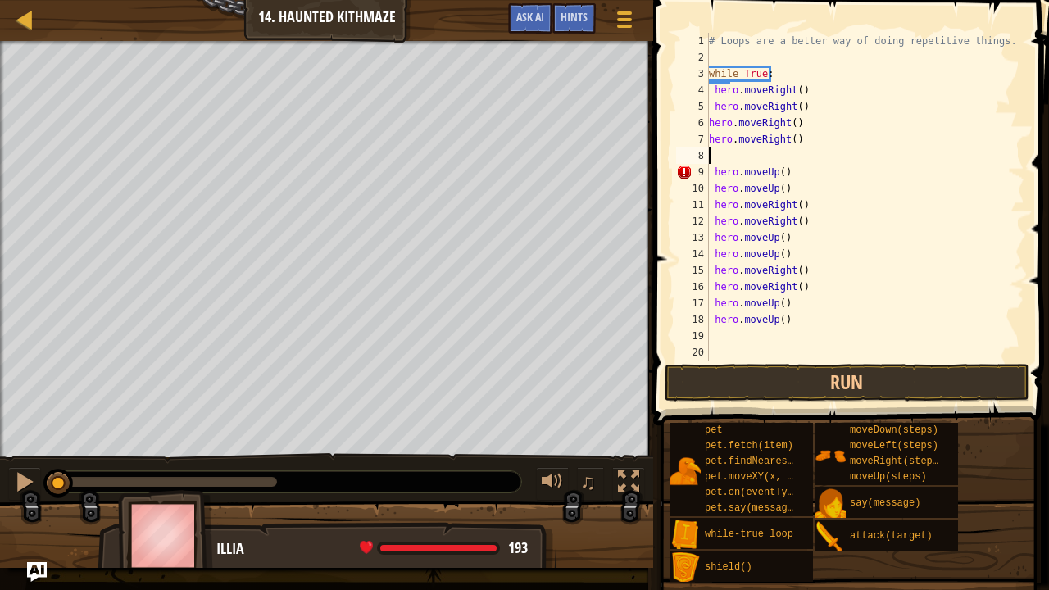
type textarea "r"
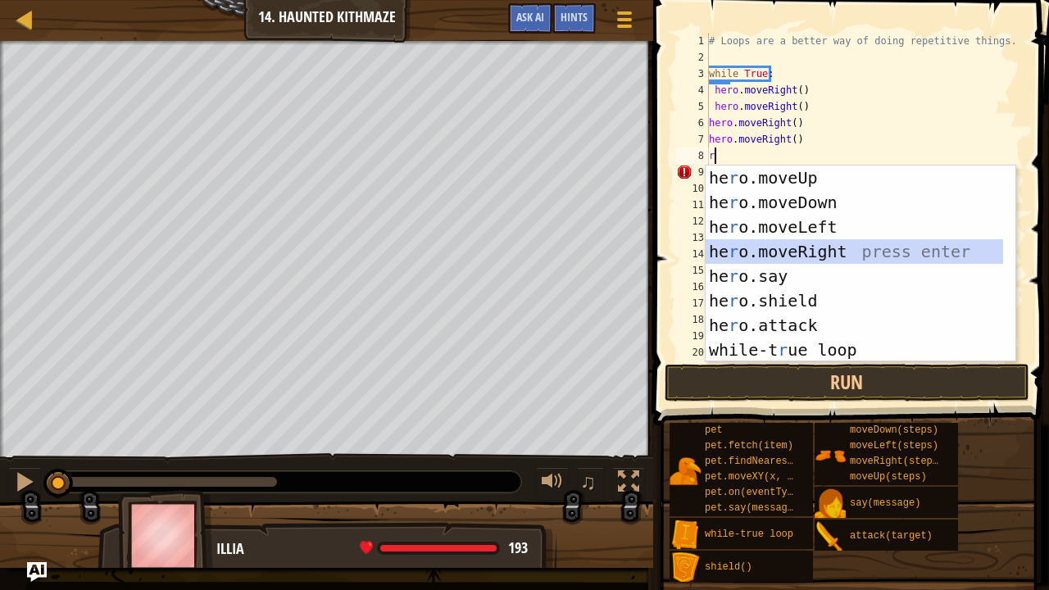
click at [803, 252] on div "he r o.moveUp press enter he r o.moveDown press enter he r o.moveLeft press ent…" at bounding box center [855, 289] width 298 height 246
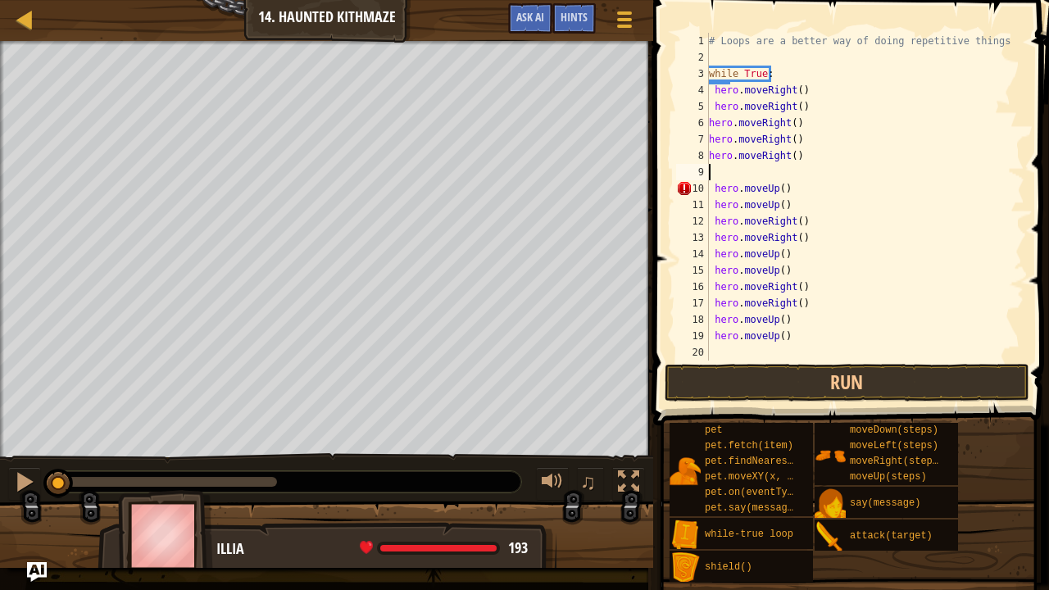
type textarea "l"
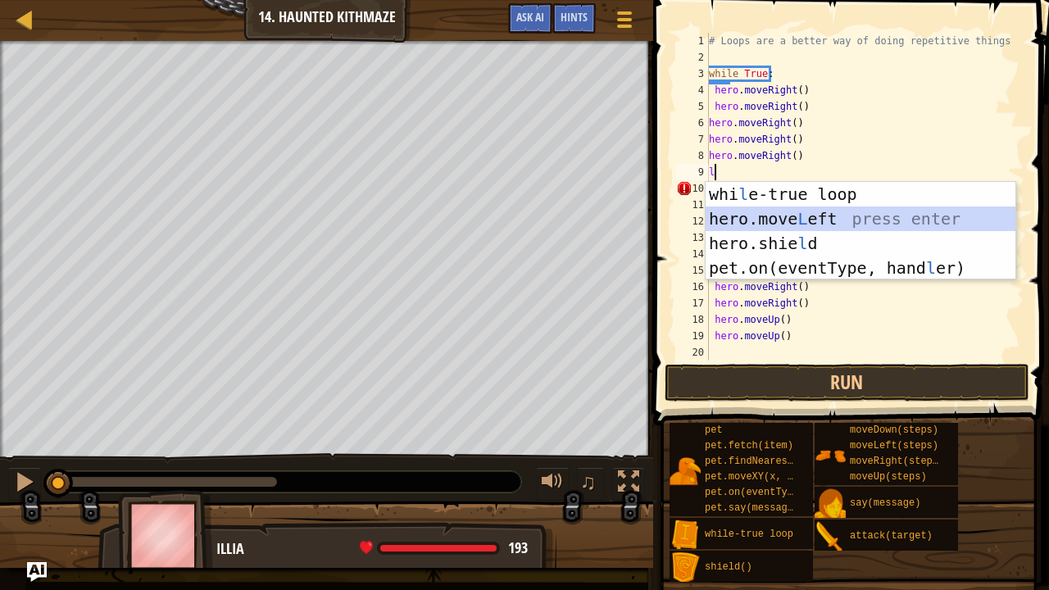
click at [774, 220] on div "whi l e-true loop press enter hero.move L eft press enter hero.[PERSON_NAME] pr…" at bounding box center [861, 256] width 311 height 148
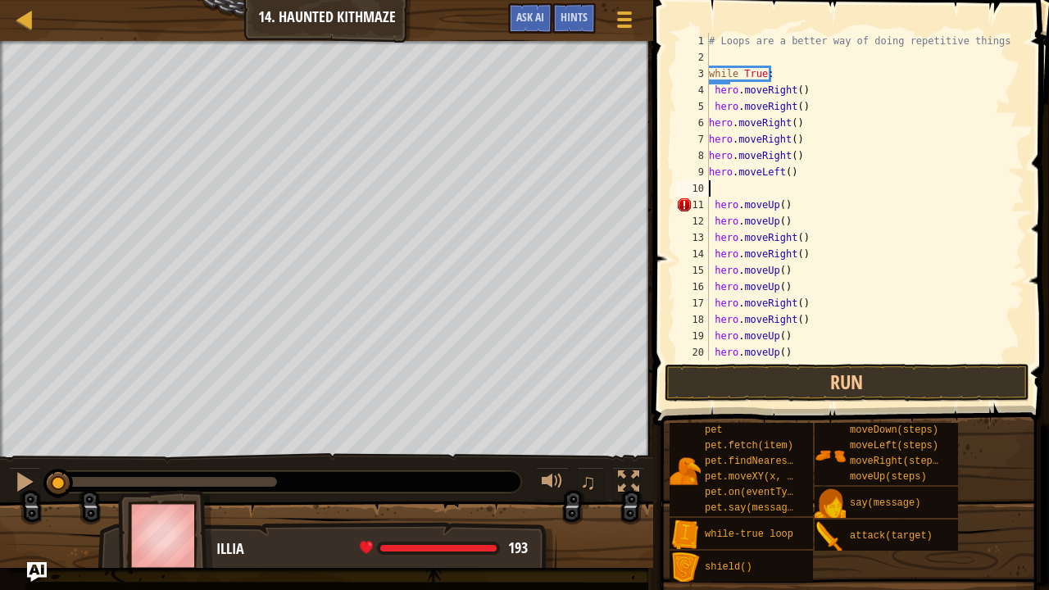
type textarea "l"
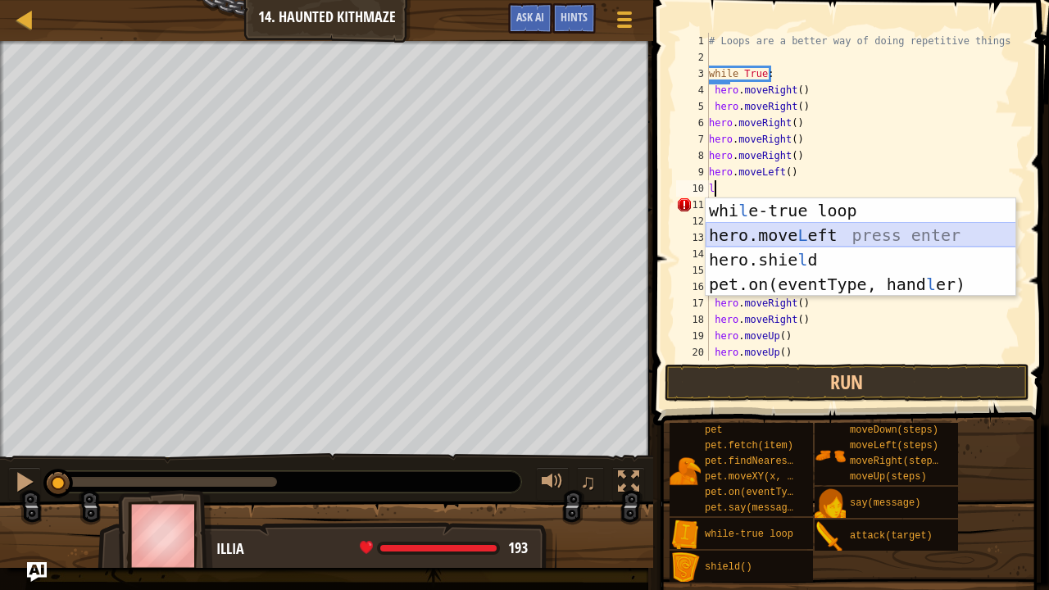
click at [758, 229] on div "whi l e-true loop press enter hero.move L eft press enter hero.[PERSON_NAME] pr…" at bounding box center [861, 272] width 311 height 148
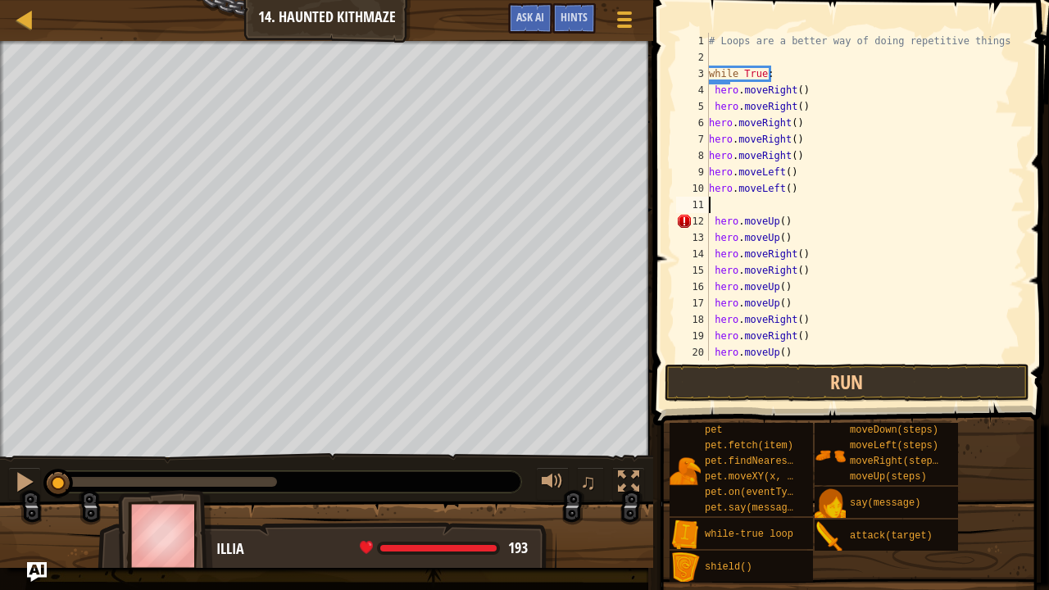
type textarea "l"
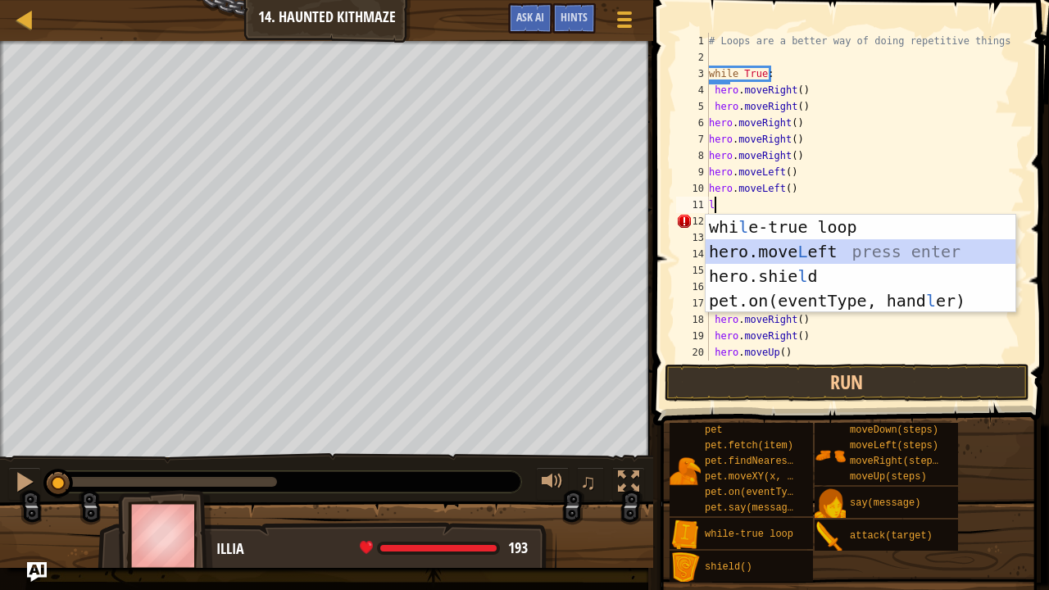
click at [806, 244] on div "whi l e-true loop press enter hero.move L eft press enter hero.[PERSON_NAME] pr…" at bounding box center [861, 289] width 311 height 148
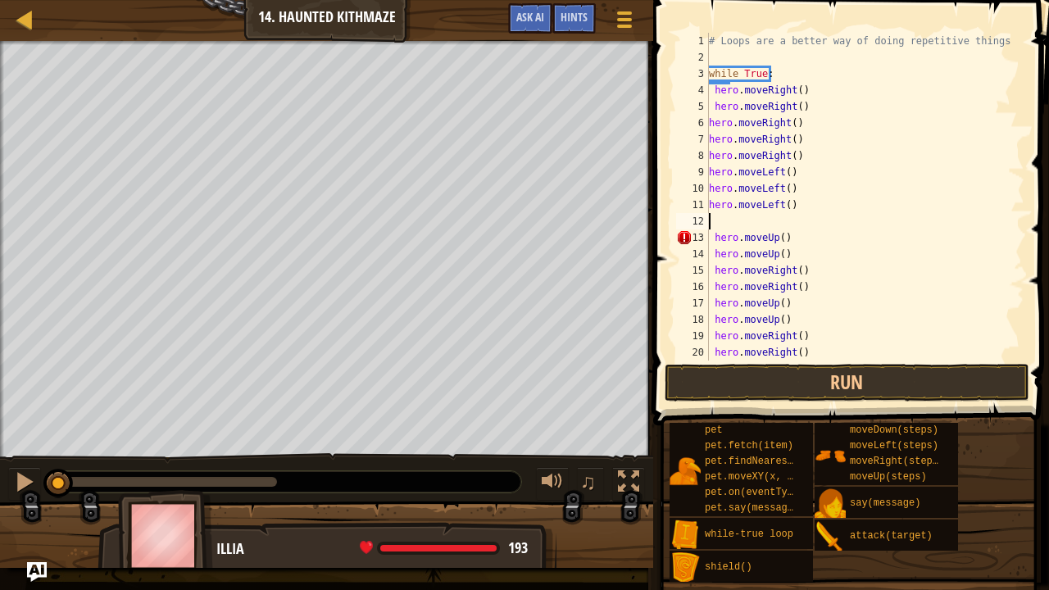
type textarea "l"
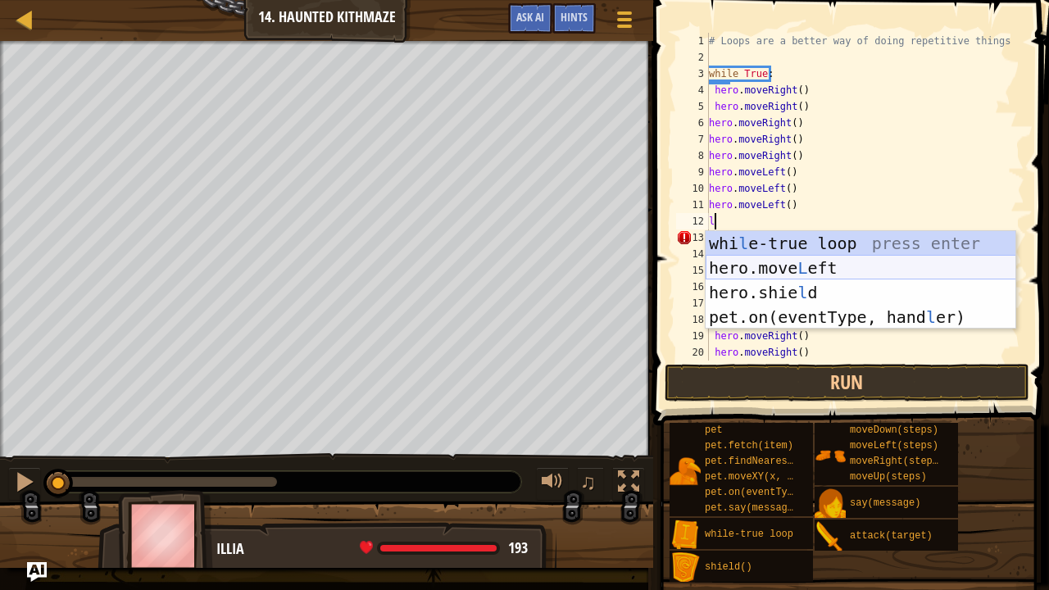
click at [802, 270] on div "whi l e-true loop press enter hero.move L eft press enter hero.[PERSON_NAME] pr…" at bounding box center [861, 305] width 311 height 148
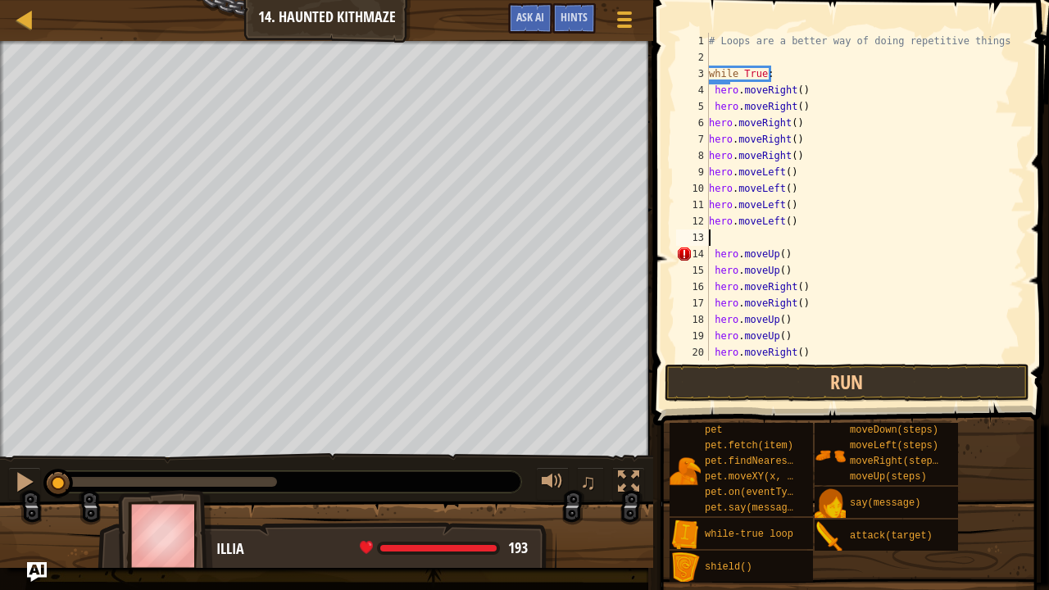
click at [712, 260] on div "# Loops are a better way of doing repetitive things. while True : hero . moveRi…" at bounding box center [859, 213] width 307 height 361
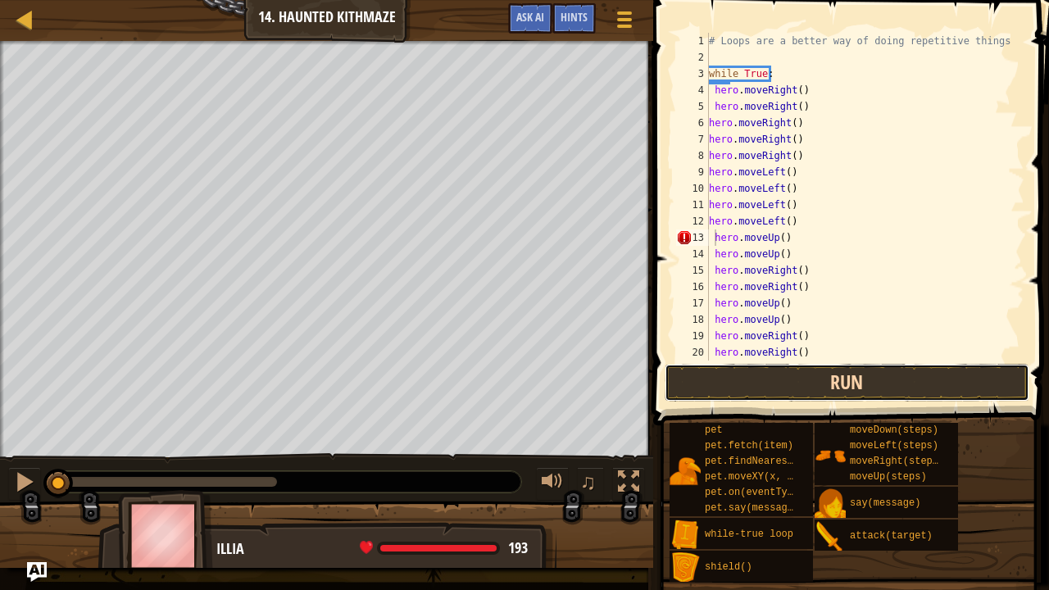
click at [820, 370] on button "Run" at bounding box center [847, 383] width 365 height 38
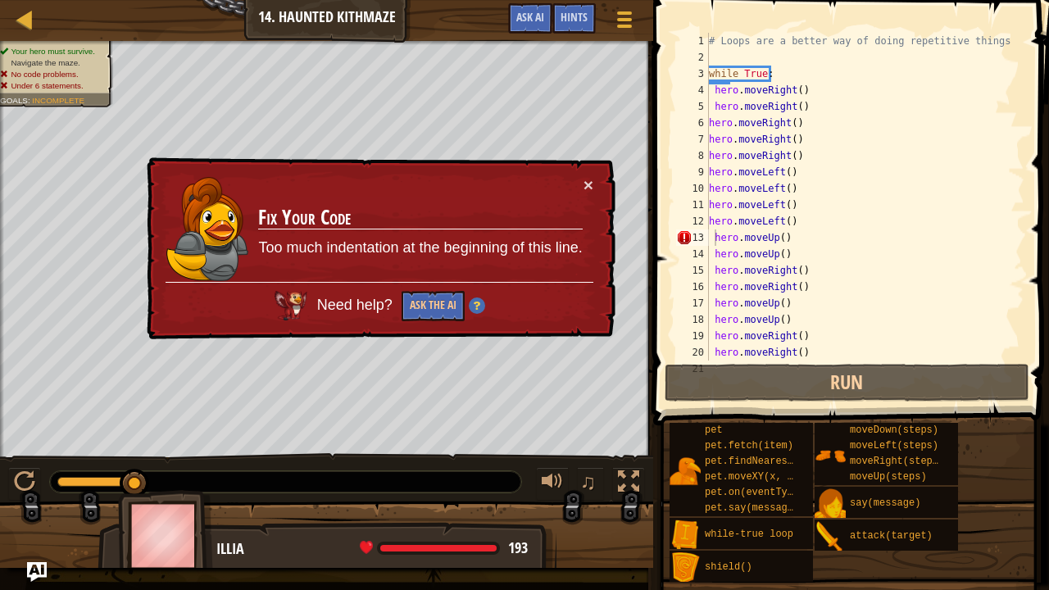
click at [362, 459] on div "♫" at bounding box center [326, 477] width 653 height 49
click at [307, 454] on div "♫" at bounding box center [326, 477] width 653 height 49
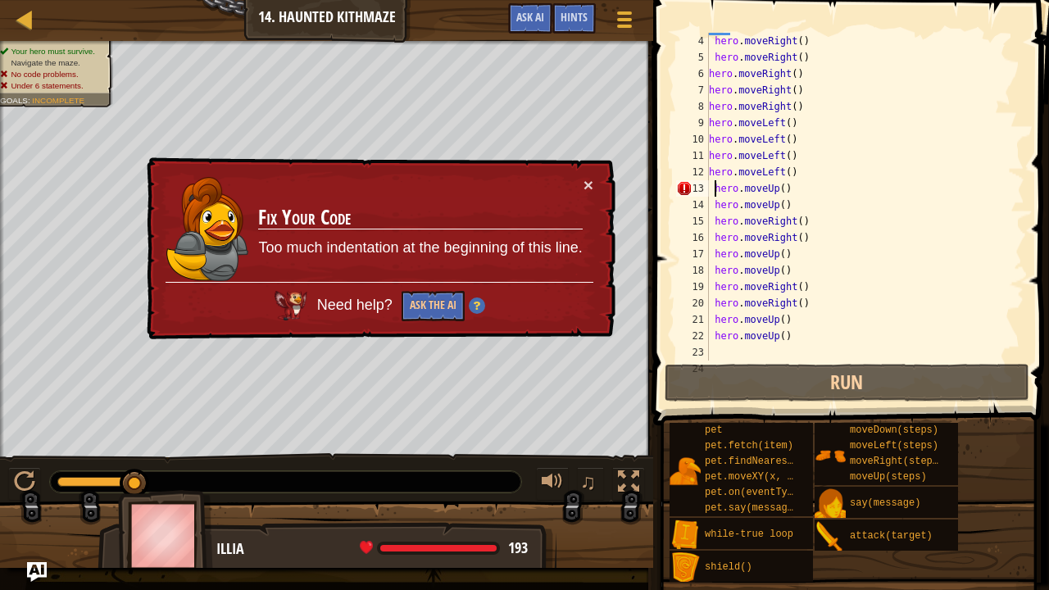
scroll to position [49, 0]
click at [710, 334] on div "hero . moveRight ( ) hero . moveRight ( ) hero . moveRight ( ) hero . moveRight…" at bounding box center [859, 213] width 307 height 361
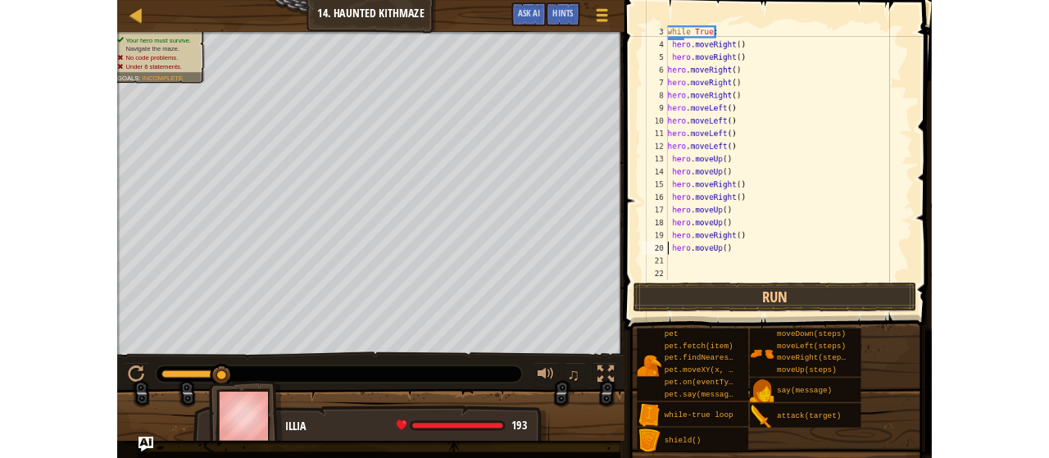
scroll to position [16, 0]
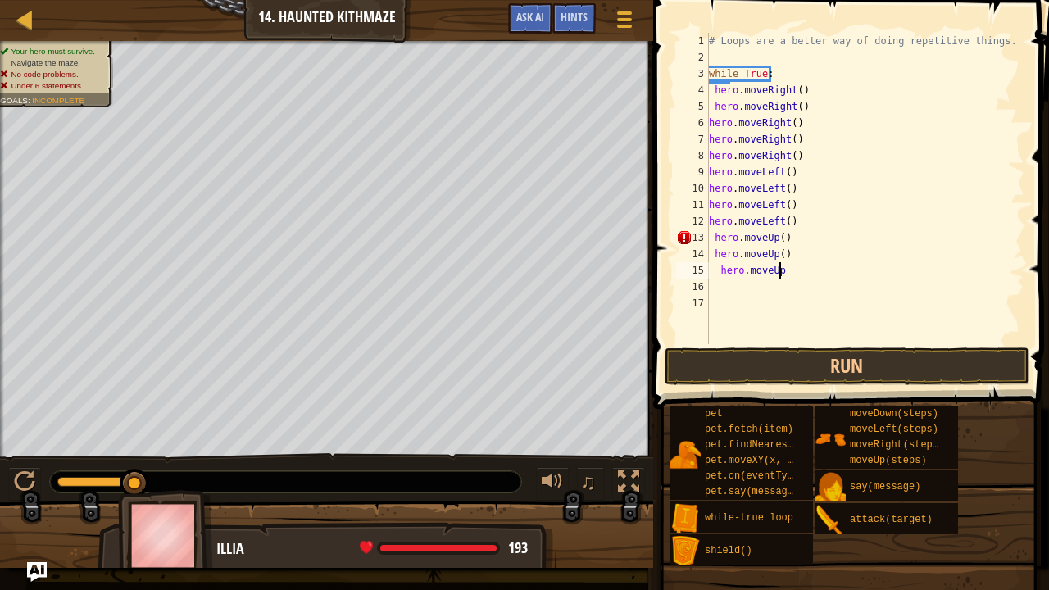
click at [837, 257] on div "# Loops are a better way of doing repetitive things. while True : hero . moveRi…" at bounding box center [865, 205] width 319 height 344
drag, startPoint x: 837, startPoint y: 257, endPoint x: 824, endPoint y: 262, distance: 13.2
click at [823, 262] on div "# Loops are a better way of doing repetitive things. while True : hero . moveRi…" at bounding box center [865, 205] width 319 height 344
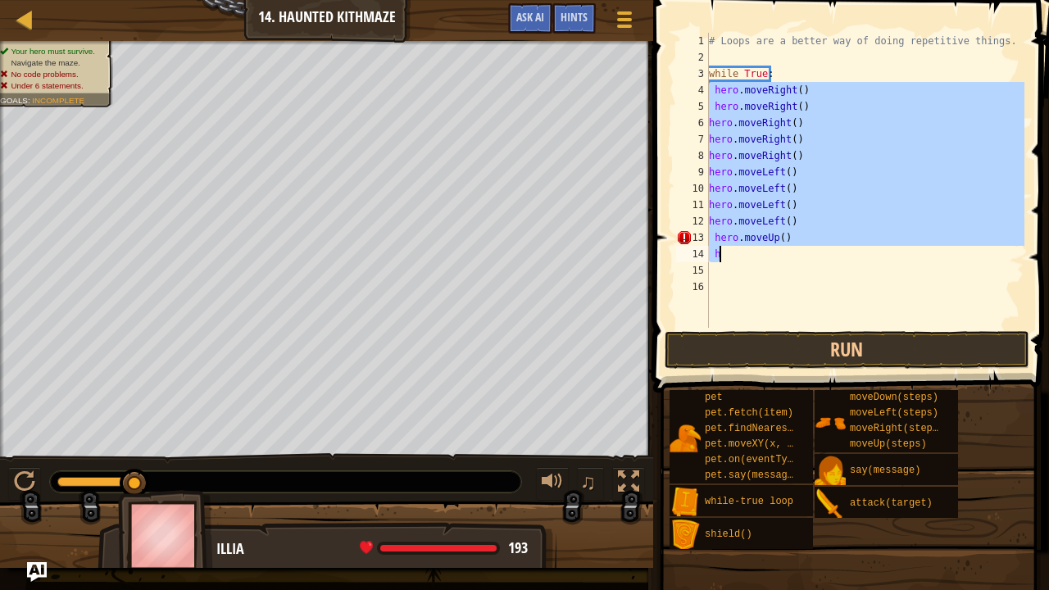
drag, startPoint x: 711, startPoint y: 89, endPoint x: 793, endPoint y: 256, distance: 185.8
click at [793, 256] on div "# Loops are a better way of doing repetitive things. while True : hero . moveRi…" at bounding box center [865, 197] width 319 height 328
click at [792, 223] on div "# Loops are a better way of doing repetitive things. while True : hero . moveRi…" at bounding box center [865, 180] width 319 height 295
drag, startPoint x: 715, startPoint y: 85, endPoint x: 749, endPoint y: 238, distance: 157.1
click at [740, 250] on div "# Loops are a better way of doing repetitive things. while True : hero . moveRi…" at bounding box center [865, 197] width 319 height 328
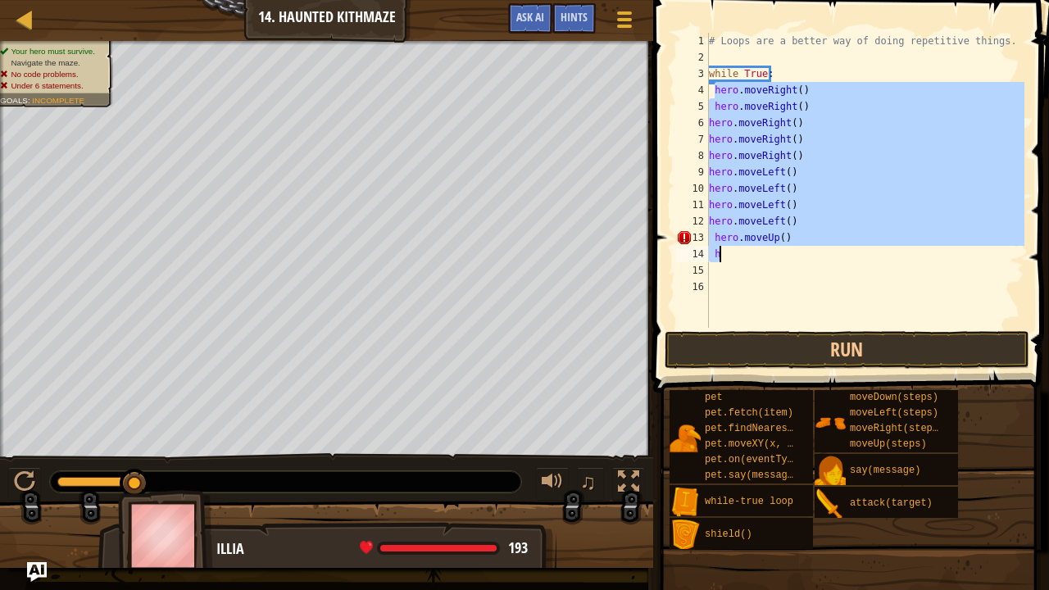
click at [799, 200] on div "hero.moveUp() h 1 2 3 4 5 6 7 8 9 10 11 12 13 14 15 16 # Loops are a better way…" at bounding box center [849, 180] width 352 height 295
type textarea "hero.moveLeft()"
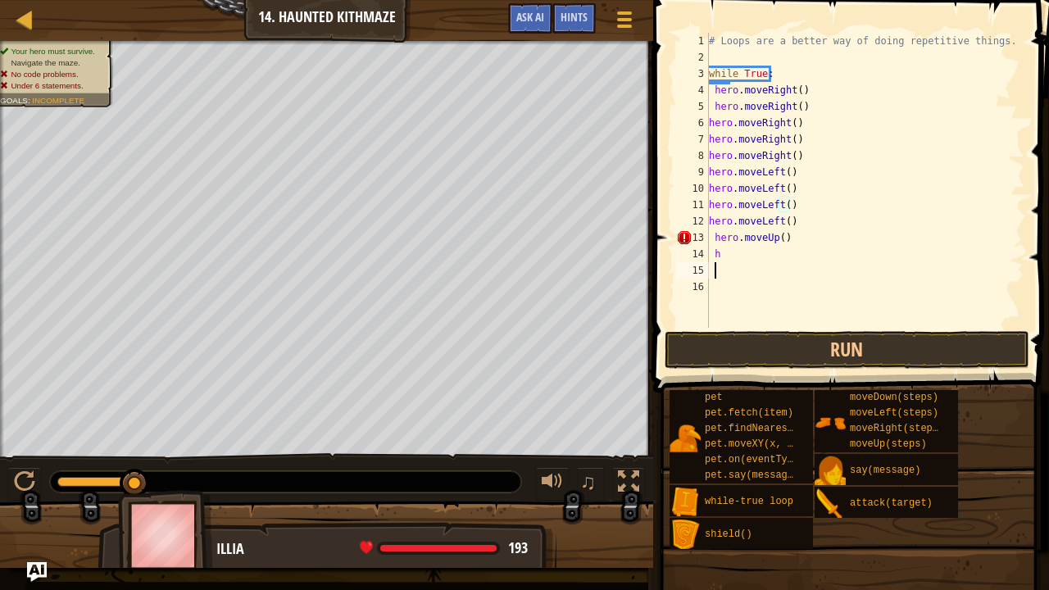
drag, startPoint x: 799, startPoint y: 200, endPoint x: 777, endPoint y: 274, distance: 77.0
click at [777, 274] on div "# Loops are a better way of doing repetitive things. while True : hero . moveRi…" at bounding box center [865, 197] width 319 height 328
click at [804, 238] on div "# Loops are a better way of doing repetitive things. while True : hero . moveRi…" at bounding box center [865, 197] width 319 height 328
click at [744, 256] on div "# Loops are a better way of doing repetitive things. while True : hero . moveRi…" at bounding box center [865, 197] width 319 height 328
type textarea "h"
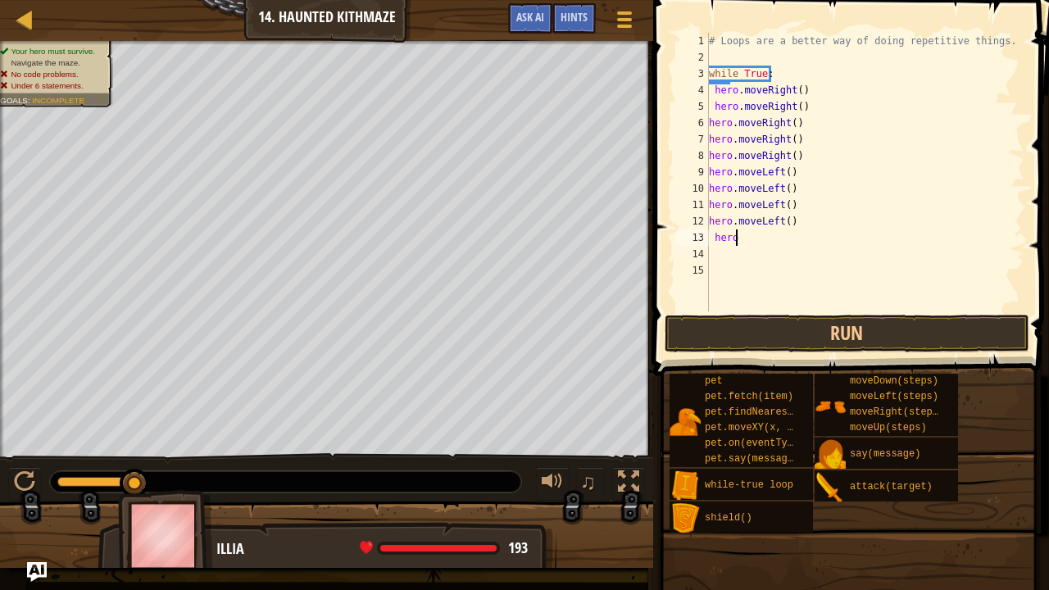
type textarea "h"
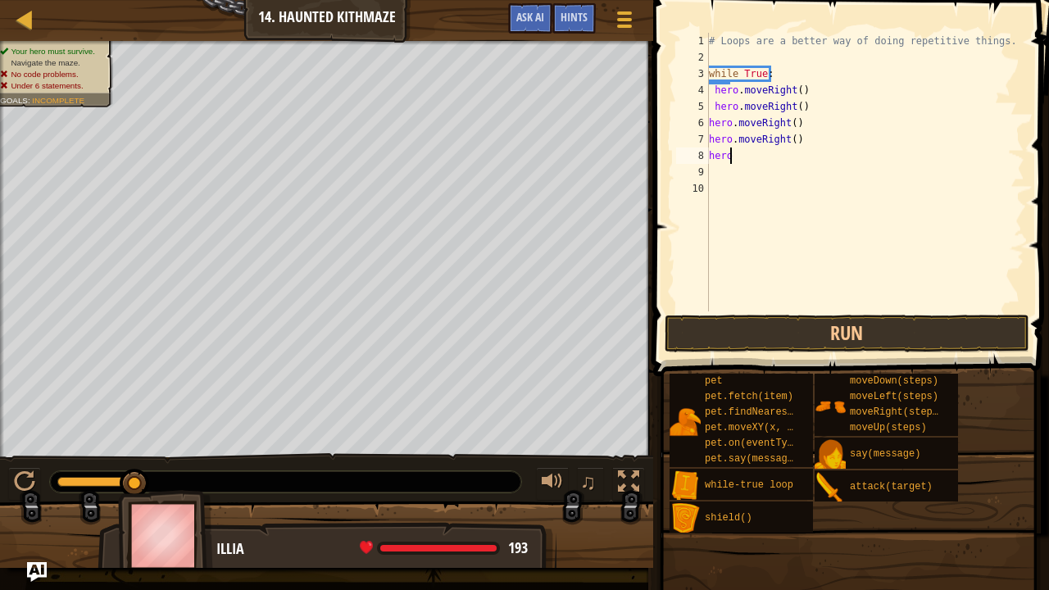
type textarea "h"
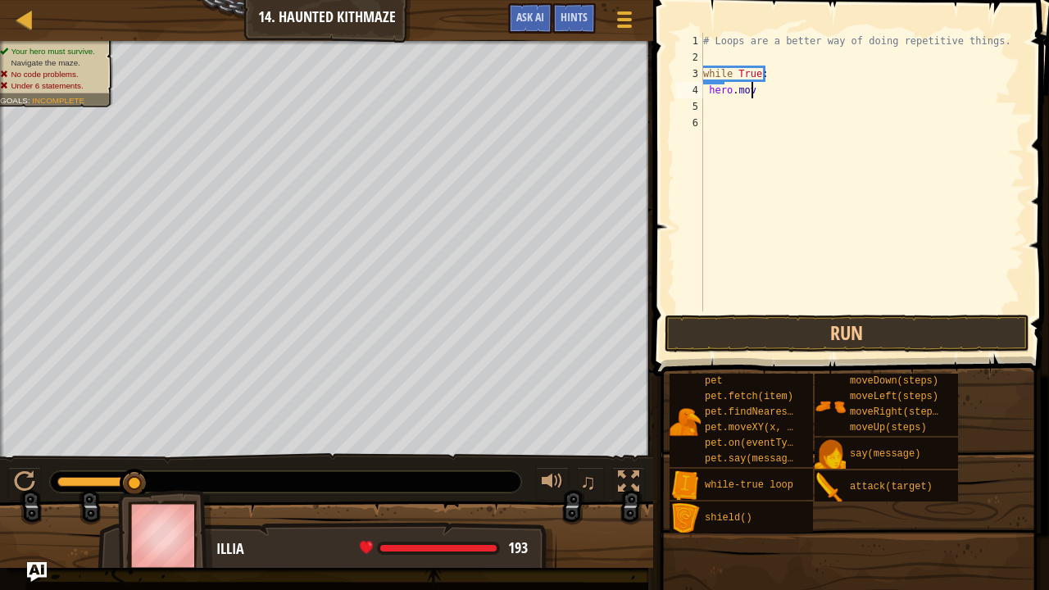
type textarea "h"
type textarea "w"
type textarea "#"
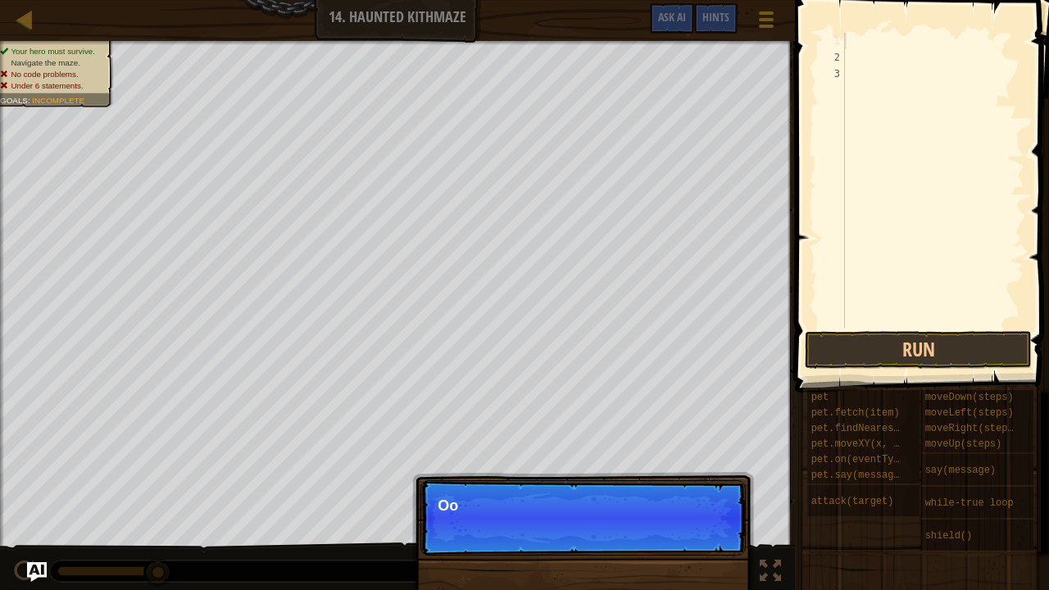
click at [856, 70] on div at bounding box center [933, 197] width 183 height 328
click at [851, 57] on div at bounding box center [933, 180] width 183 height 295
click at [843, 79] on div "3" at bounding box center [831, 74] width 27 height 16
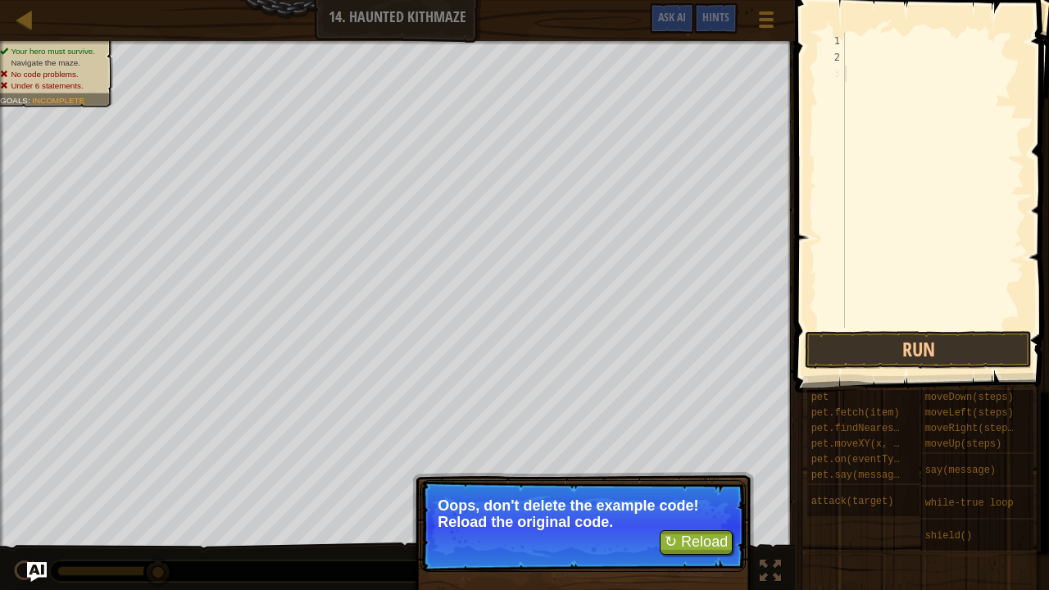
drag, startPoint x: 0, startPoint y: 586, endPoint x: 20, endPoint y: 556, distance: 36.1
click at [0, 585] on div "Your hero must survive. Navigate the maze. No code problems. Under 6 statements…" at bounding box center [524, 316] width 1049 height 551
drag, startPoint x: 21, startPoint y: 554, endPoint x: 29, endPoint y: 559, distance: 8.9
click at [22, 554] on div "Your hero must survive. Navigate the maze. No code problems. Under 6 statements…" at bounding box center [524, 316] width 1049 height 551
click at [22, 565] on div "Your hero must survive. Navigate the maze. No code problems. Under 6 statements…" at bounding box center [524, 316] width 1049 height 551
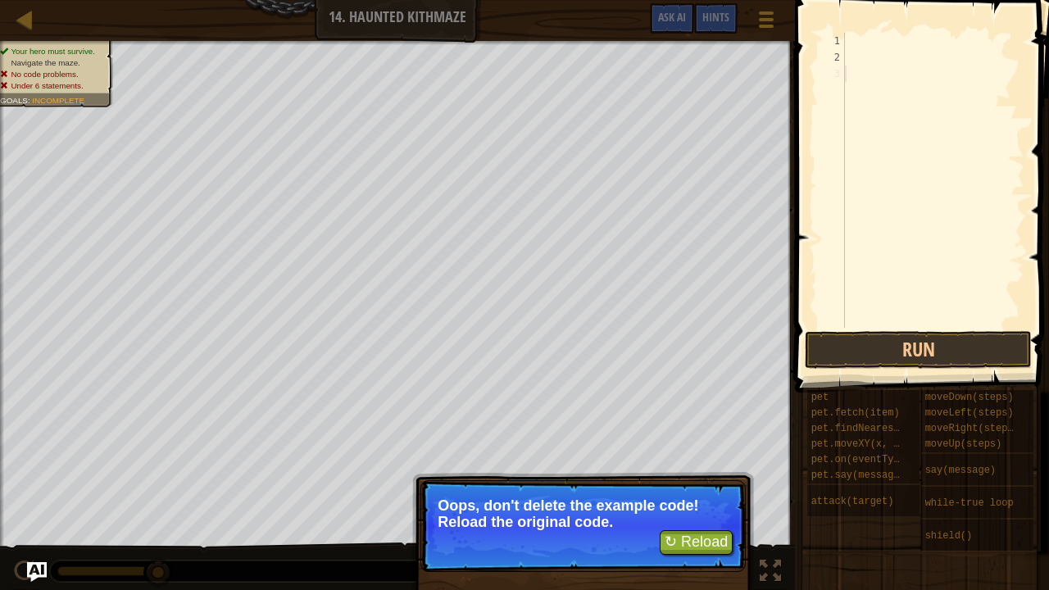
drag, startPoint x: 22, startPoint y: 565, endPoint x: 179, endPoint y: 574, distance: 156.7
click at [25, 567] on div "Your hero must survive. Navigate the maze. No code problems. Under 6 statements…" at bounding box center [524, 316] width 1049 height 551
click at [696, 531] on p "↻ Reload Oops, don't delete the example code! Reload the original code." at bounding box center [582, 526] width 325 height 92
click at [697, 534] on button "↻ Reload" at bounding box center [696, 542] width 73 height 25
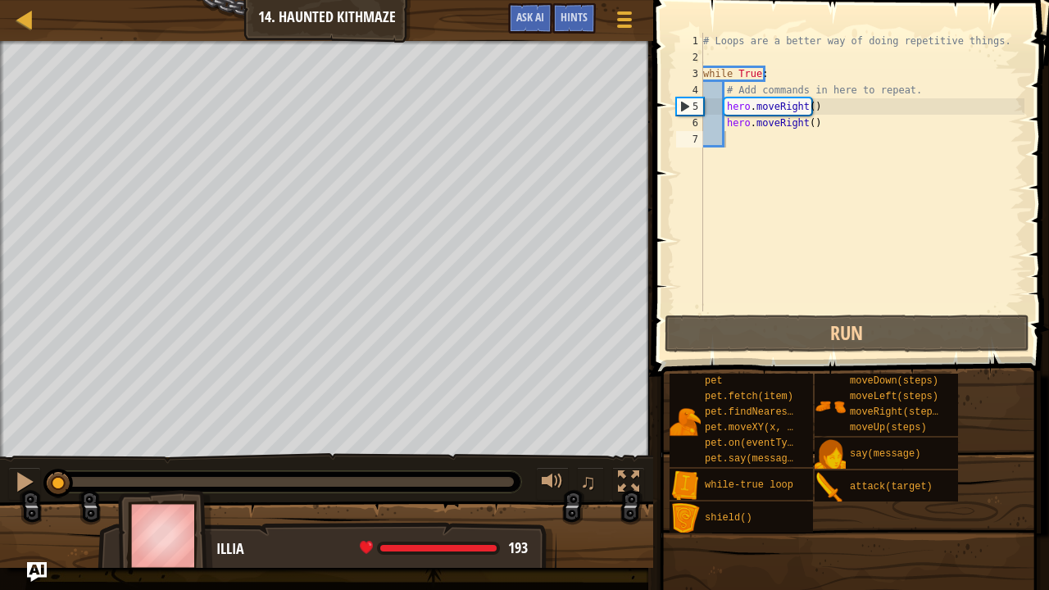
click at [7, 559] on div at bounding box center [326, 542] width 653 height 82
drag, startPoint x: 5, startPoint y: 570, endPoint x: 2, endPoint y: 538, distance: 32.9
click at [2, 547] on div "Map Introduction to Computer Science 14. Haunted Kithmaze Game Menu Done Hints …" at bounding box center [524, 295] width 1049 height 590
click at [0, 589] on div "Map Introduction to Computer Science 14. Haunted Kithmaze Game Menu Done Hints …" at bounding box center [524, 295] width 1049 height 590
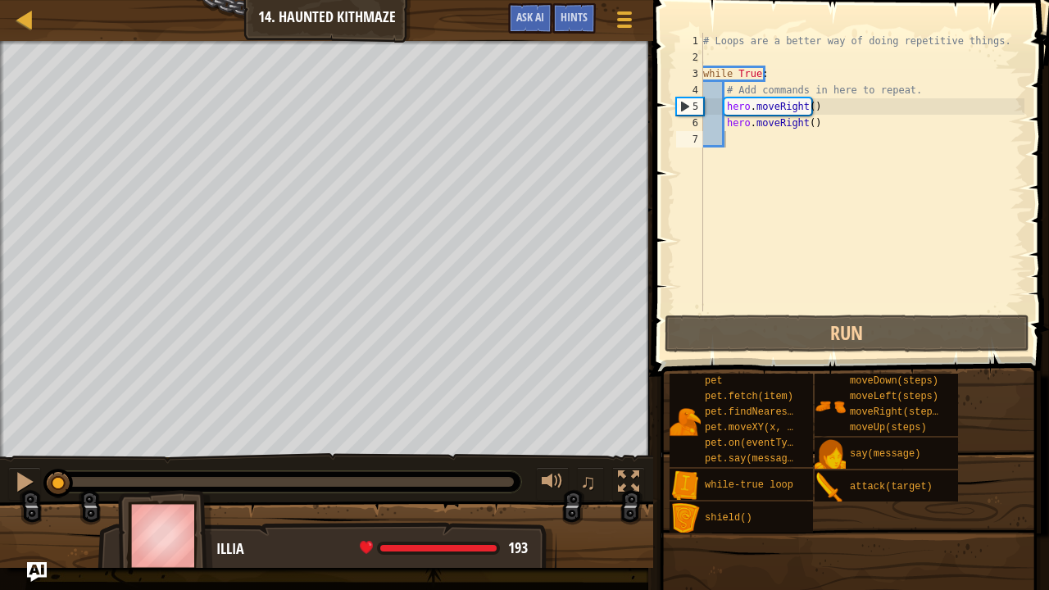
drag, startPoint x: 21, startPoint y: 561, endPoint x: 313, endPoint y: 509, distance: 296.3
click at [25, 575] on div "Map Introduction to Computer Science 14. Haunted Kithmaze Game Menu Done Hints …" at bounding box center [524, 295] width 1049 height 590
